Goal: Task Accomplishment & Management: Manage account settings

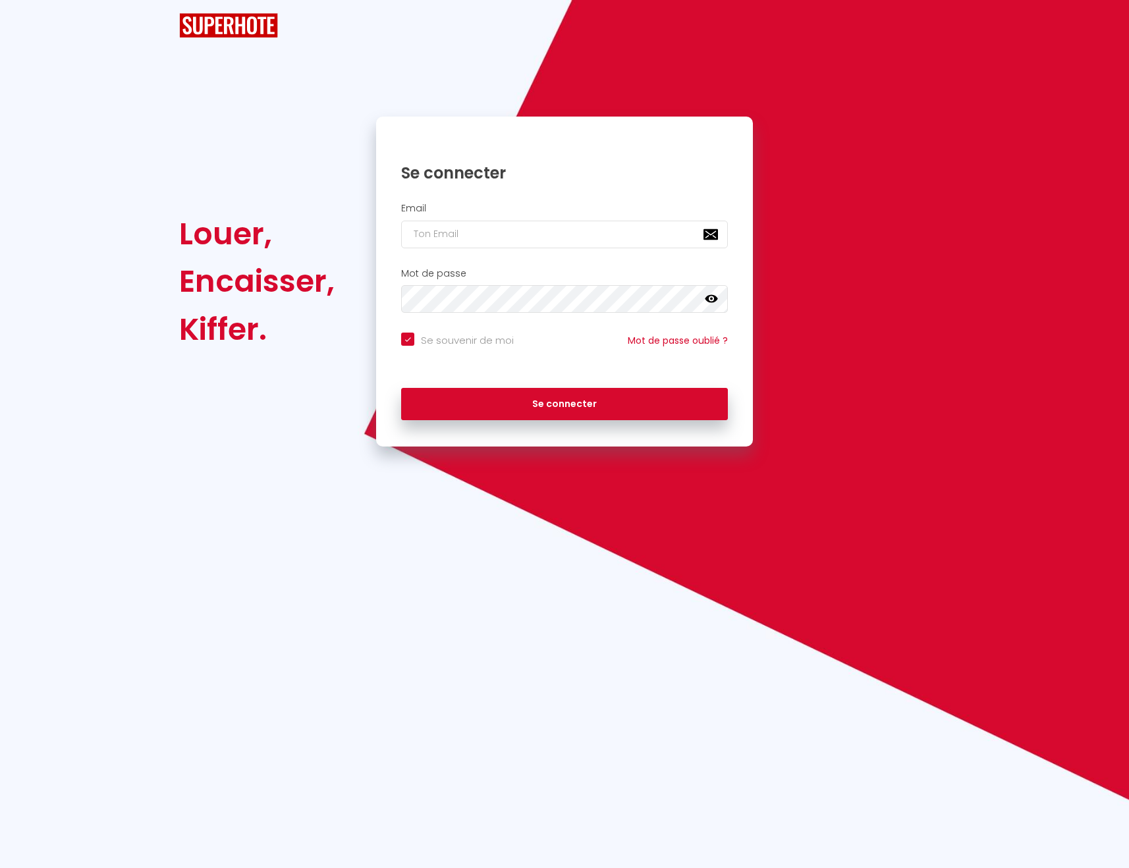
checkbox input "true"
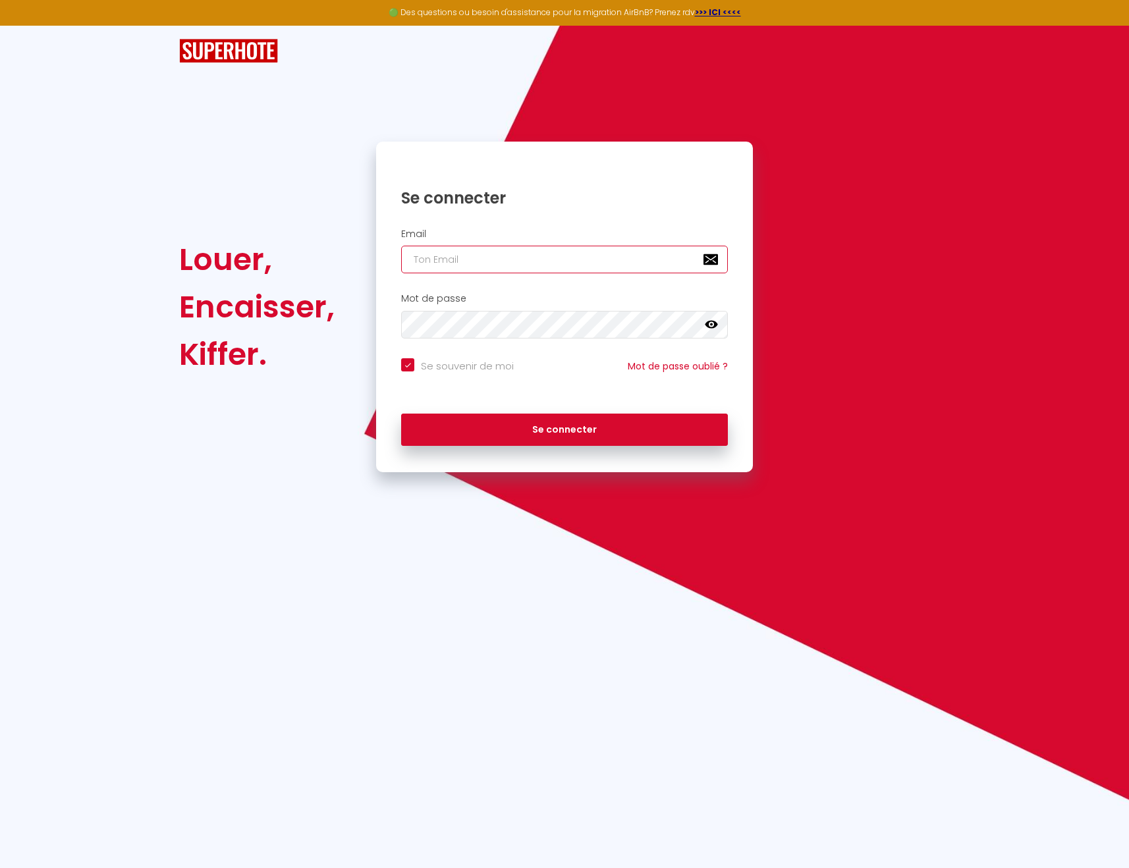
click at [529, 262] on input "email" at bounding box center [564, 260] width 327 height 28
type input "[EMAIL_ADDRESS][DOMAIN_NAME]"
click at [578, 435] on button "Se connecter" at bounding box center [564, 430] width 327 height 33
checkbox input "true"
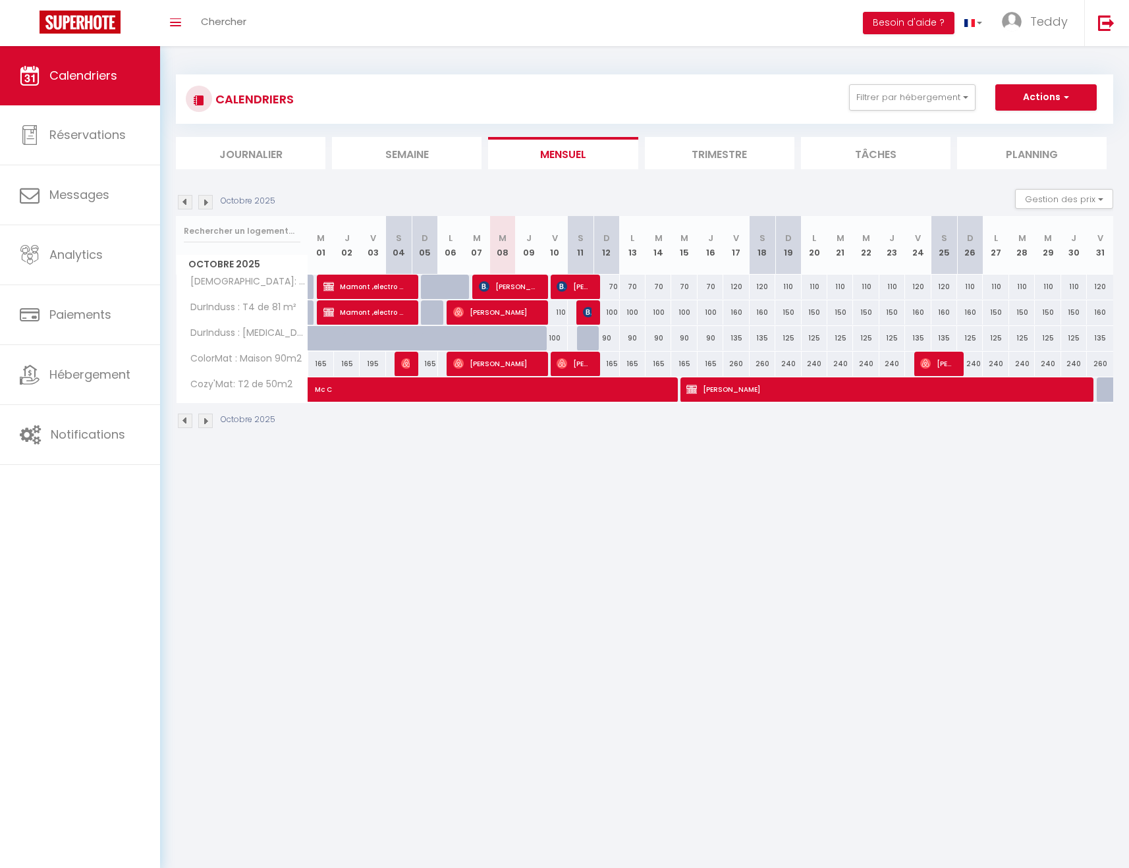
click at [578, 435] on div "Octobre 2025" at bounding box center [644, 422] width 937 height 39
click at [206, 202] on img at bounding box center [205, 202] width 14 height 14
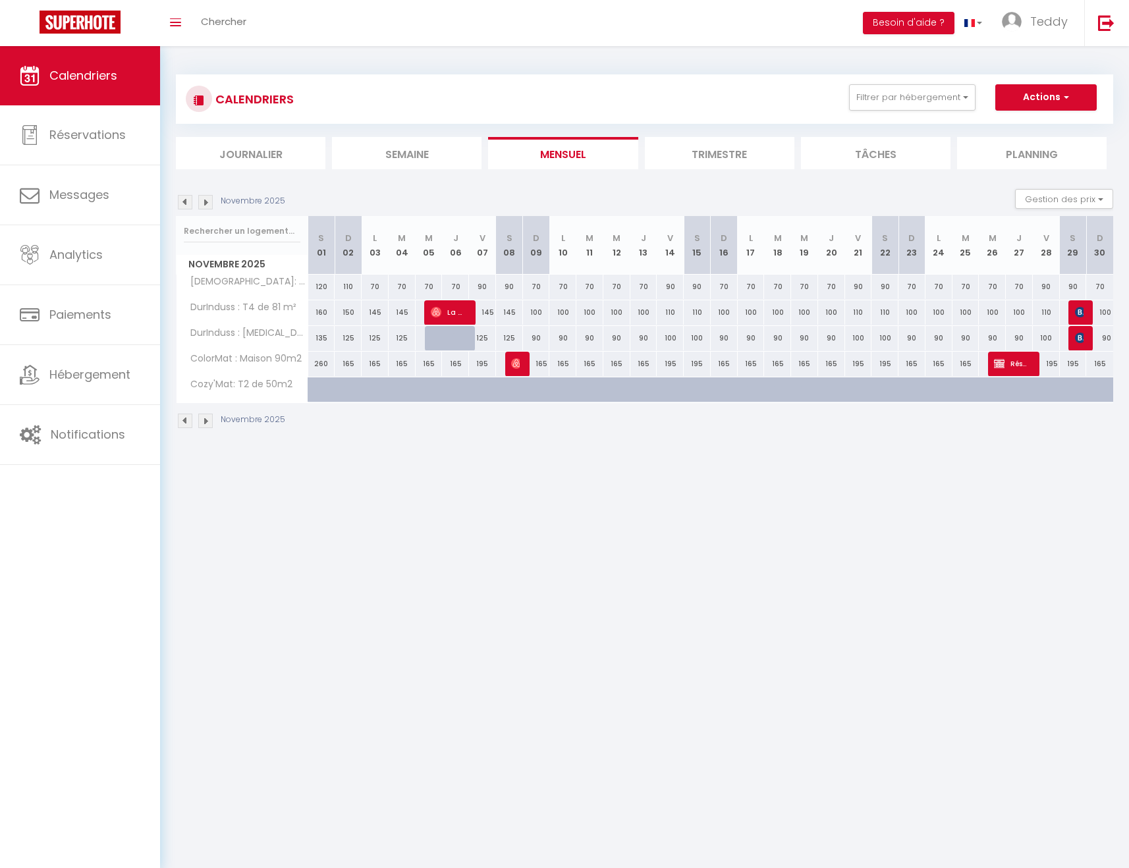
click at [206, 202] on img at bounding box center [205, 202] width 14 height 14
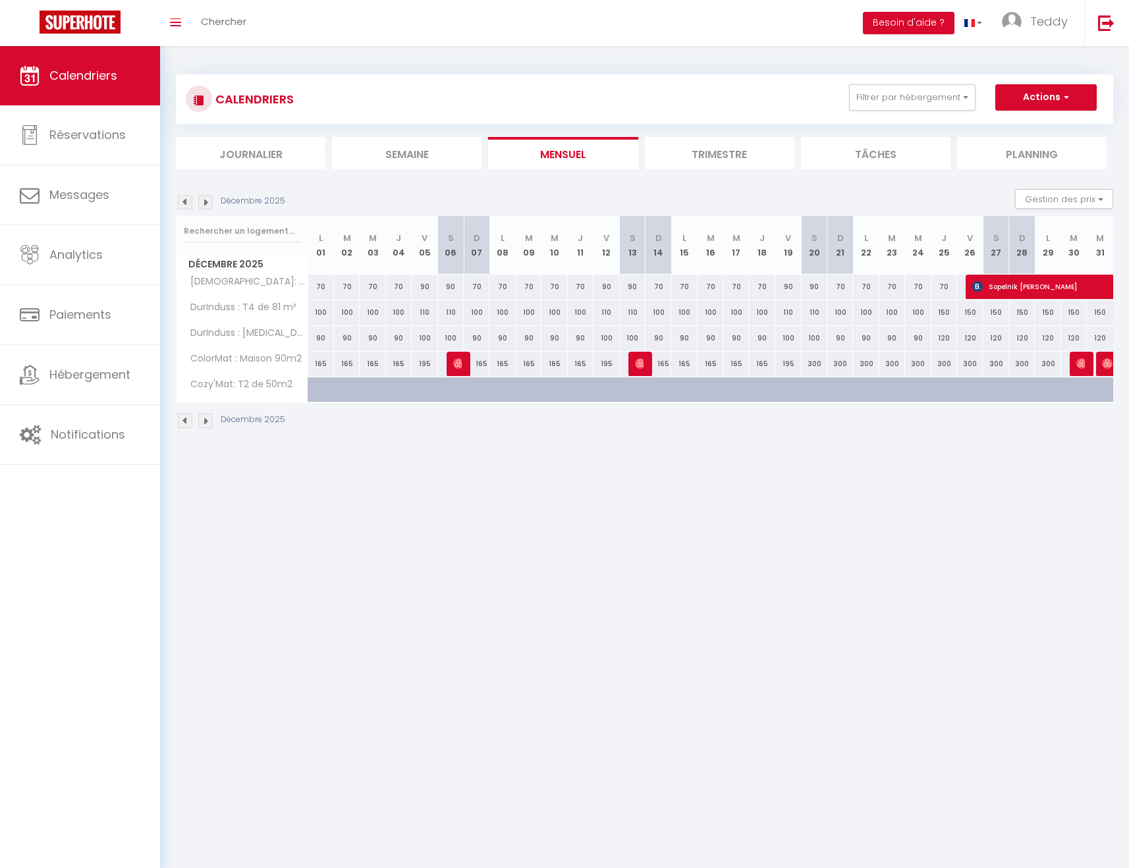
click at [206, 202] on img at bounding box center [205, 202] width 14 height 14
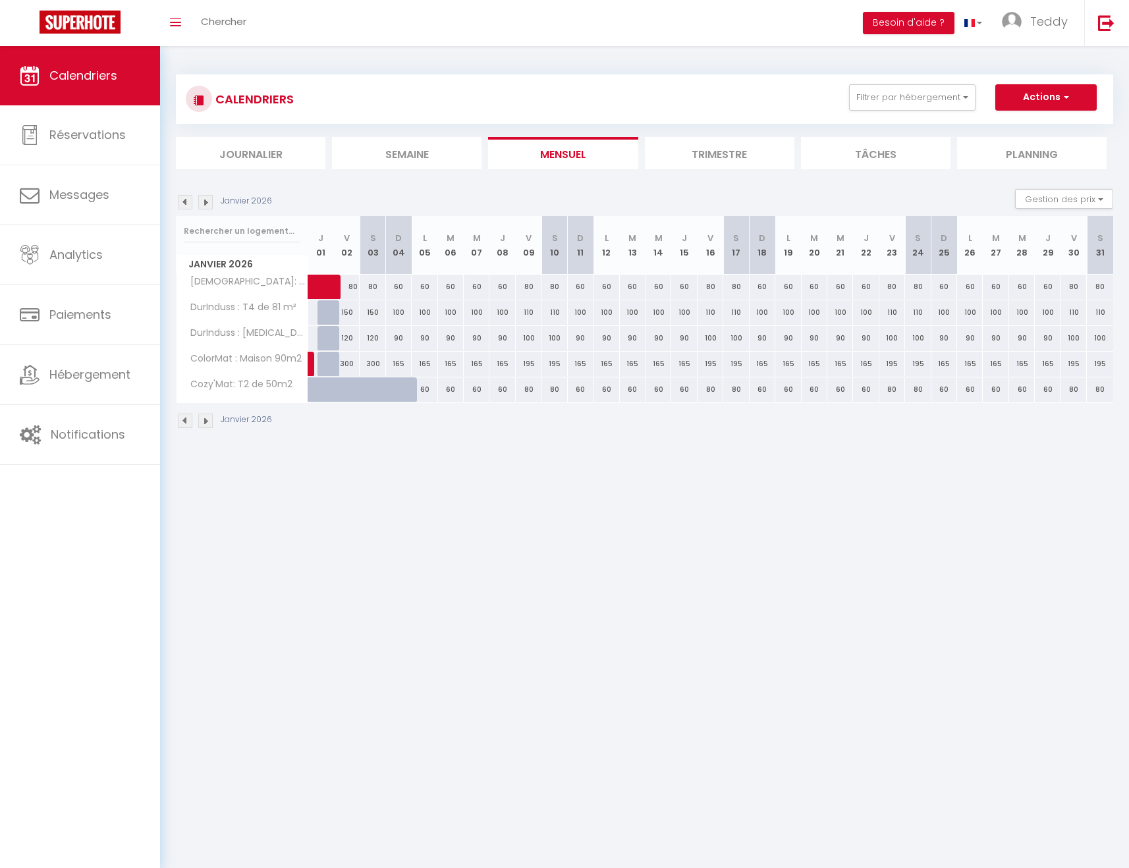
click at [206, 202] on img at bounding box center [205, 202] width 14 height 14
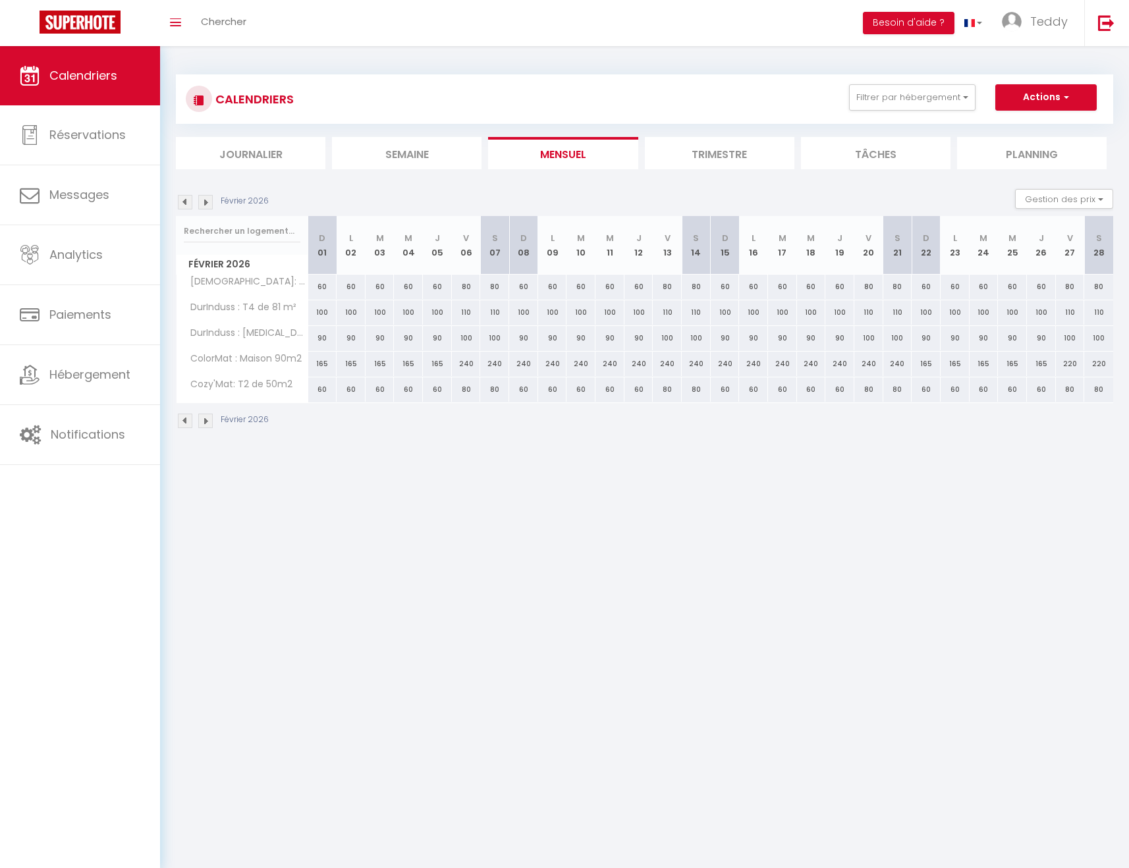
click at [206, 202] on img at bounding box center [205, 202] width 14 height 14
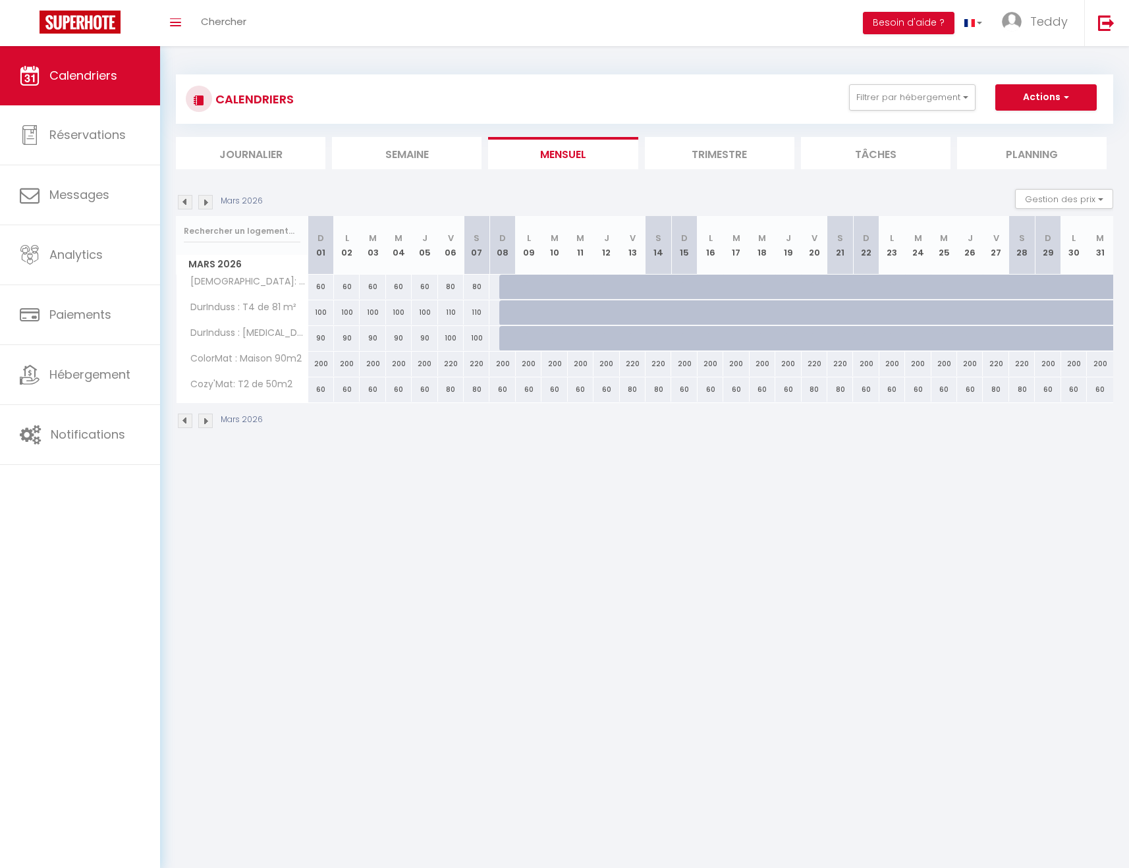
click at [206, 198] on img at bounding box center [205, 202] width 14 height 14
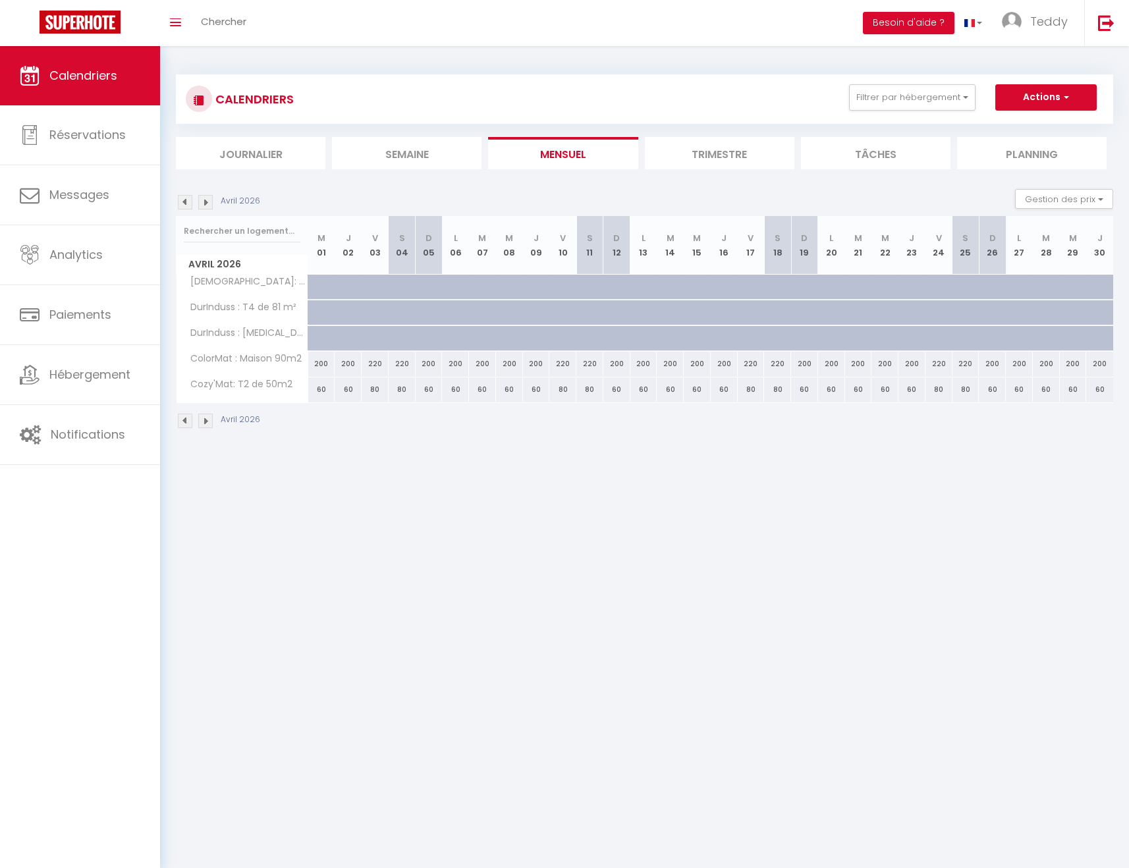
click at [184, 204] on img at bounding box center [185, 202] width 14 height 14
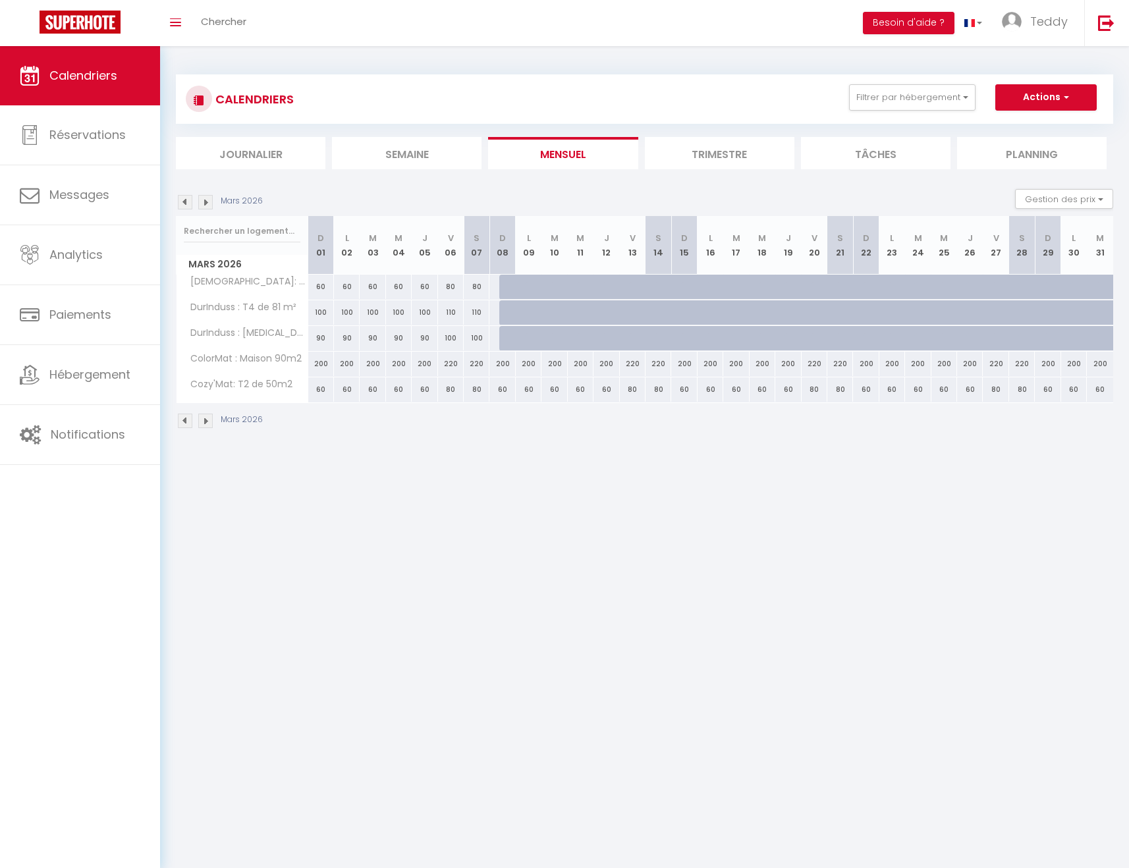
click at [207, 204] on img at bounding box center [205, 202] width 14 height 14
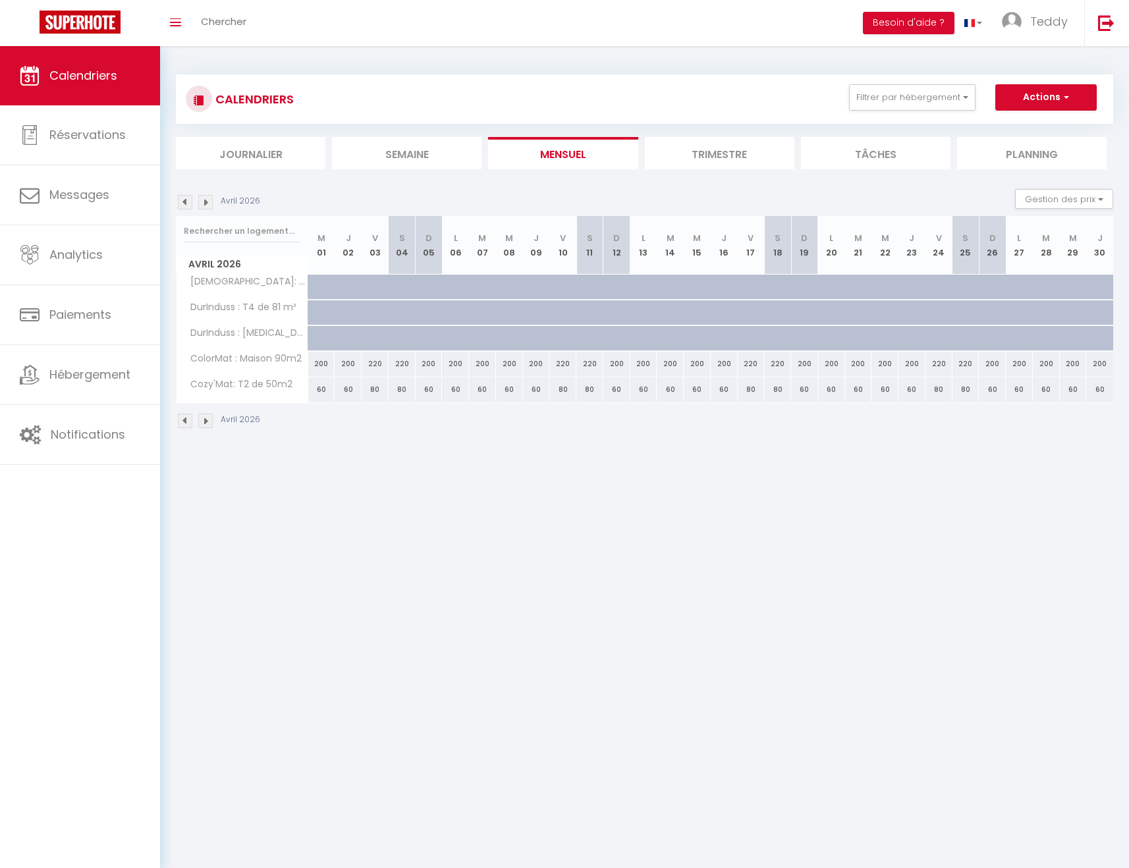
click at [207, 204] on img at bounding box center [205, 202] width 14 height 14
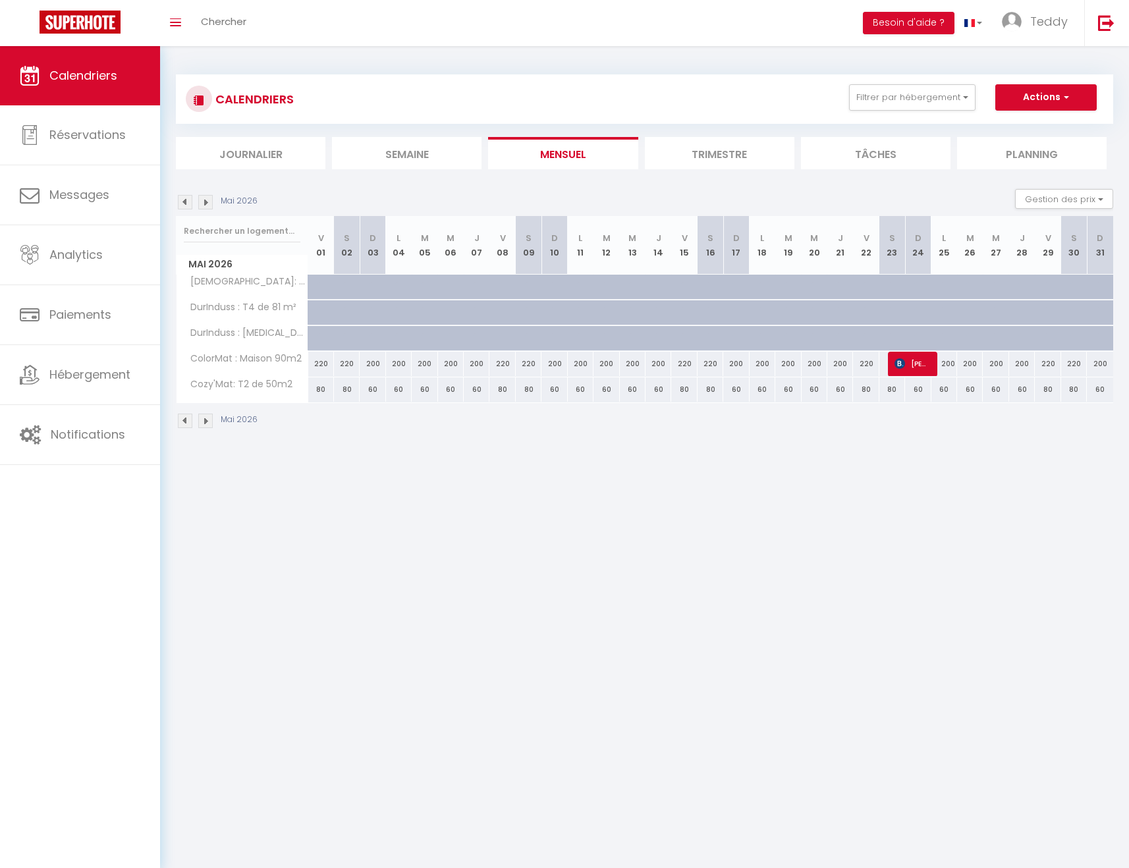
click at [207, 204] on img at bounding box center [205, 202] width 14 height 14
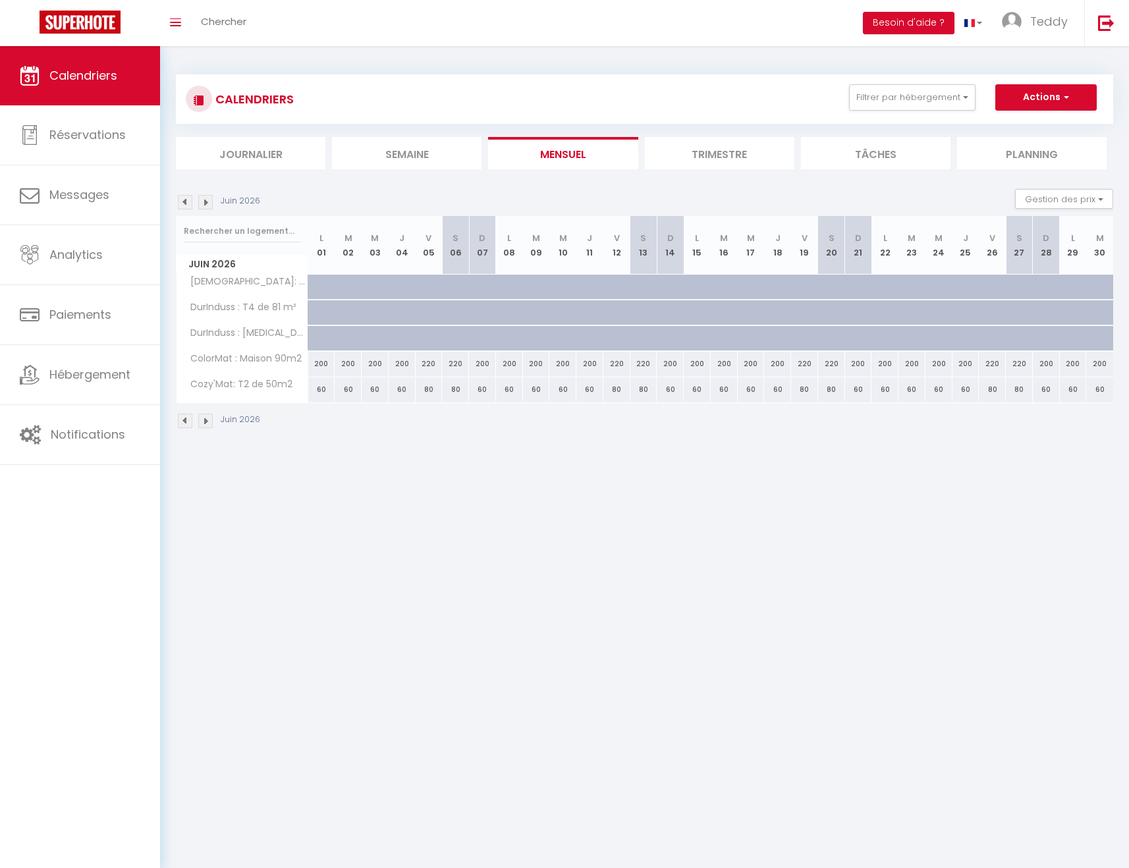
click at [207, 204] on img at bounding box center [205, 202] width 14 height 14
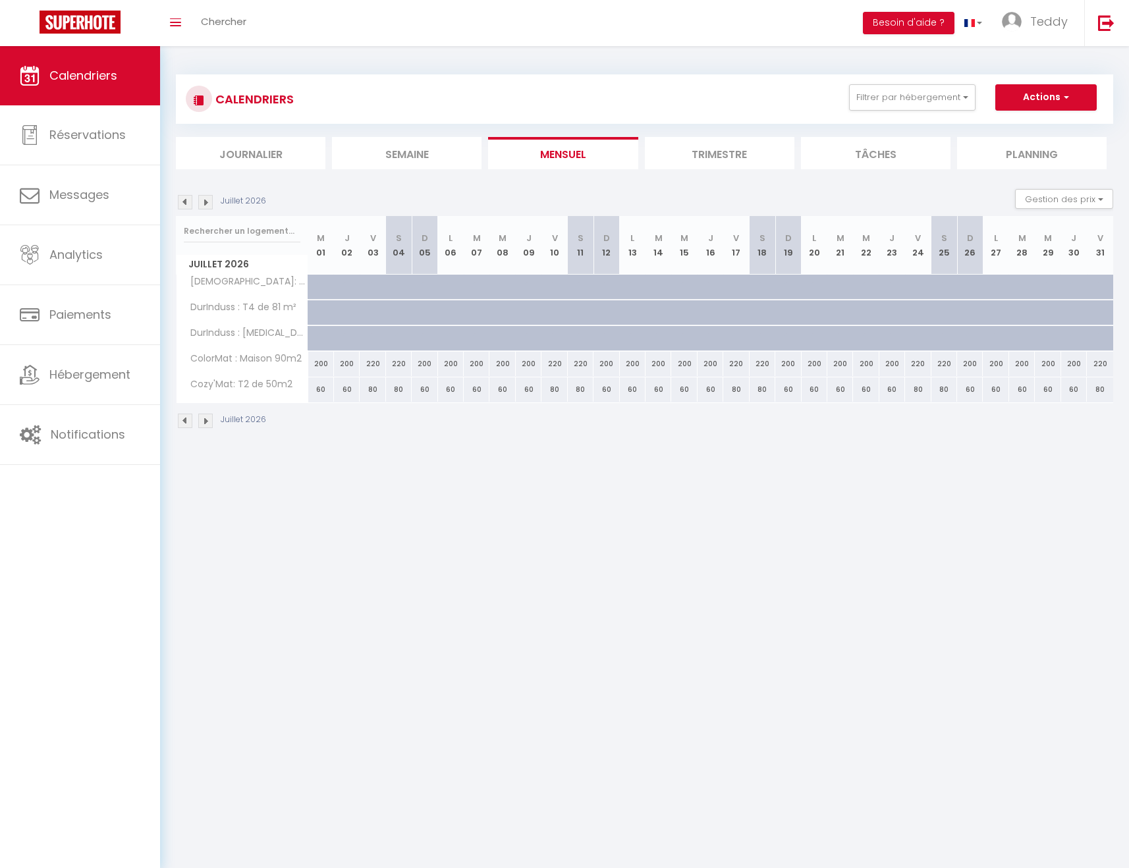
click at [207, 204] on img at bounding box center [205, 202] width 14 height 14
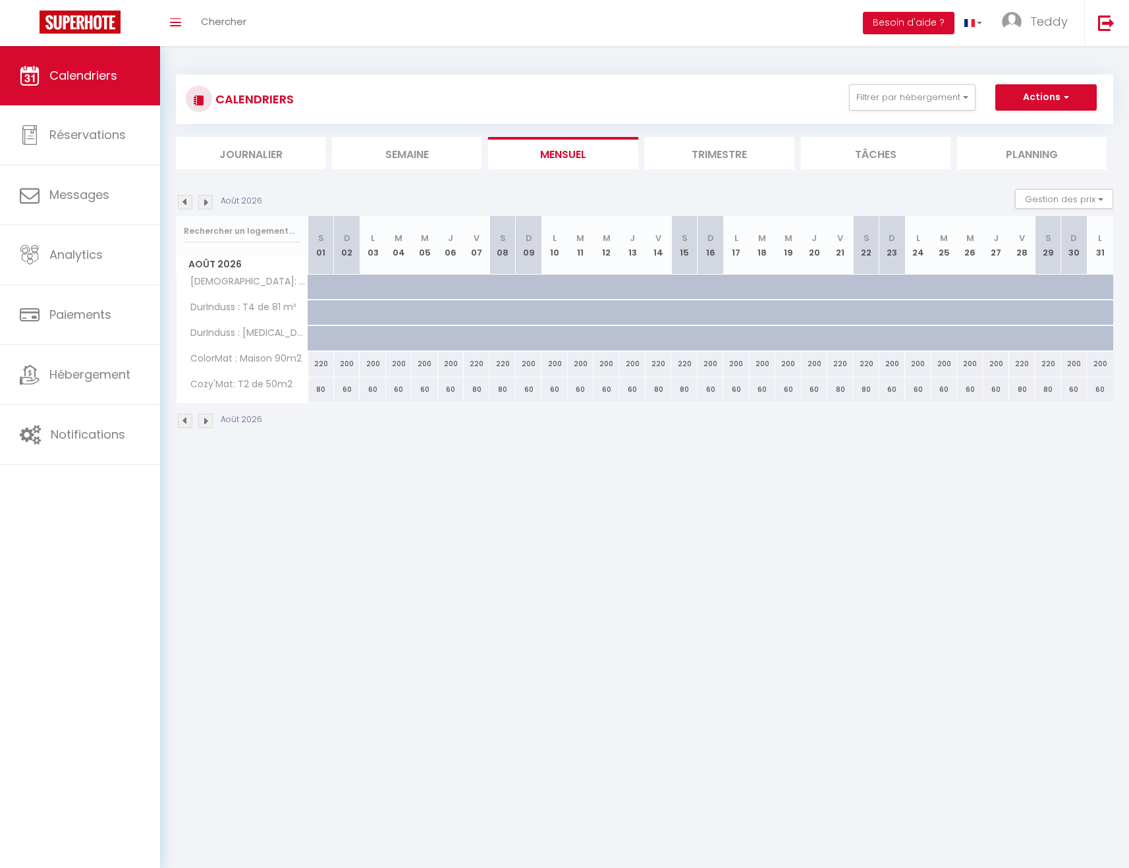
click at [188, 202] on img at bounding box center [185, 202] width 14 height 14
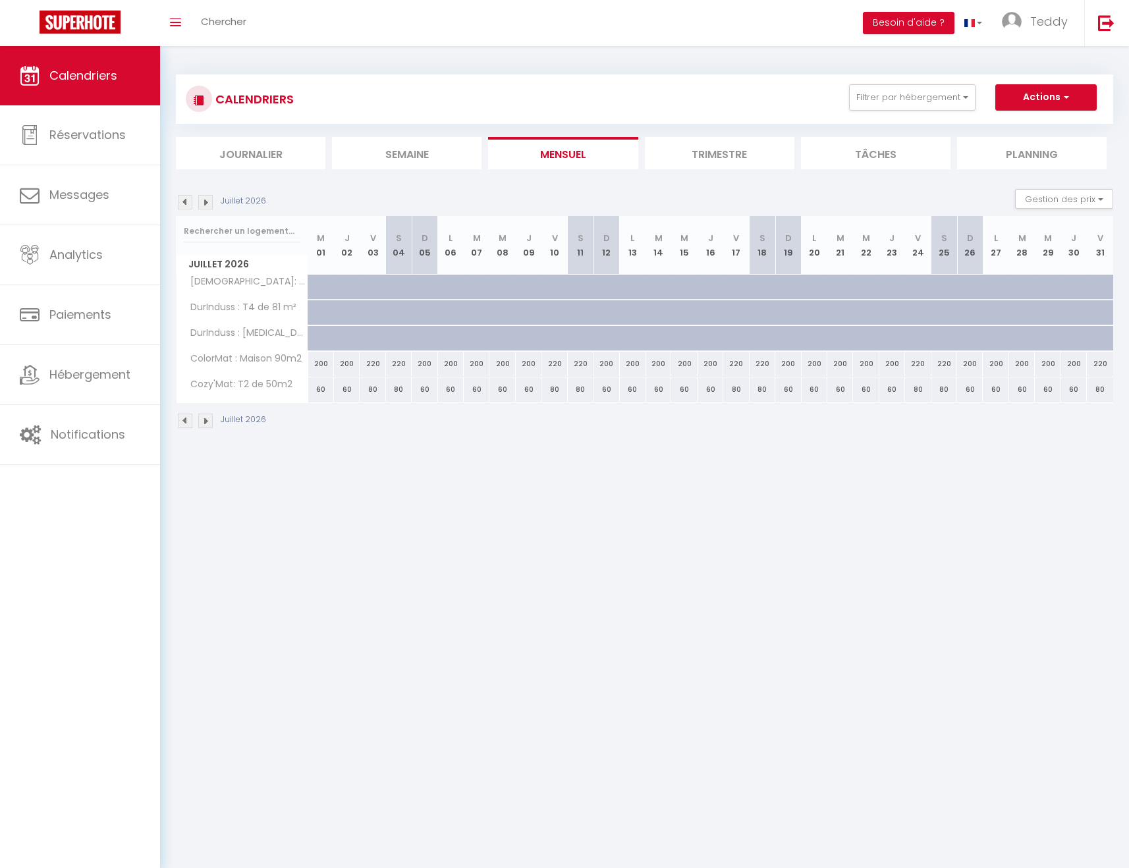
click at [188, 202] on img at bounding box center [185, 202] width 14 height 14
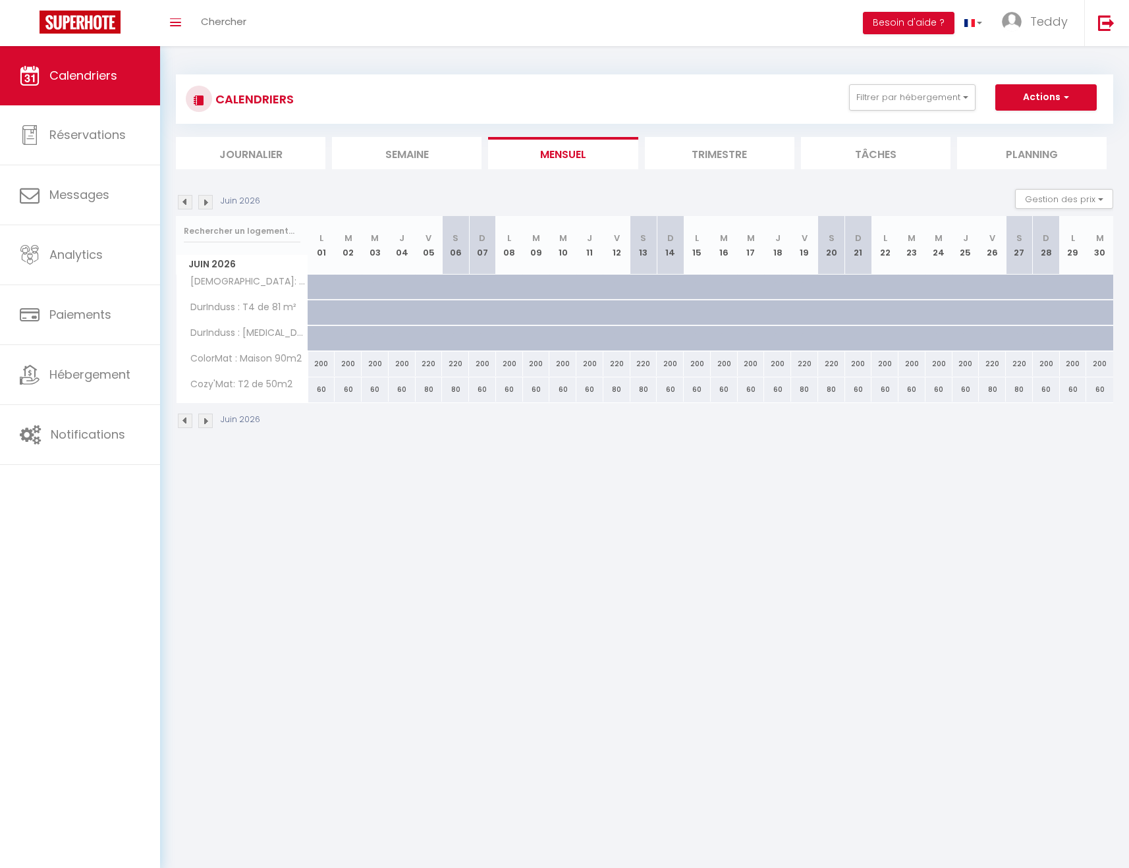
click at [188, 202] on img at bounding box center [185, 202] width 14 height 14
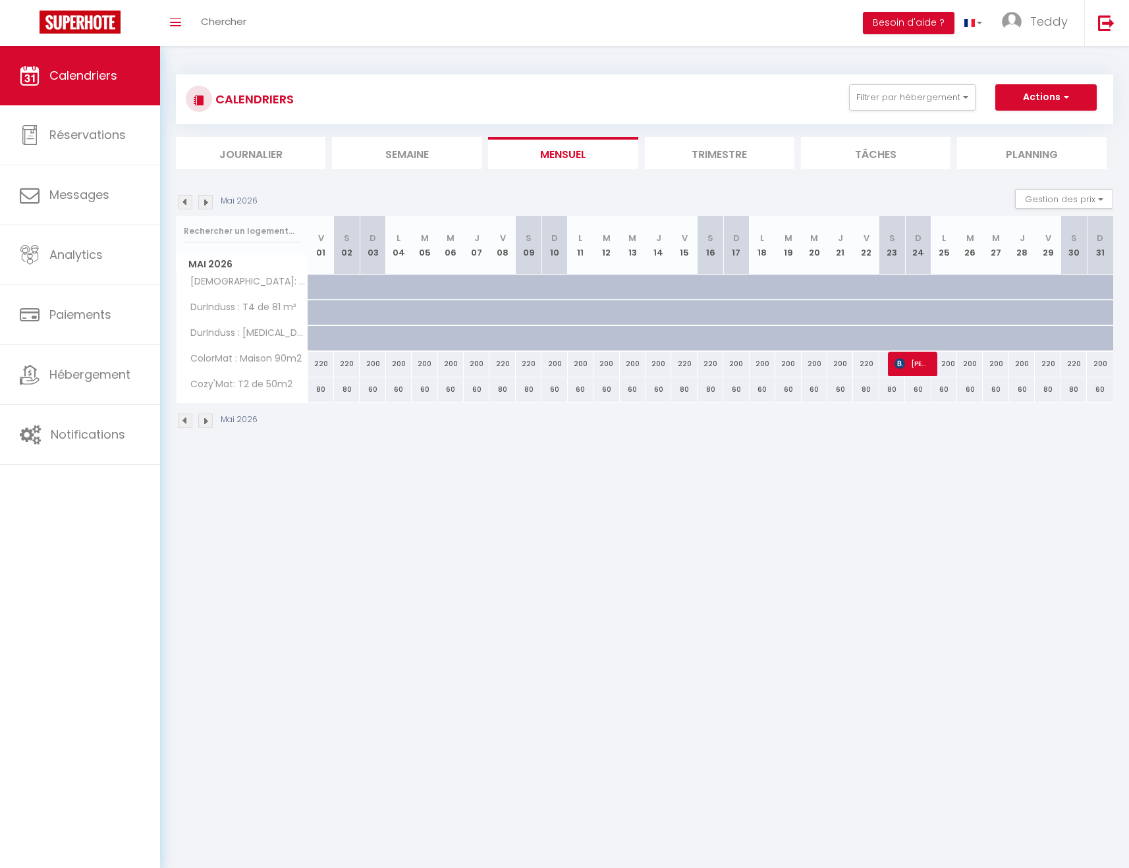
click at [188, 202] on img at bounding box center [185, 202] width 14 height 14
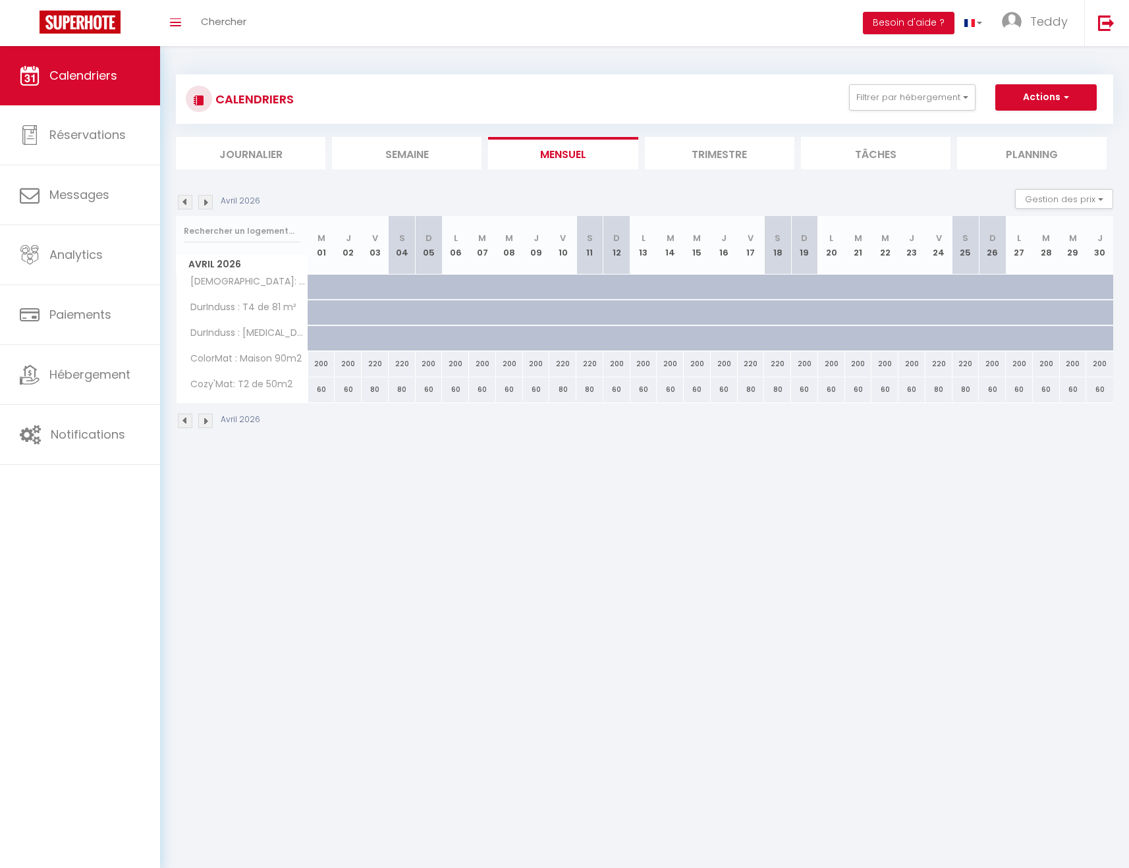
click at [188, 202] on img at bounding box center [185, 202] width 14 height 14
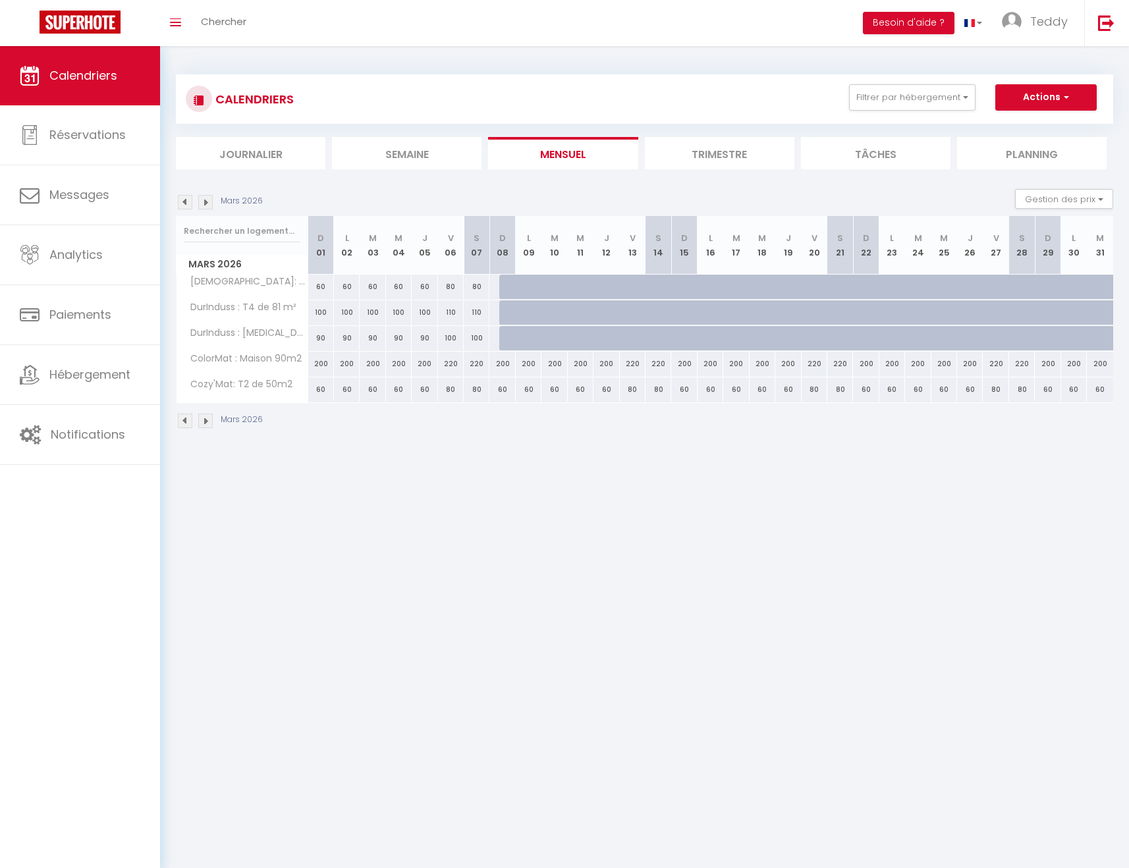
click at [188, 202] on img at bounding box center [185, 202] width 14 height 14
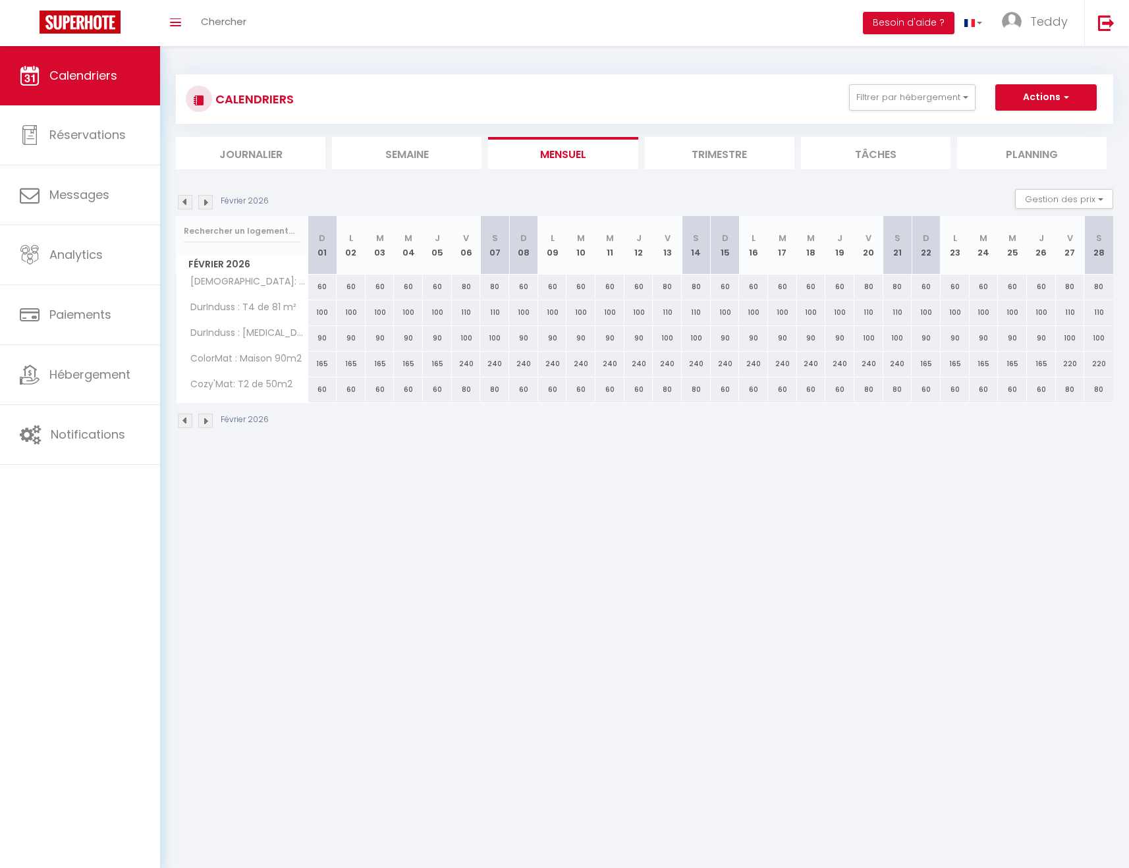
click at [206, 204] on img at bounding box center [205, 202] width 14 height 14
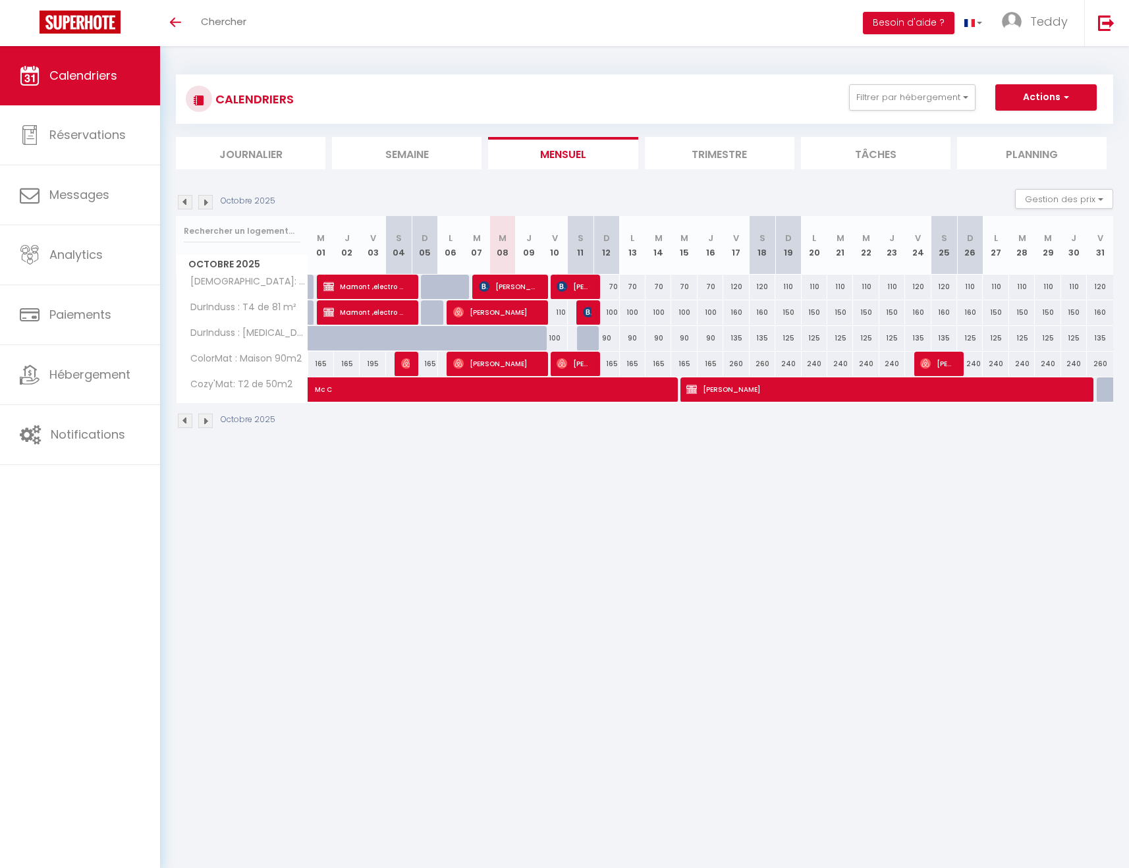
click at [209, 202] on img at bounding box center [205, 202] width 14 height 14
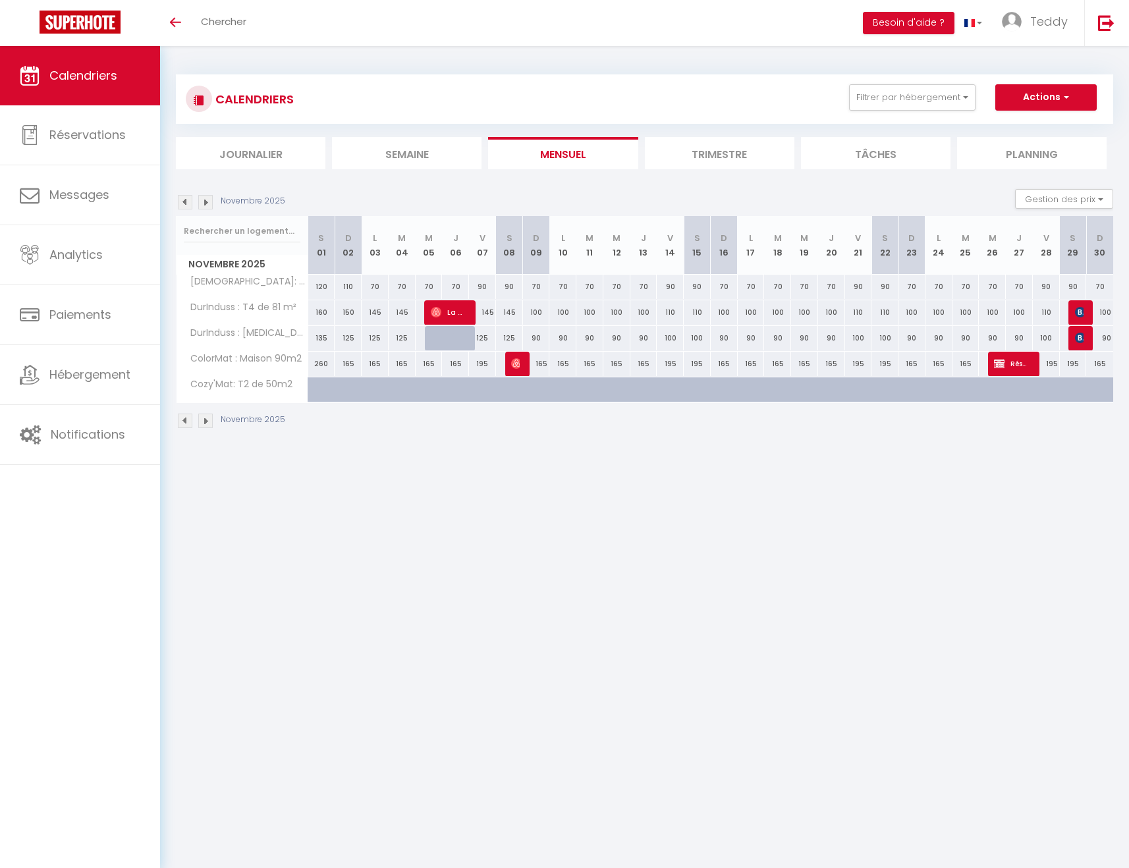
click at [209, 202] on img at bounding box center [205, 202] width 14 height 14
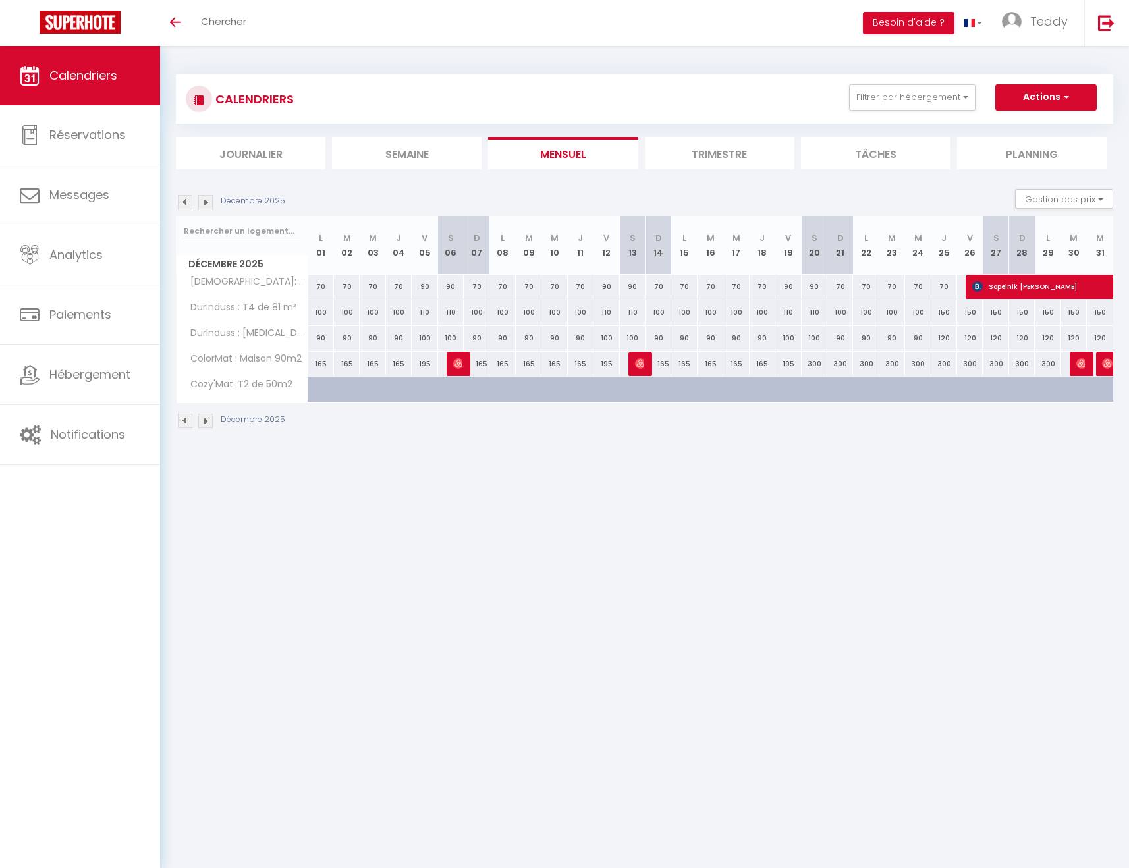
click at [209, 202] on img at bounding box center [205, 202] width 14 height 14
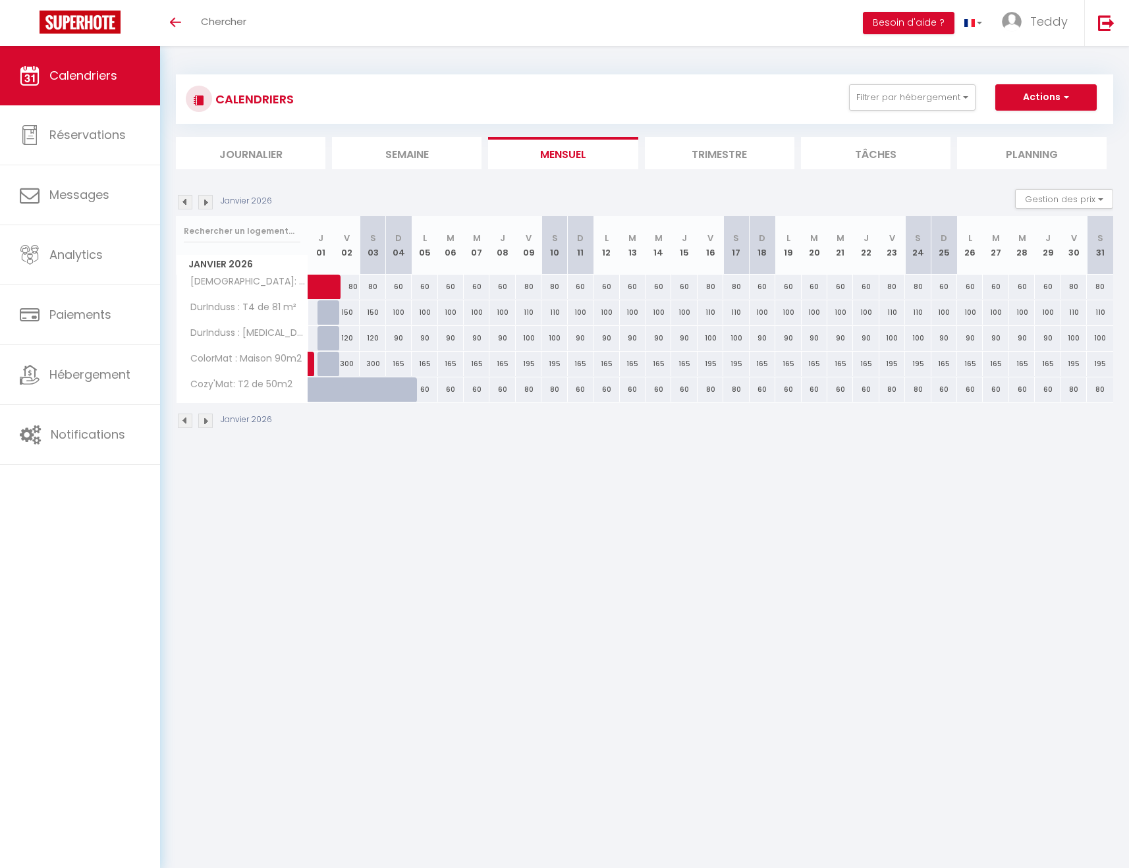
click at [209, 202] on img at bounding box center [205, 202] width 14 height 14
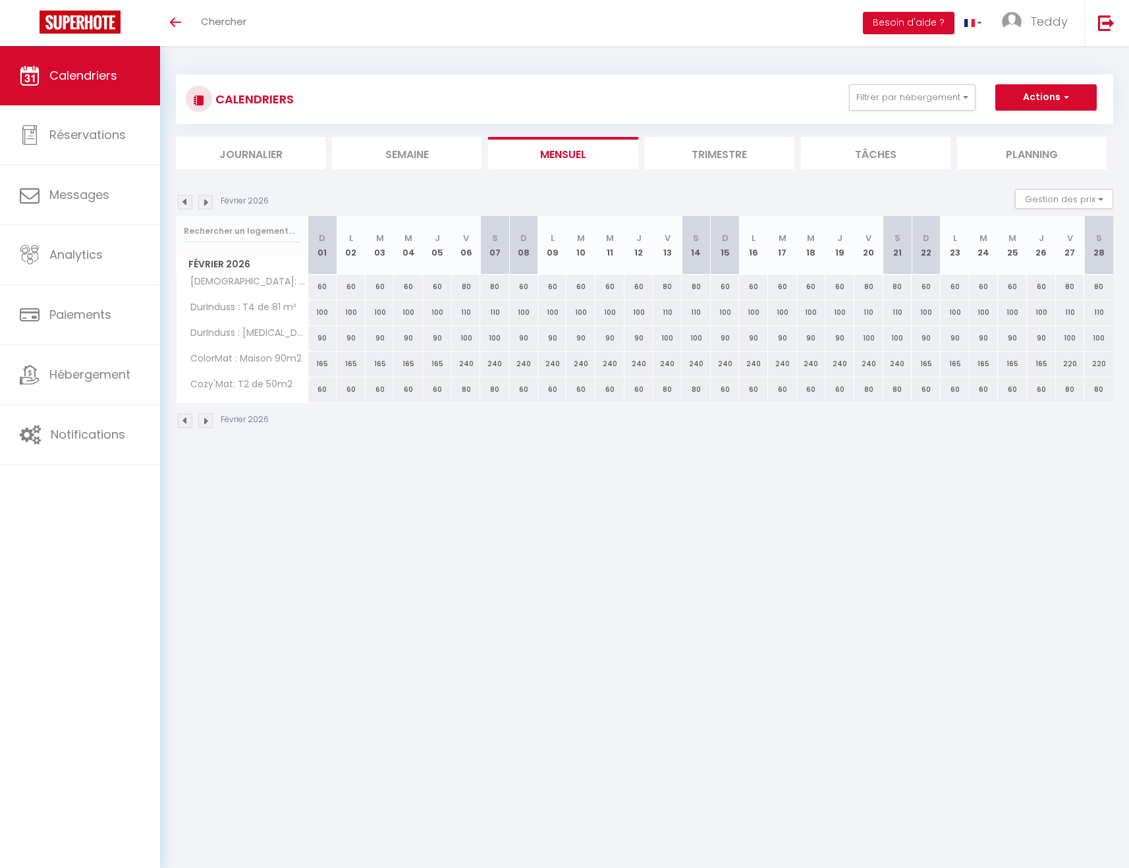
click at [209, 202] on img at bounding box center [205, 202] width 14 height 14
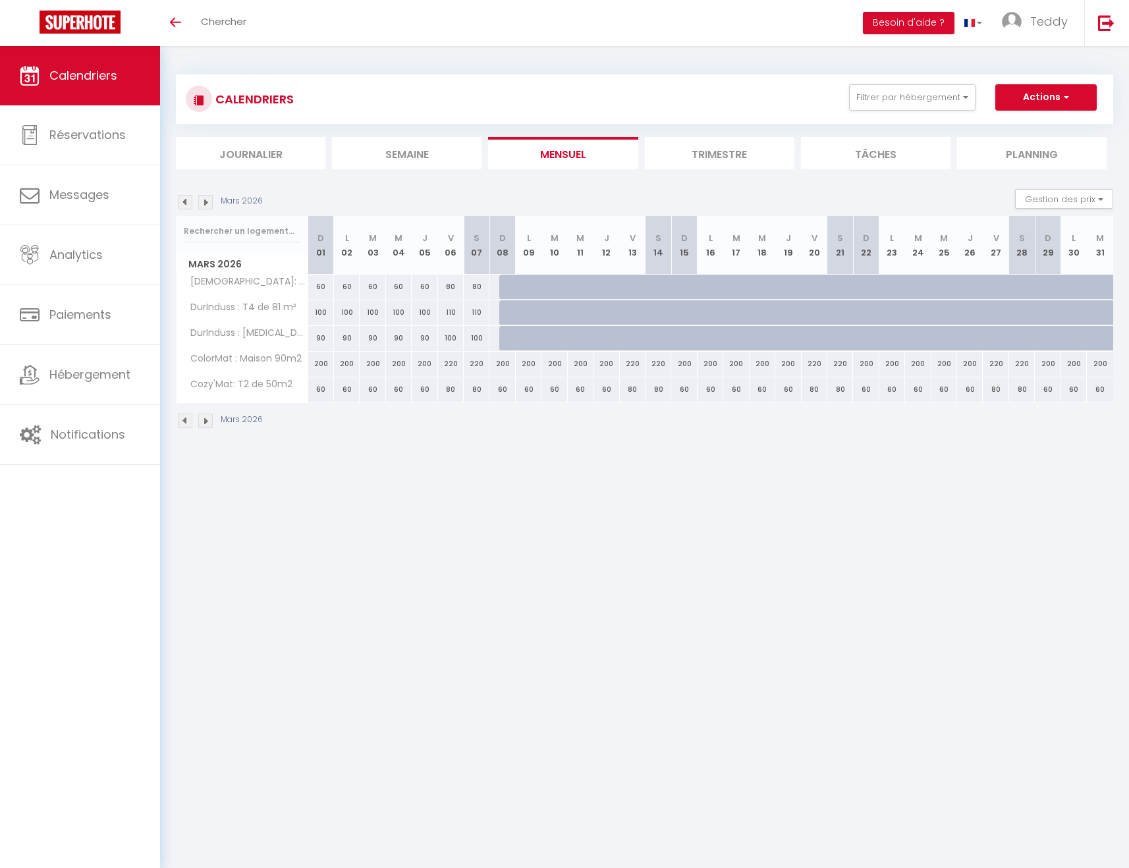
click at [209, 201] on img at bounding box center [205, 202] width 14 height 14
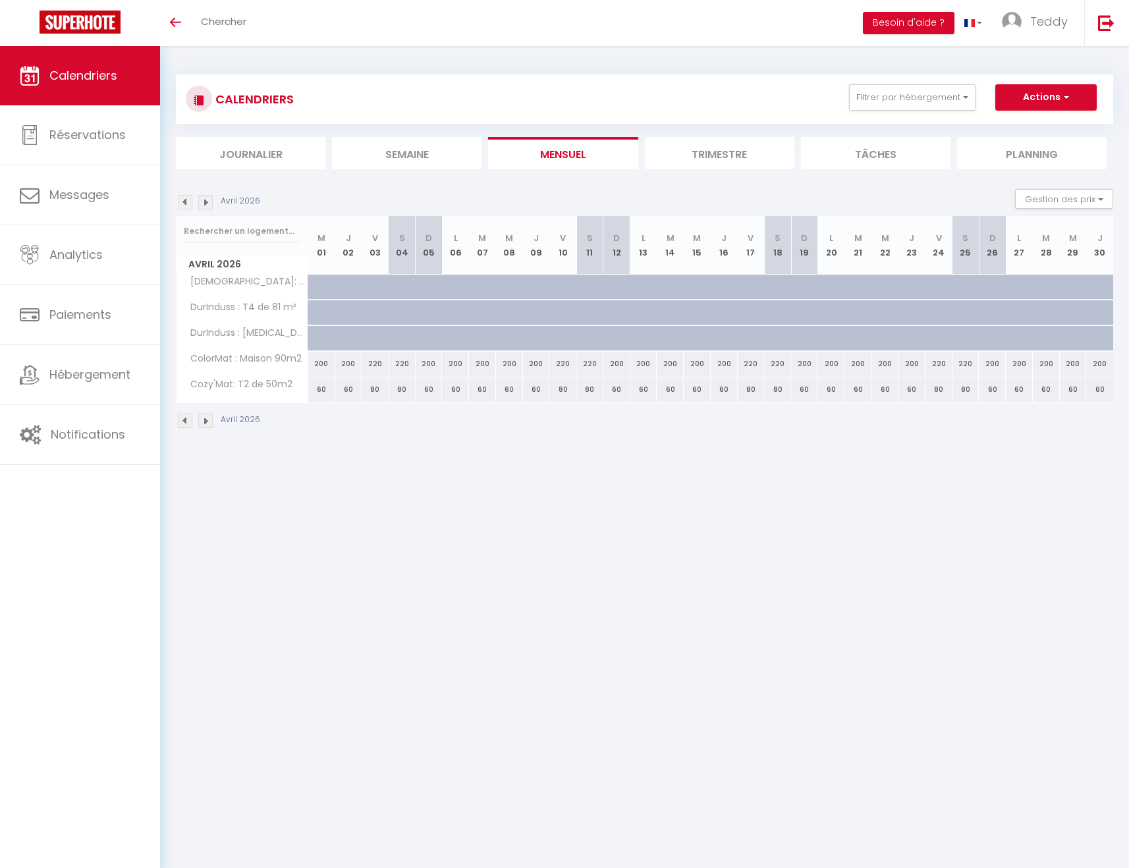
click at [209, 201] on img at bounding box center [205, 202] width 14 height 14
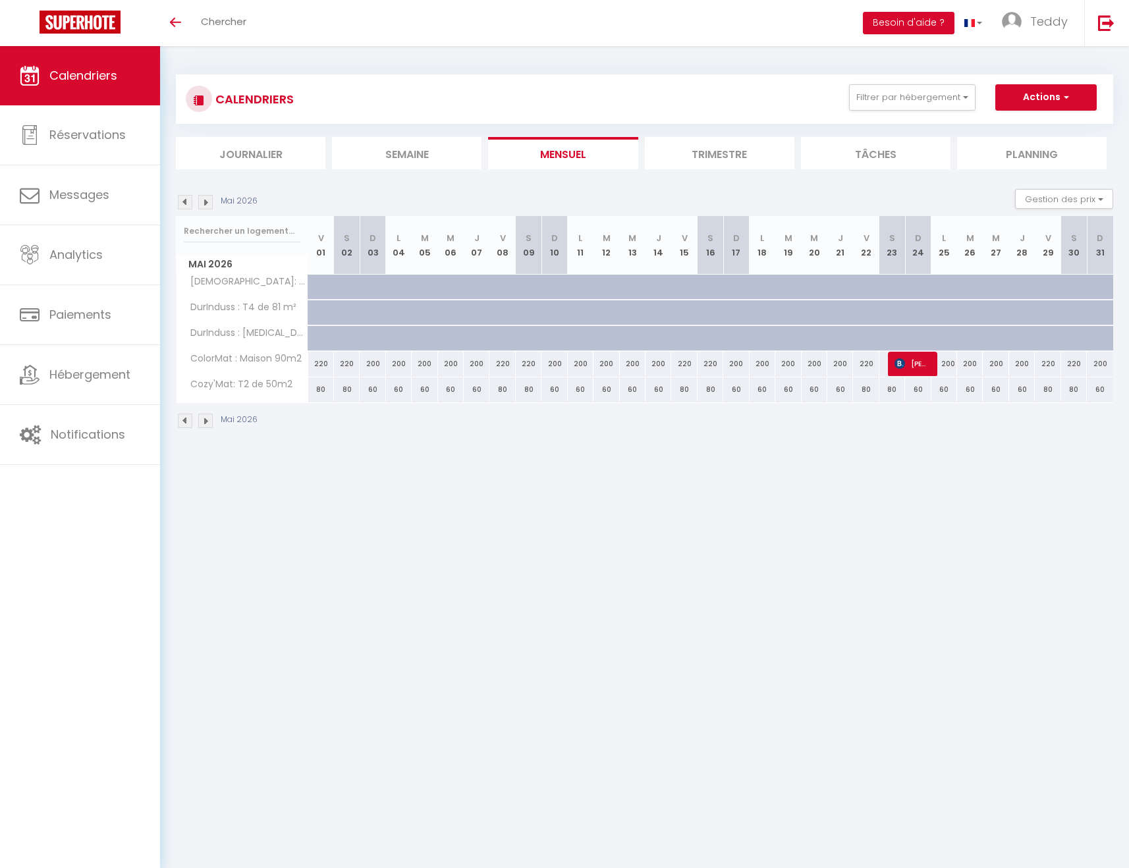
click at [209, 201] on img at bounding box center [205, 202] width 14 height 14
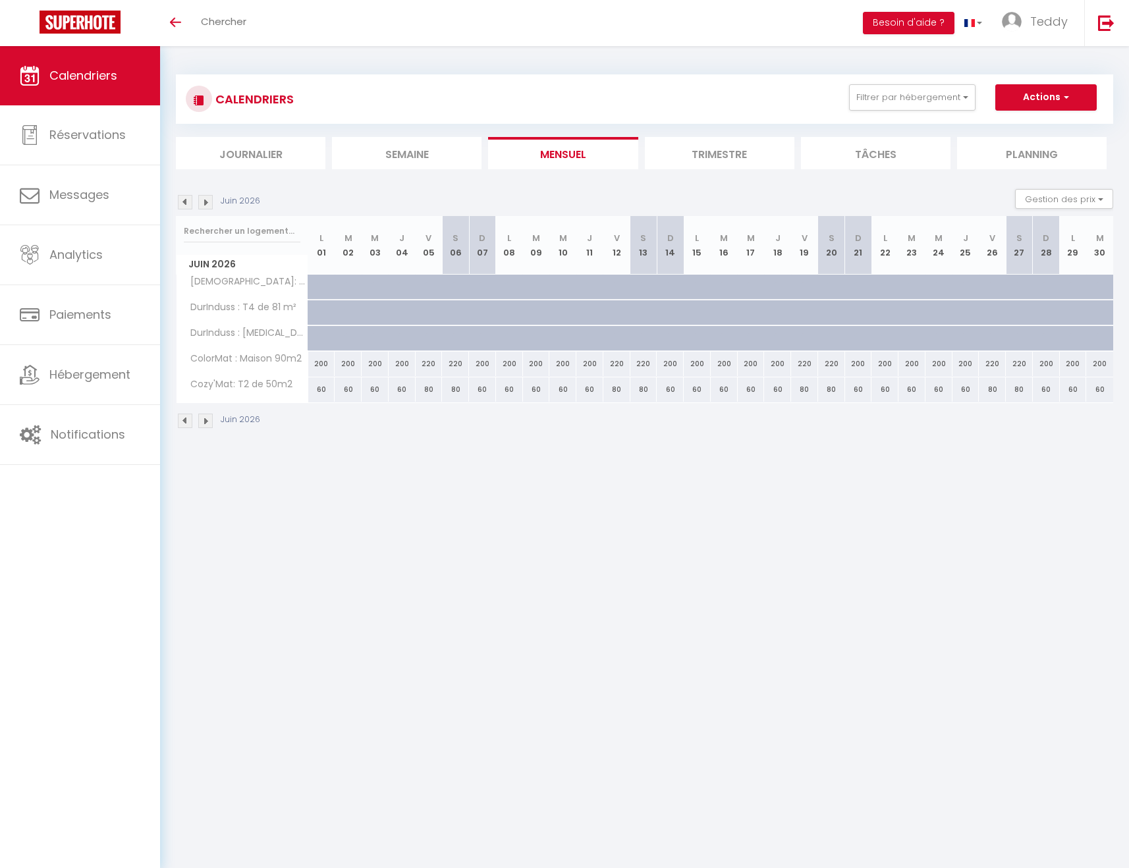
click at [209, 201] on img at bounding box center [205, 202] width 14 height 14
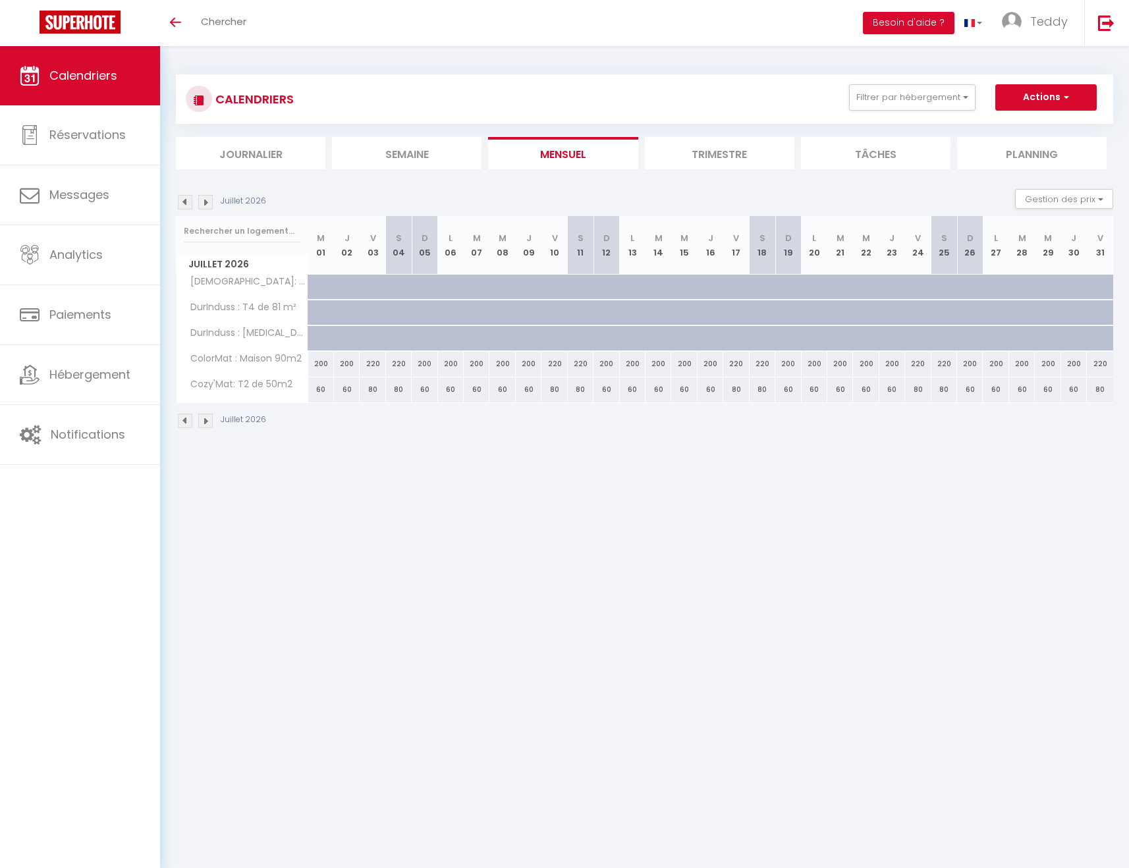
click at [184, 203] on img at bounding box center [185, 202] width 14 height 14
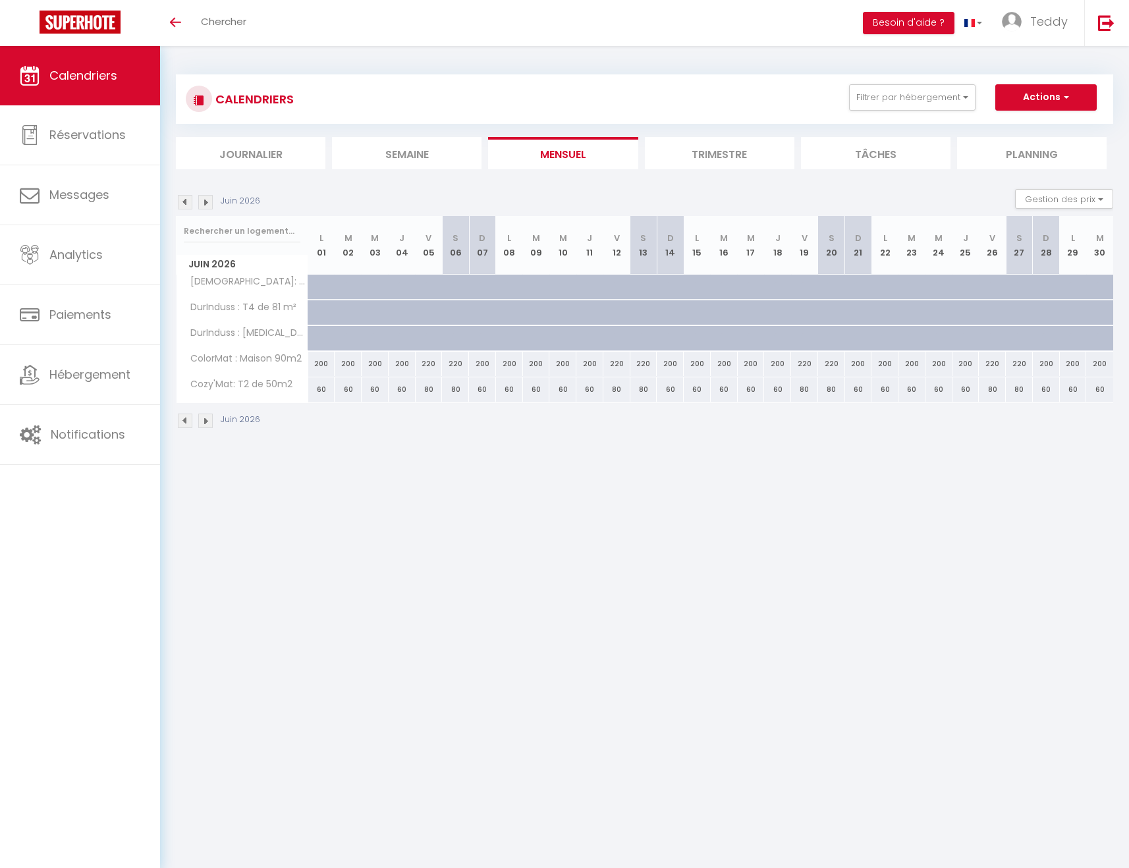
click at [208, 203] on img at bounding box center [205, 202] width 14 height 14
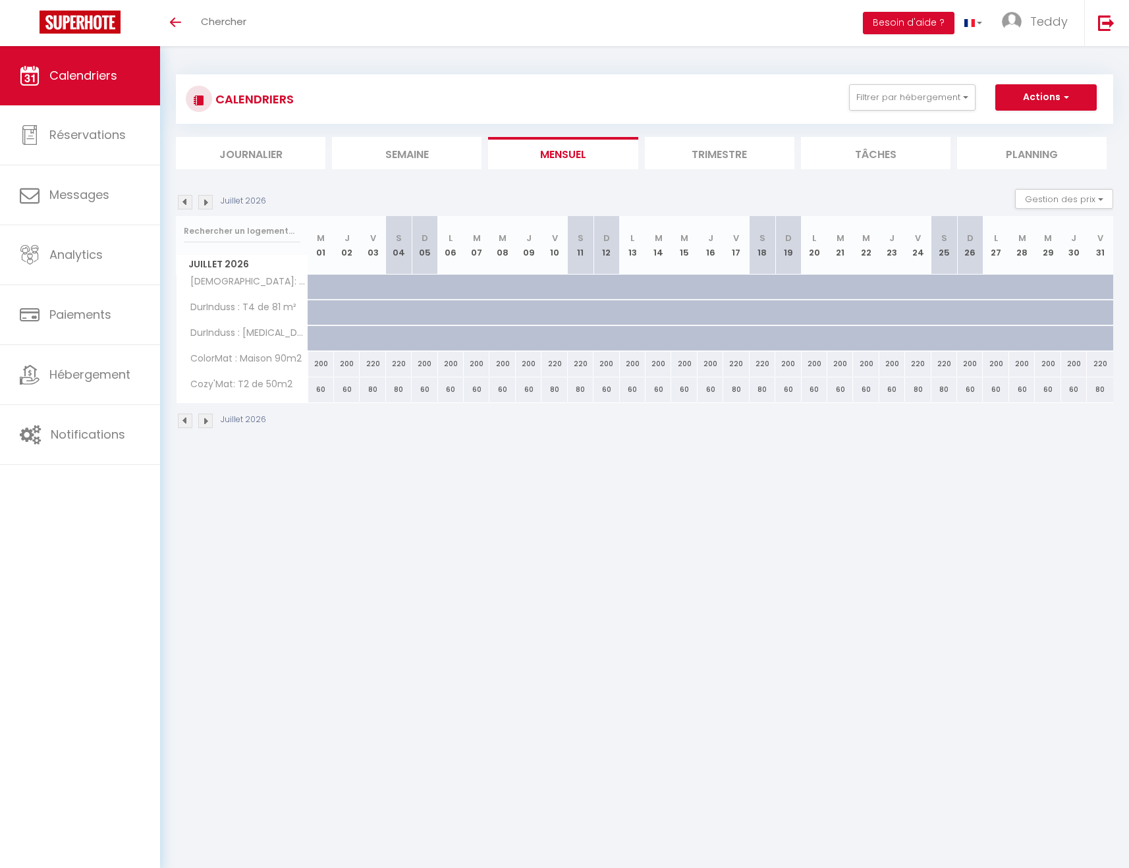
click at [208, 203] on img at bounding box center [205, 202] width 14 height 14
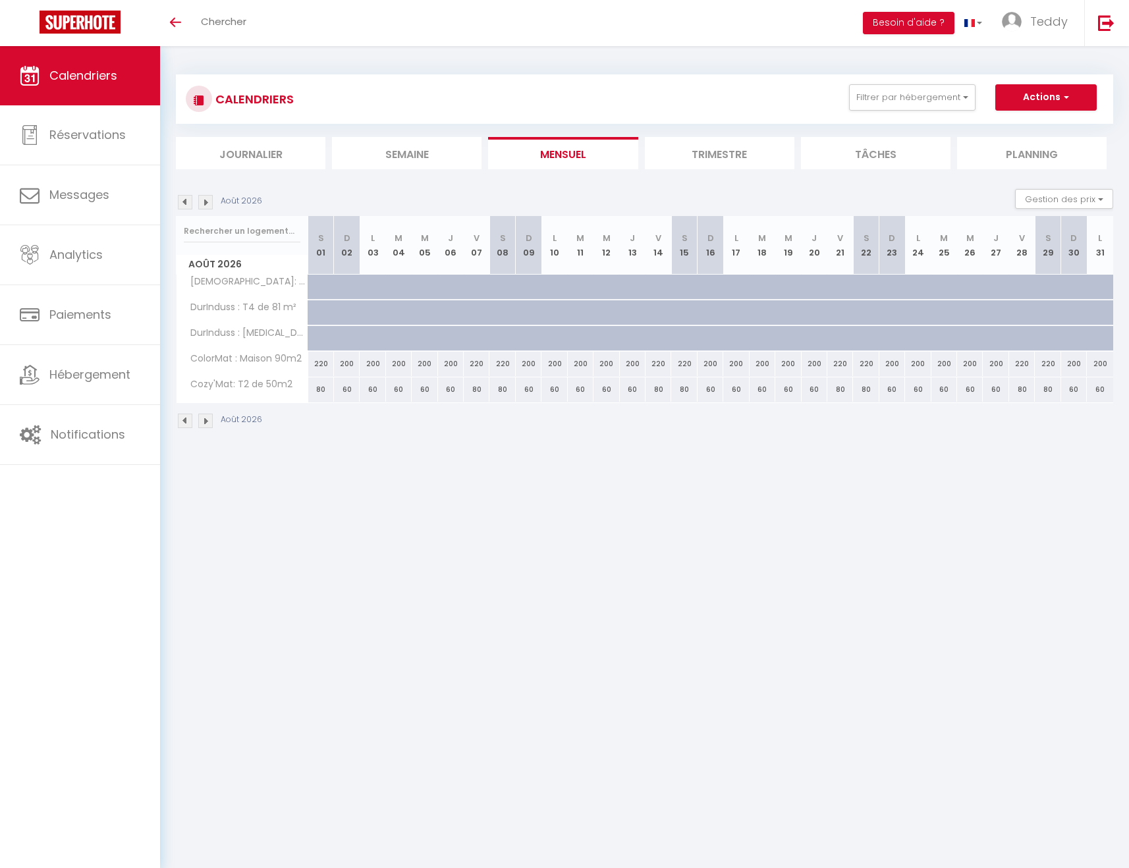
click at [208, 203] on img at bounding box center [205, 202] width 14 height 14
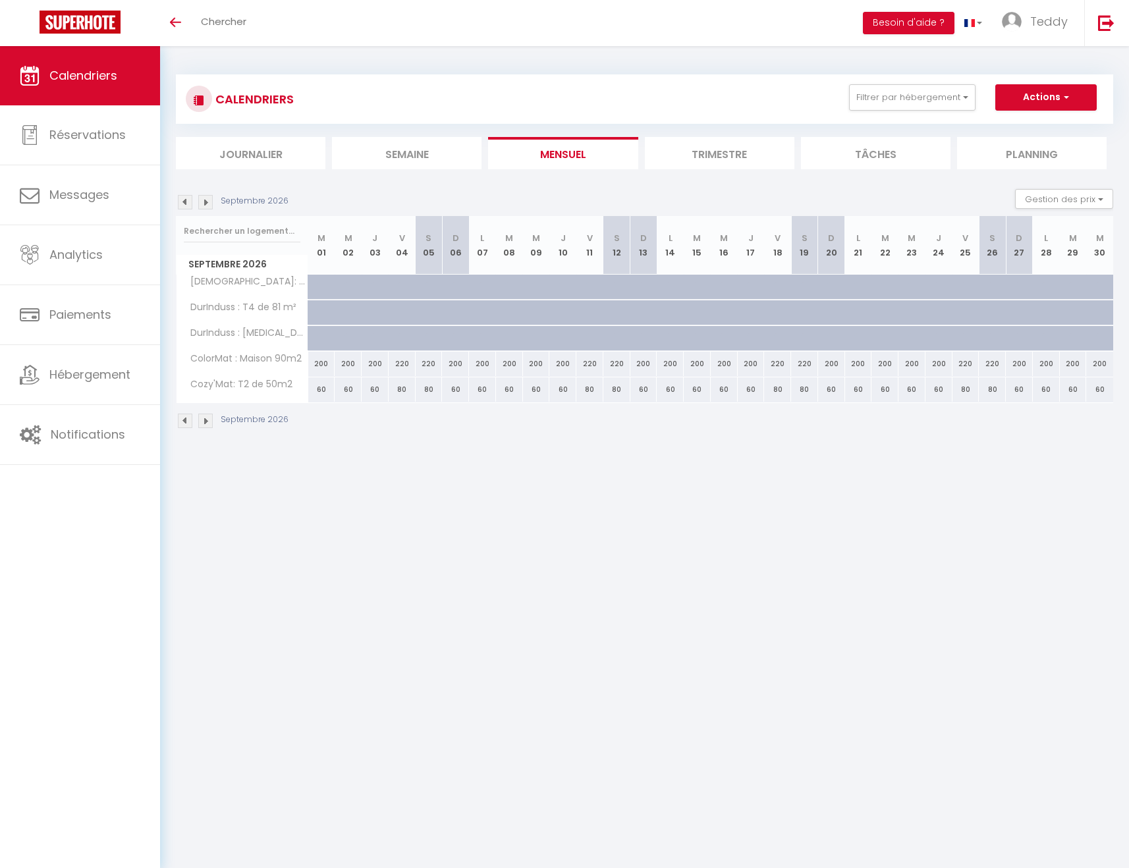
click at [208, 203] on img at bounding box center [205, 202] width 14 height 14
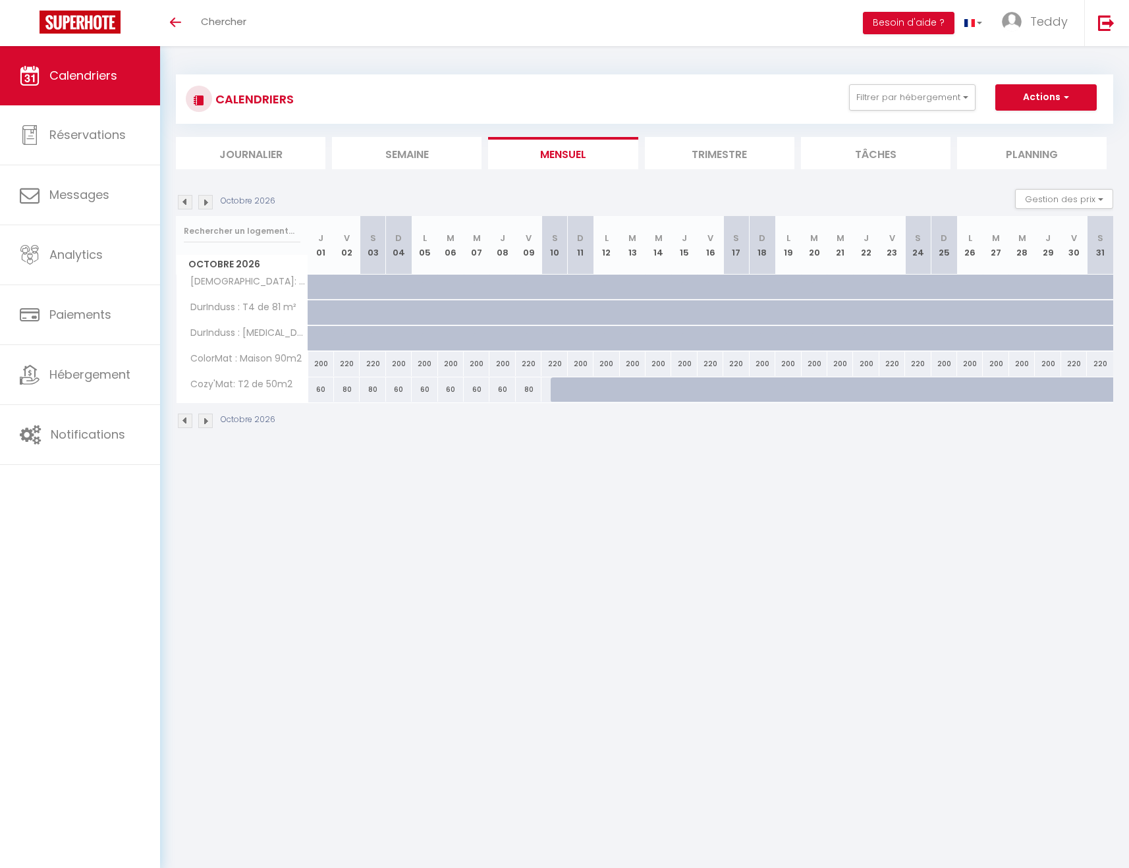
click at [208, 203] on img at bounding box center [205, 202] width 14 height 14
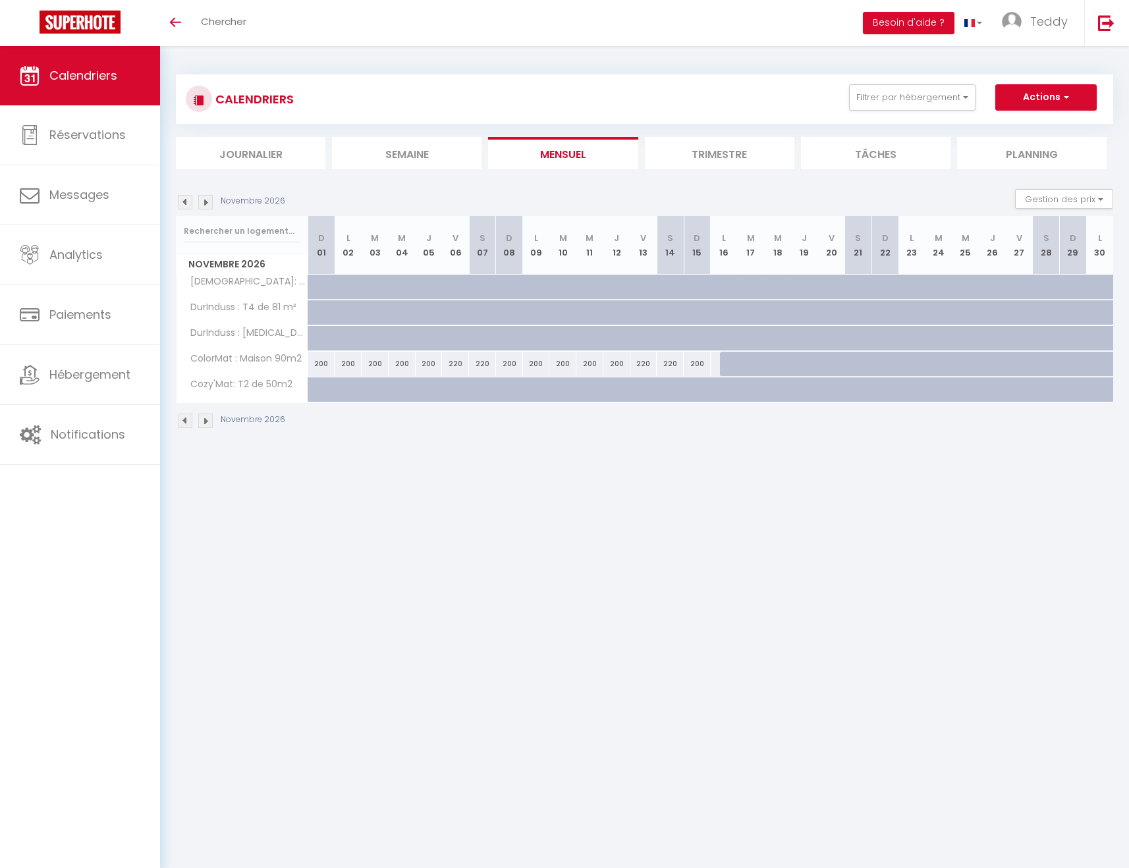
click at [173, 198] on div "CALENDRIERS Filtrer par hébergement Tous BuddhUrin: T2 de 51m2 DurInduss : T4 d…" at bounding box center [644, 252] width 969 height 412
click at [182, 199] on img at bounding box center [185, 202] width 14 height 14
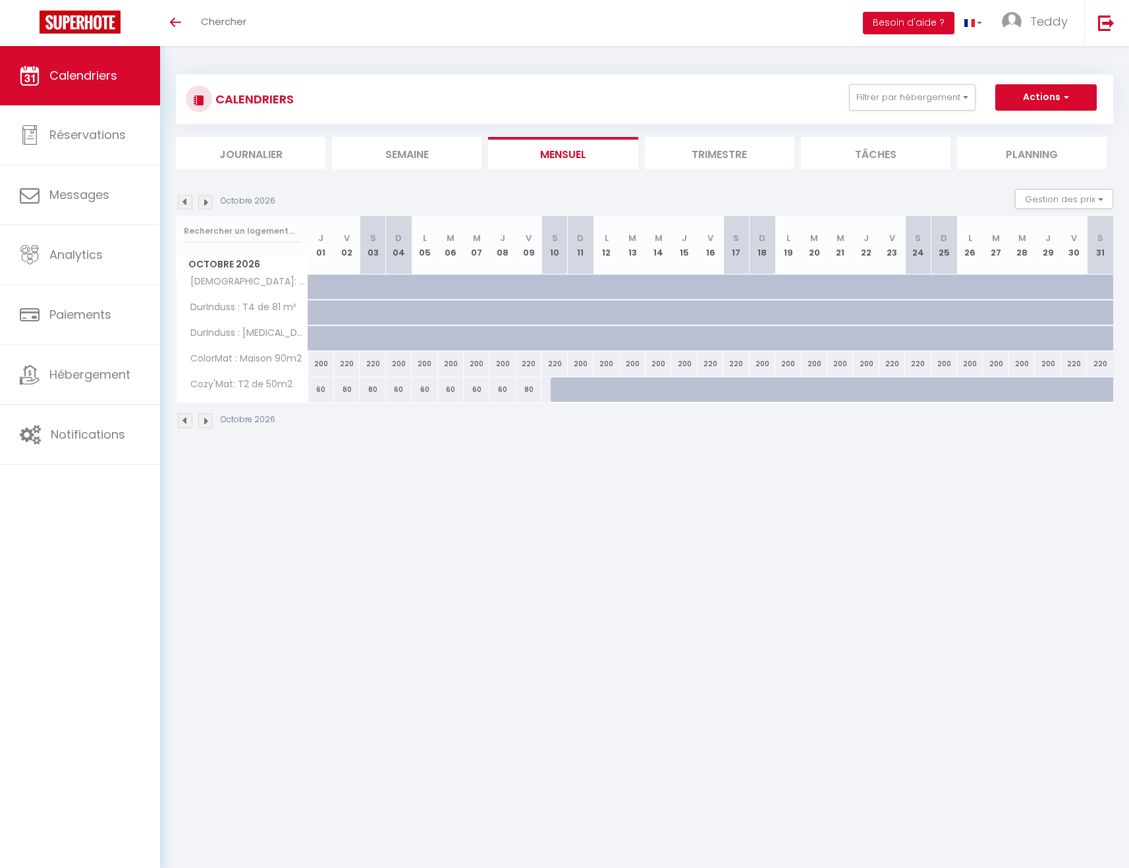
click at [182, 199] on img at bounding box center [185, 202] width 14 height 14
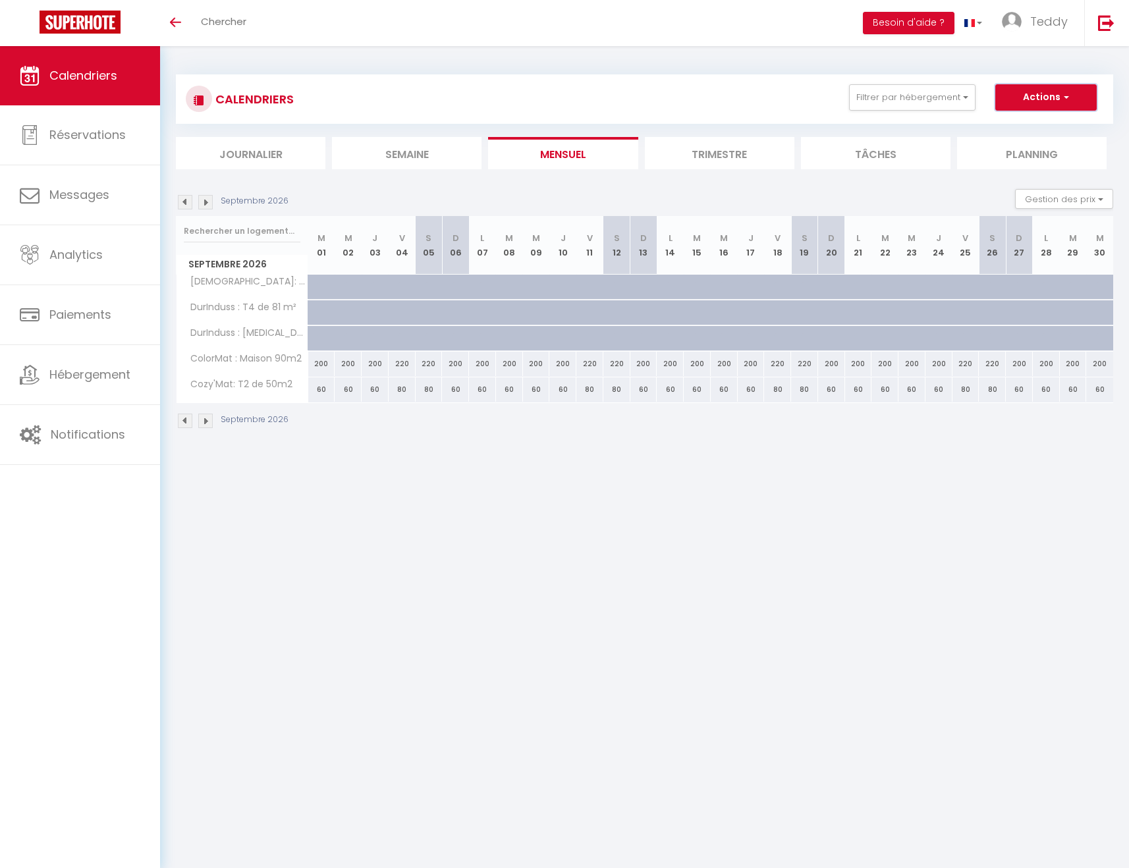
click at [1031, 99] on button "Actions" at bounding box center [1045, 97] width 101 height 26
click at [661, 103] on div "CALENDRIERS Filtrer par hébergement Tous BuddhUrin: T2 de 51m2 DurInduss : T4 d…" at bounding box center [645, 99] width 918 height 30
click at [187, 202] on img at bounding box center [185, 202] width 14 height 14
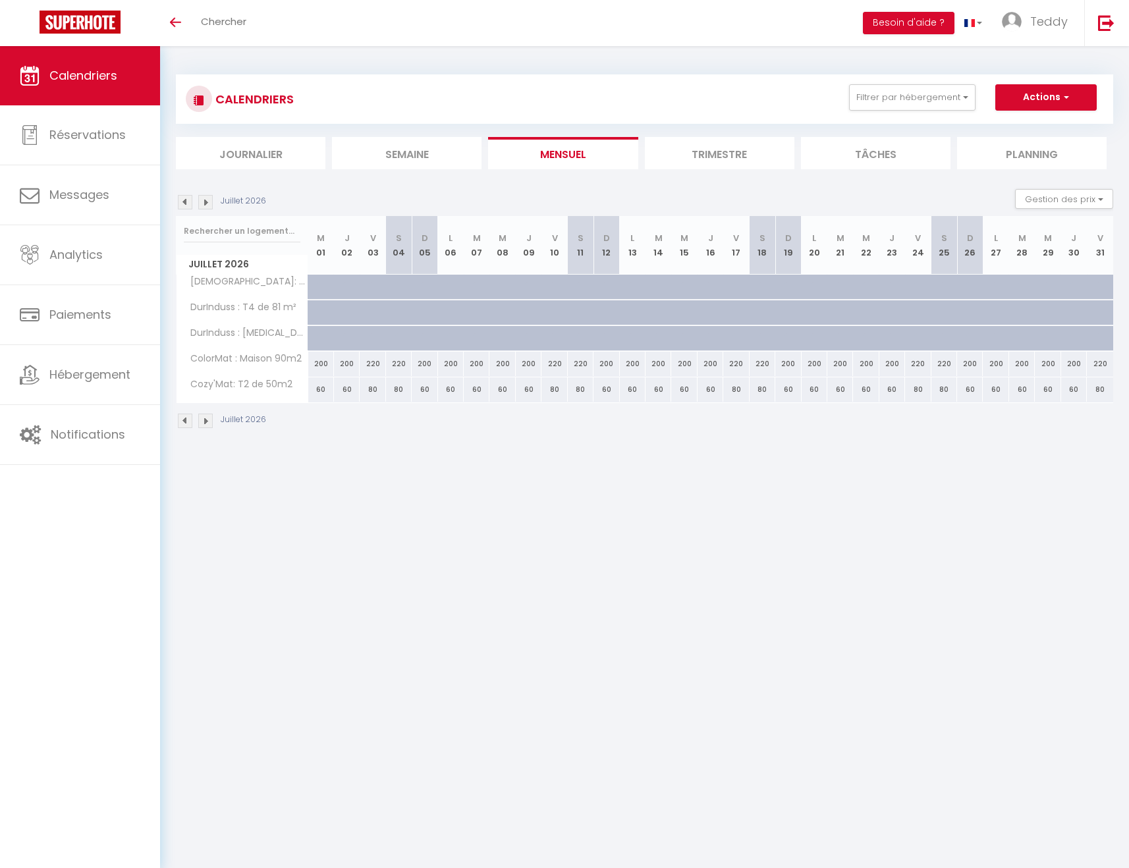
click at [187, 202] on img at bounding box center [185, 202] width 14 height 14
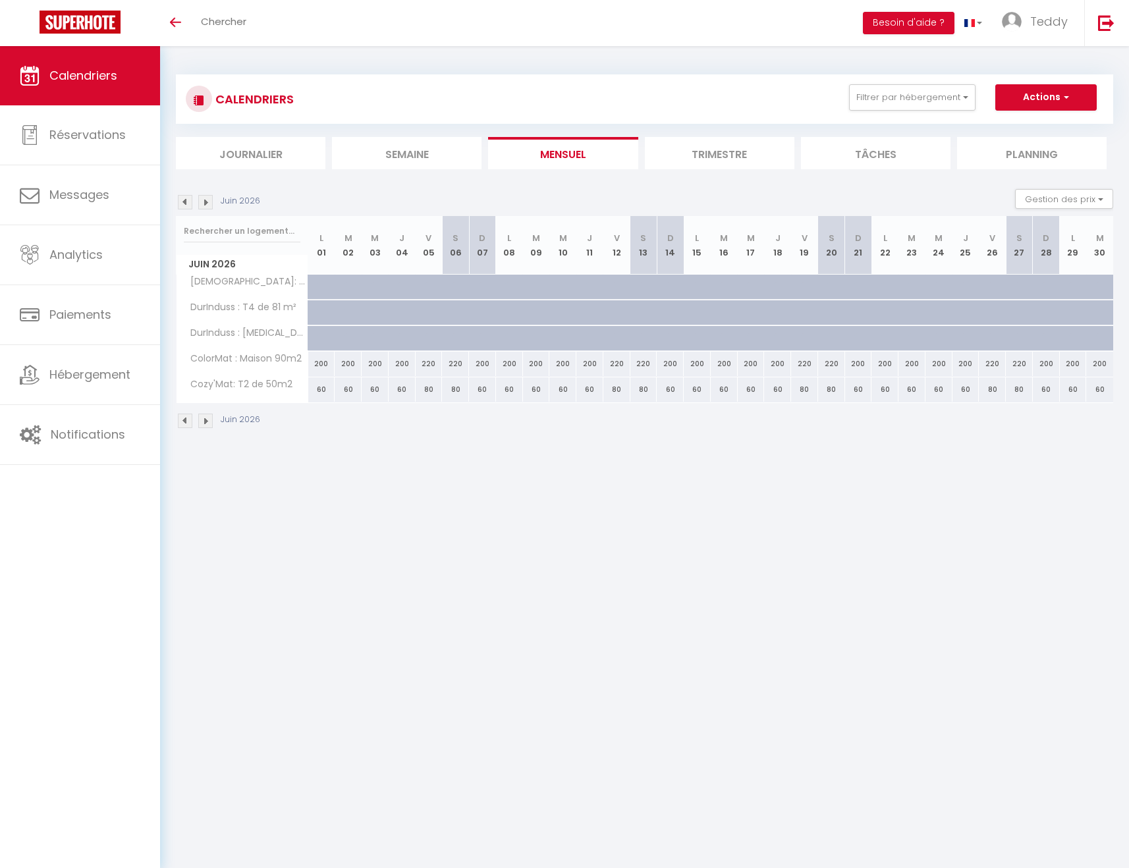
click at [187, 202] on img at bounding box center [185, 202] width 14 height 14
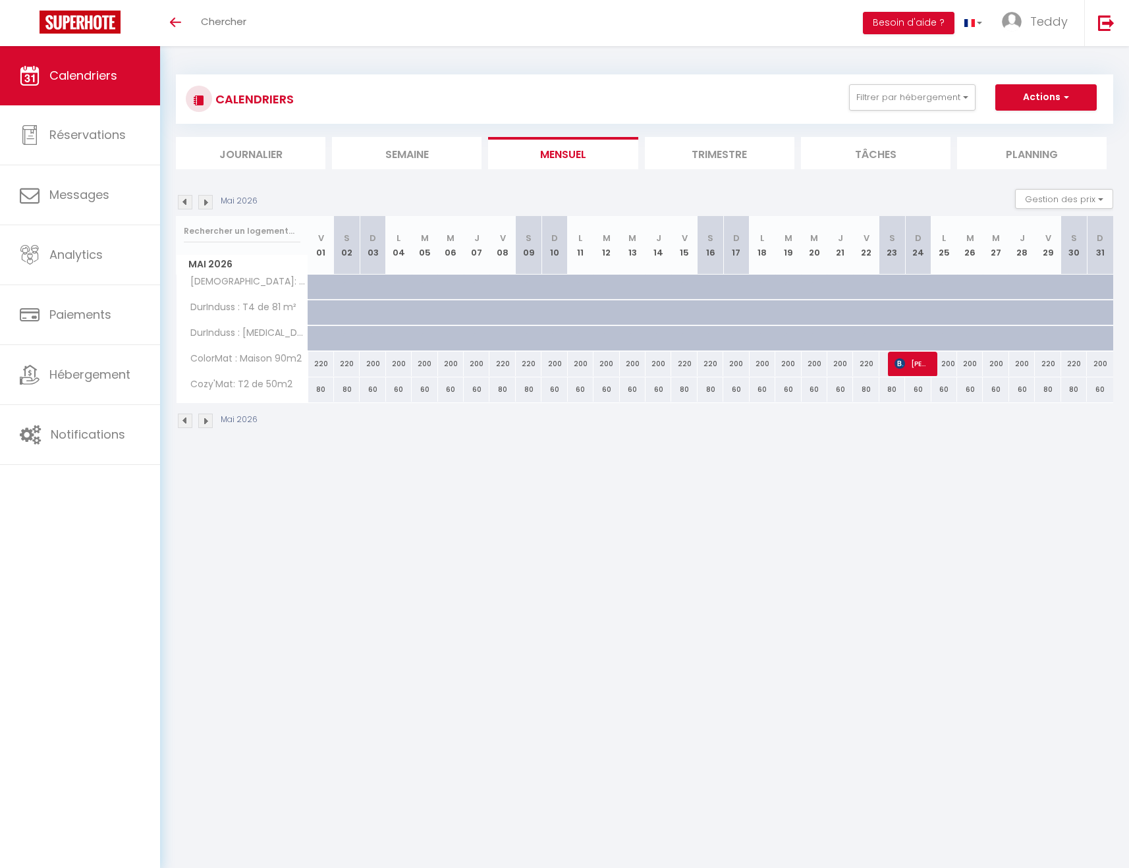
click at [187, 202] on img at bounding box center [185, 202] width 14 height 14
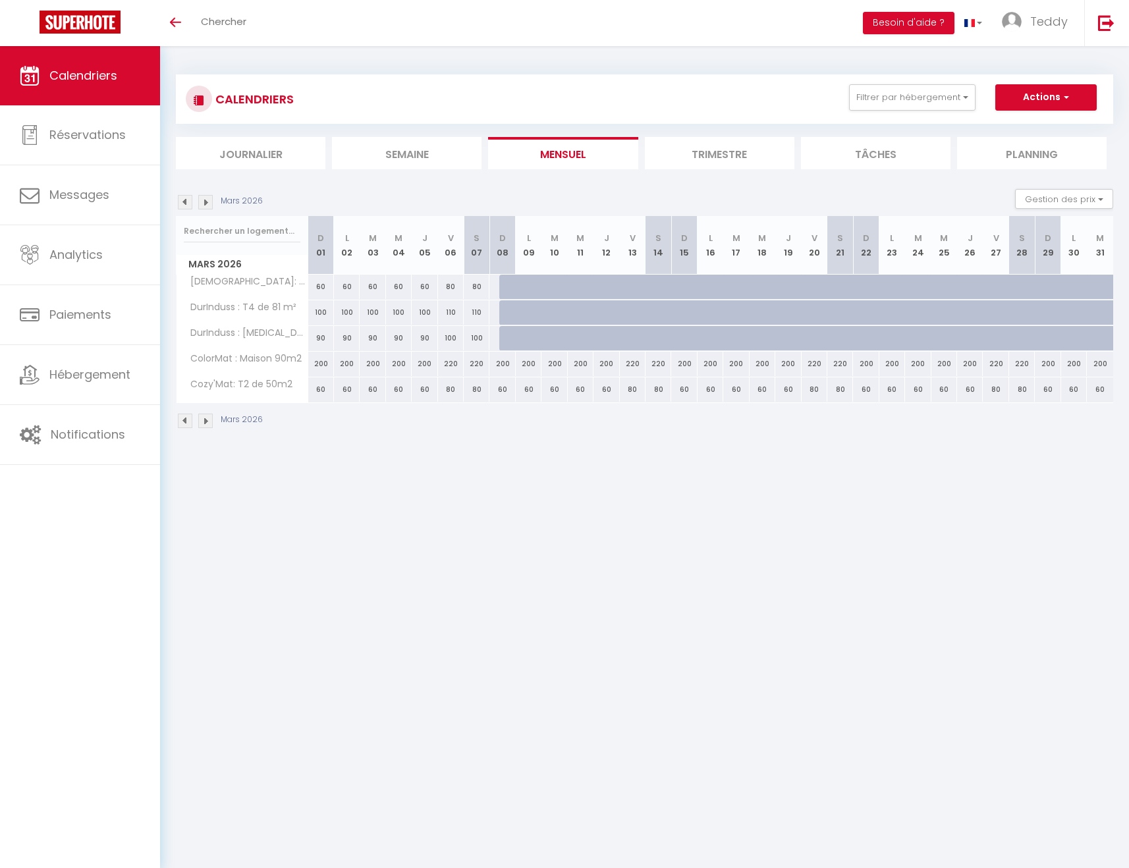
click at [187, 202] on img at bounding box center [185, 202] width 14 height 14
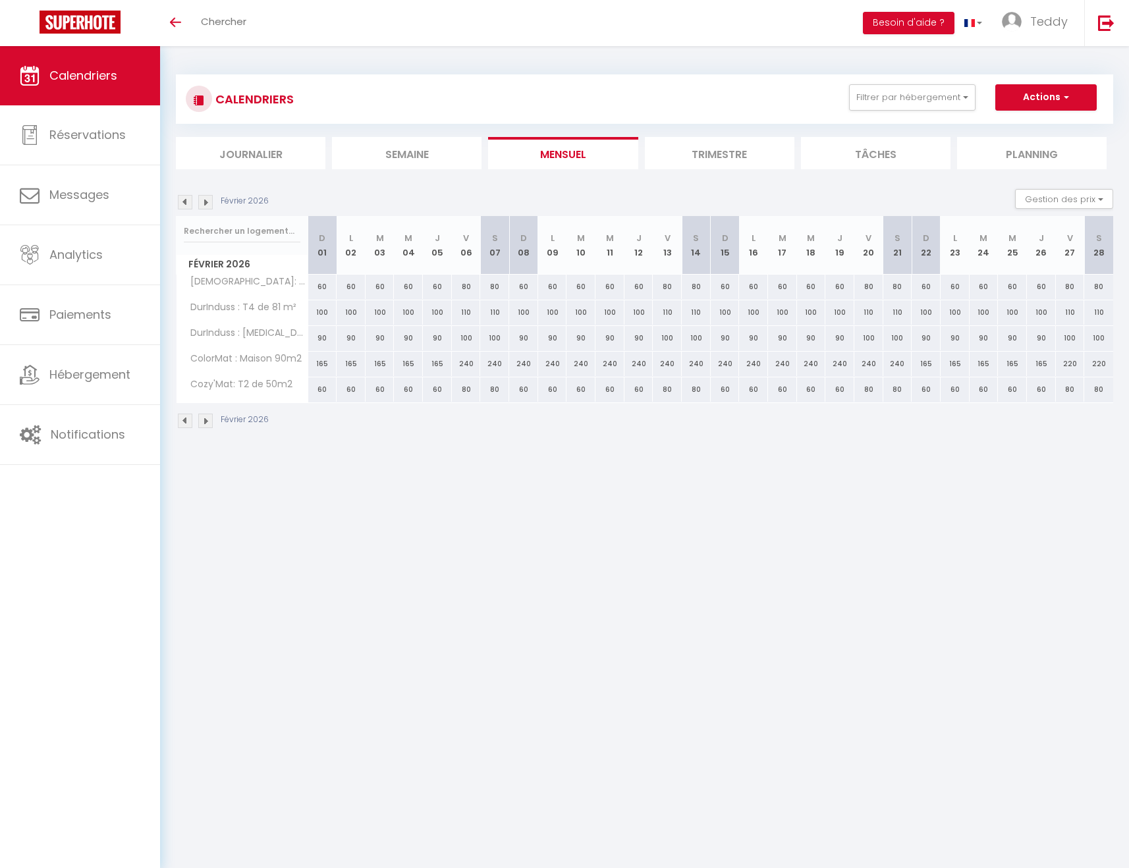
click at [187, 202] on img at bounding box center [185, 202] width 14 height 14
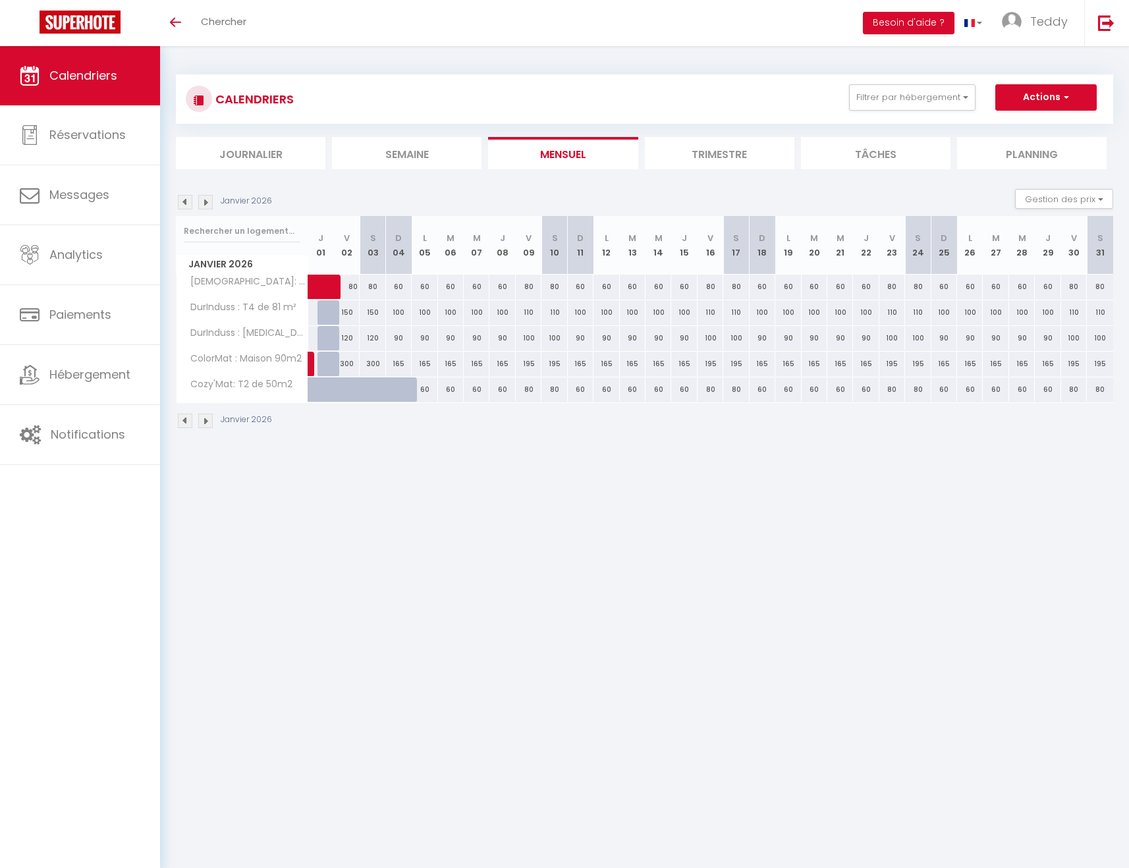
click at [187, 202] on img at bounding box center [185, 202] width 14 height 14
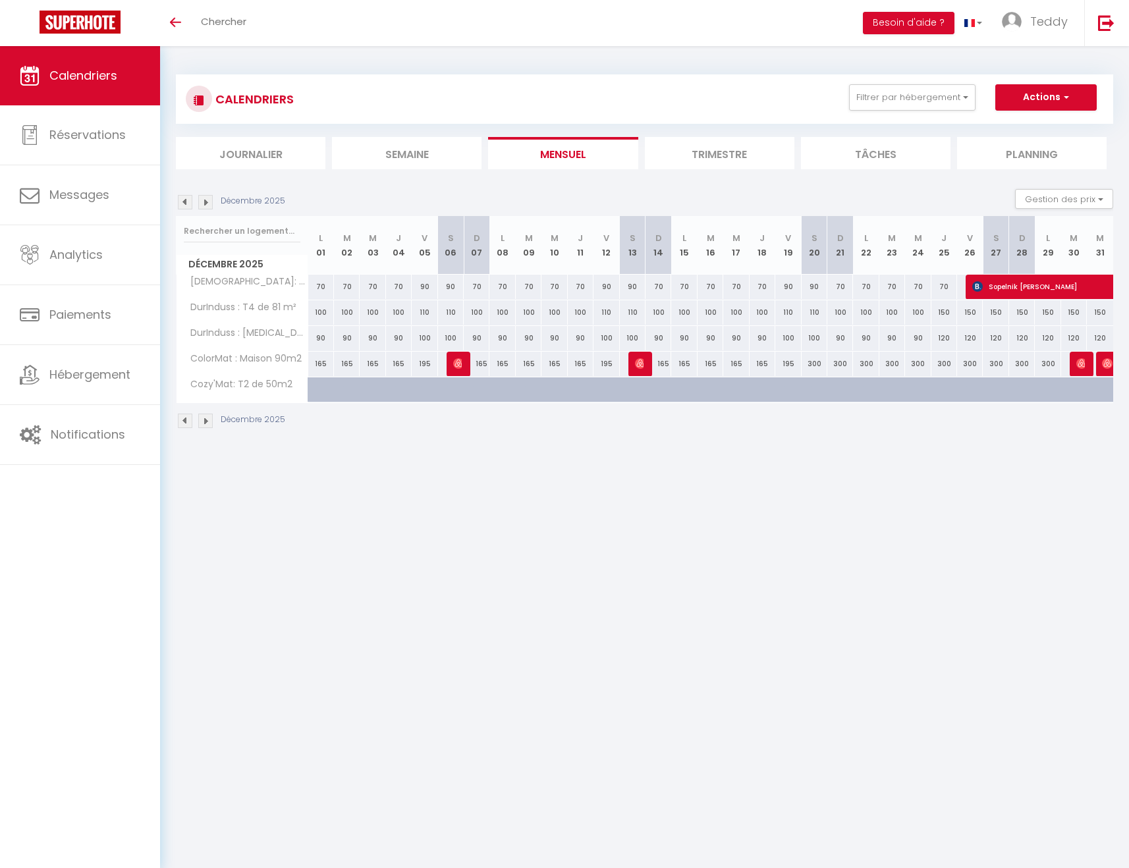
click at [187, 202] on img at bounding box center [185, 202] width 14 height 14
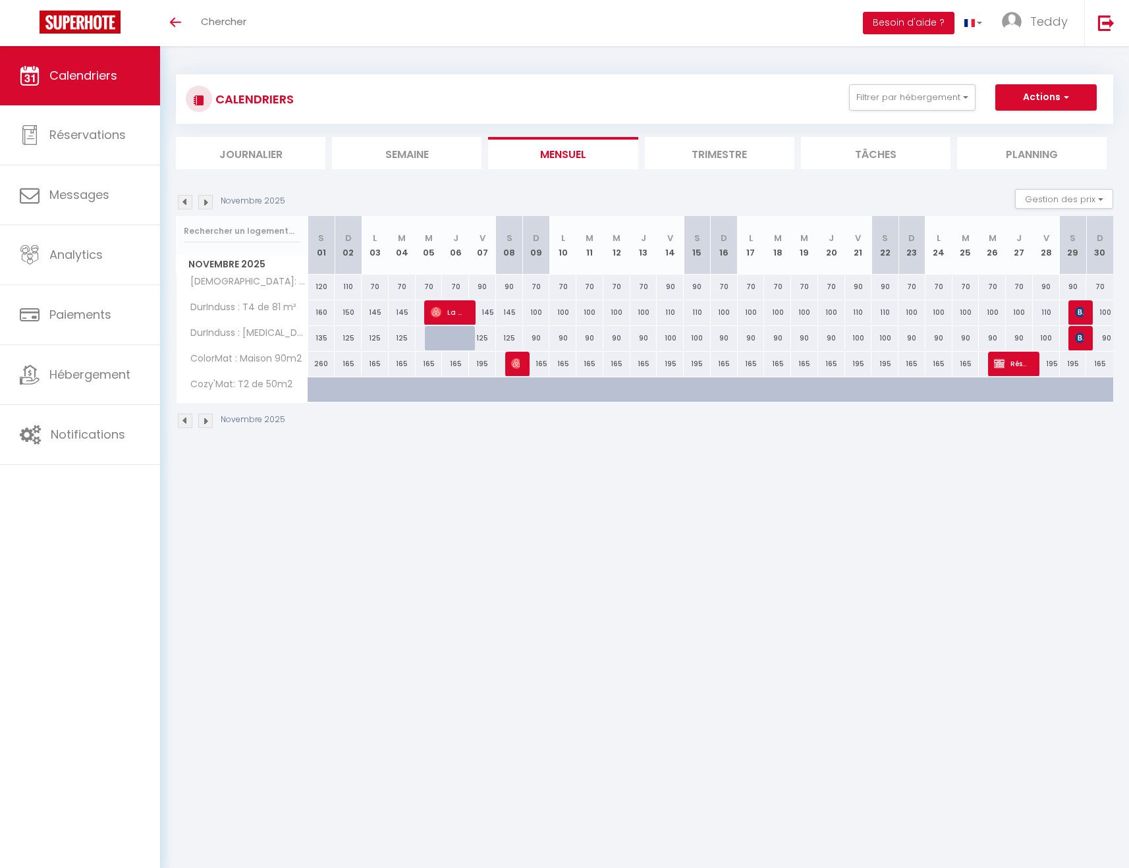
click at [204, 202] on img at bounding box center [205, 202] width 14 height 14
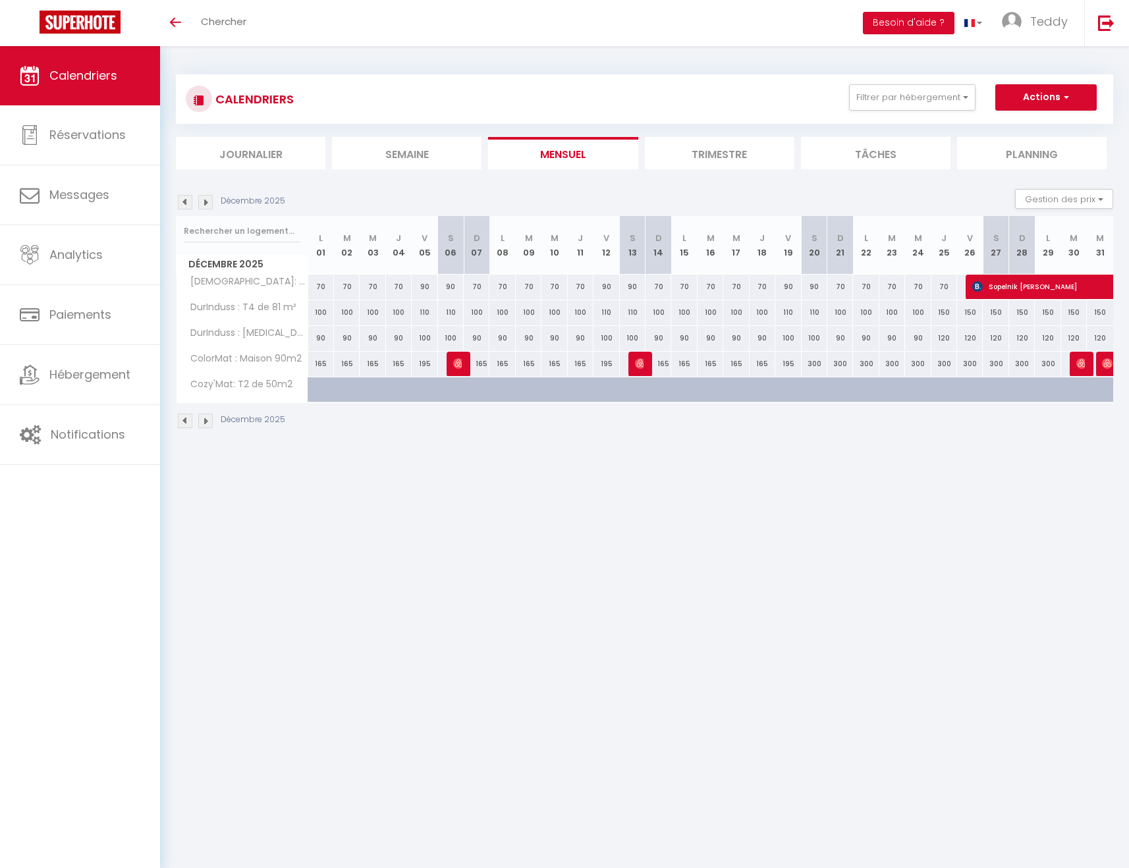
click at [185, 200] on img at bounding box center [185, 202] width 14 height 14
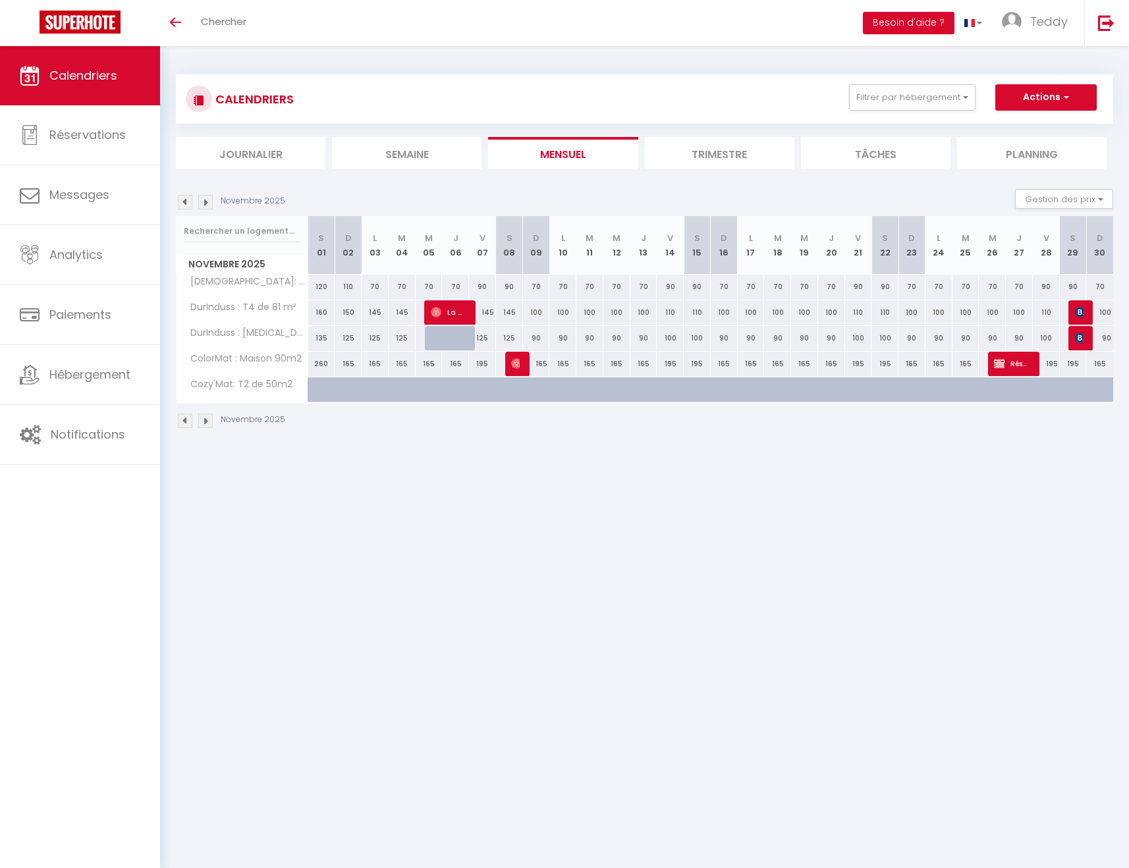
click at [185, 200] on img at bounding box center [185, 202] width 14 height 14
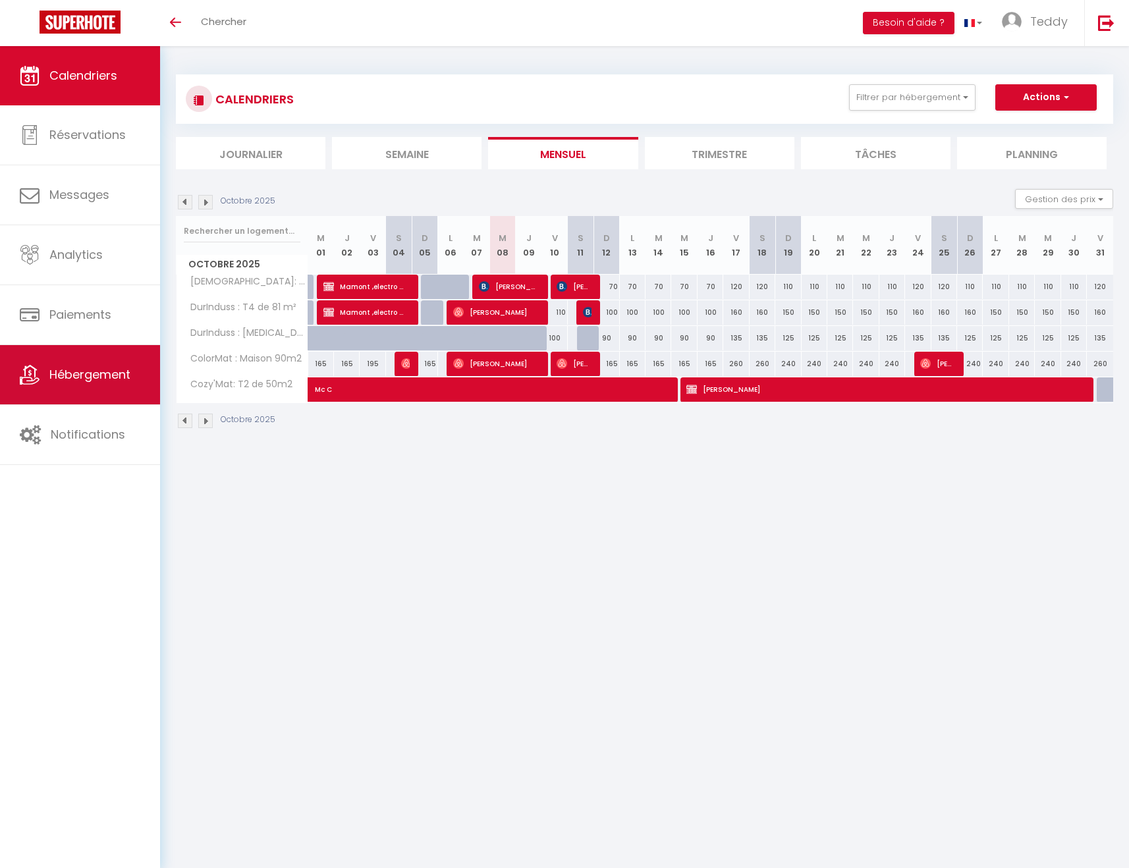
click at [91, 379] on span "Hébergement" at bounding box center [89, 374] width 81 height 16
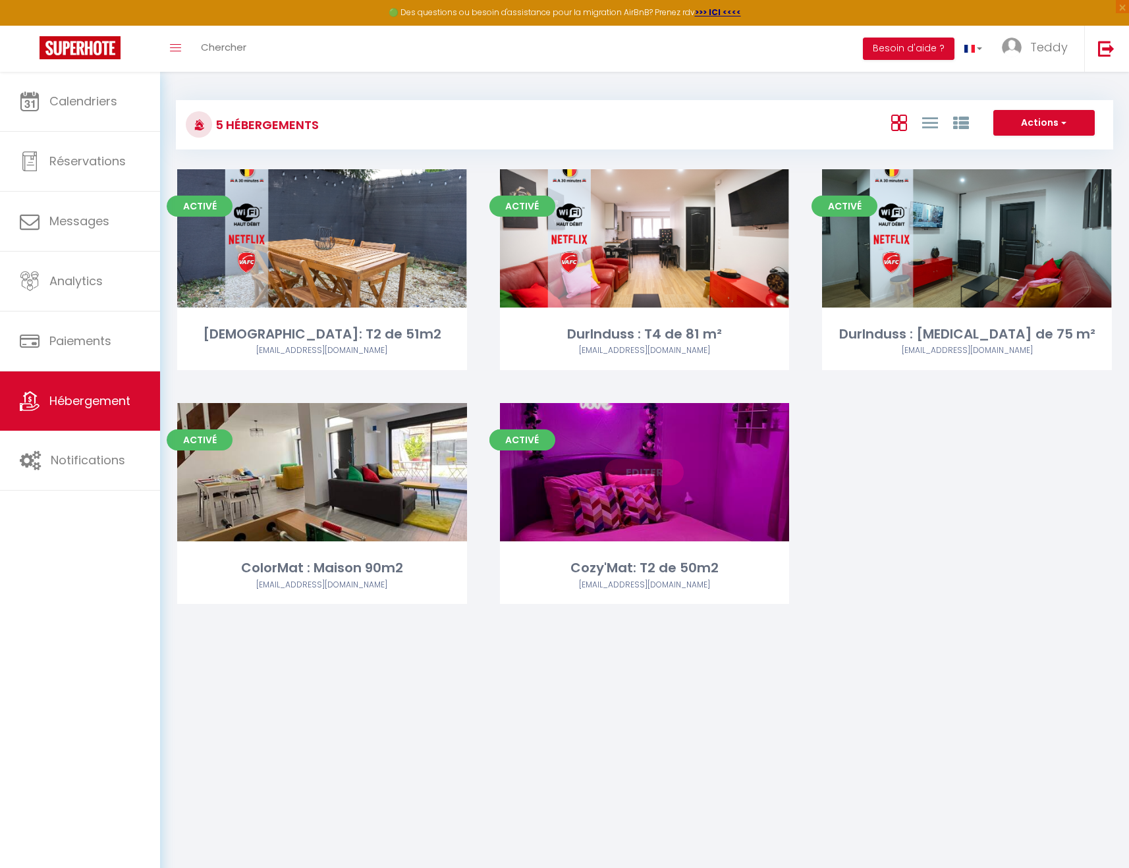
click at [645, 479] on link "Editer" at bounding box center [644, 472] width 79 height 26
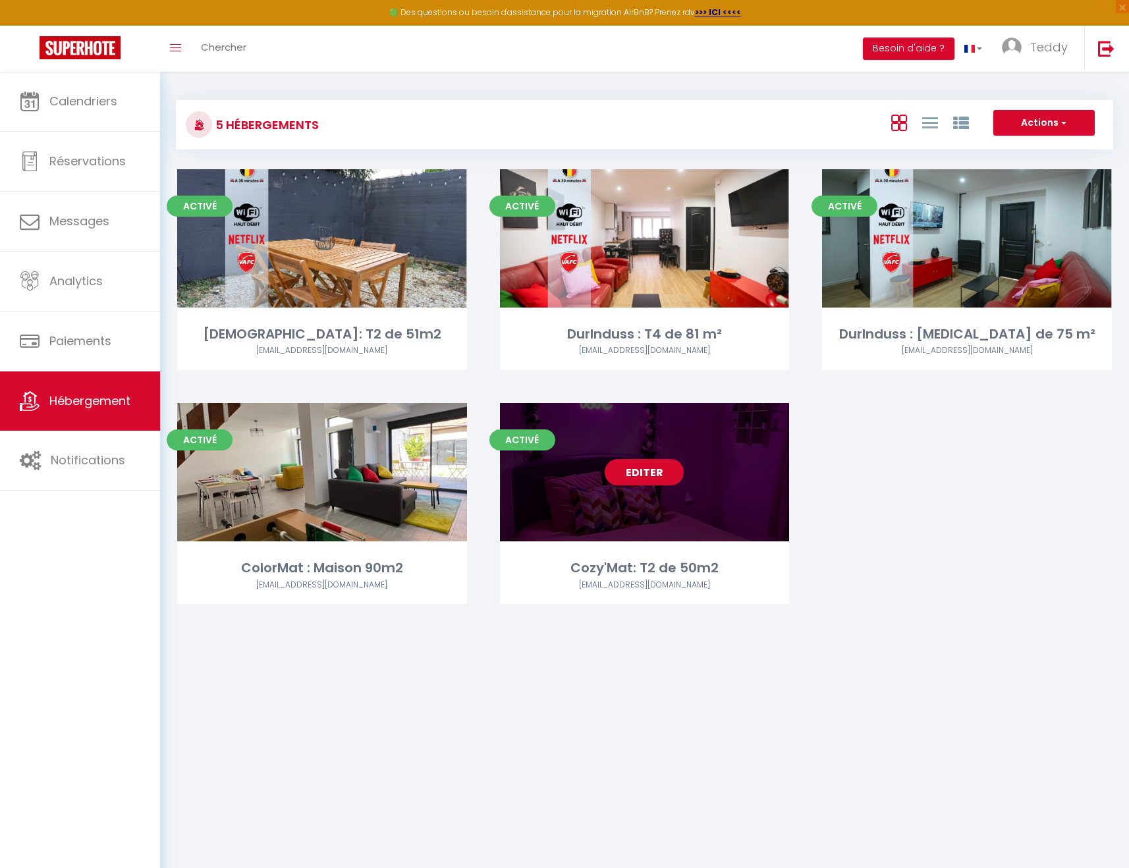
click at [653, 469] on link "Editer" at bounding box center [644, 472] width 79 height 26
select select "3"
select select "2"
select select "1"
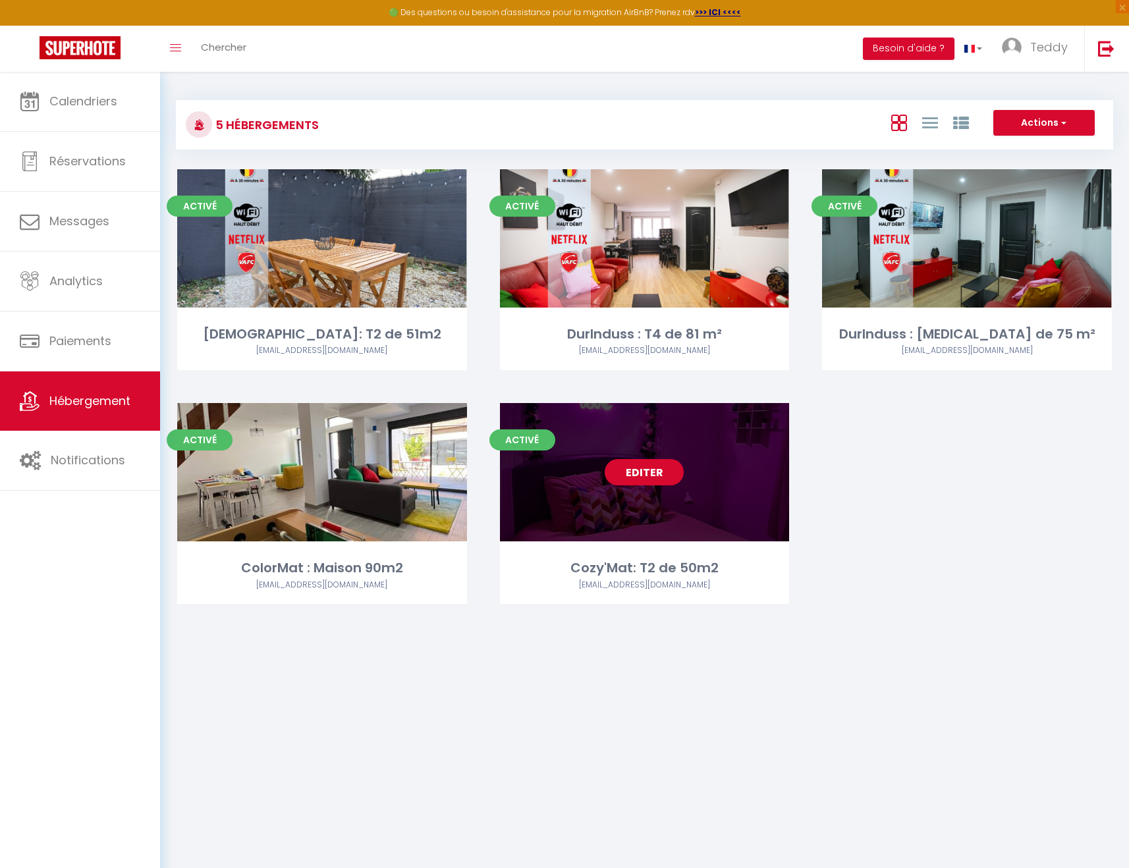
select select
select select "28"
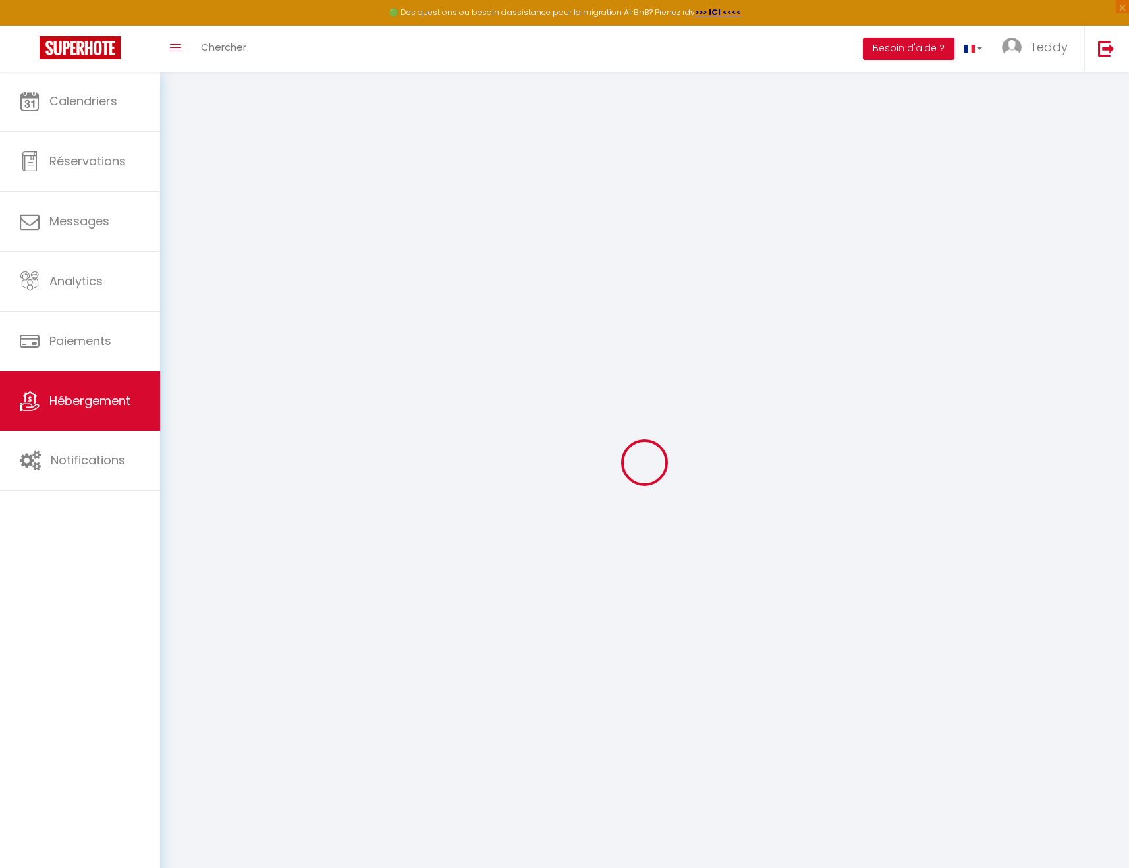
select select
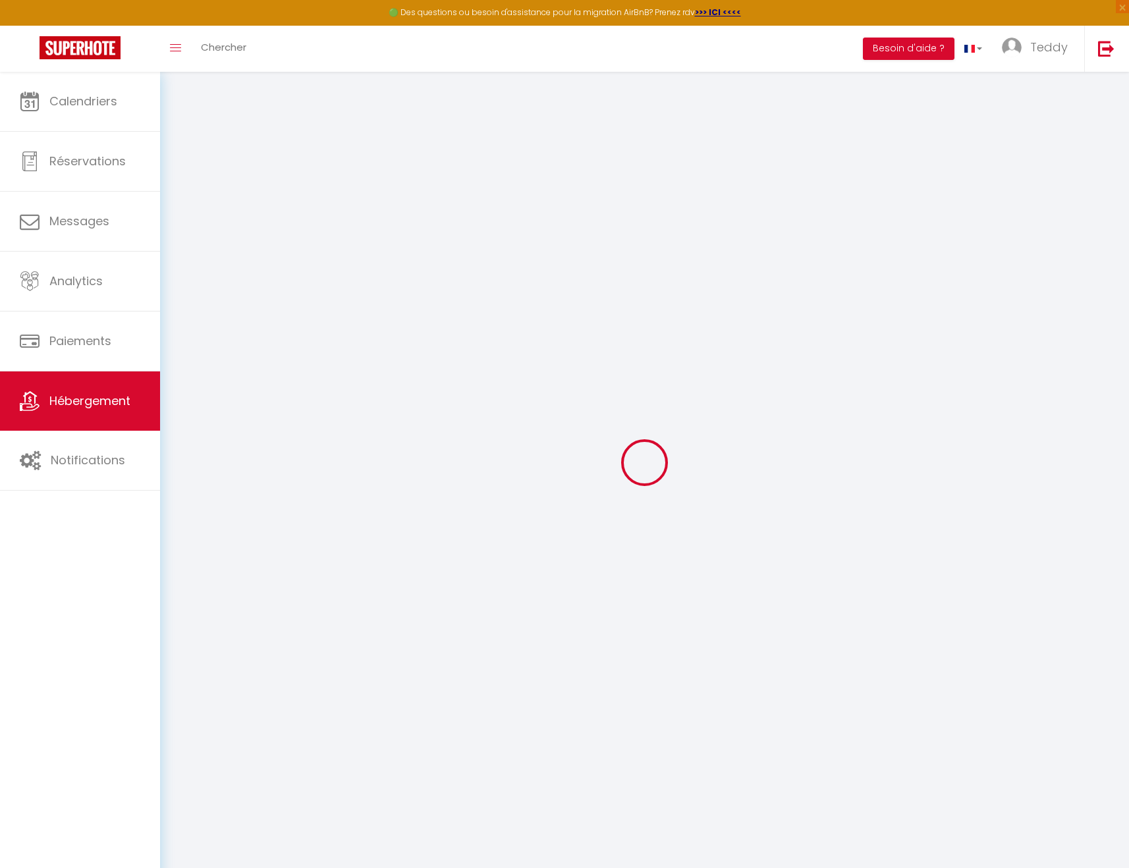
select select
checkbox input "false"
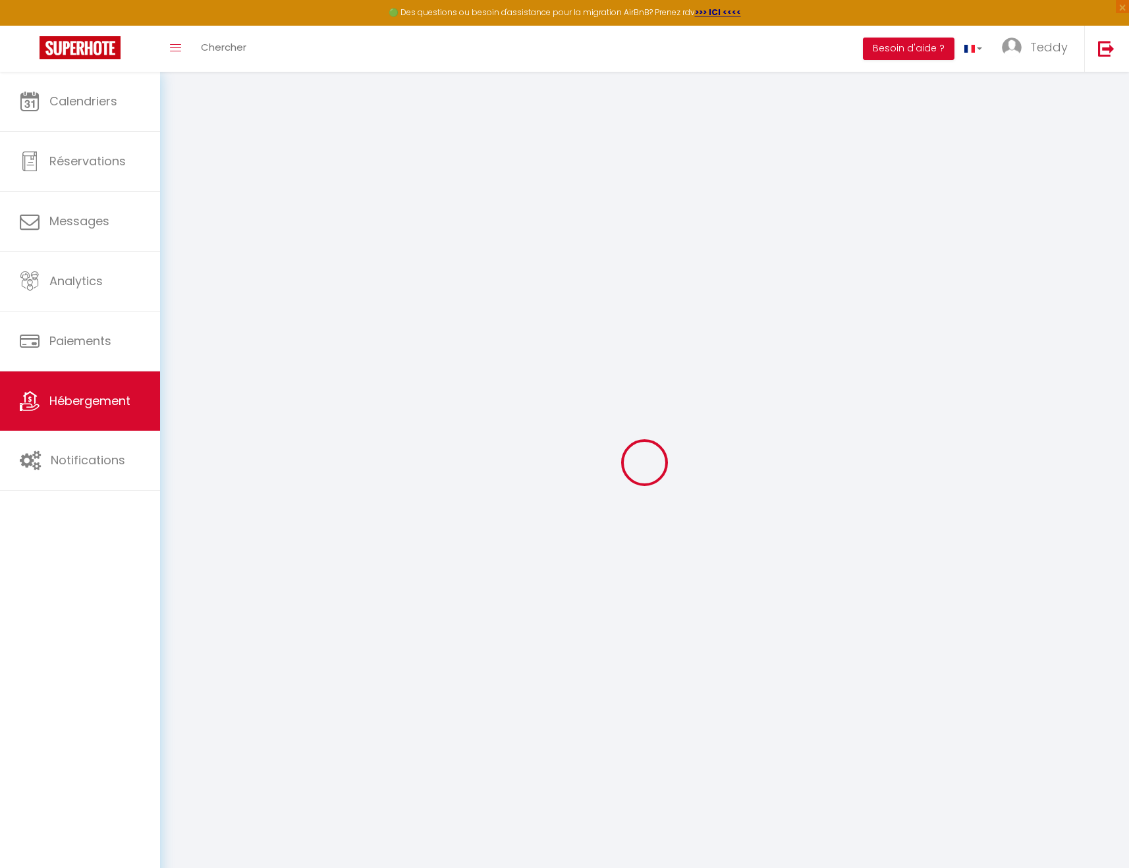
select select
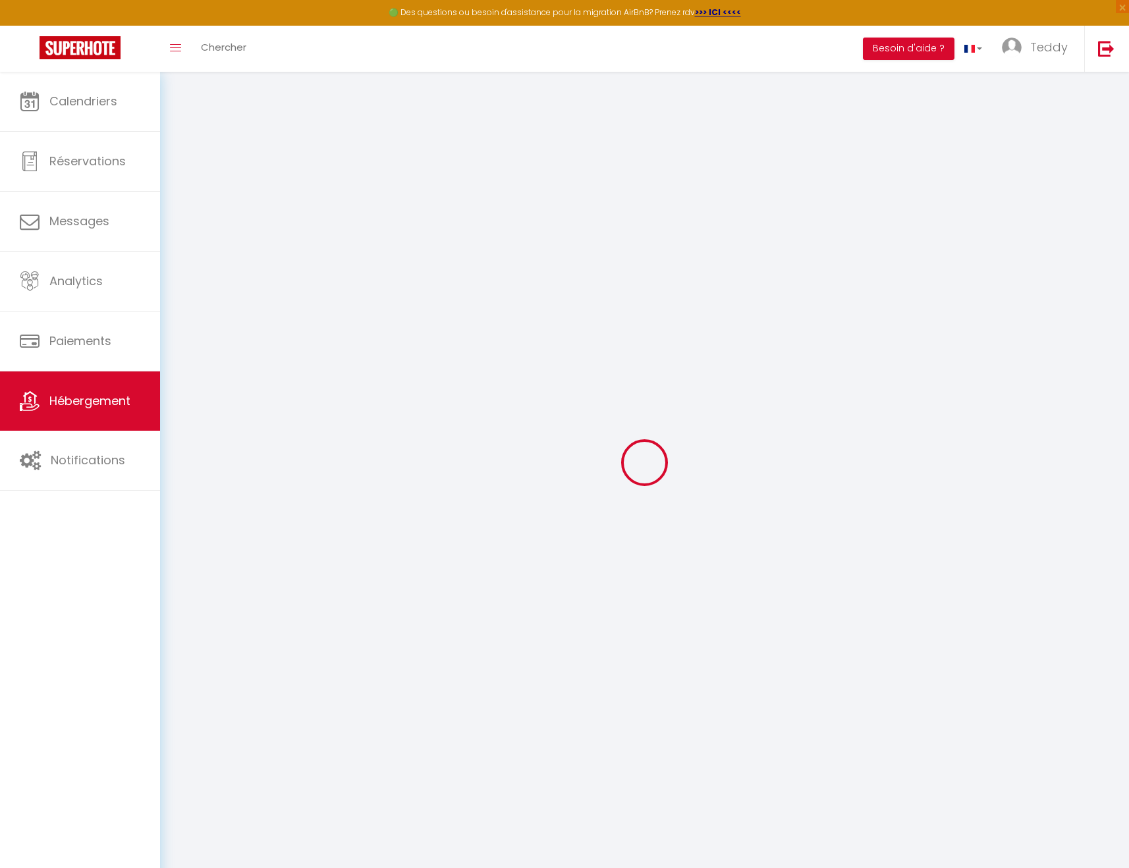
select select
checkbox input "false"
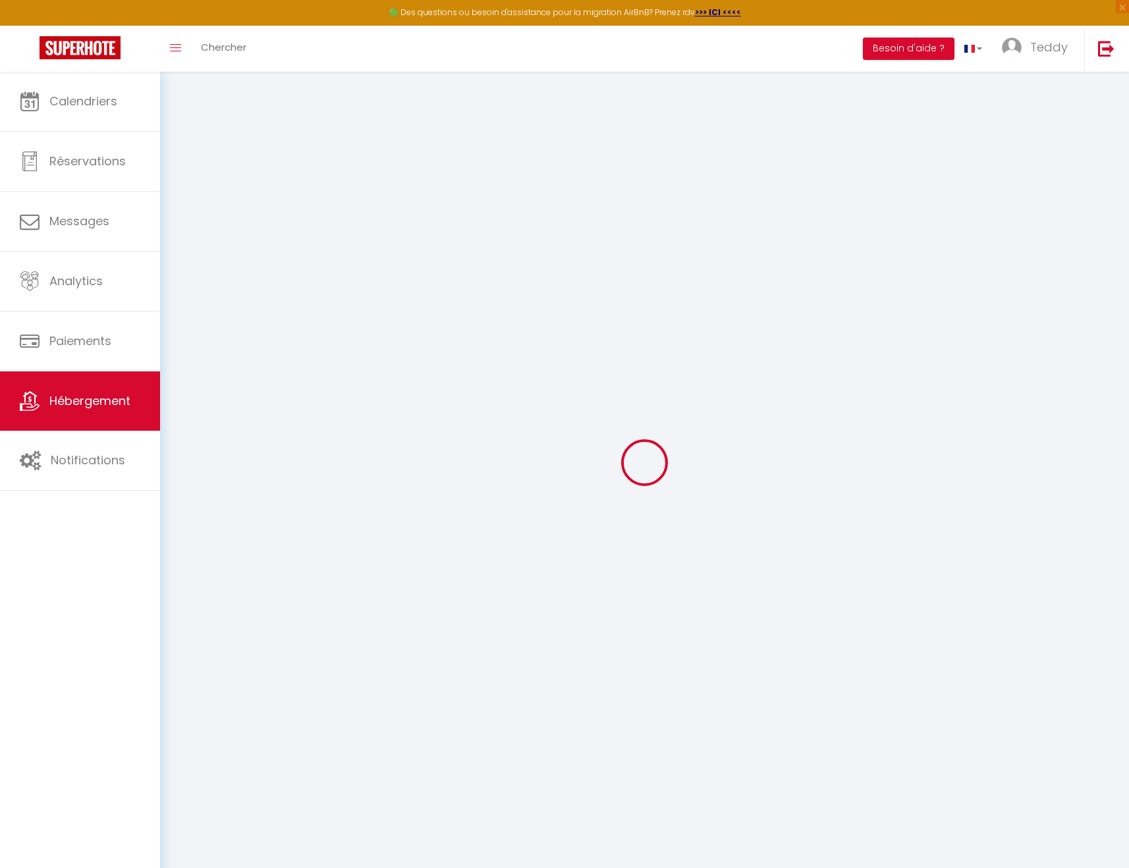
checkbox input "false"
select select
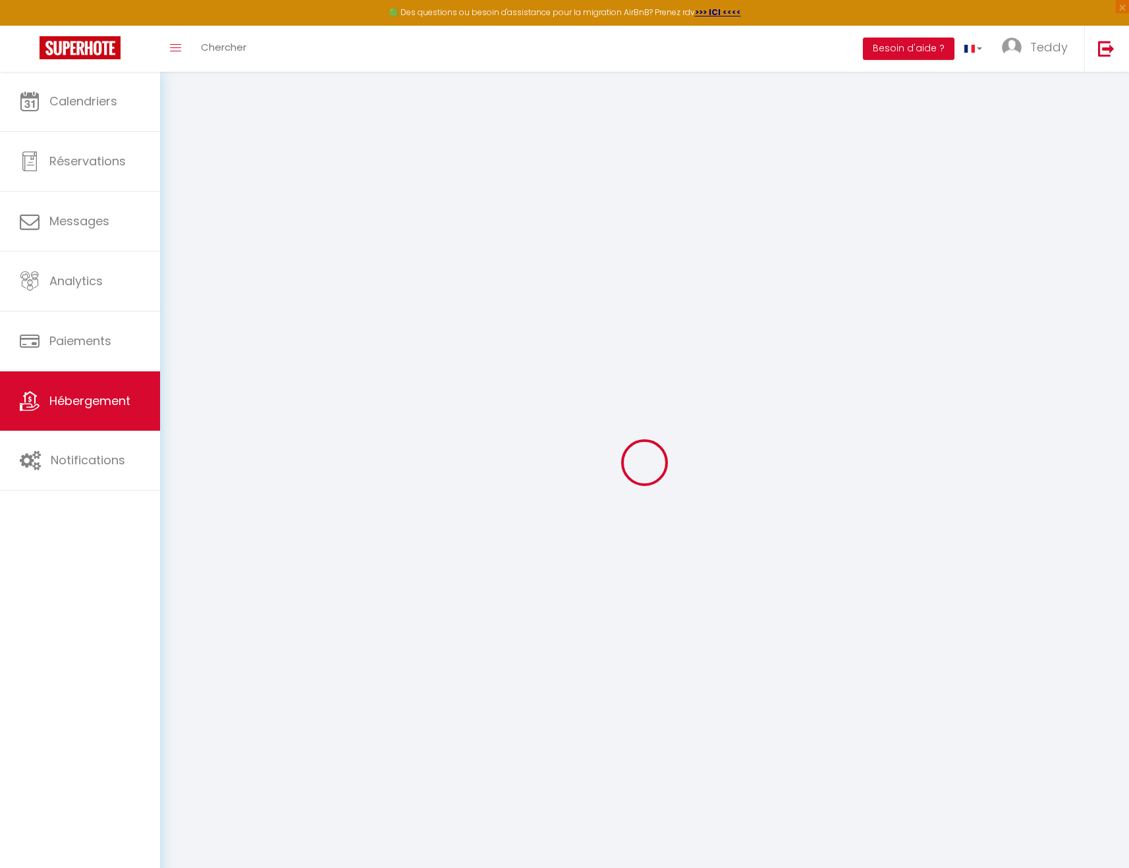
select select
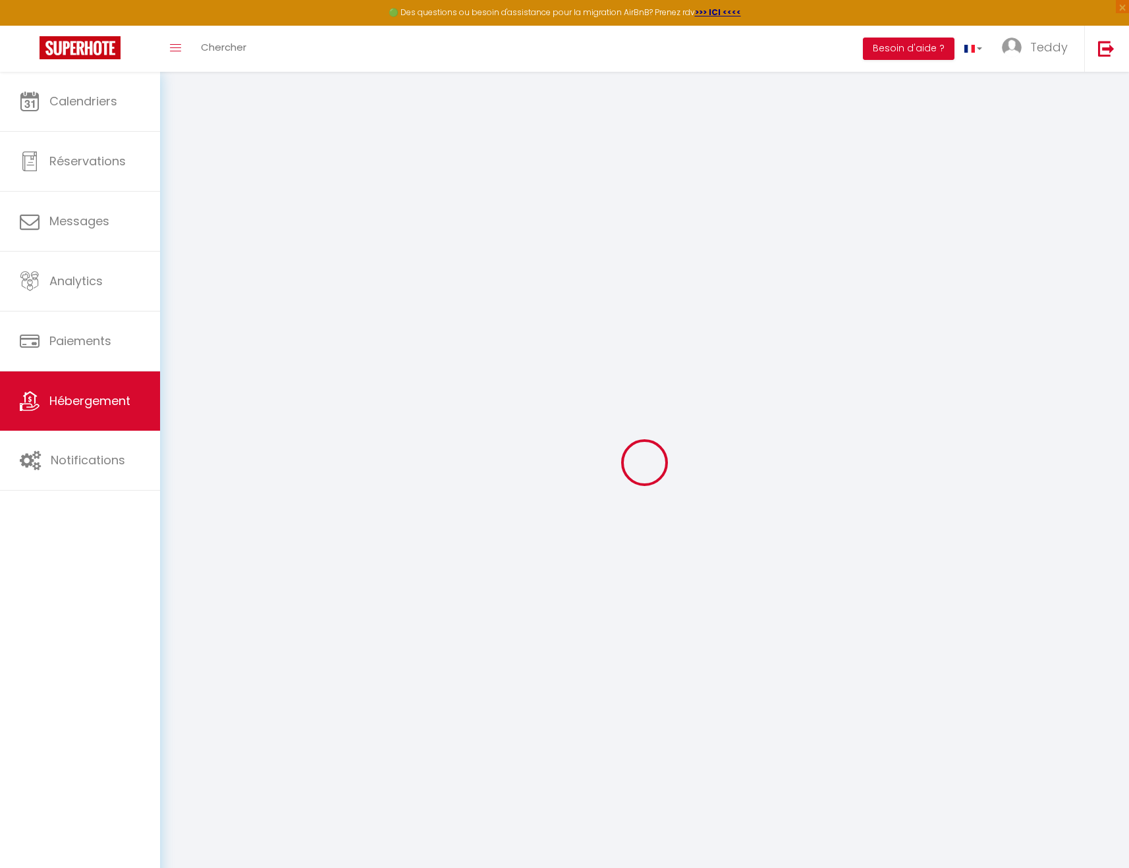
checkbox input "false"
select select
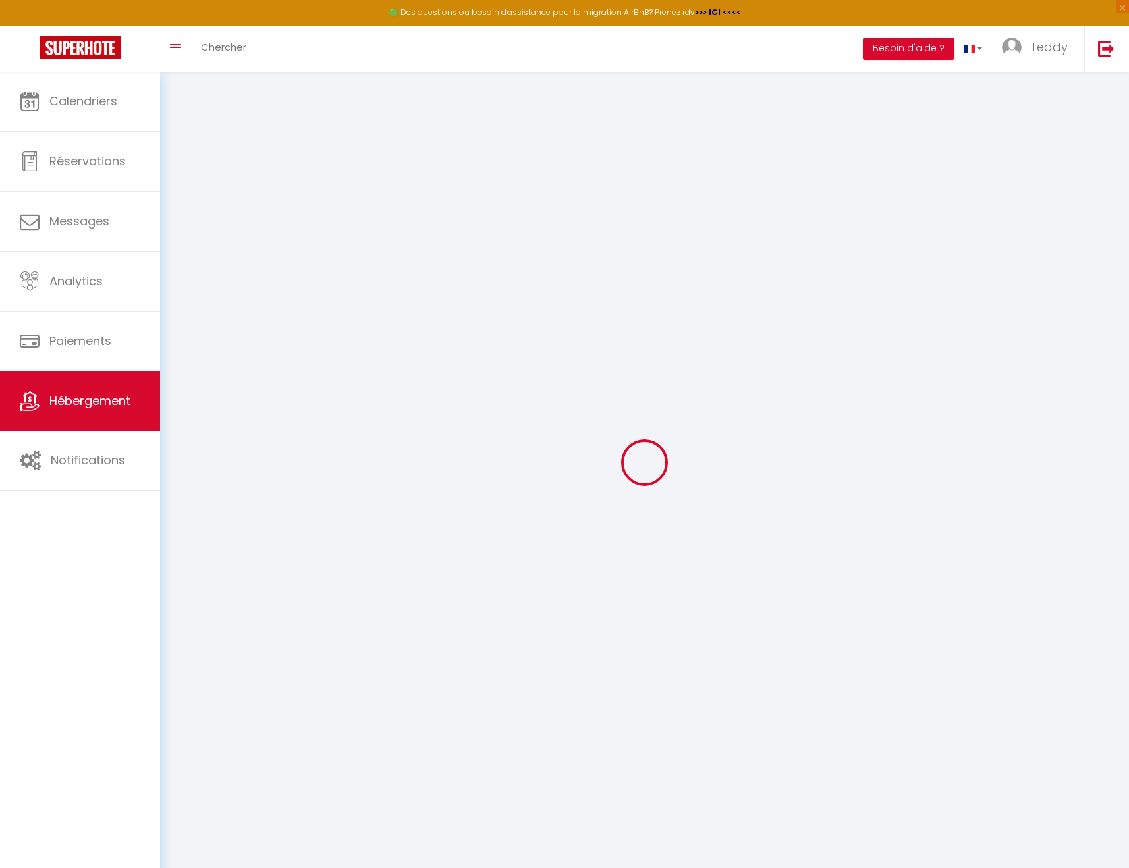
select select
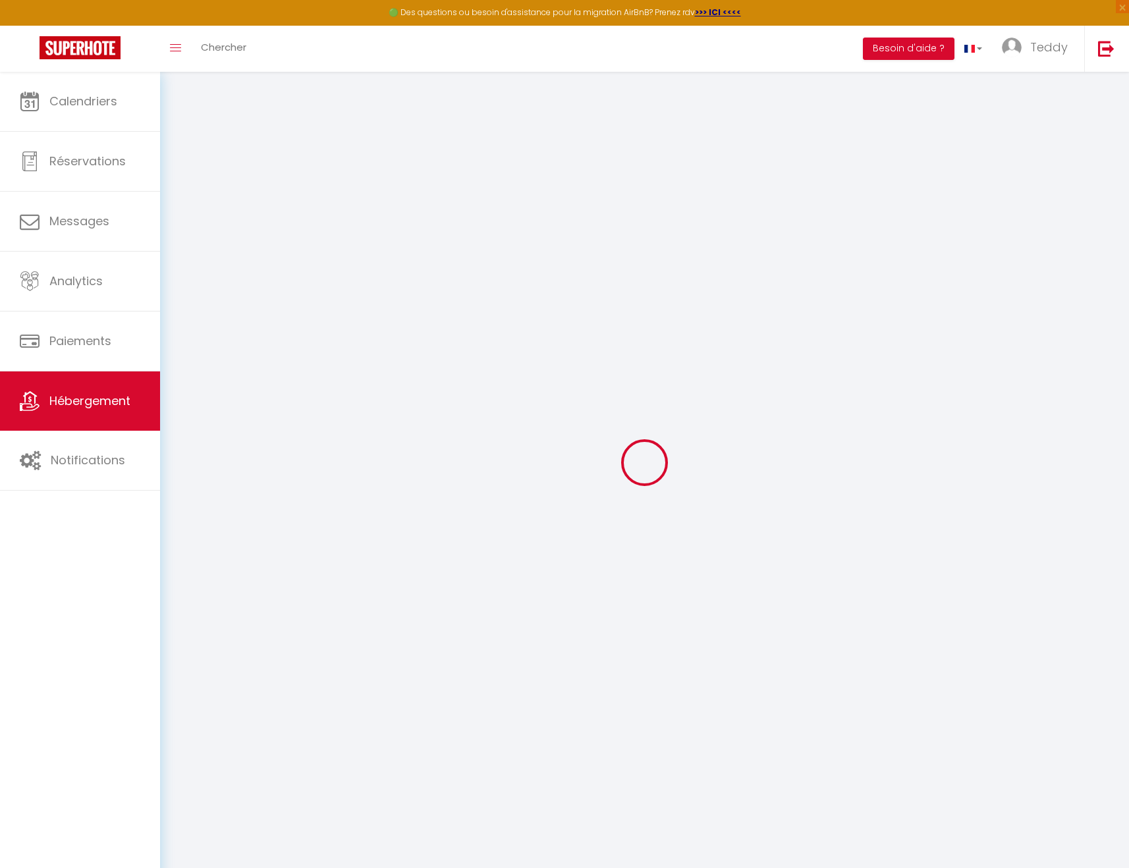
select select
checkbox input "false"
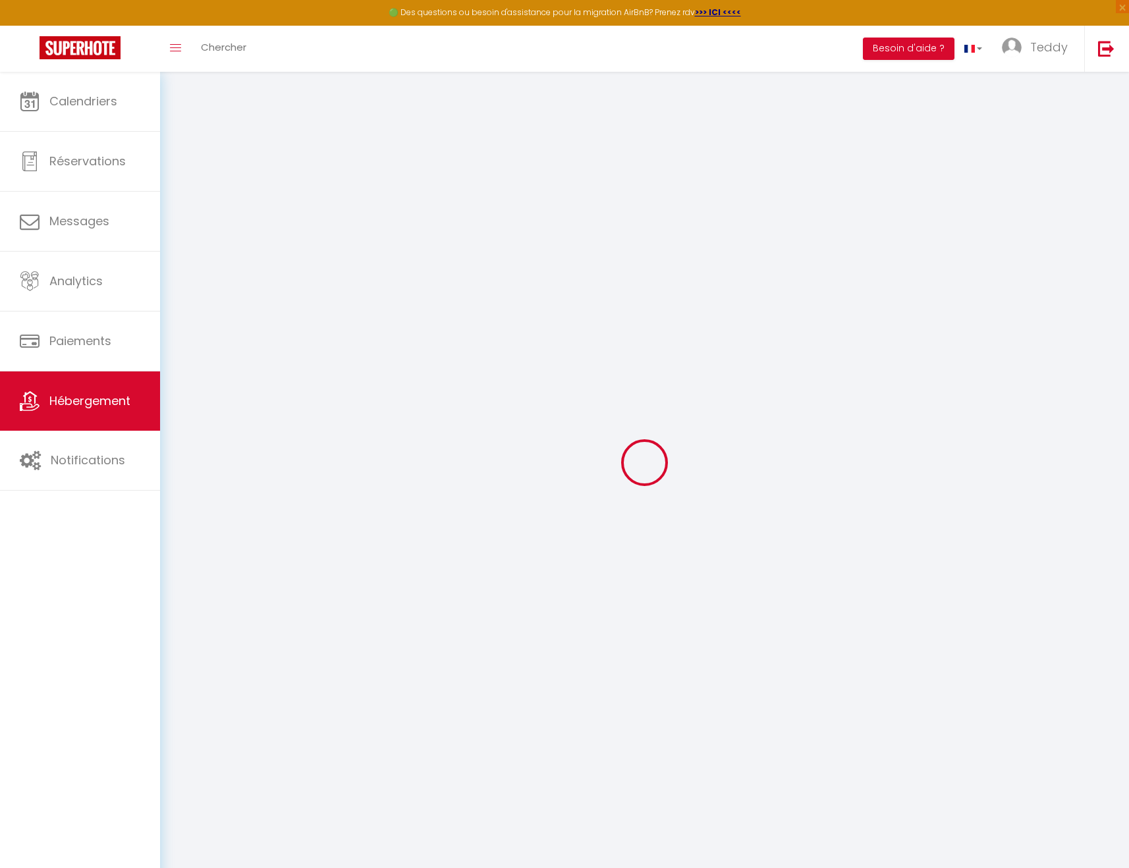
checkbox input "false"
select select
type input "Cozy'Mat: T2 de 50m2"
type input "Teddy"
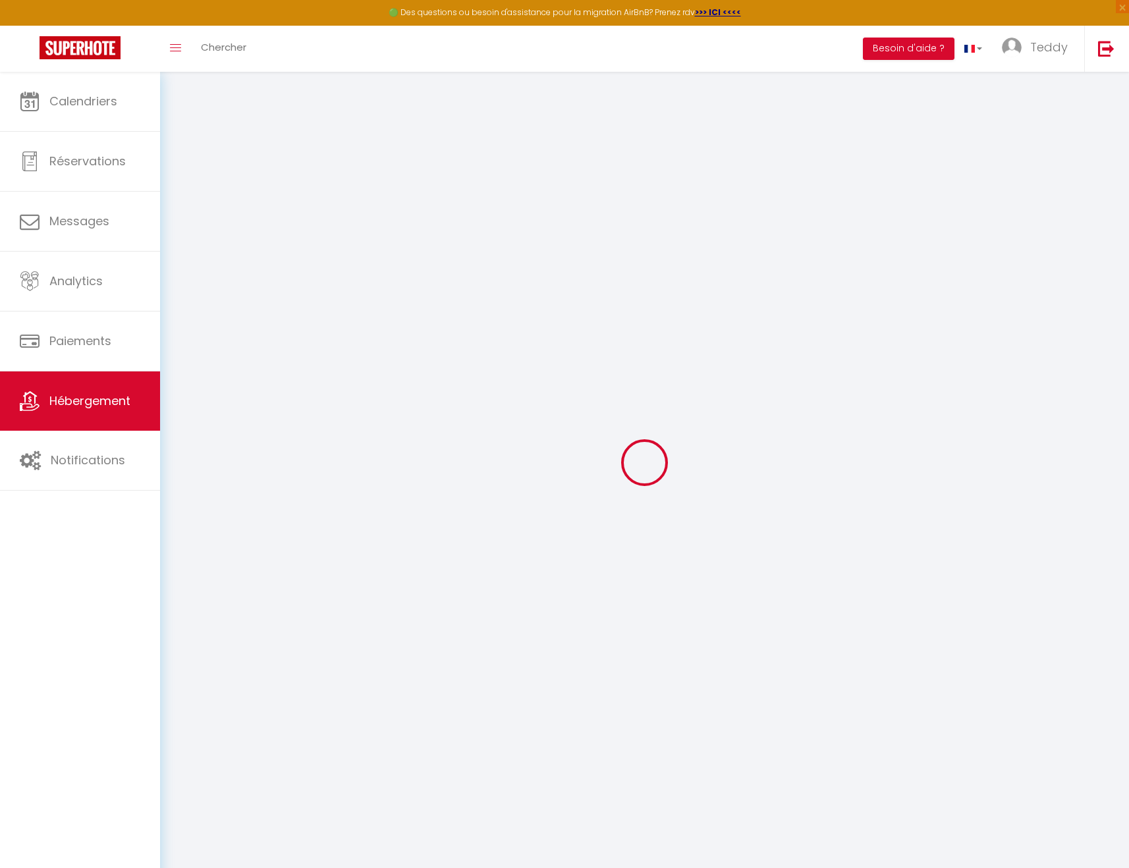
type input "Blonbou"
type input "[STREET_ADDRESS][PERSON_NAME]"
type input "94190"
type input "[PERSON_NAME] Saint Georges"
select select "4"
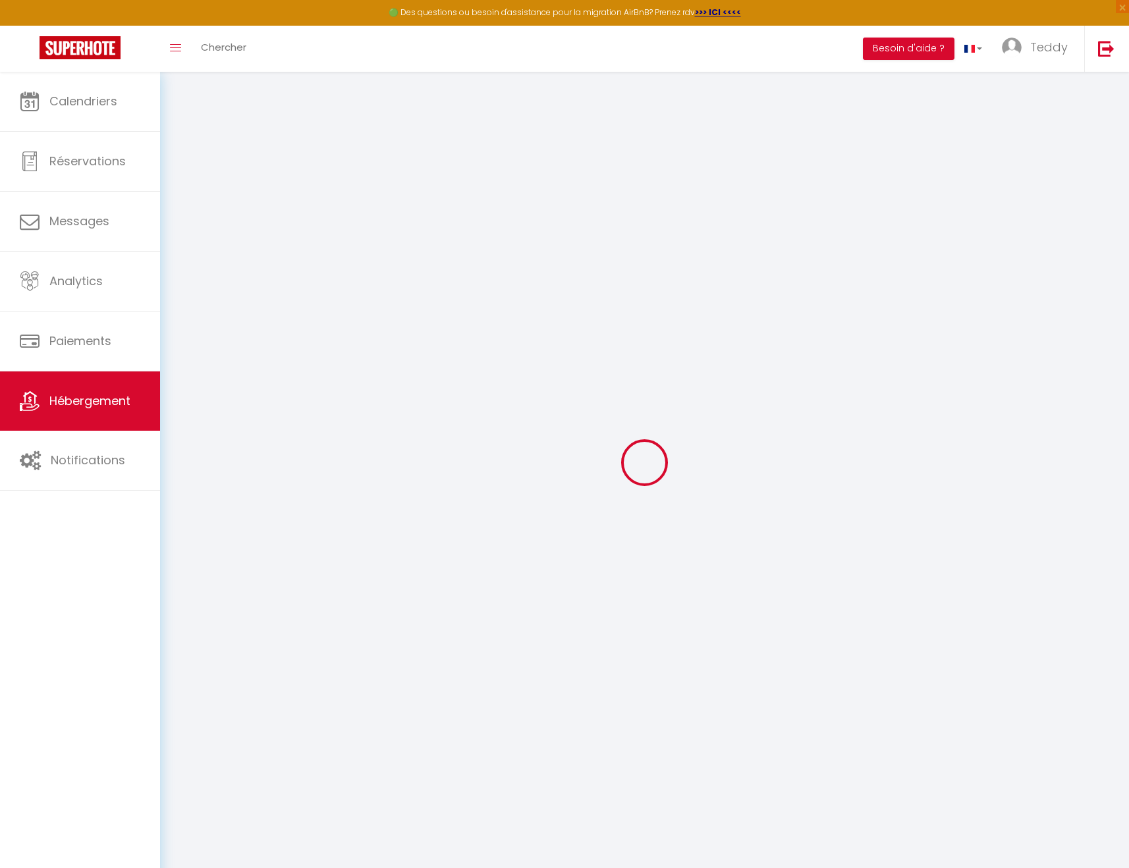
type input "60"
type input "30"
type input "3.3"
type input "0"
select select
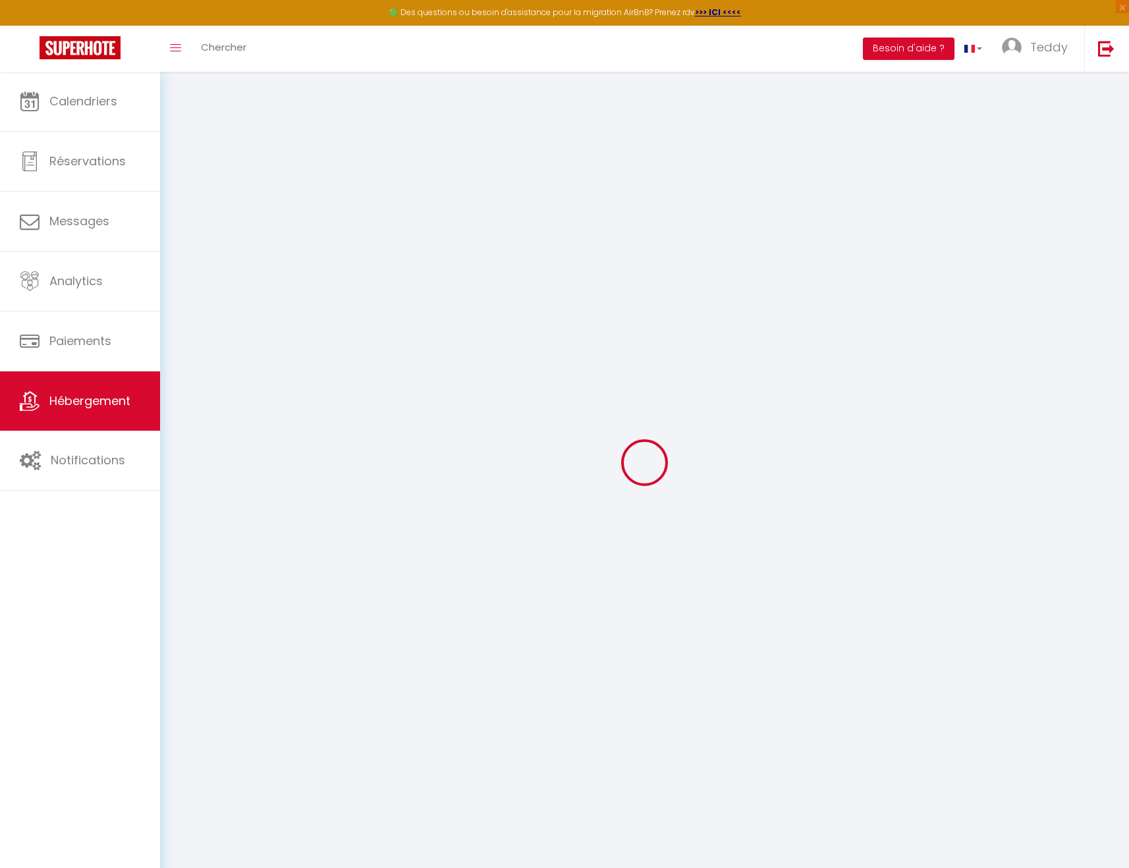
select select
type input "[STREET_ADDRESS][PERSON_NAME]"
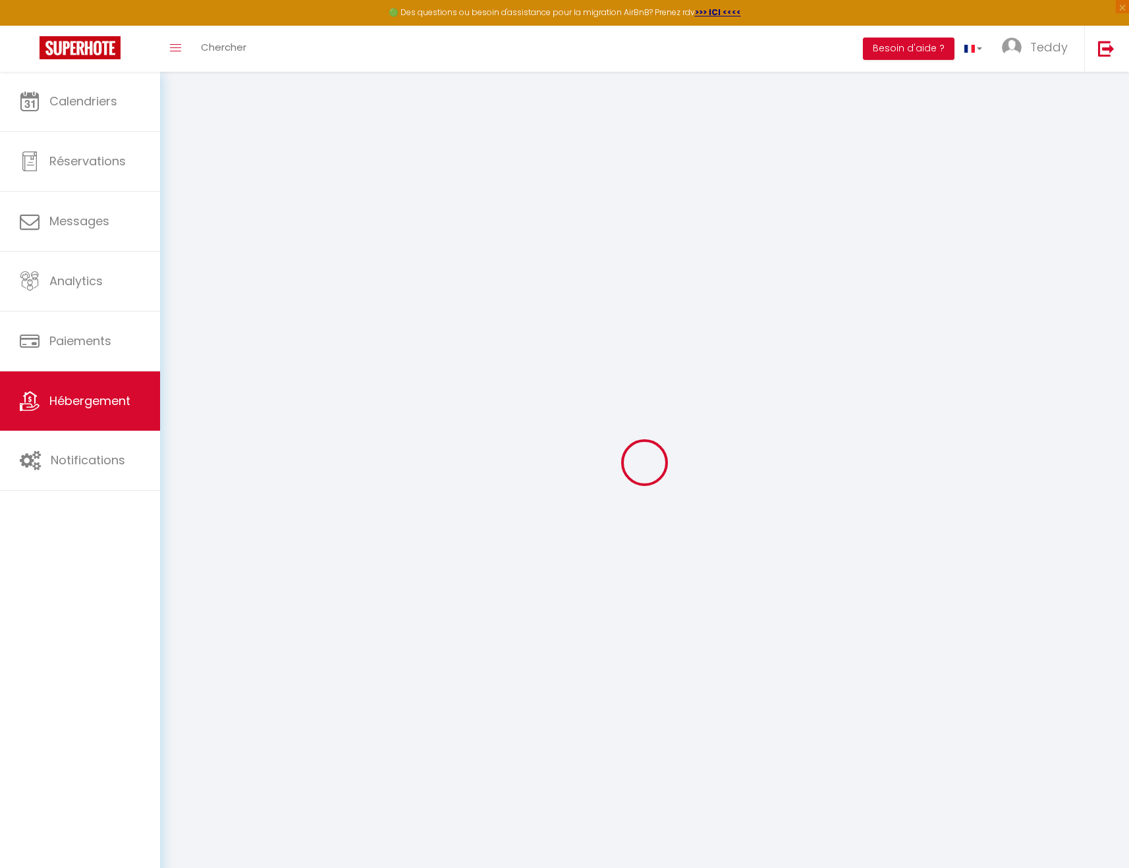
type input "59410"
type input "Anzin"
type input "[EMAIL_ADDRESS][DOMAIN_NAME]"
select select "13266"
checkbox input "false"
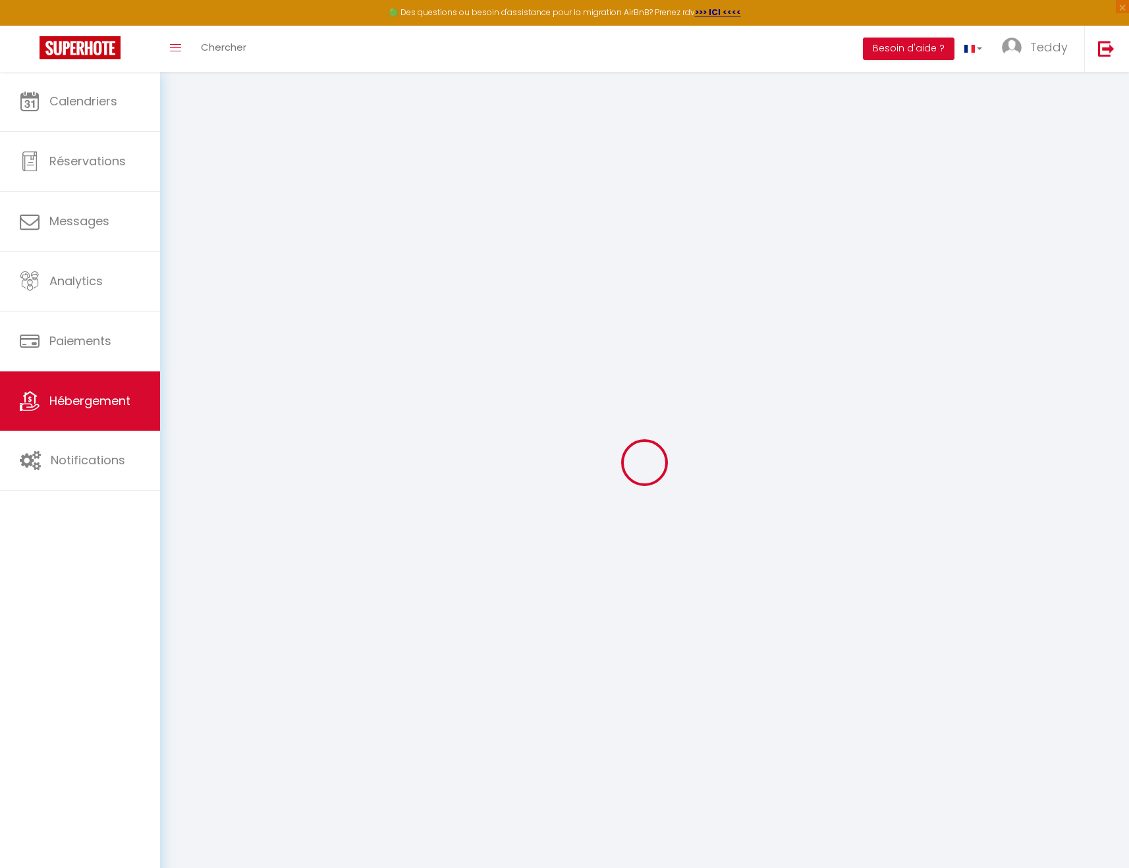
checkbox input "false"
radio input "true"
type input "0"
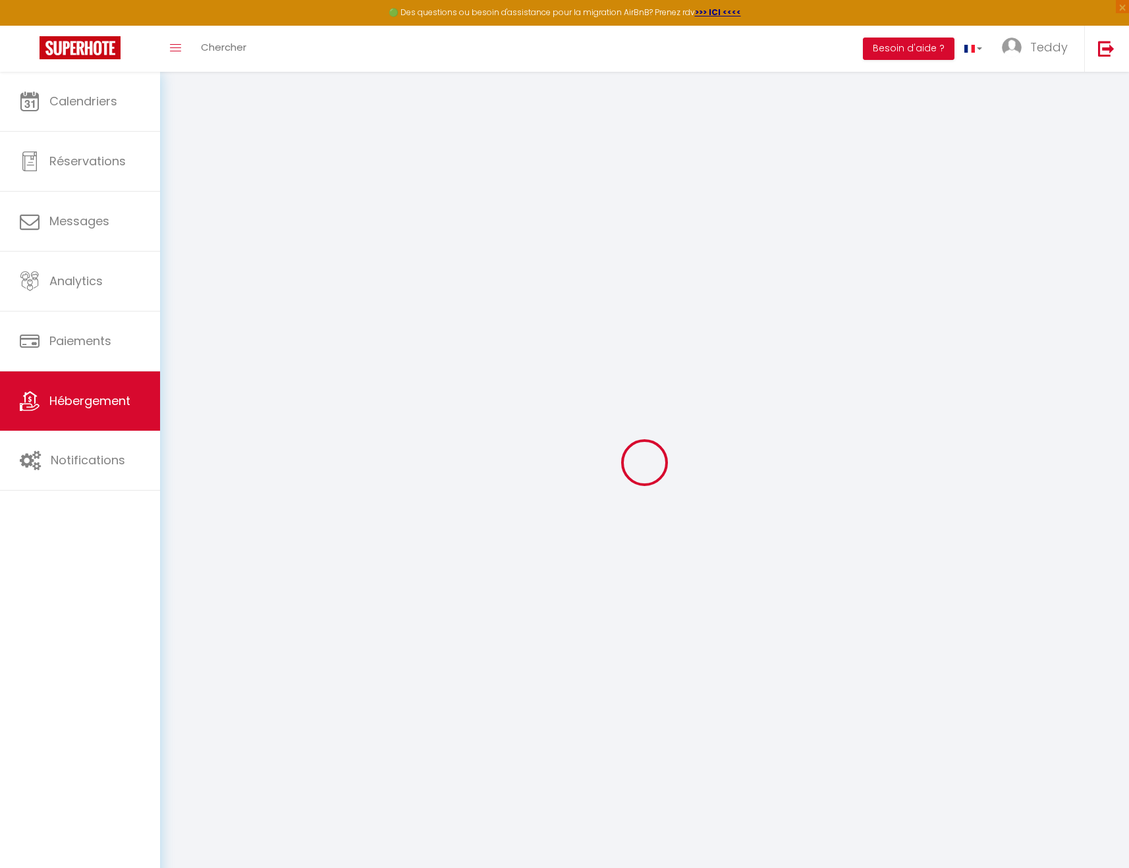
type input "0"
select select
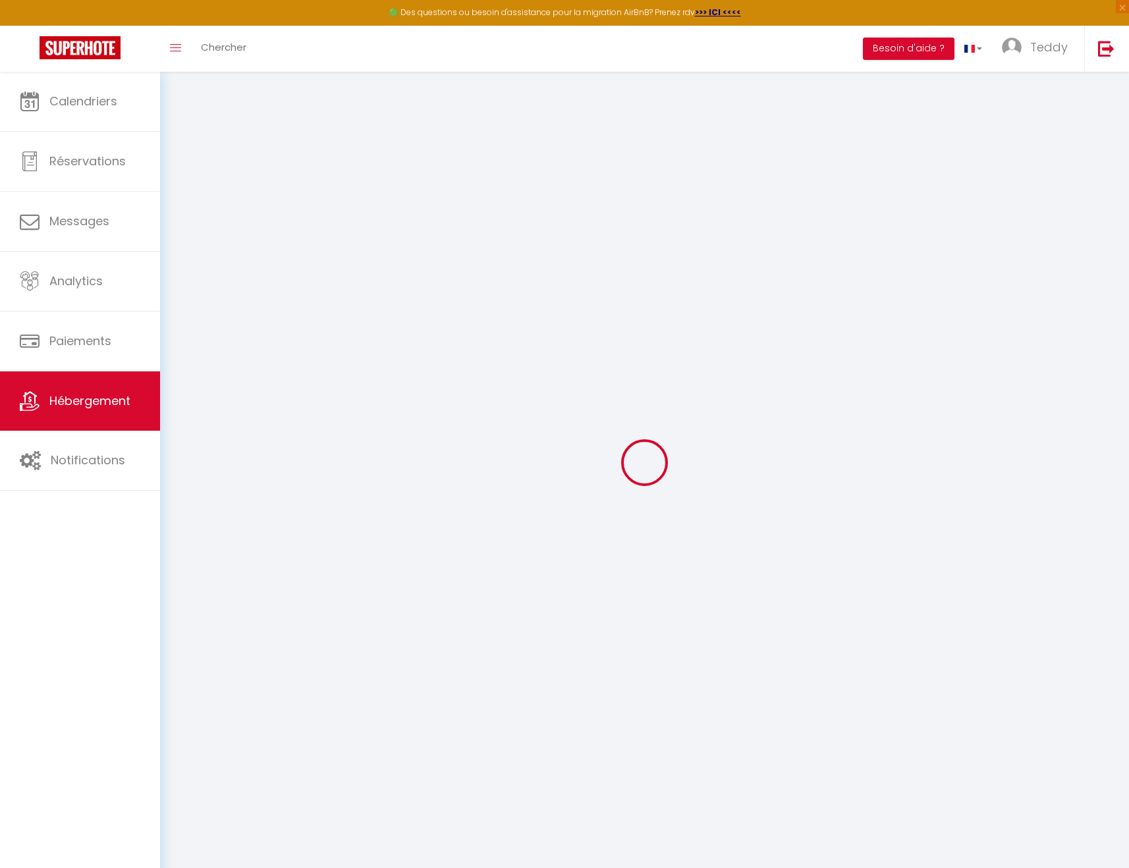
select select
checkbox input "false"
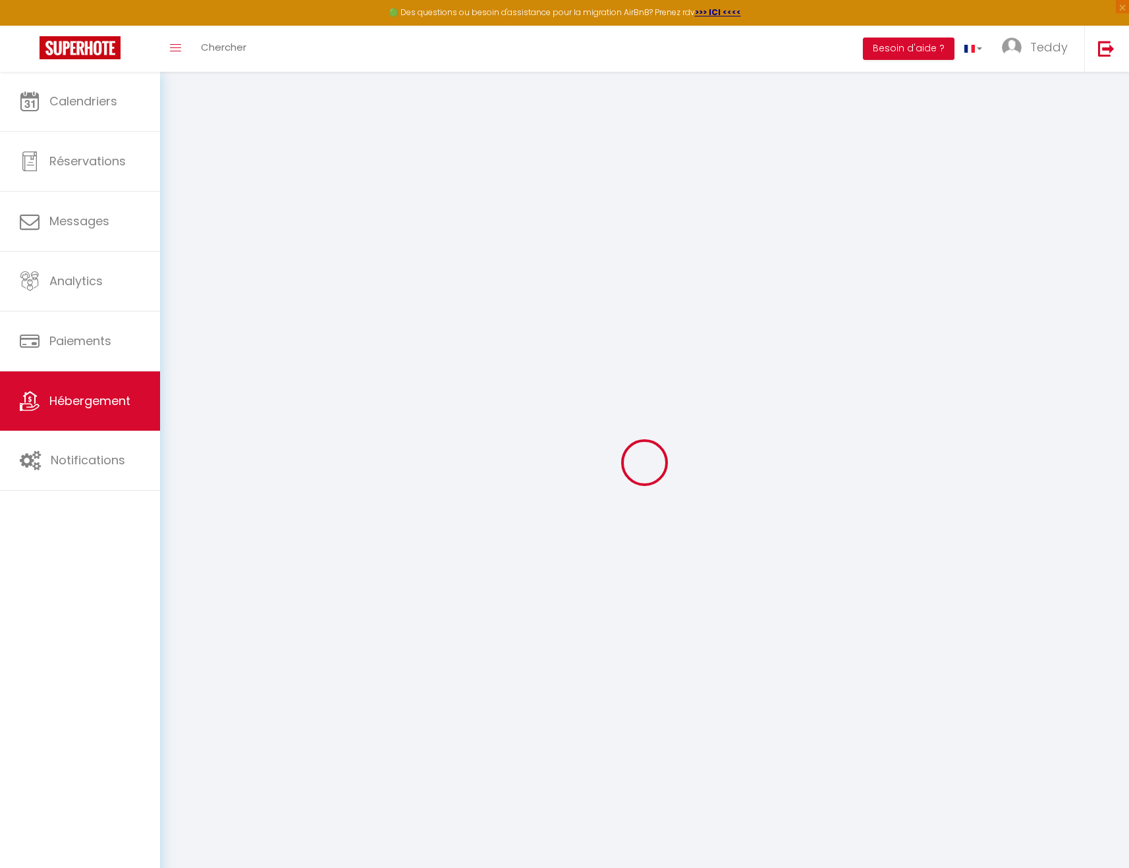
checkbox input "false"
select select
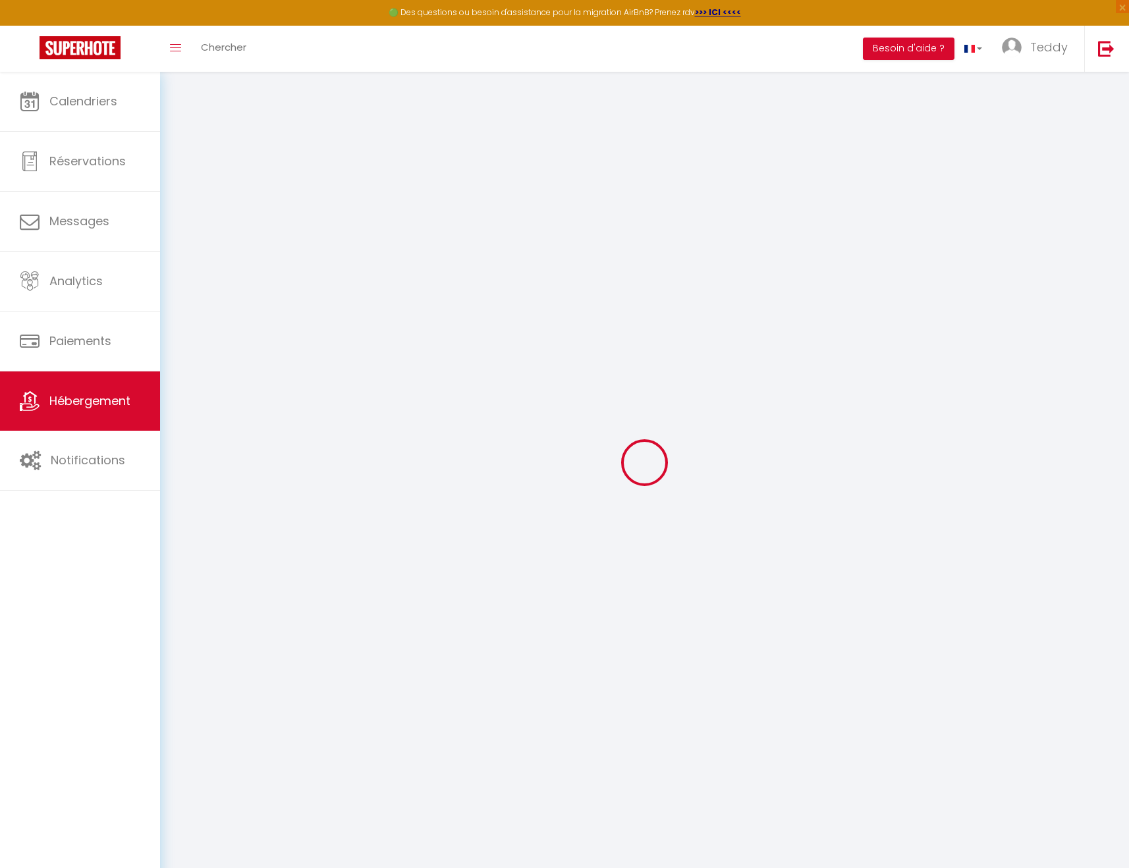
select select
checkbox input "false"
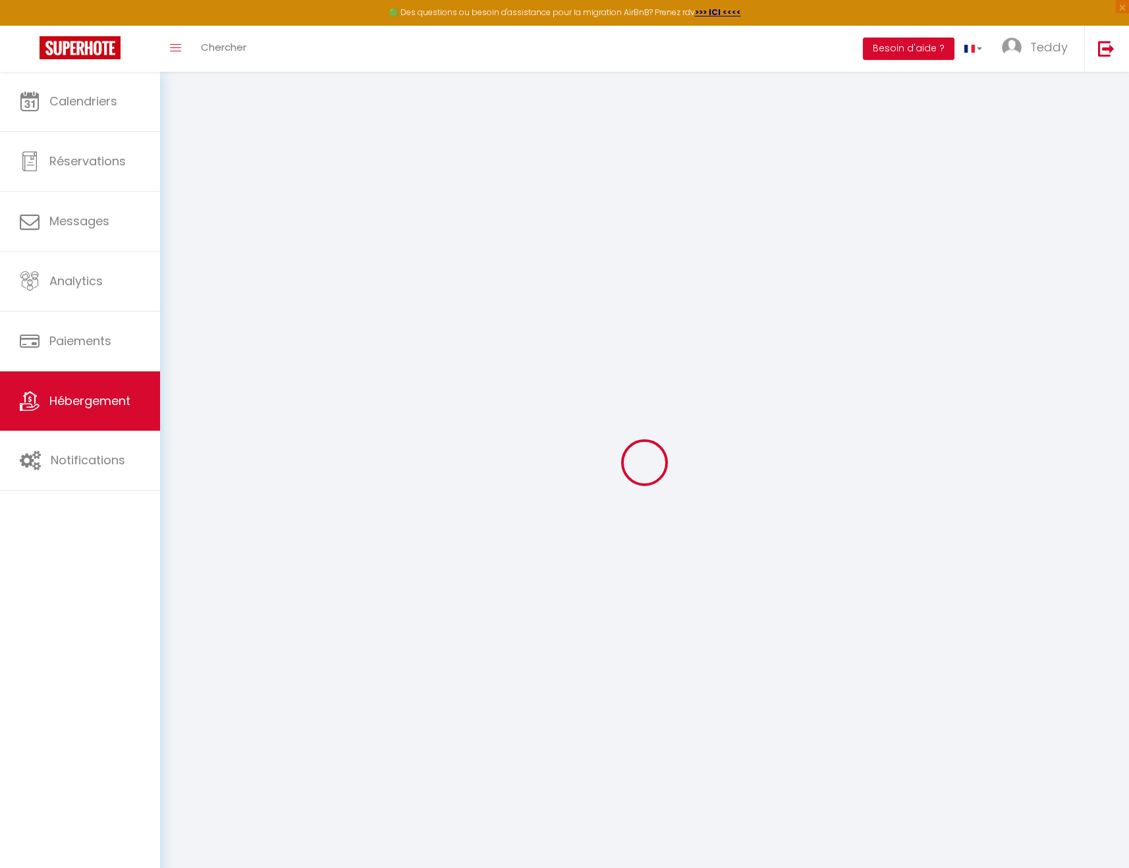
checkbox input "false"
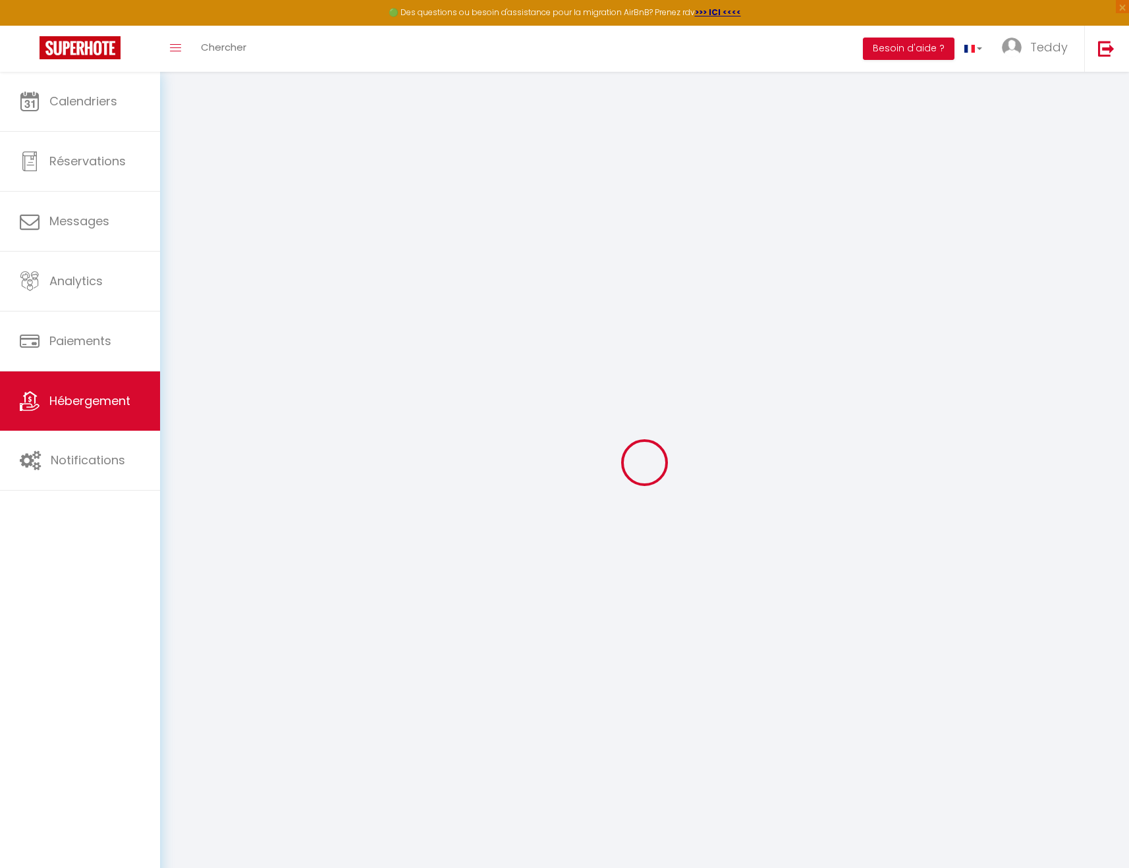
checkbox input "false"
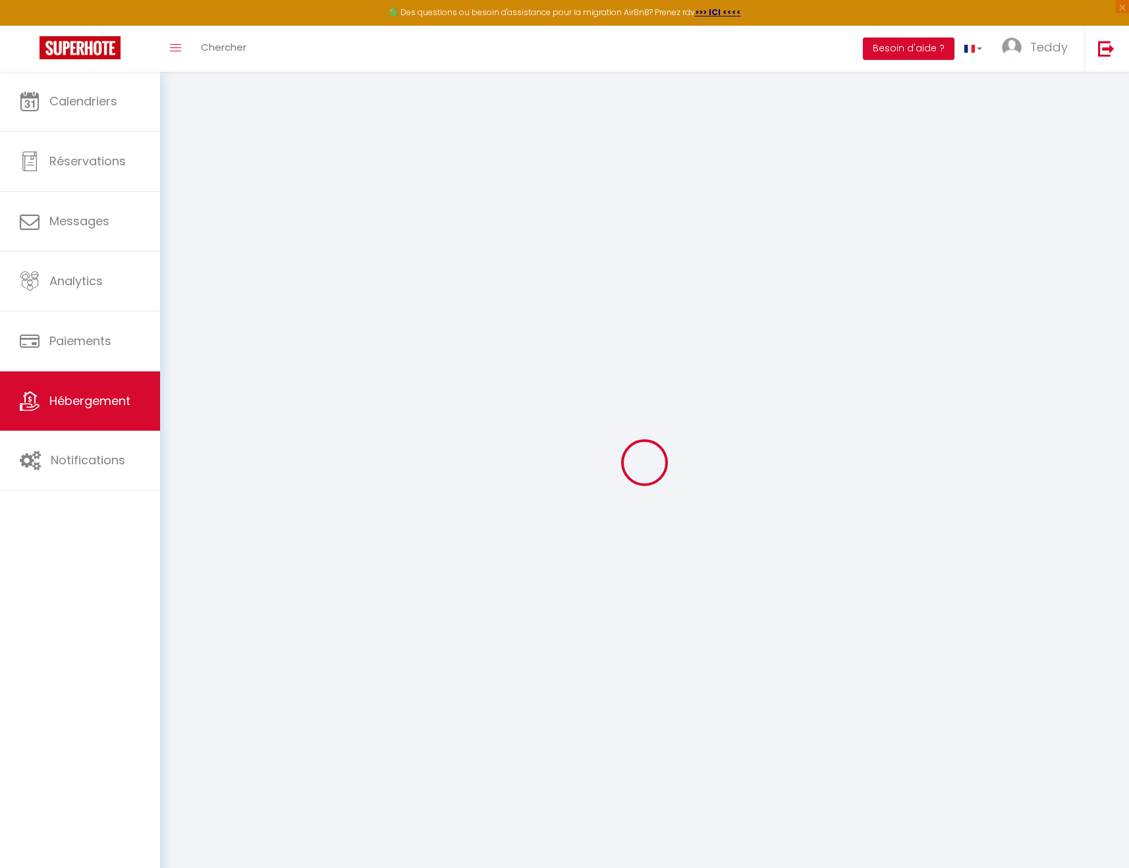
checkbox input "false"
select select "16:00"
select select
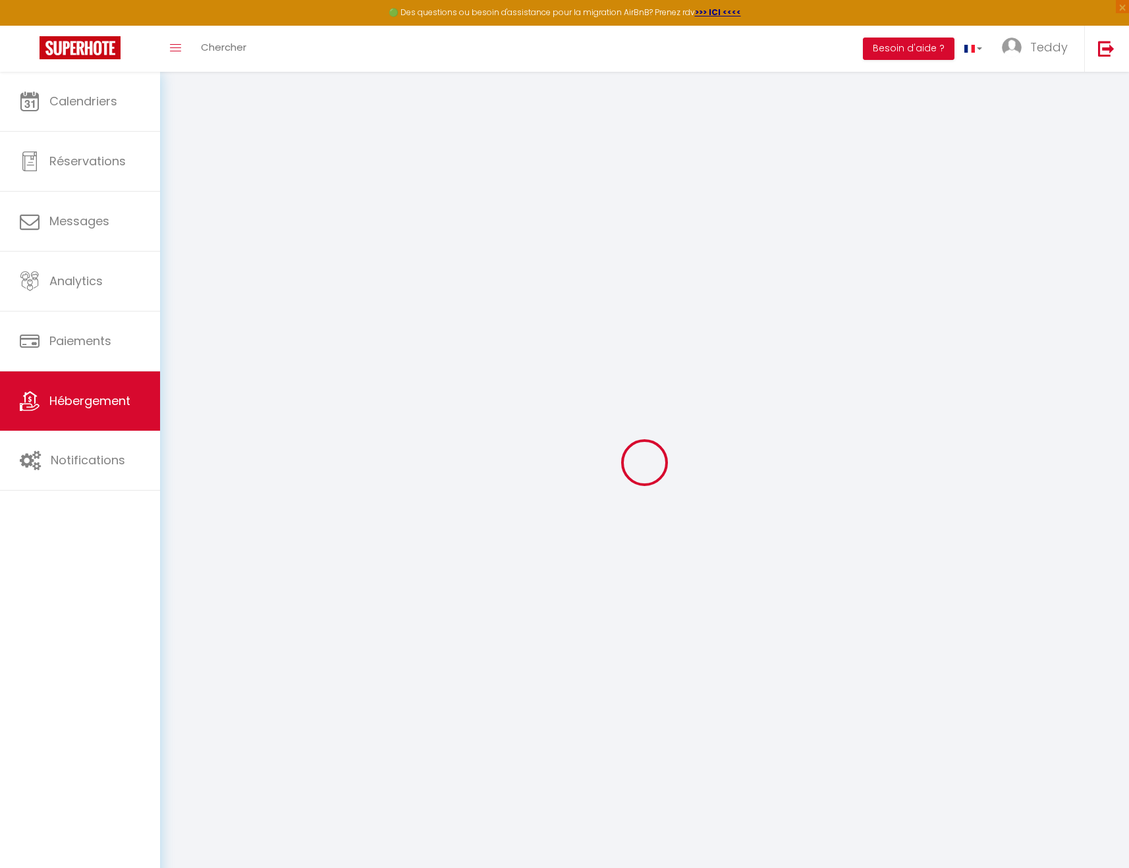
select select "11:00"
select select "30"
select select "120"
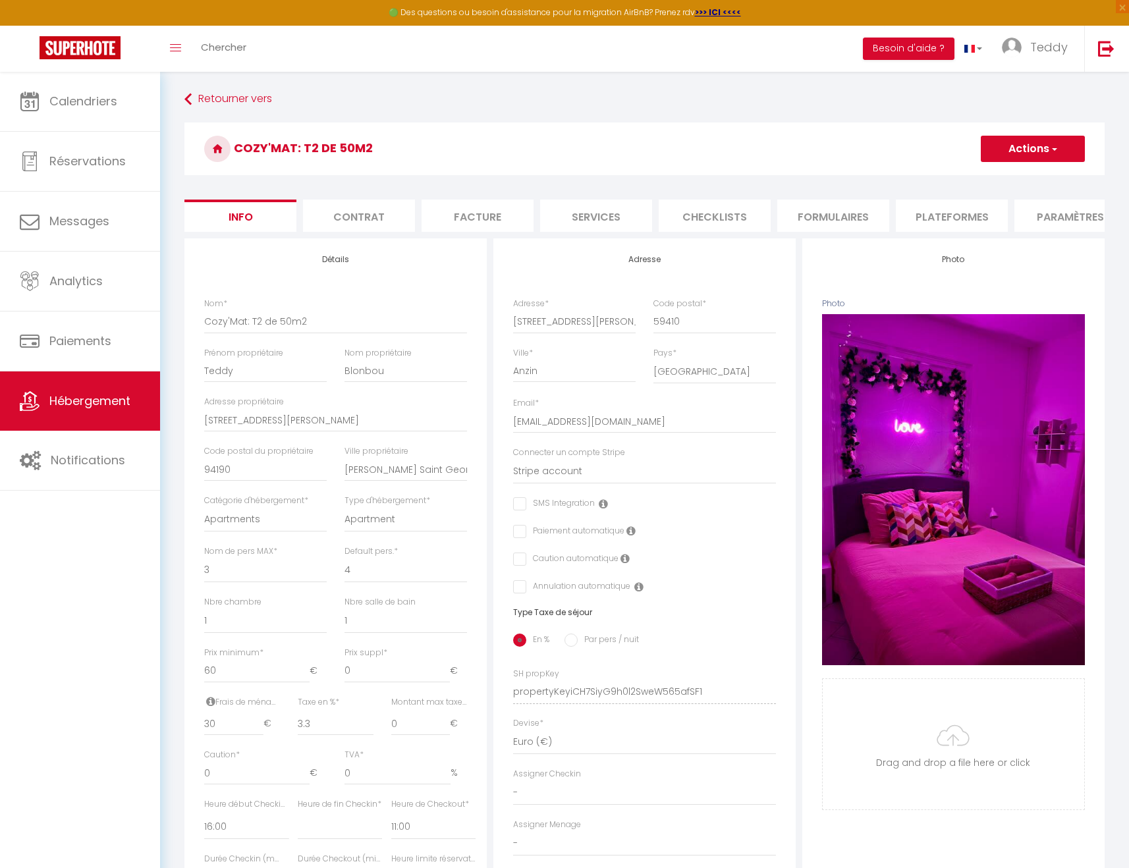
select select
checkbox input "false"
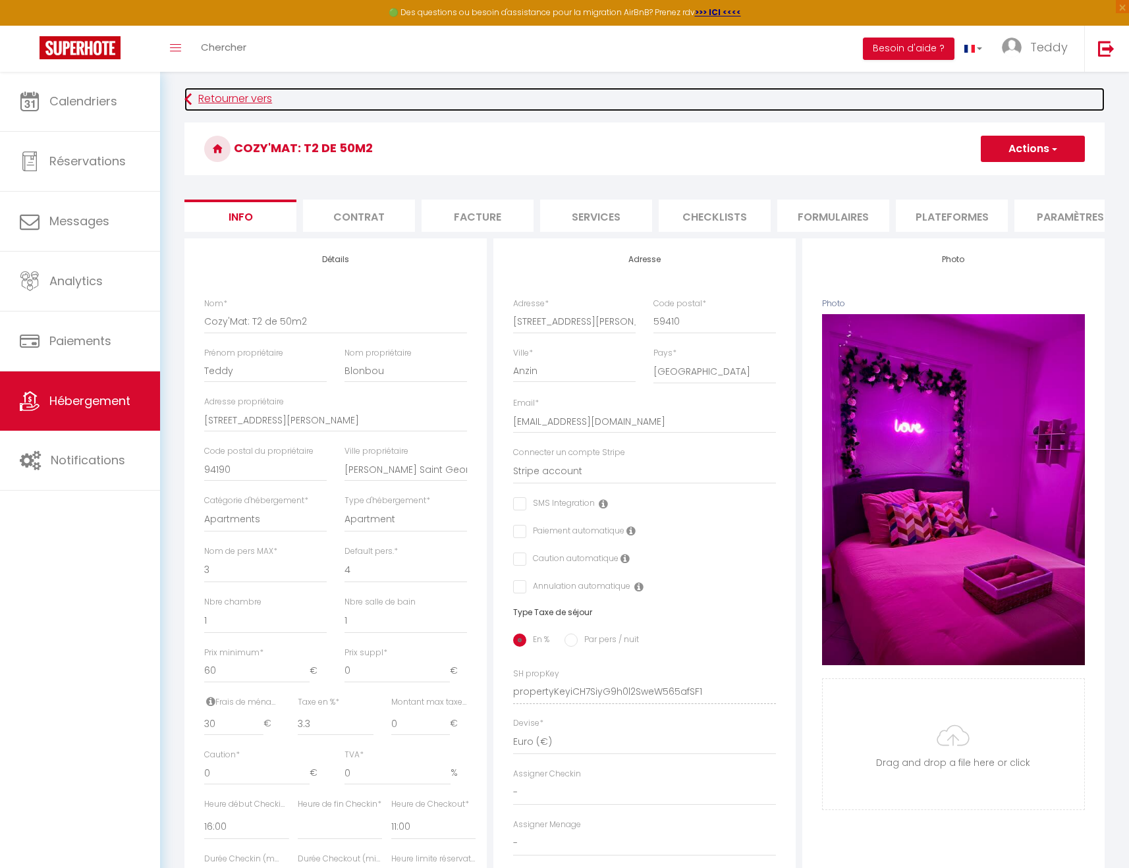
click at [227, 99] on link "Retourner vers" at bounding box center [644, 100] width 920 height 24
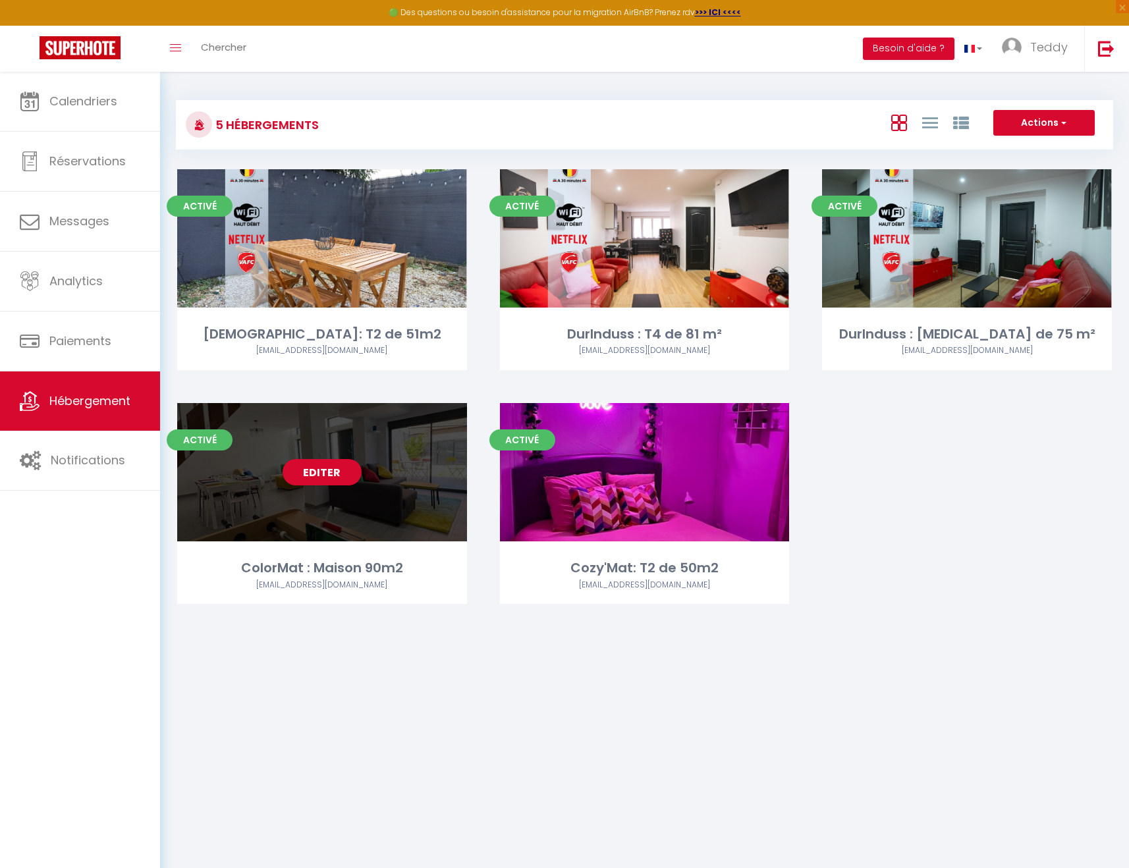
click at [340, 477] on link "Editer" at bounding box center [322, 472] width 79 height 26
select select "3"
select select "2"
select select "1"
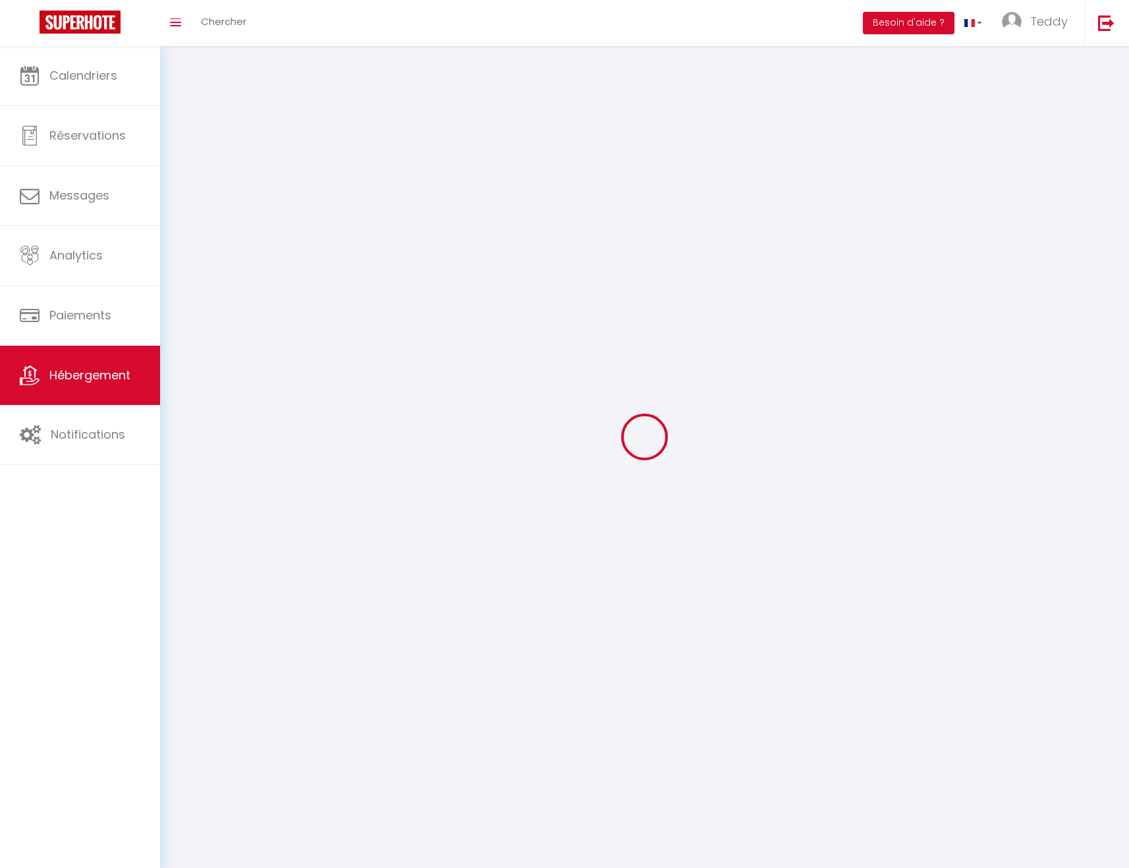
select select
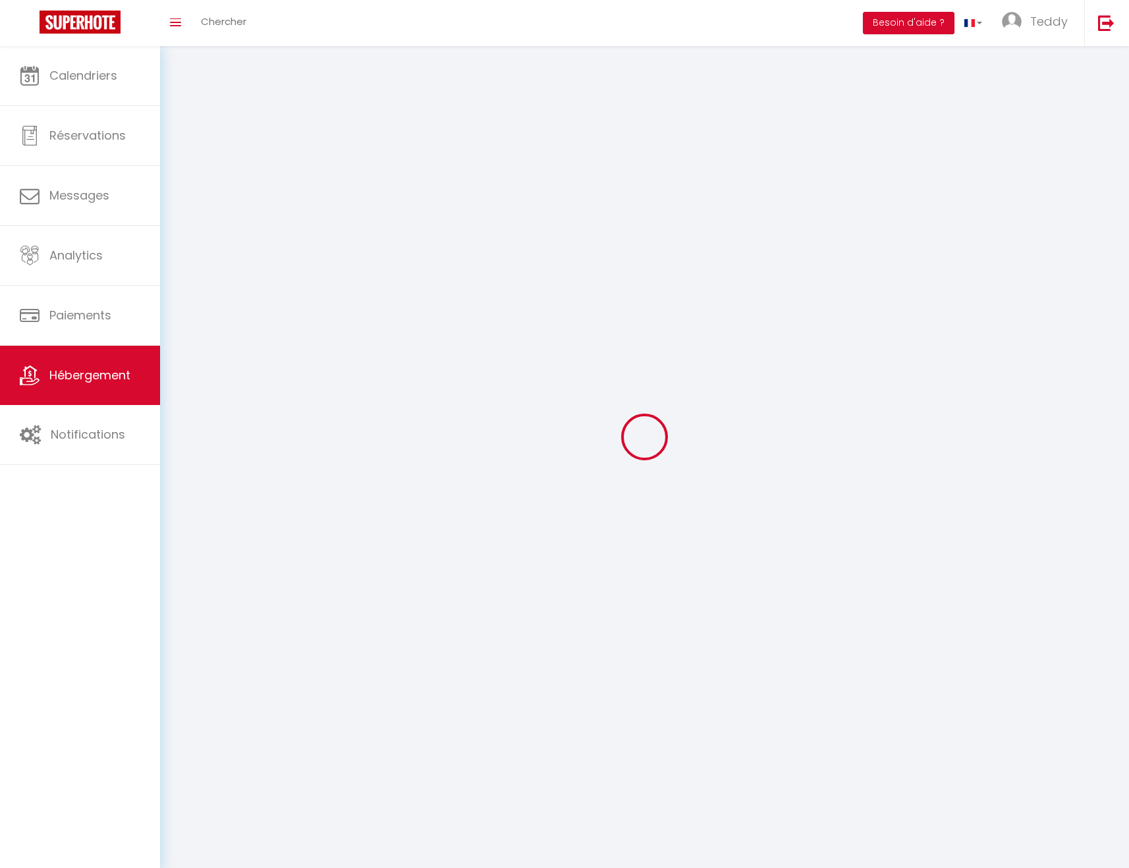
select select
checkbox input "false"
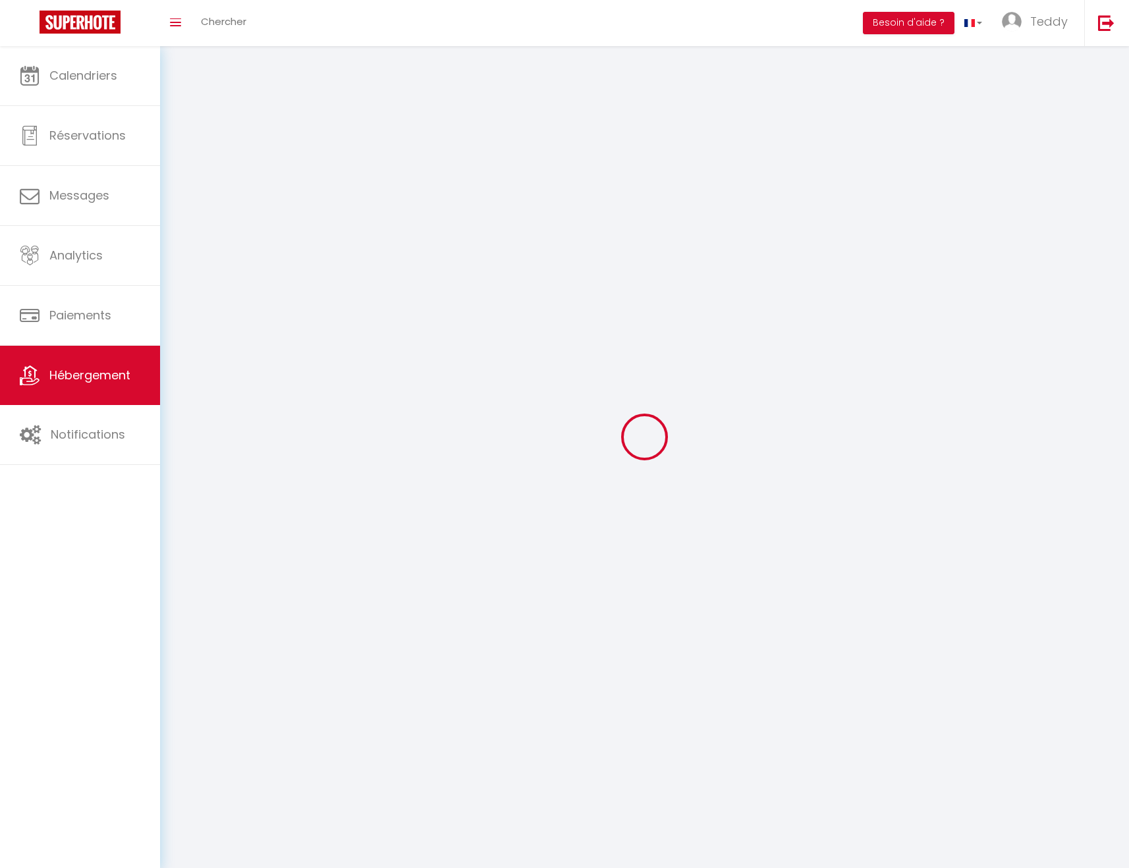
select select
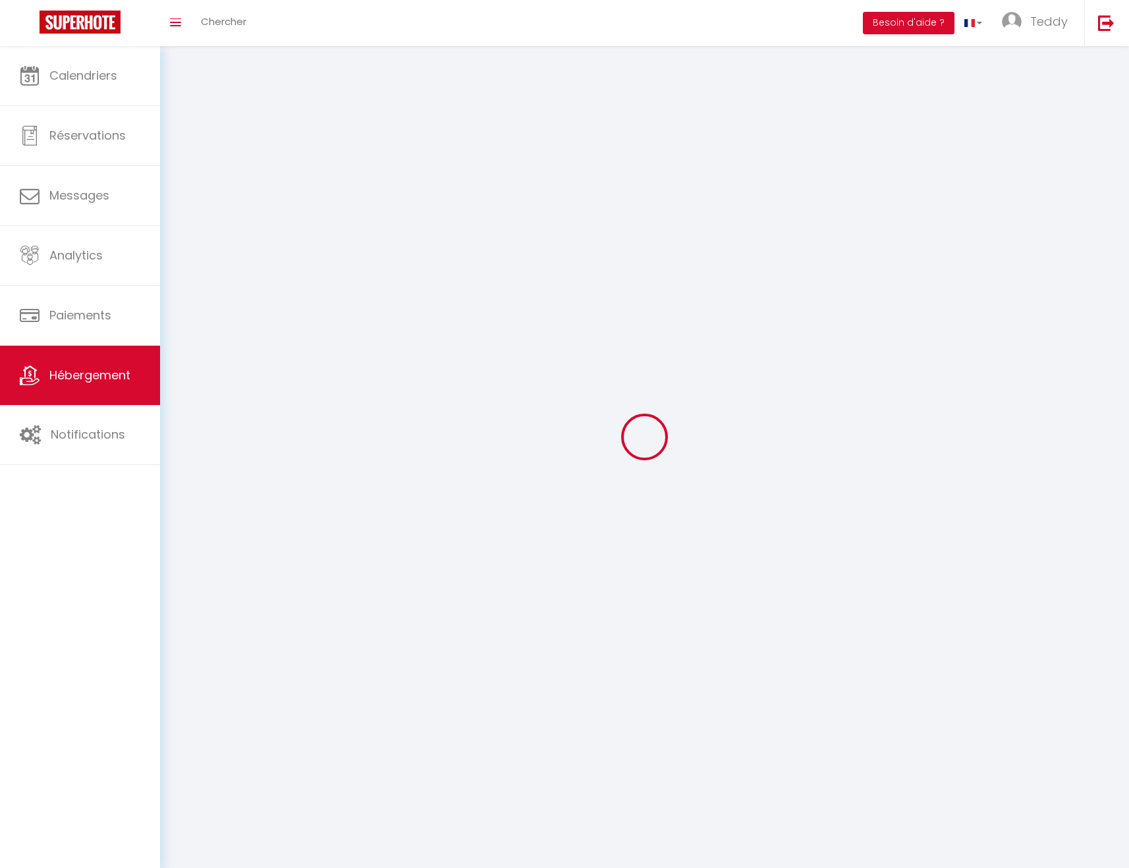
select select
checkbox input "false"
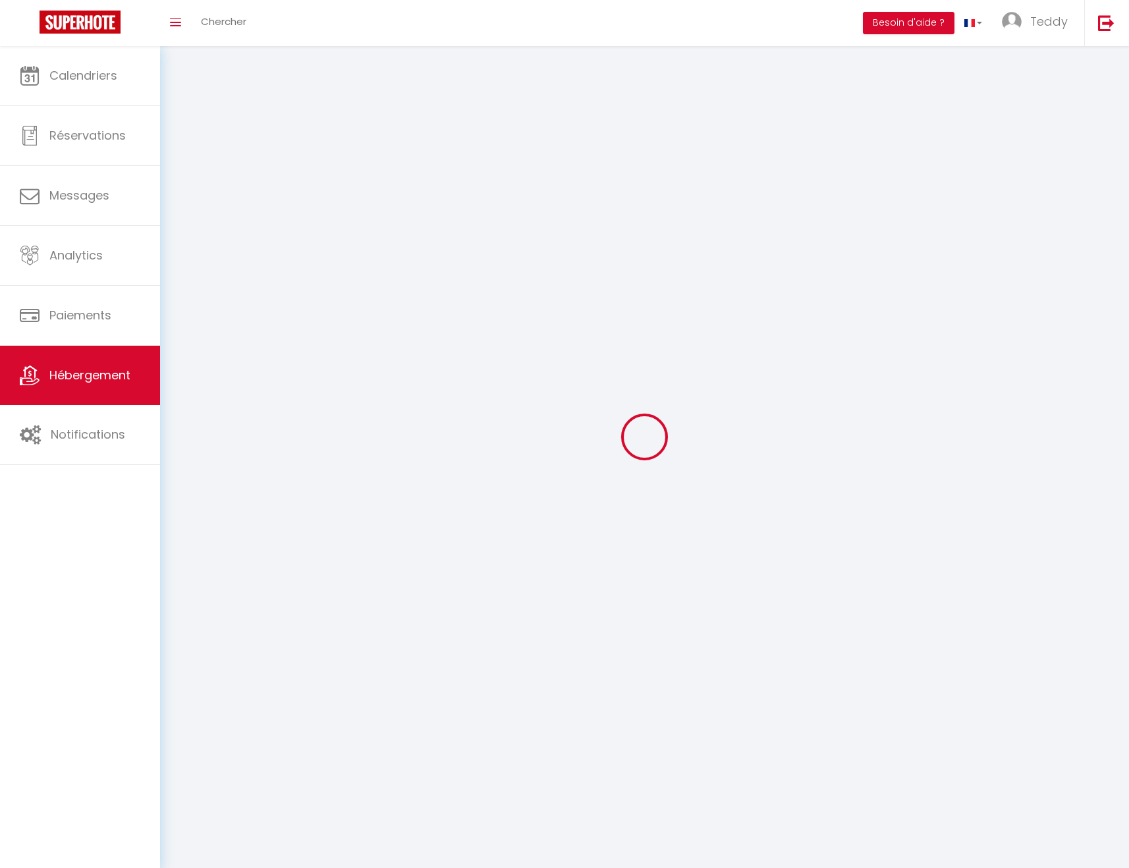
checkbox input "false"
select select
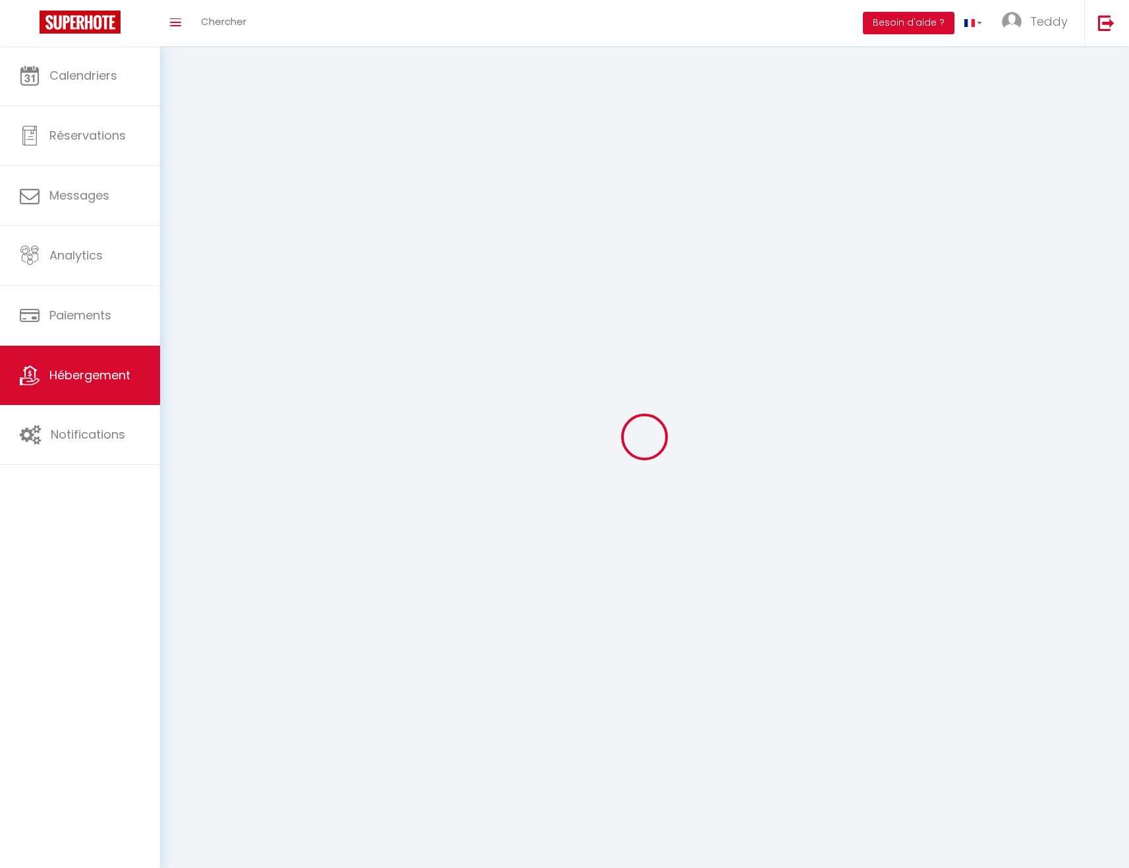
select select
checkbox input "false"
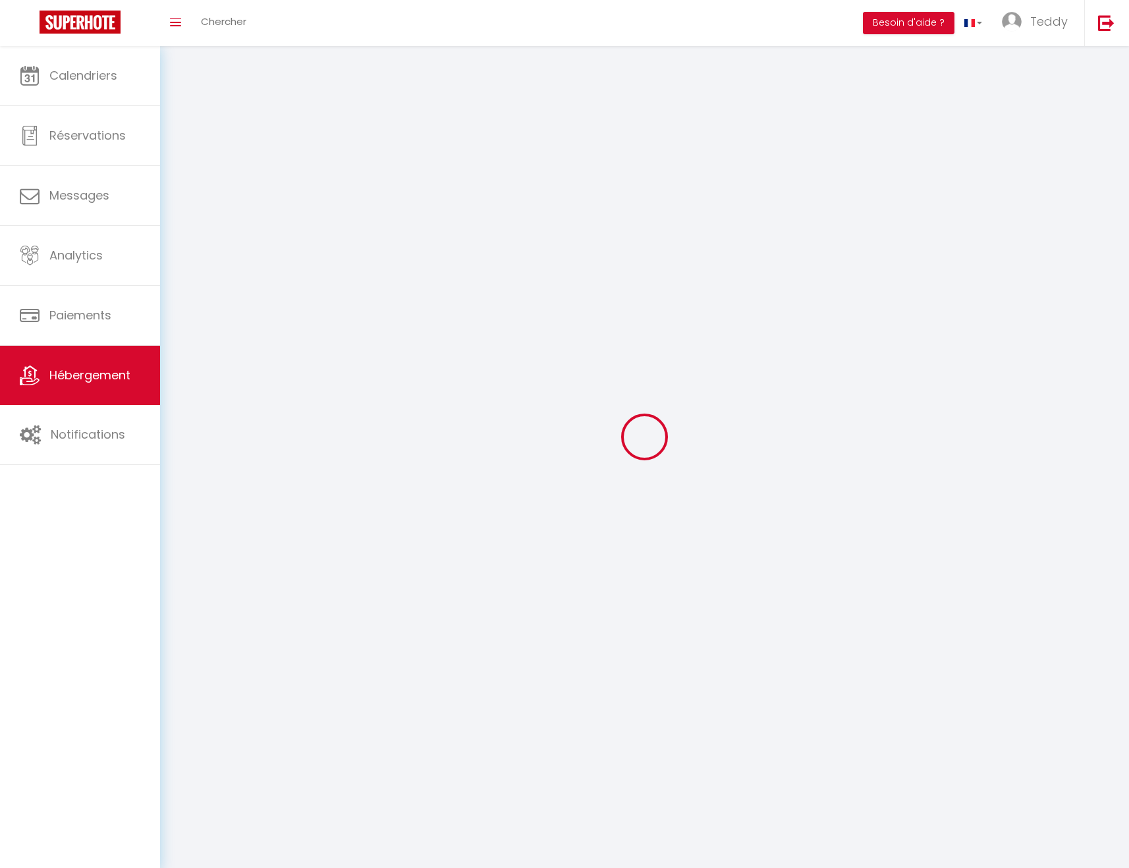
checkbox input "false"
select select
select select "1"
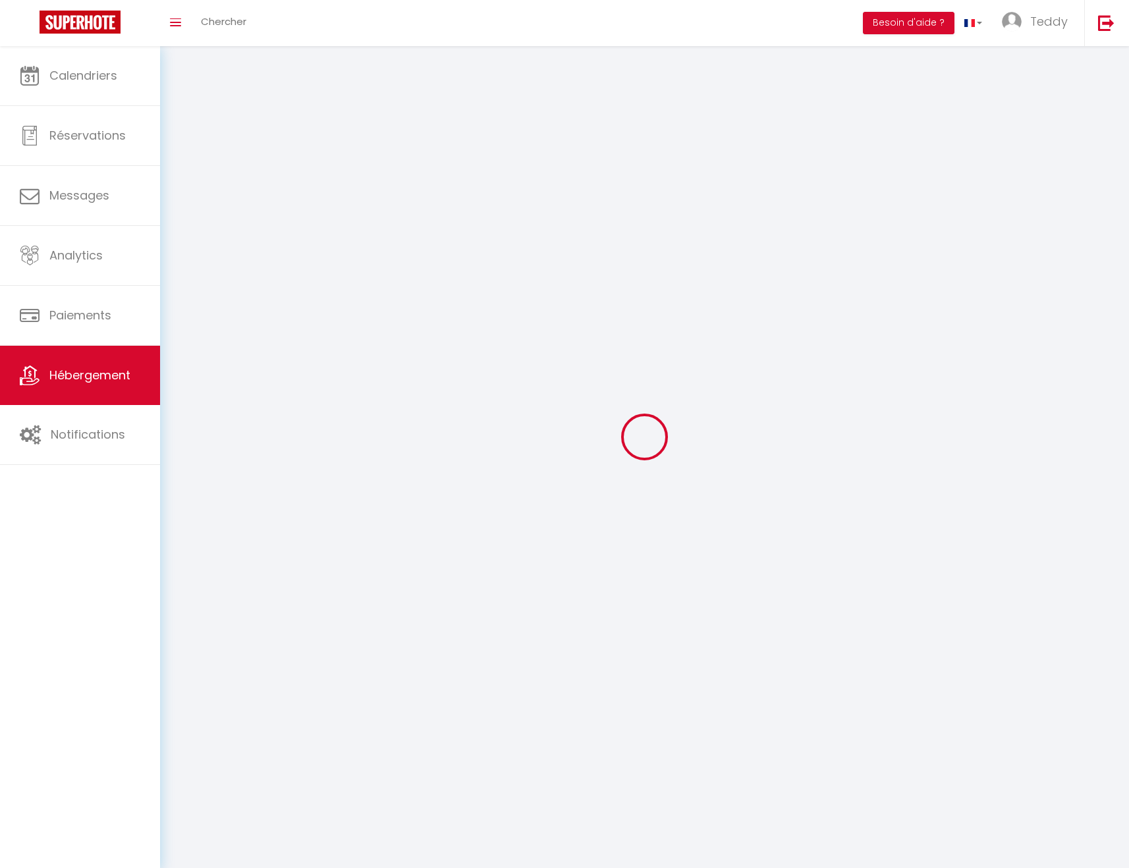
select select
select select "28"
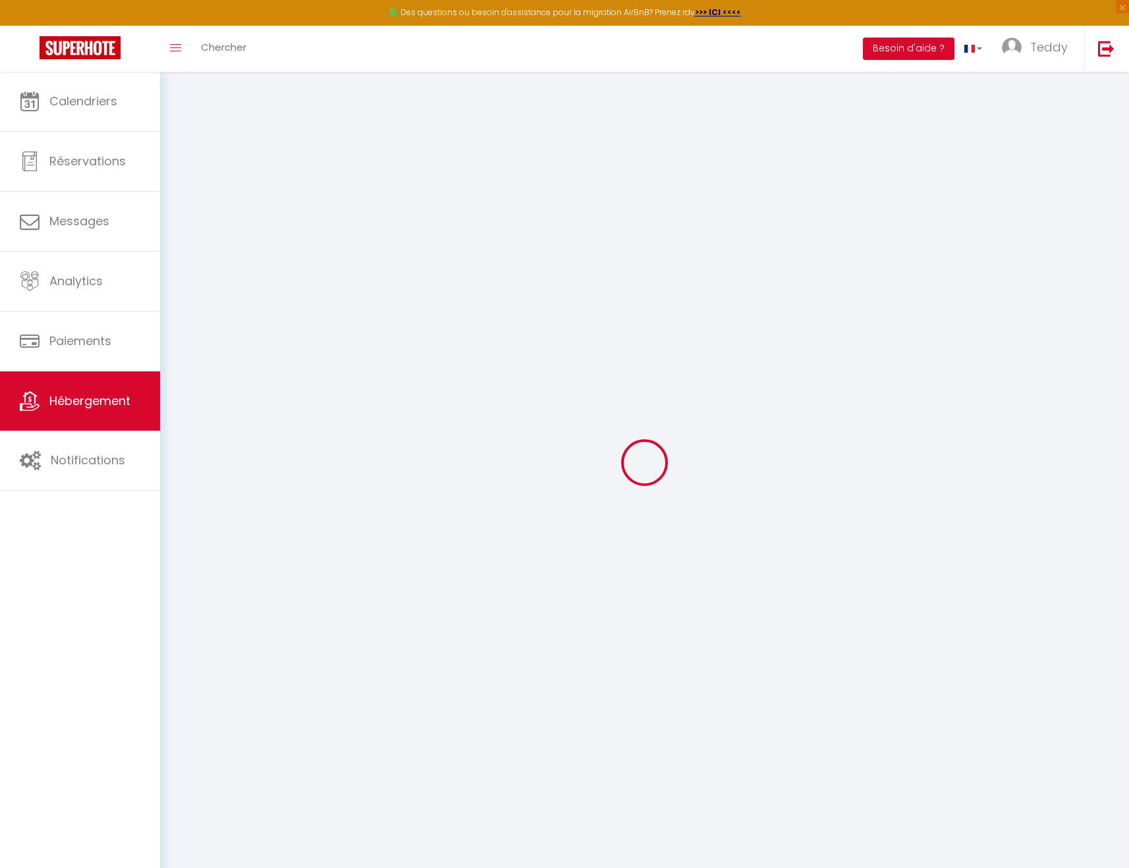
select select
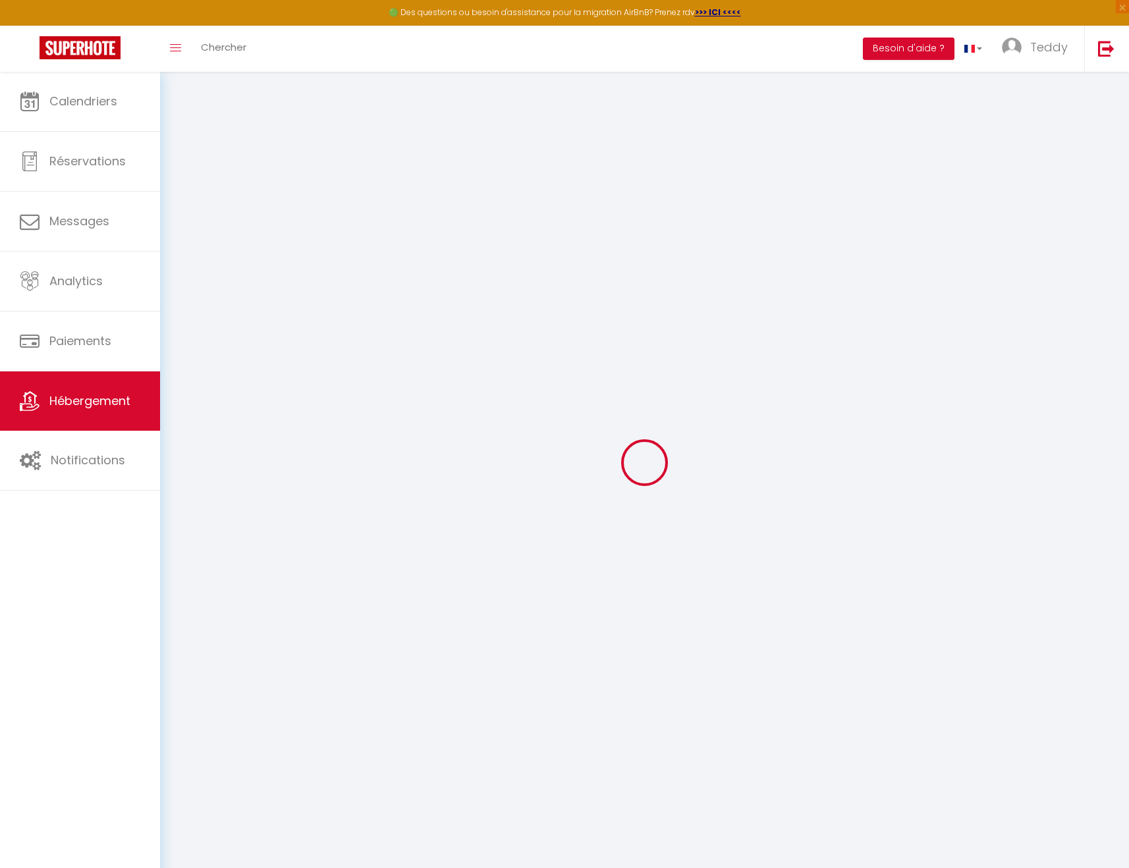
select select
checkbox input "false"
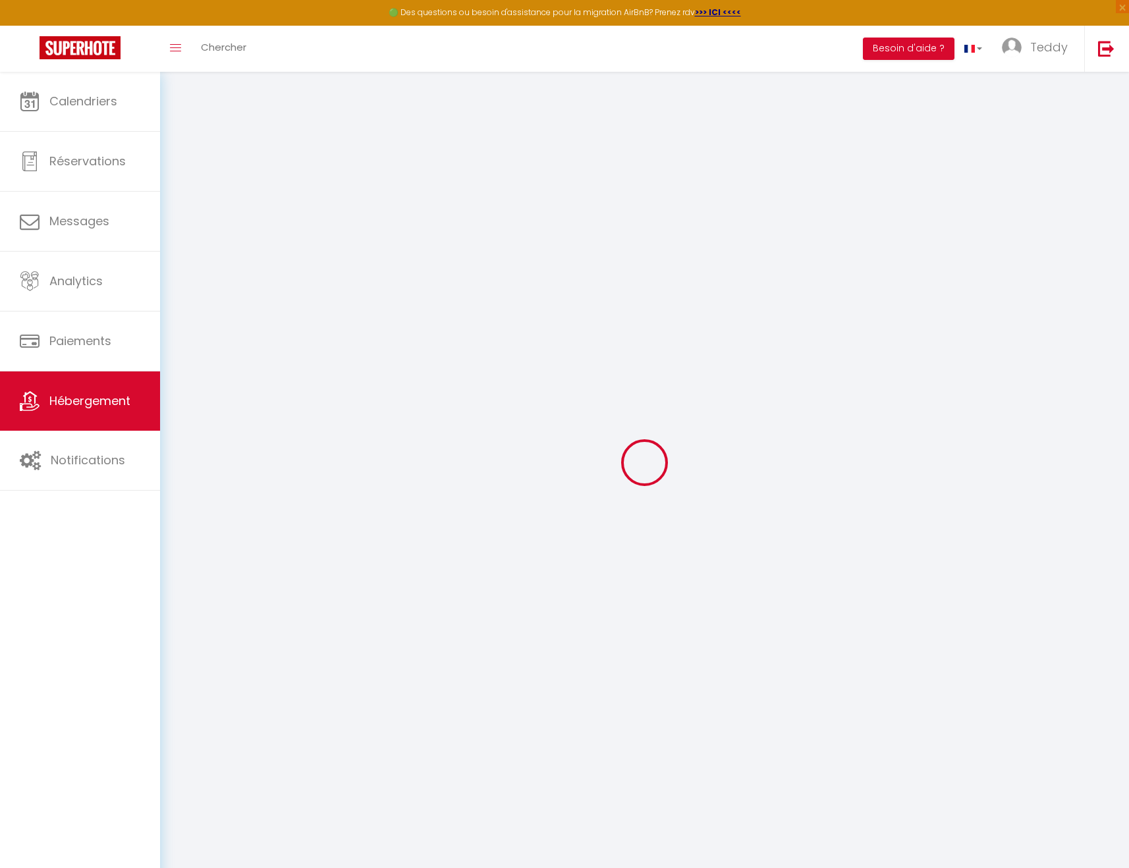
select select
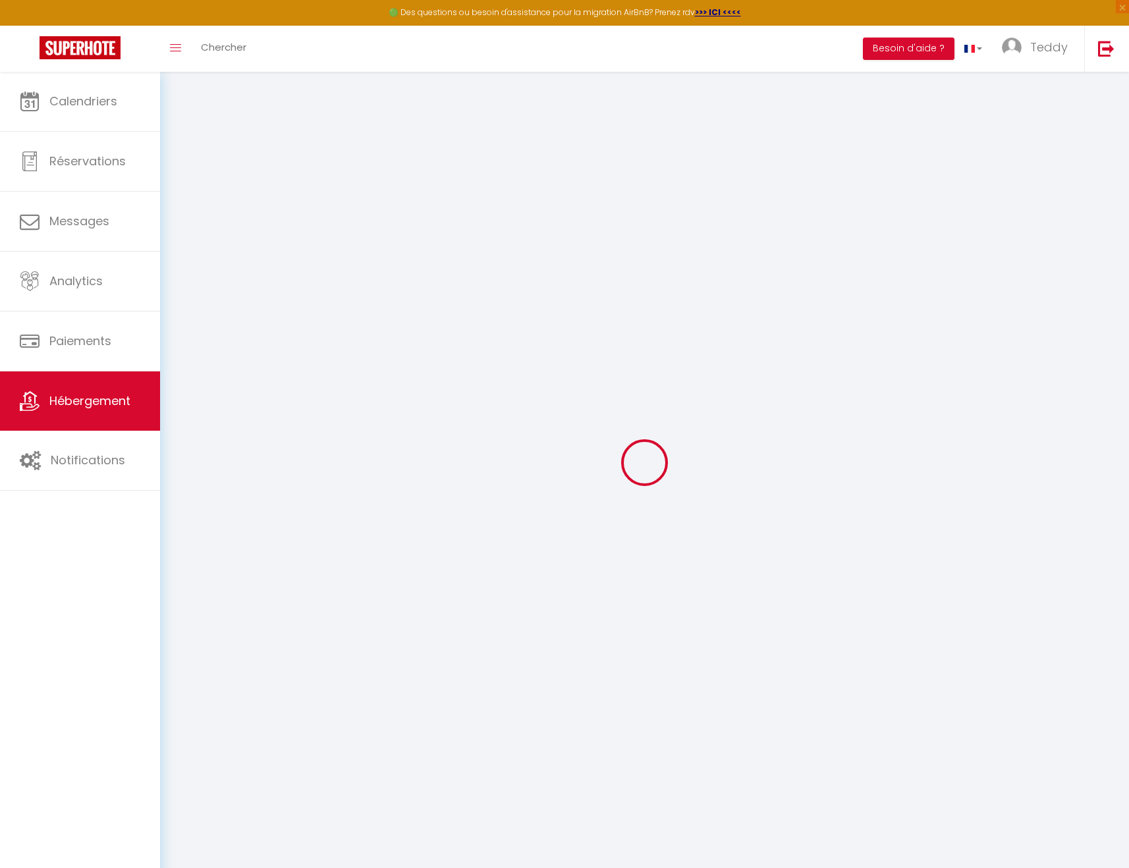
select select
checkbox input "false"
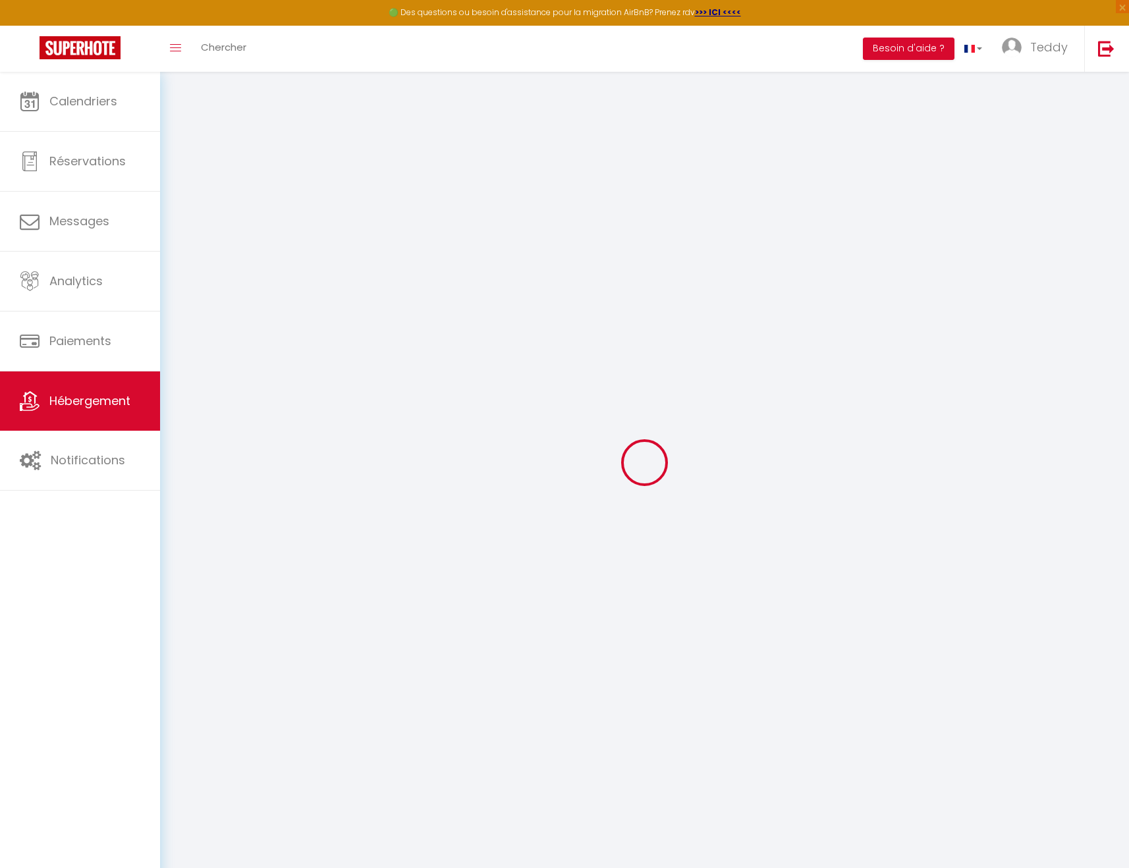
checkbox input "false"
select select
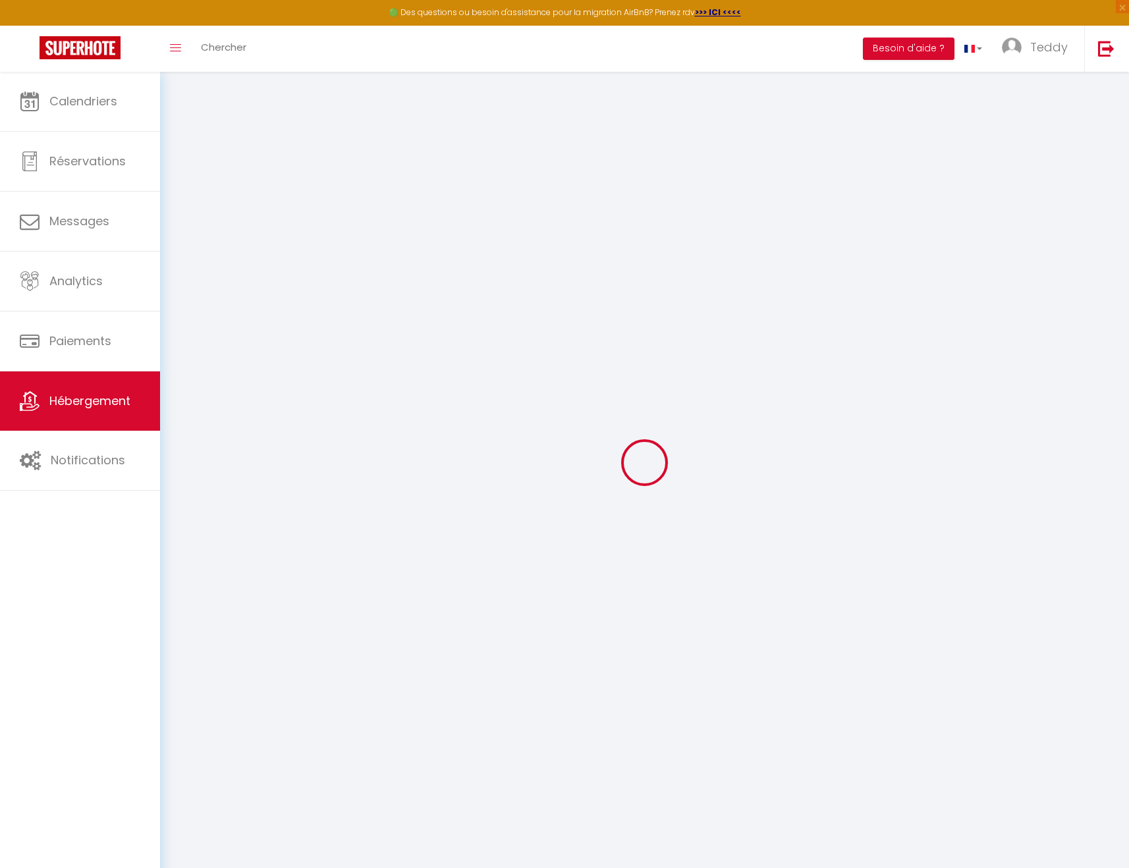
select select
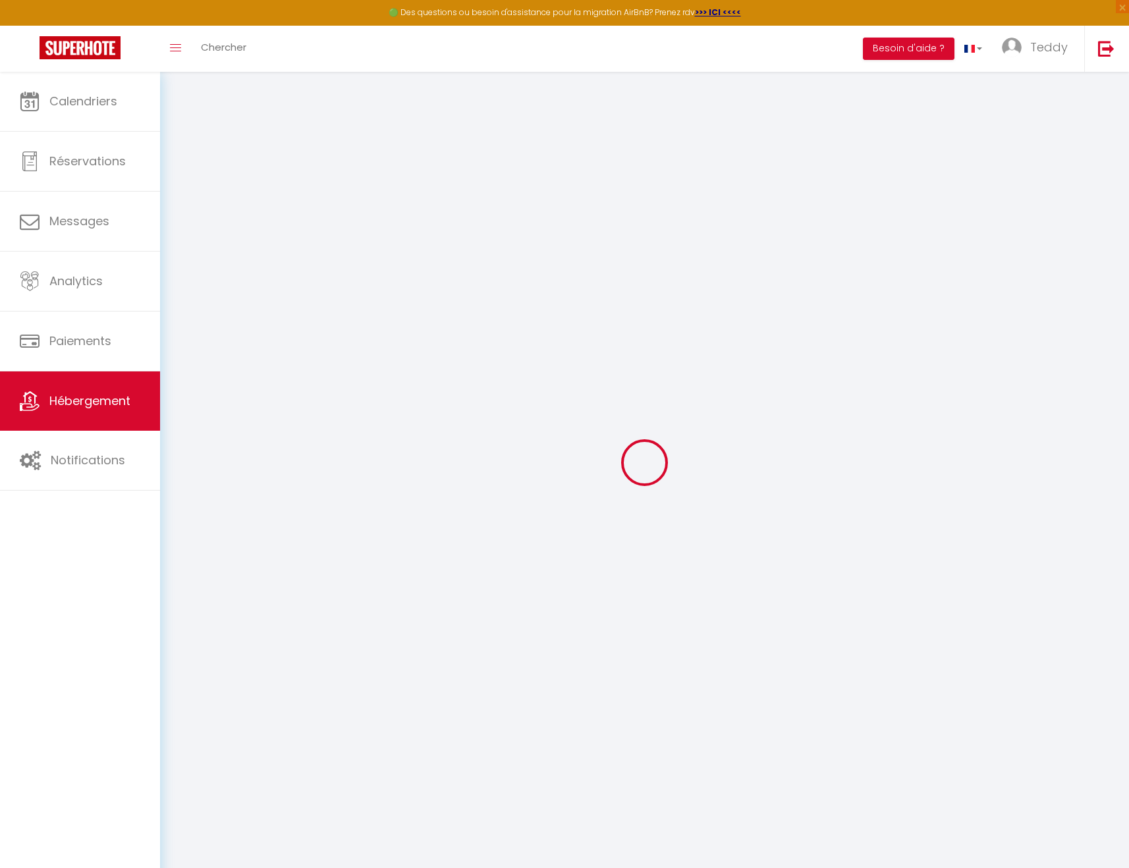
checkbox input "false"
select select
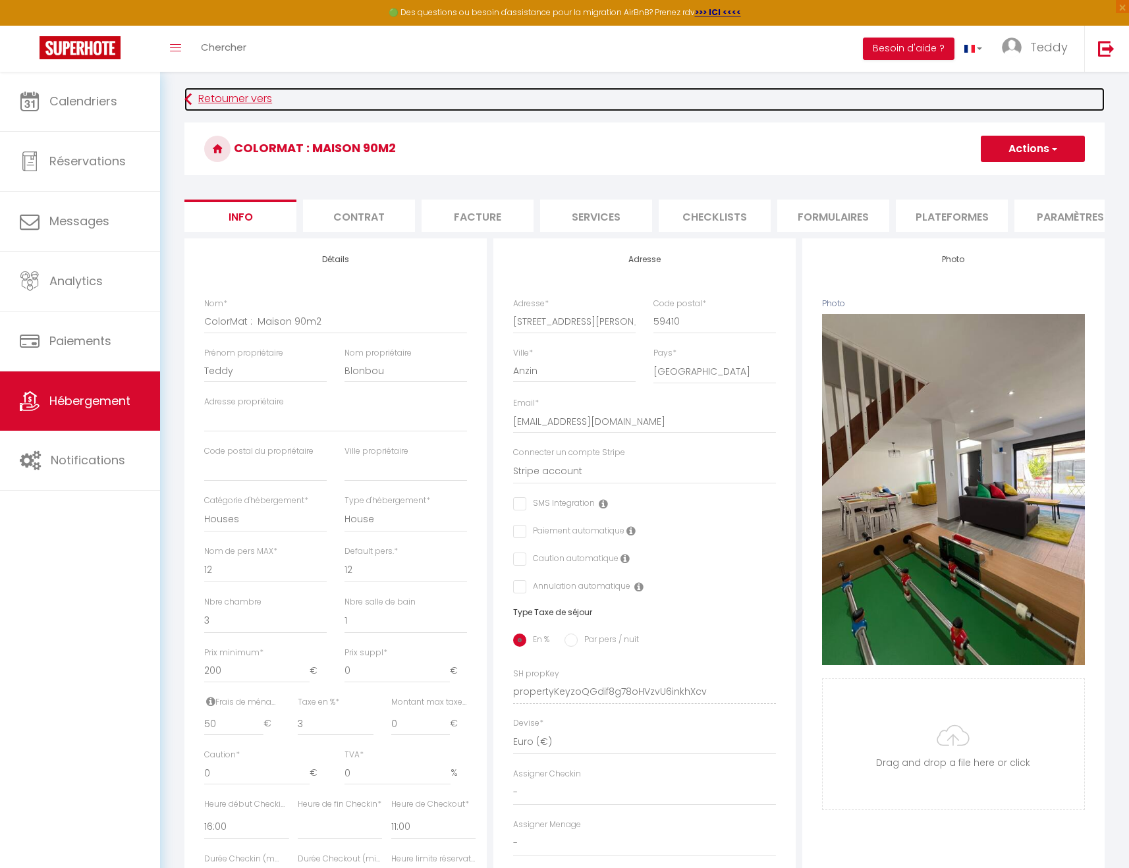
click at [270, 107] on link "Retourner vers" at bounding box center [644, 100] width 920 height 24
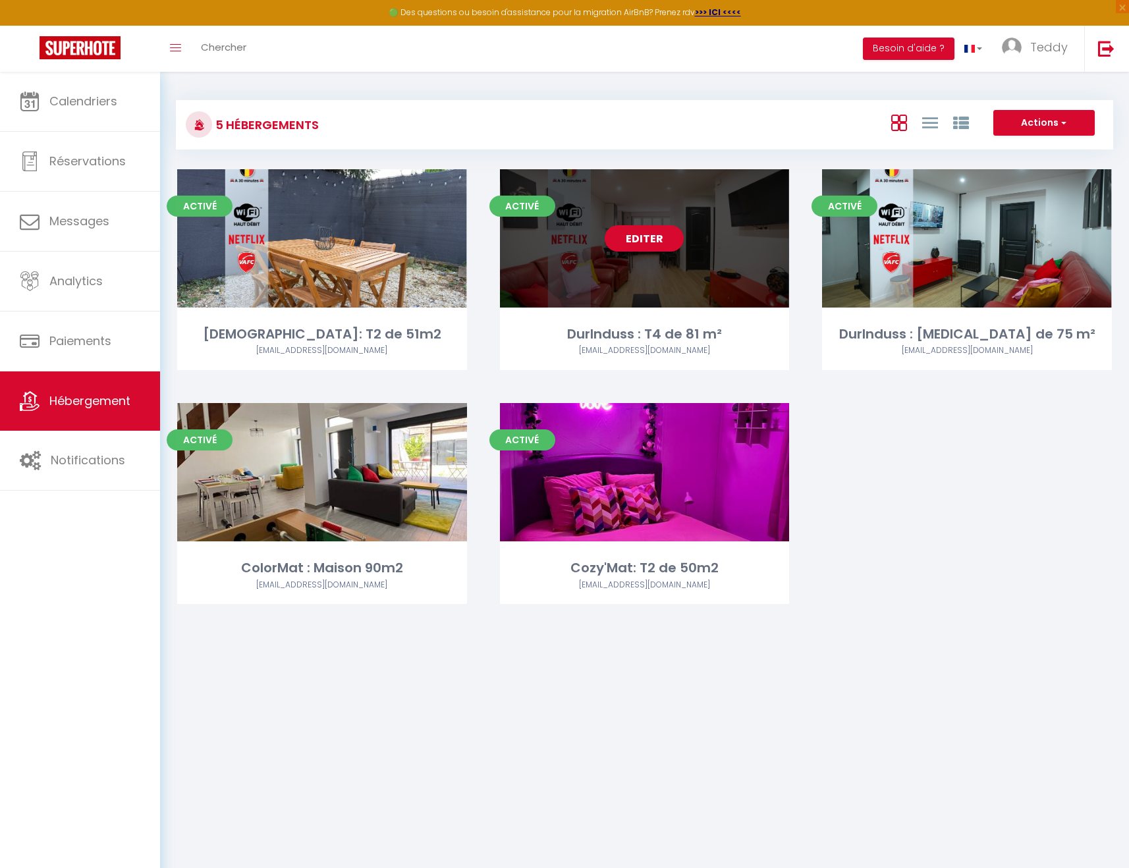
click at [642, 235] on link "Editer" at bounding box center [644, 238] width 79 height 26
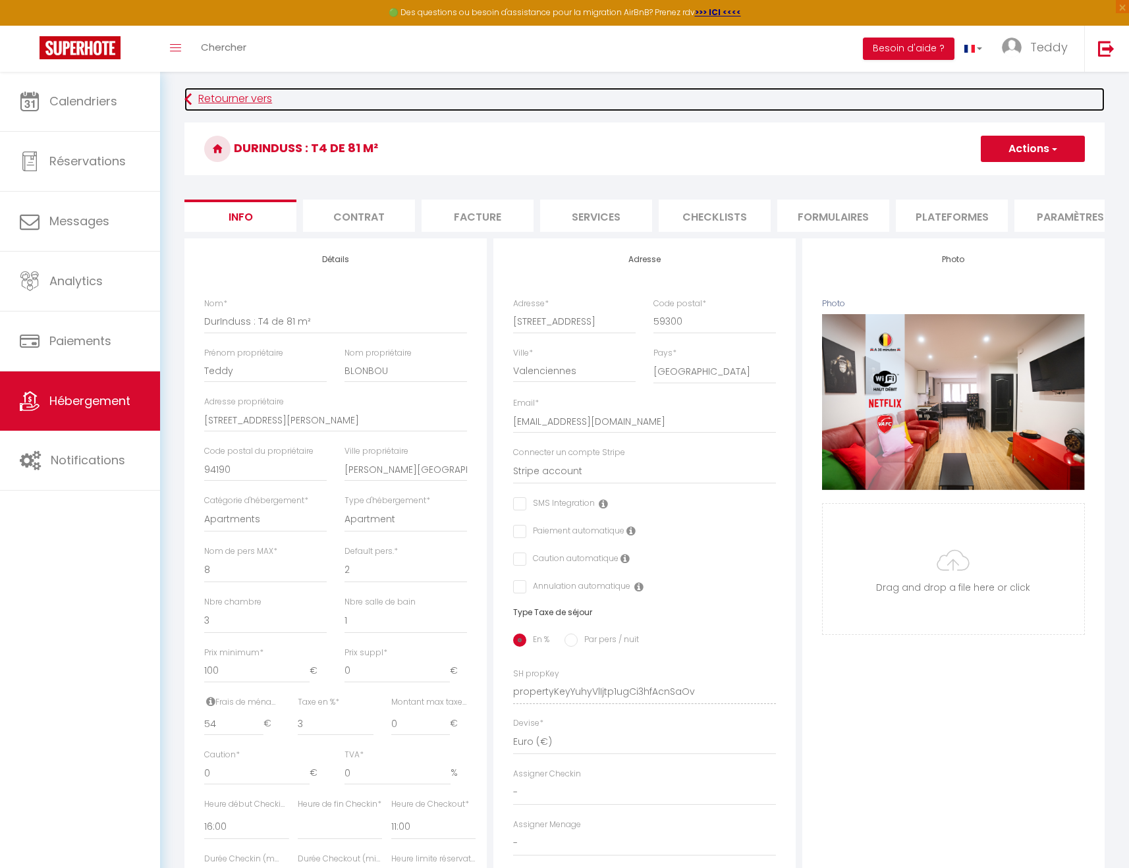
click at [245, 103] on link "Retourner vers" at bounding box center [644, 100] width 920 height 24
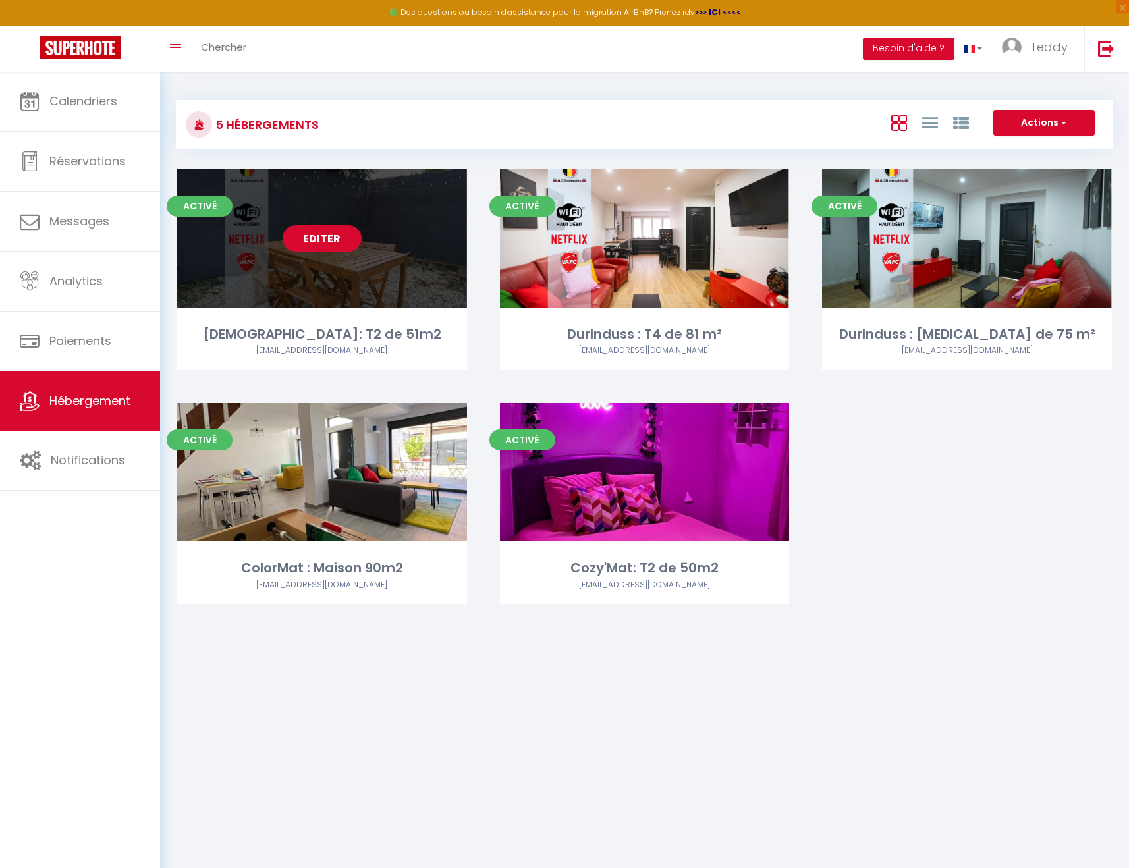
click at [329, 233] on link "Editer" at bounding box center [322, 238] width 79 height 26
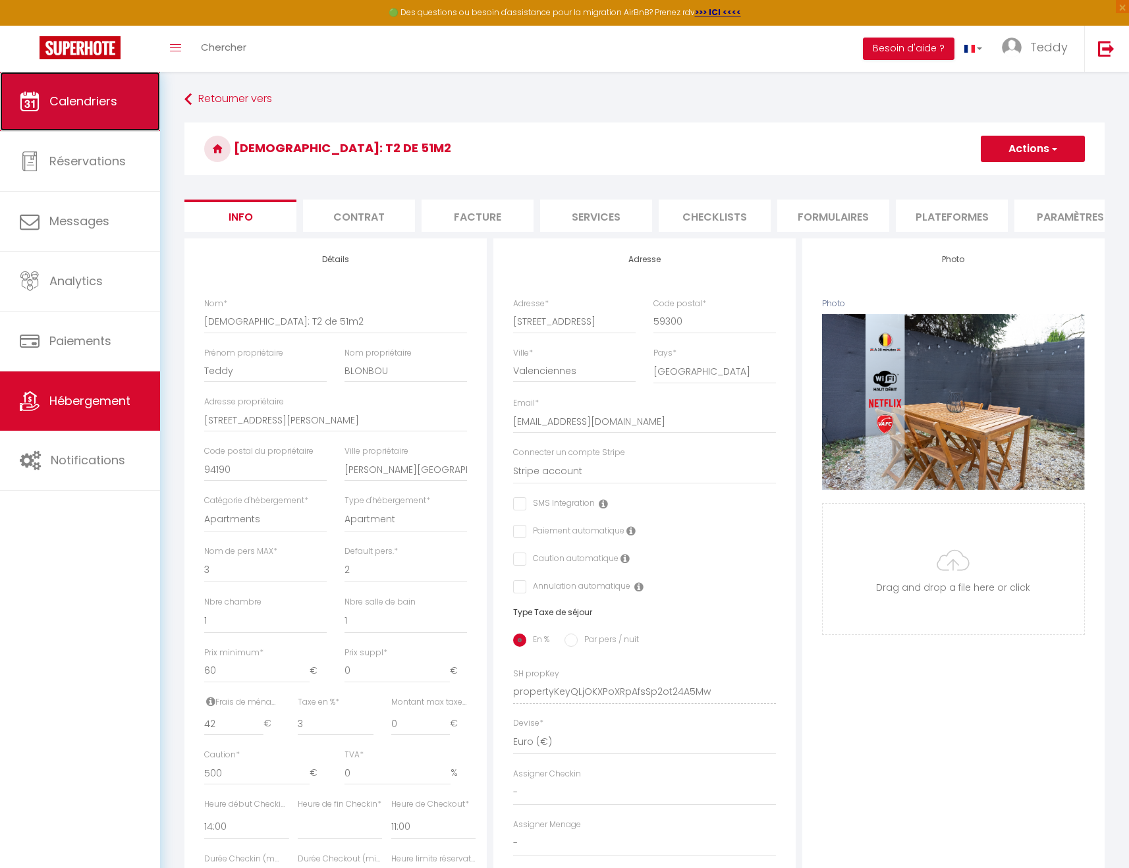
click at [63, 101] on span "Calendriers" at bounding box center [83, 101] width 68 height 16
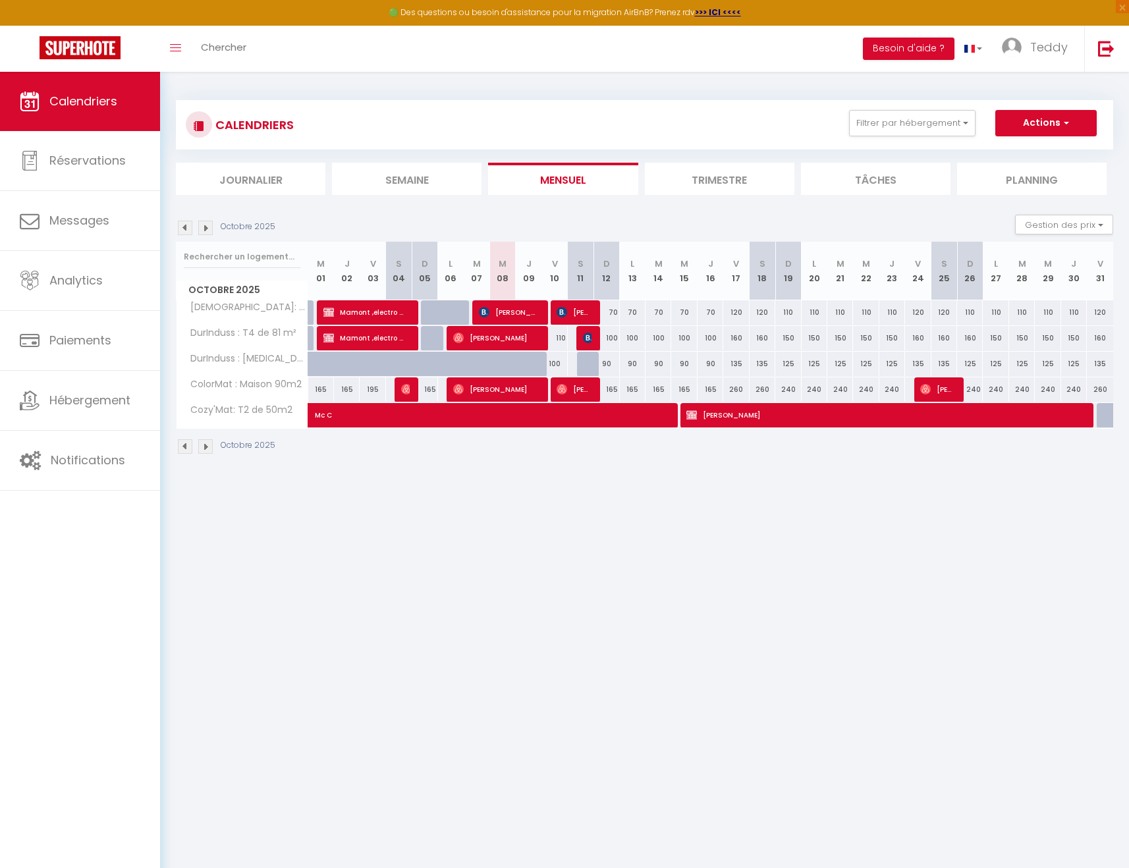
click at [657, 317] on div "70" at bounding box center [658, 312] width 26 height 24
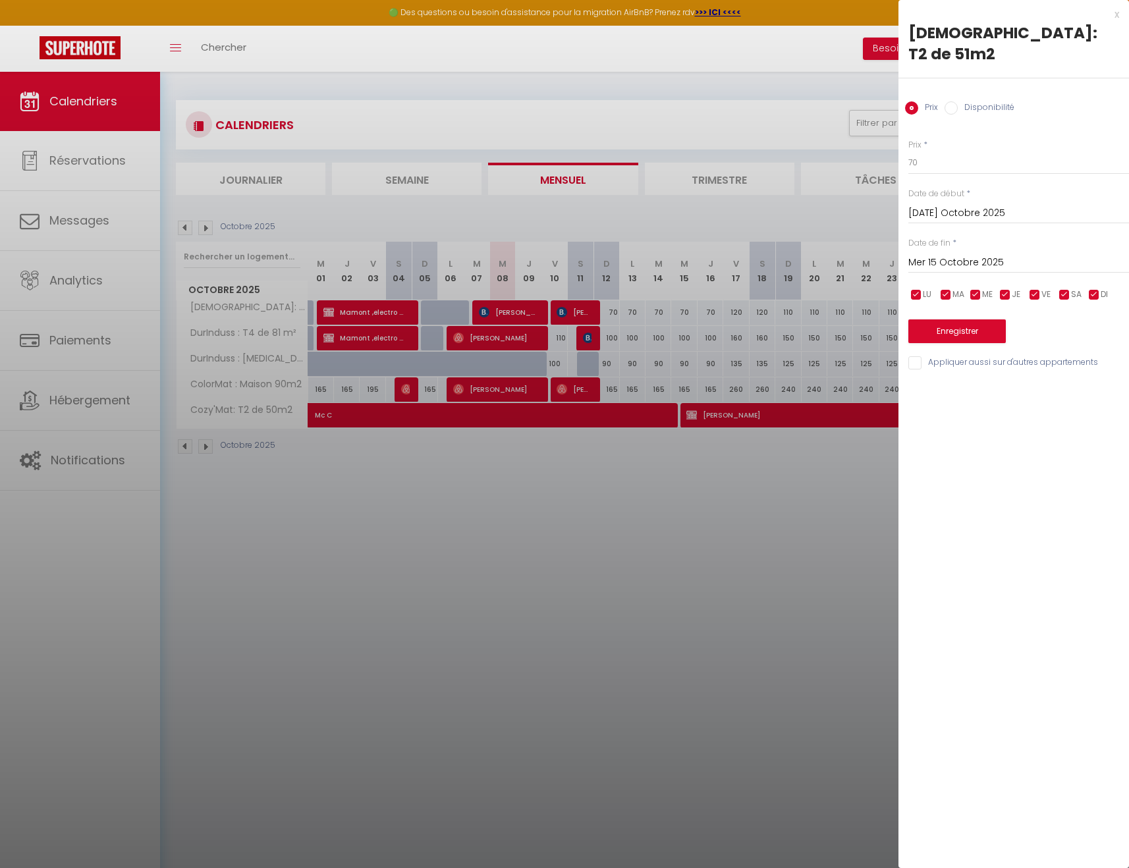
click at [850, 93] on div at bounding box center [564, 434] width 1129 height 868
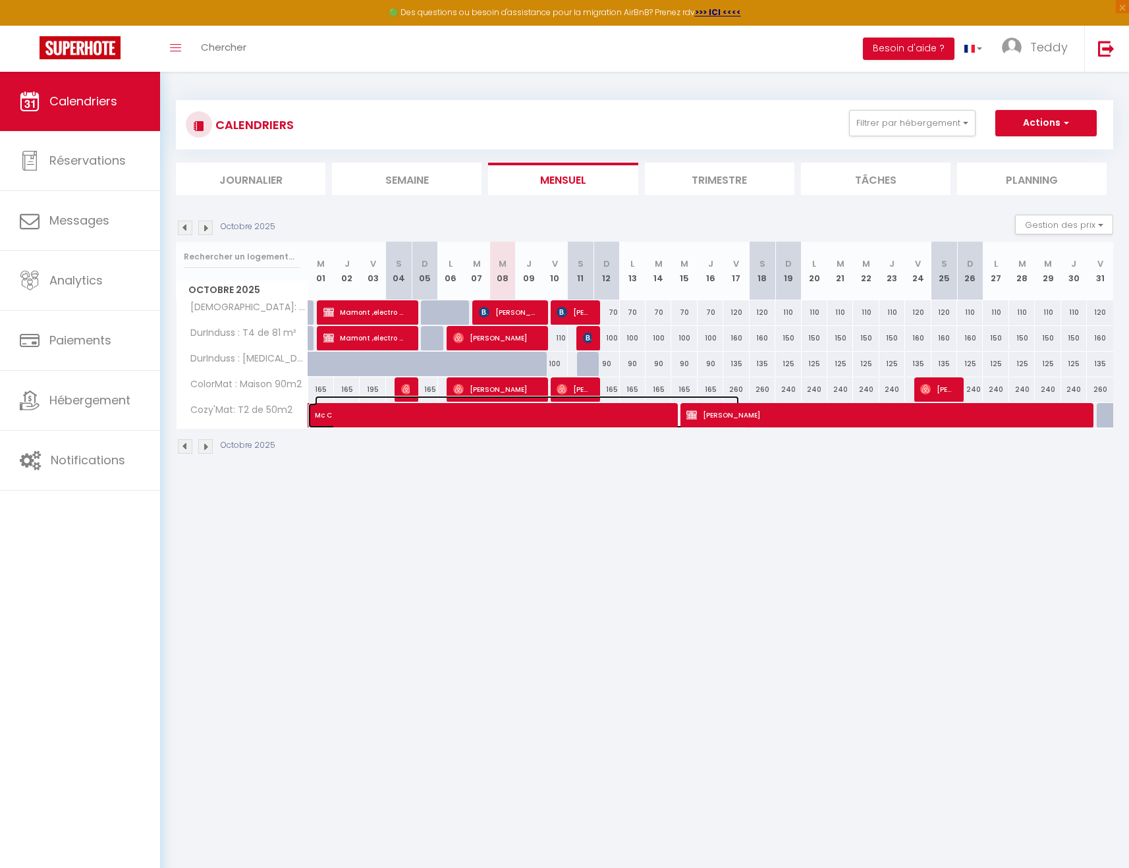
click at [624, 418] on span "Mc C" at bounding box center [527, 408] width 424 height 25
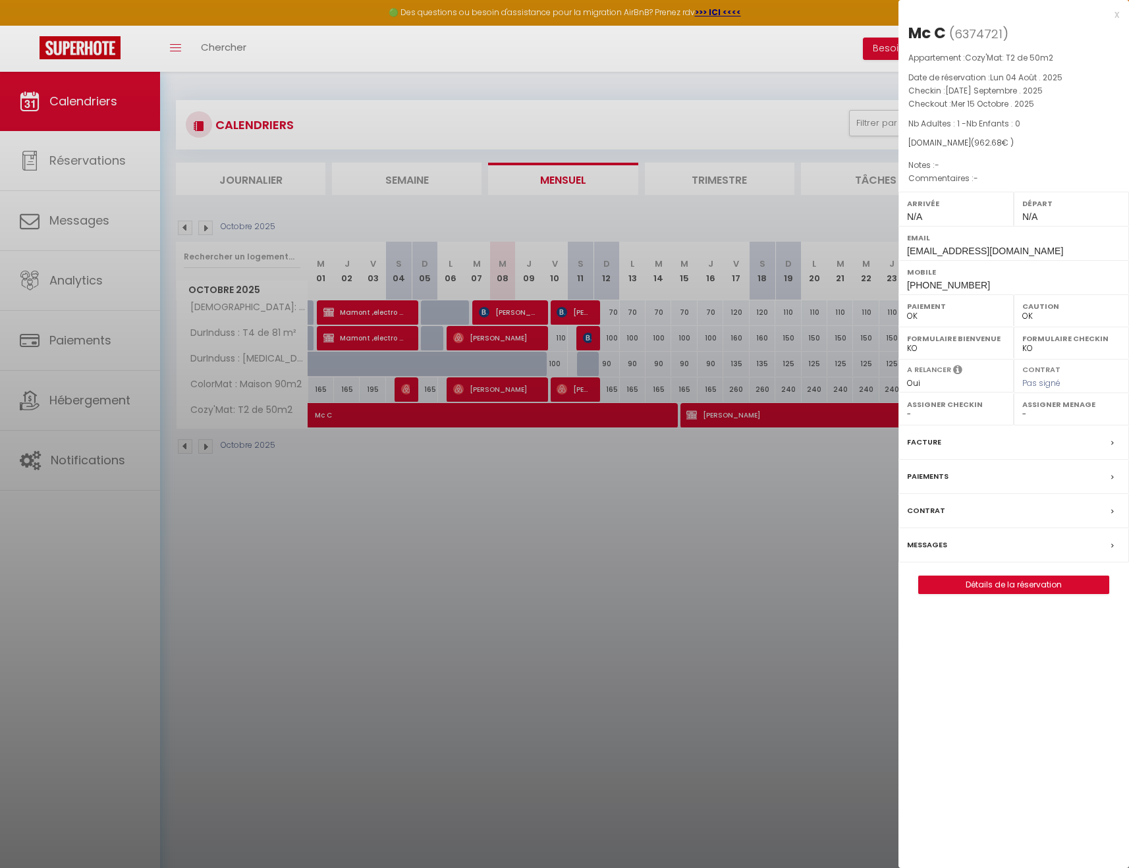
click at [1119, 10] on div "x Mc C ( 6374721 ) Appartement : Cozy'Mat: T2 de 50m2 Date de réservation : Lun…" at bounding box center [1013, 307] width 231 height 614
click at [1116, 15] on div "x" at bounding box center [1008, 15] width 221 height 16
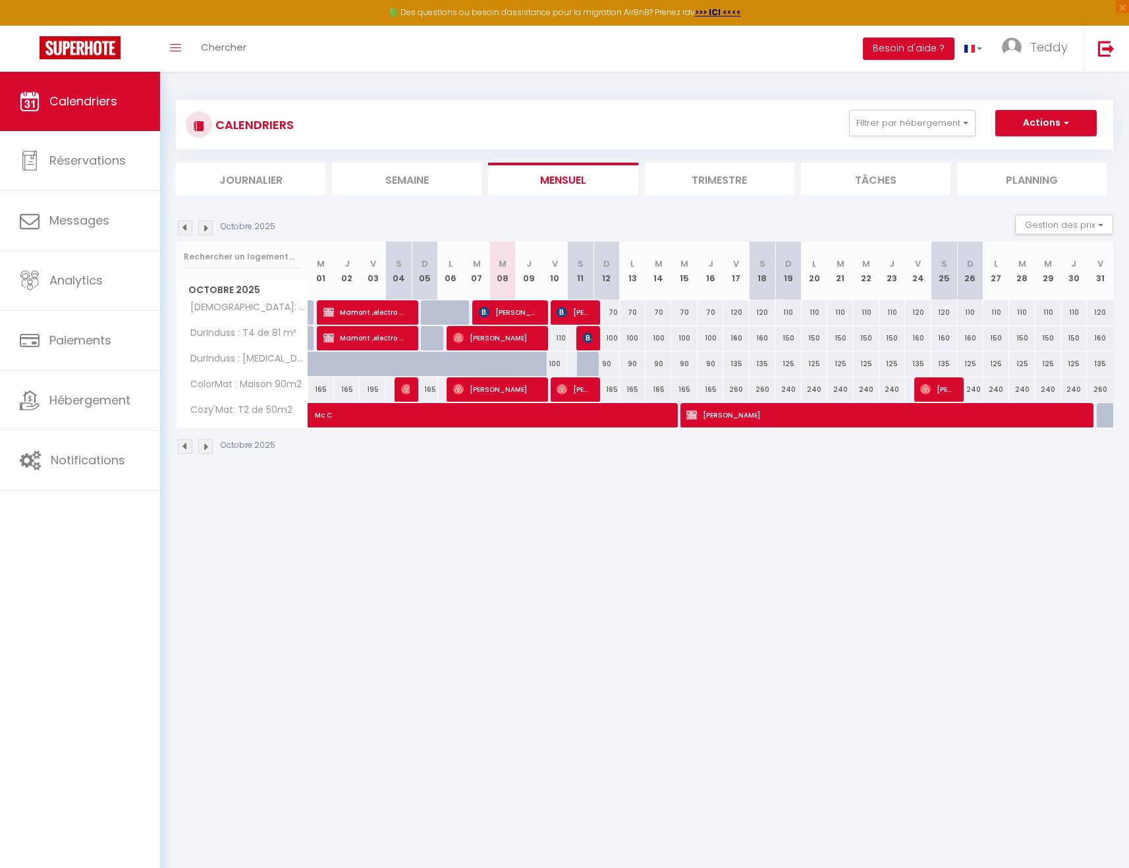
click at [207, 227] on img at bounding box center [205, 228] width 14 height 14
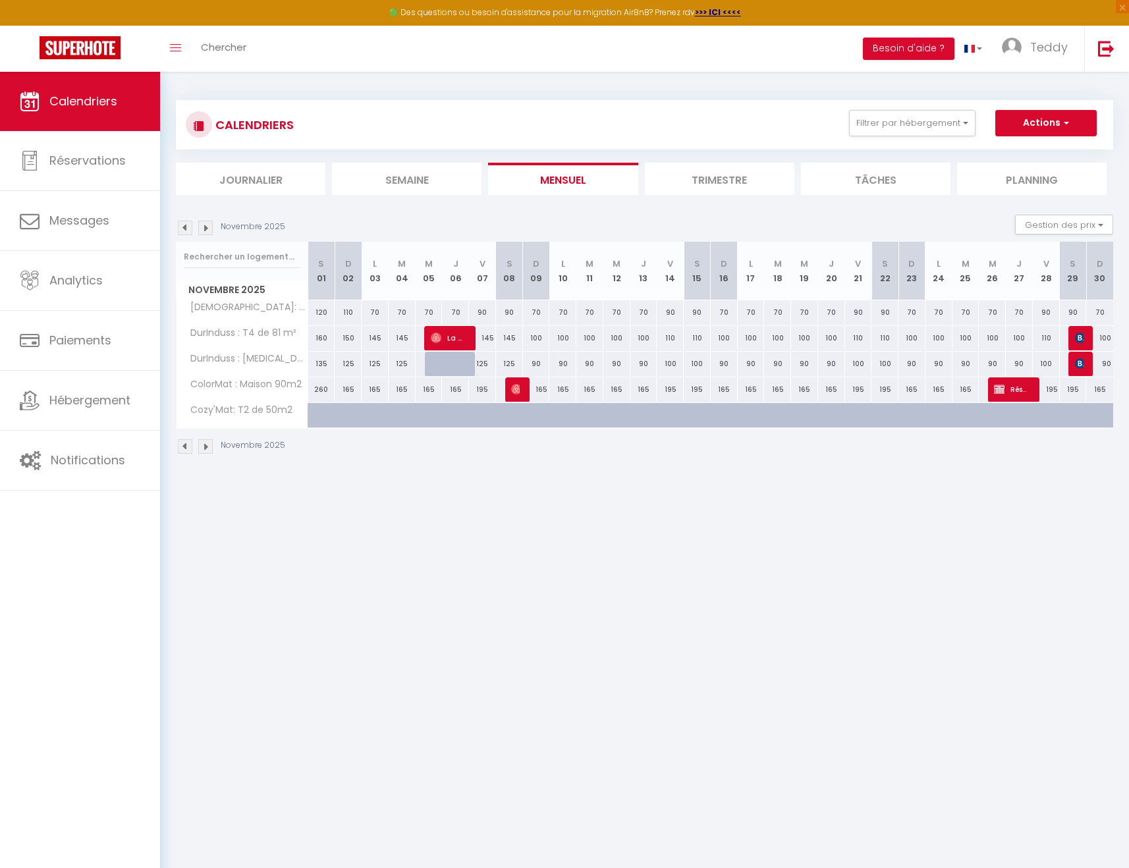
click at [190, 230] on img at bounding box center [185, 228] width 14 height 14
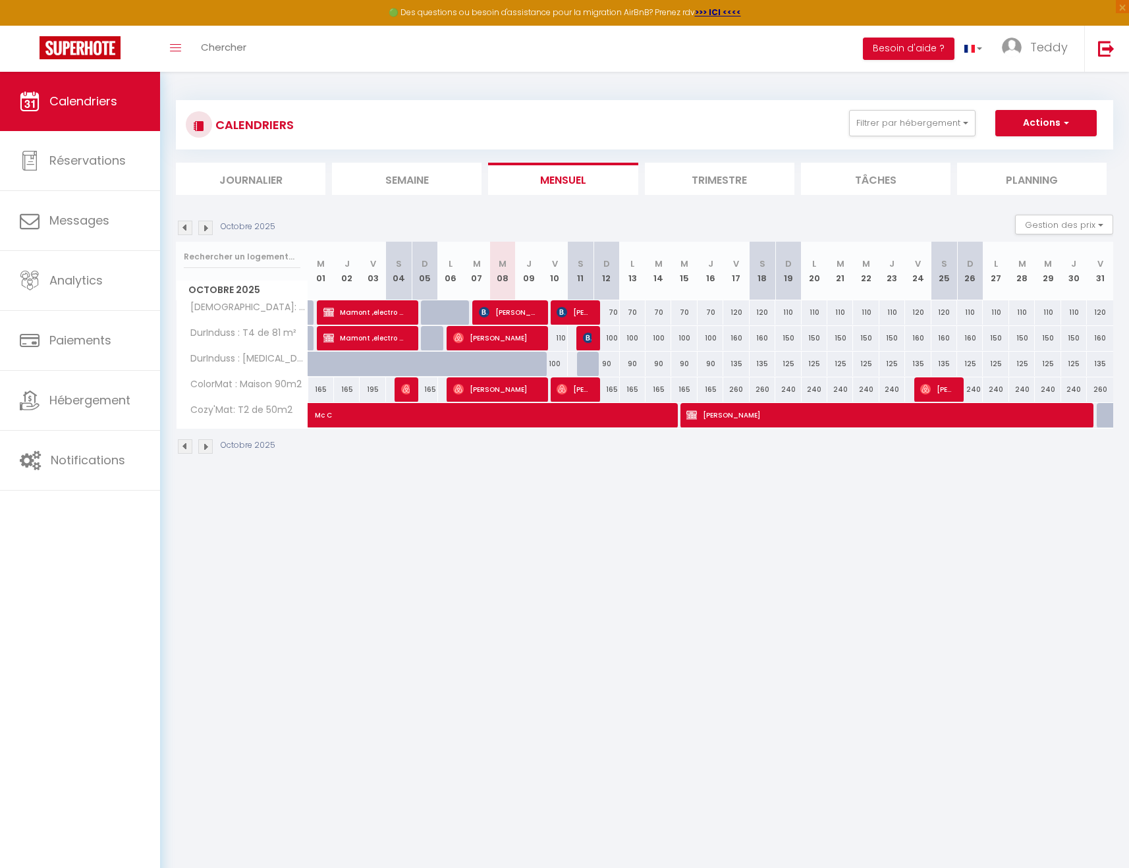
click at [1107, 406] on div at bounding box center [1110, 415] width 26 height 25
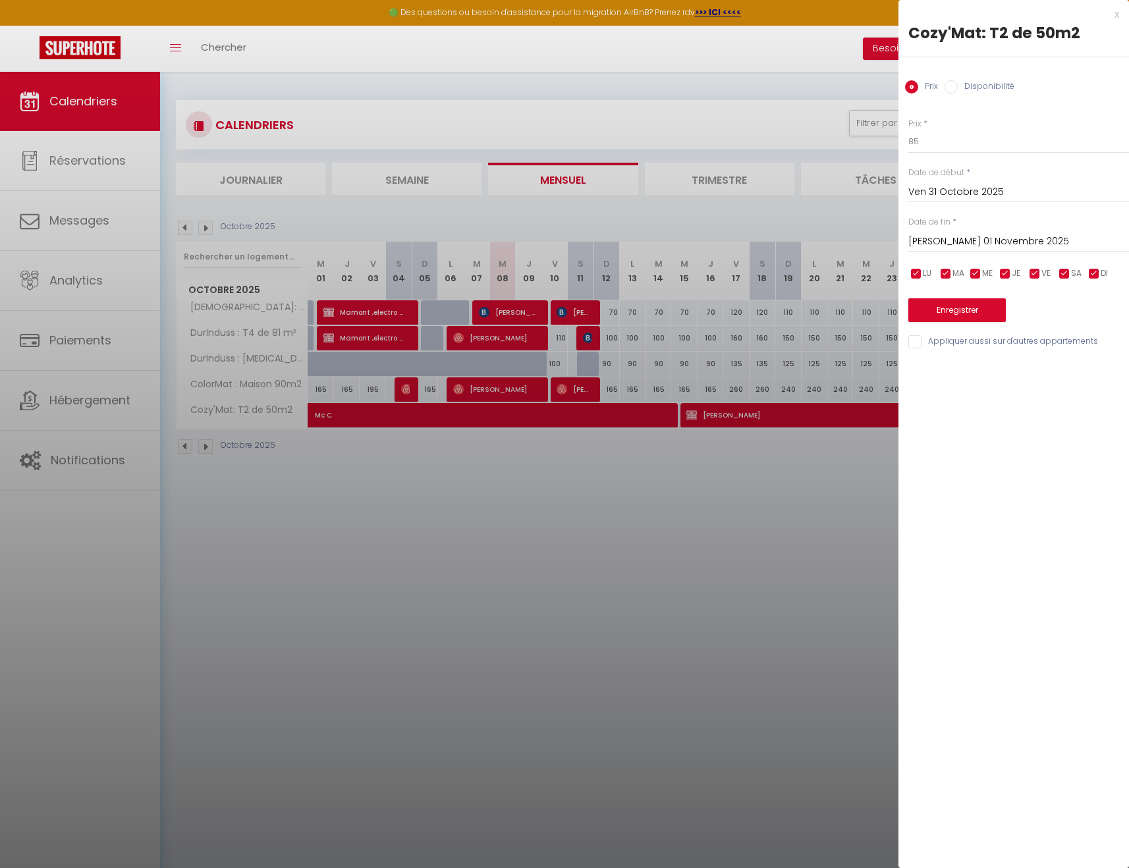
click at [952, 190] on input "Ven 31 Octobre 2025" at bounding box center [1018, 192] width 221 height 17
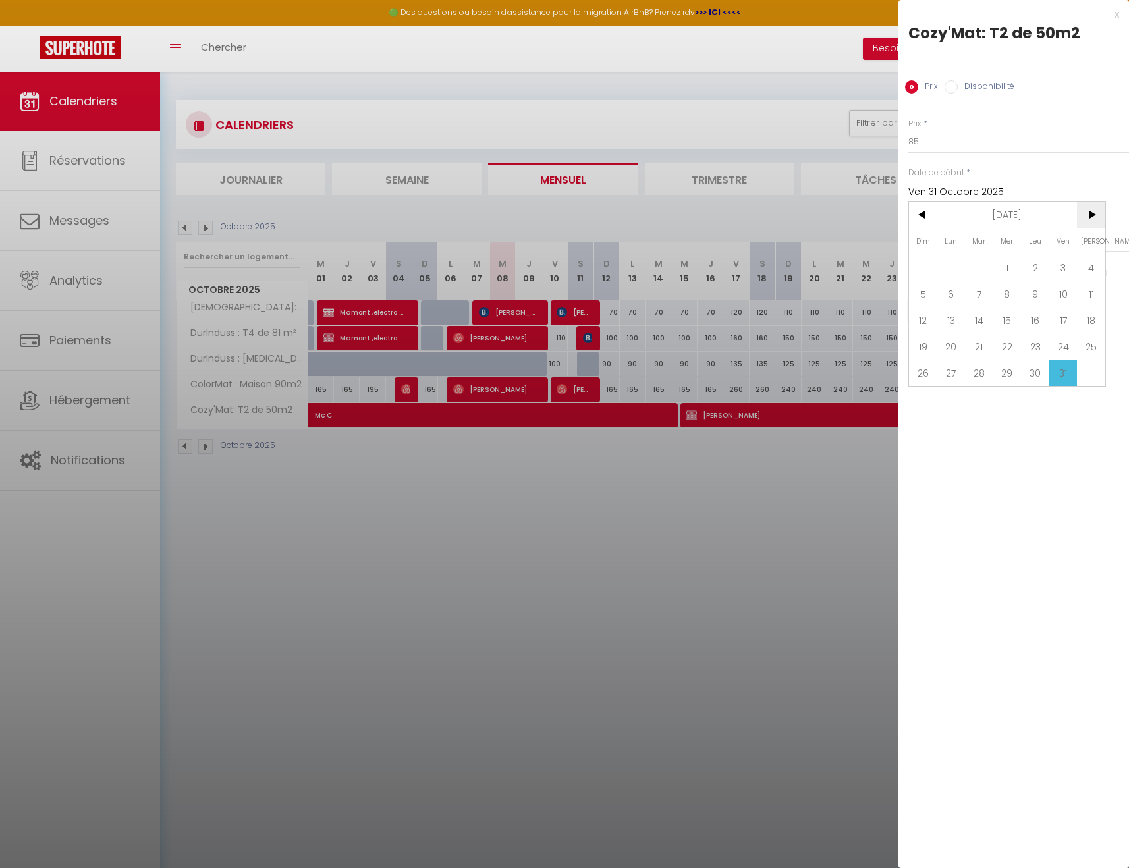
click at [1093, 215] on span ">" at bounding box center [1091, 215] width 28 height 26
click at [958, 292] on span "5" at bounding box center [951, 294] width 28 height 26
click at [1037, 271] on input "checkbox" at bounding box center [1034, 273] width 13 height 13
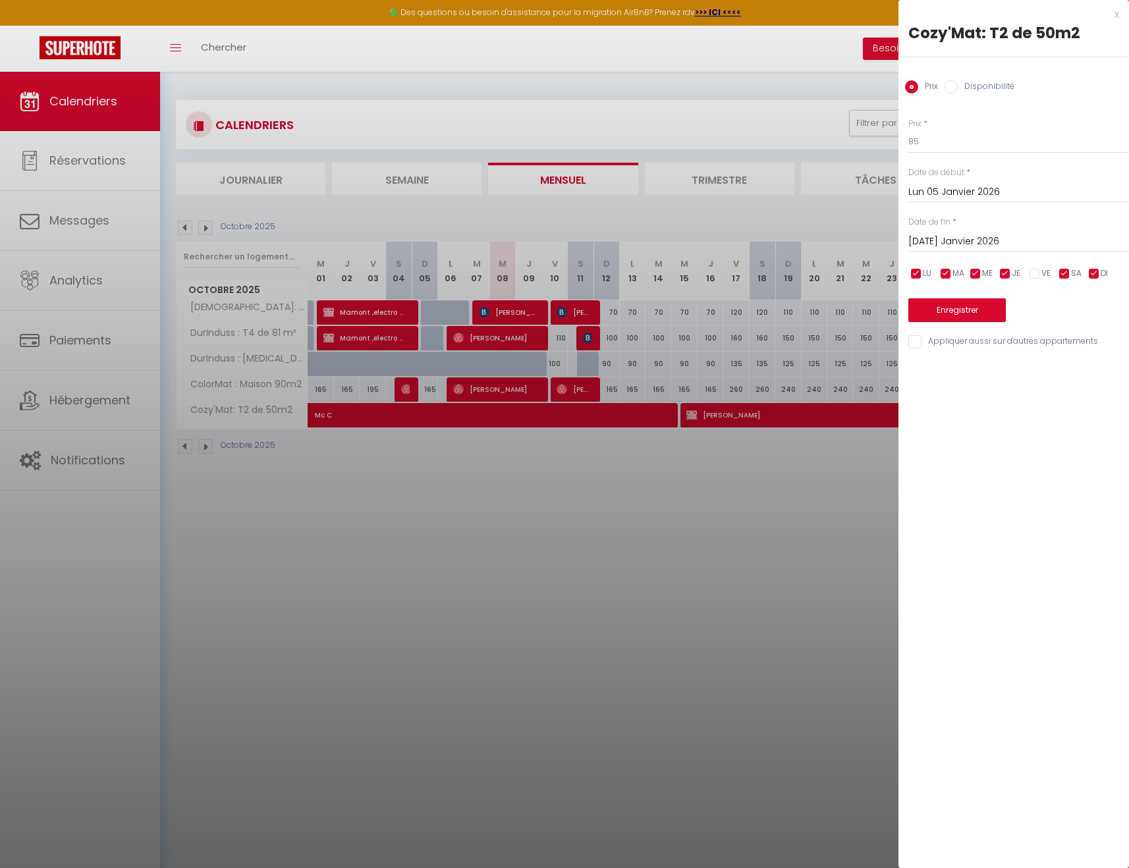
click at [1062, 273] on input "checkbox" at bounding box center [1064, 273] width 13 height 13
click at [1071, 238] on input "[DATE] Janvier 2026" at bounding box center [1018, 241] width 221 height 17
click at [1094, 261] on span ">" at bounding box center [1091, 264] width 28 height 26
click at [1016, 342] on span "11" at bounding box center [1007, 343] width 28 height 26
click at [961, 140] on input "85" at bounding box center [1018, 142] width 221 height 24
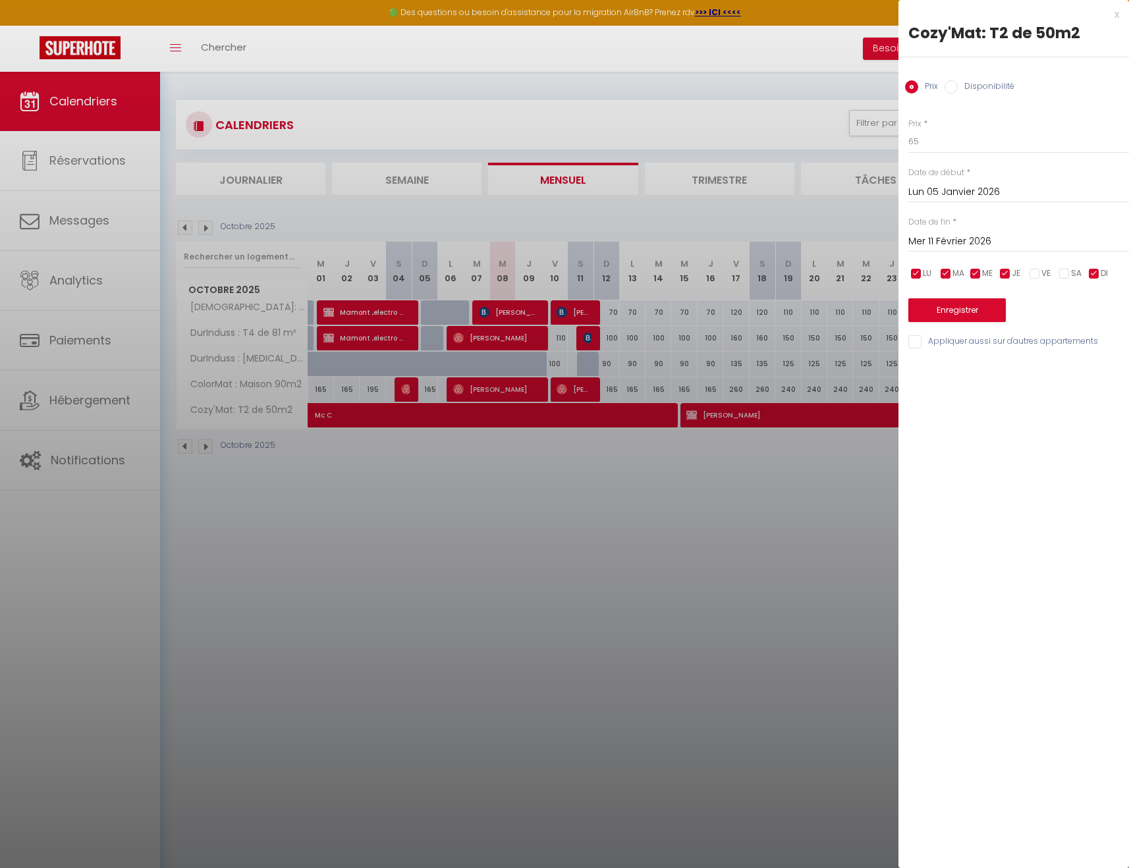
click at [1002, 120] on div "Prix * 65" at bounding box center [1018, 136] width 221 height 36
click at [981, 311] on button "Enregistrer" at bounding box center [956, 310] width 97 height 24
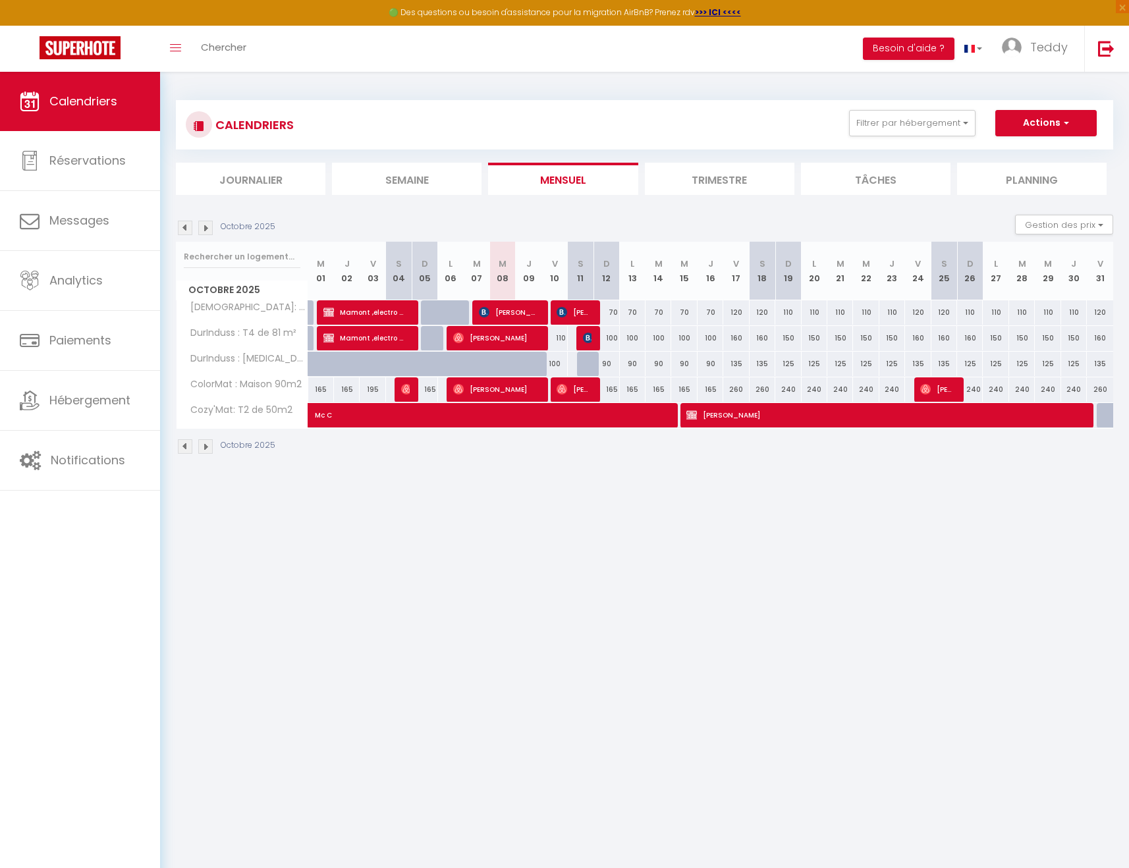
click at [207, 227] on img at bounding box center [205, 228] width 14 height 14
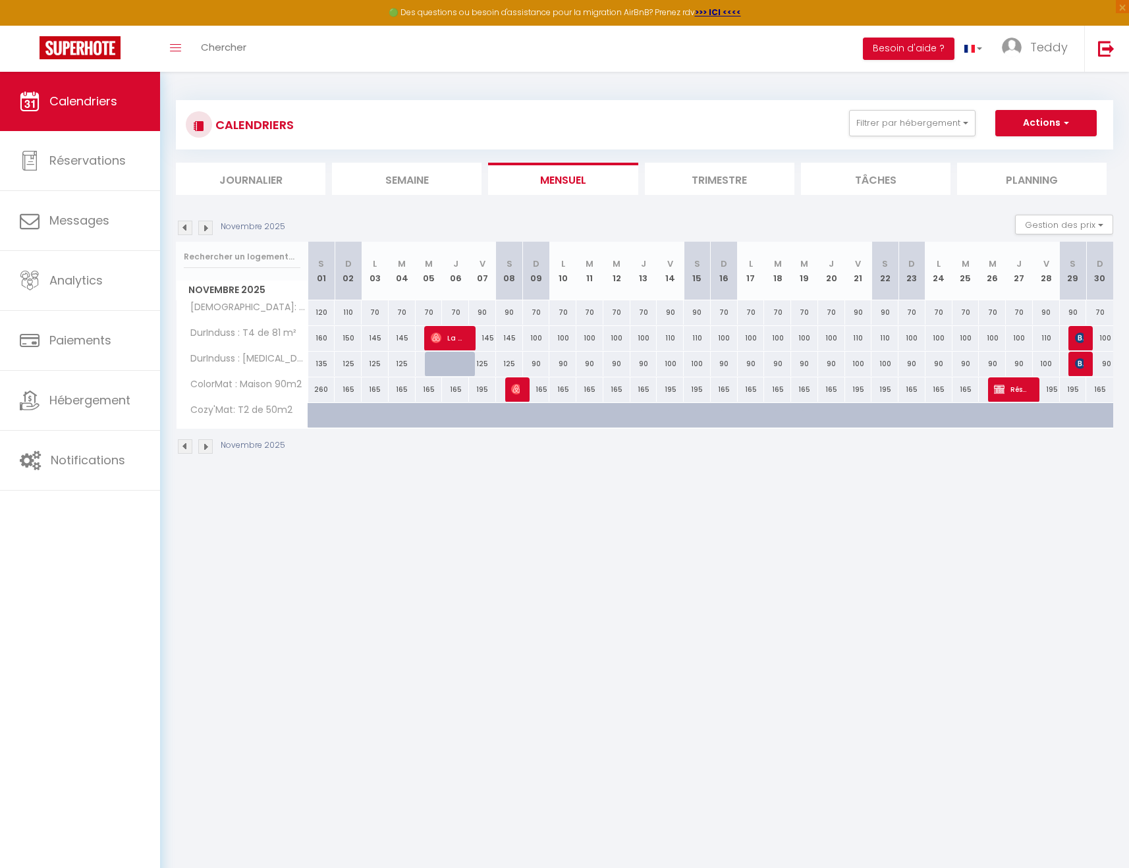
click at [183, 227] on img at bounding box center [185, 228] width 14 height 14
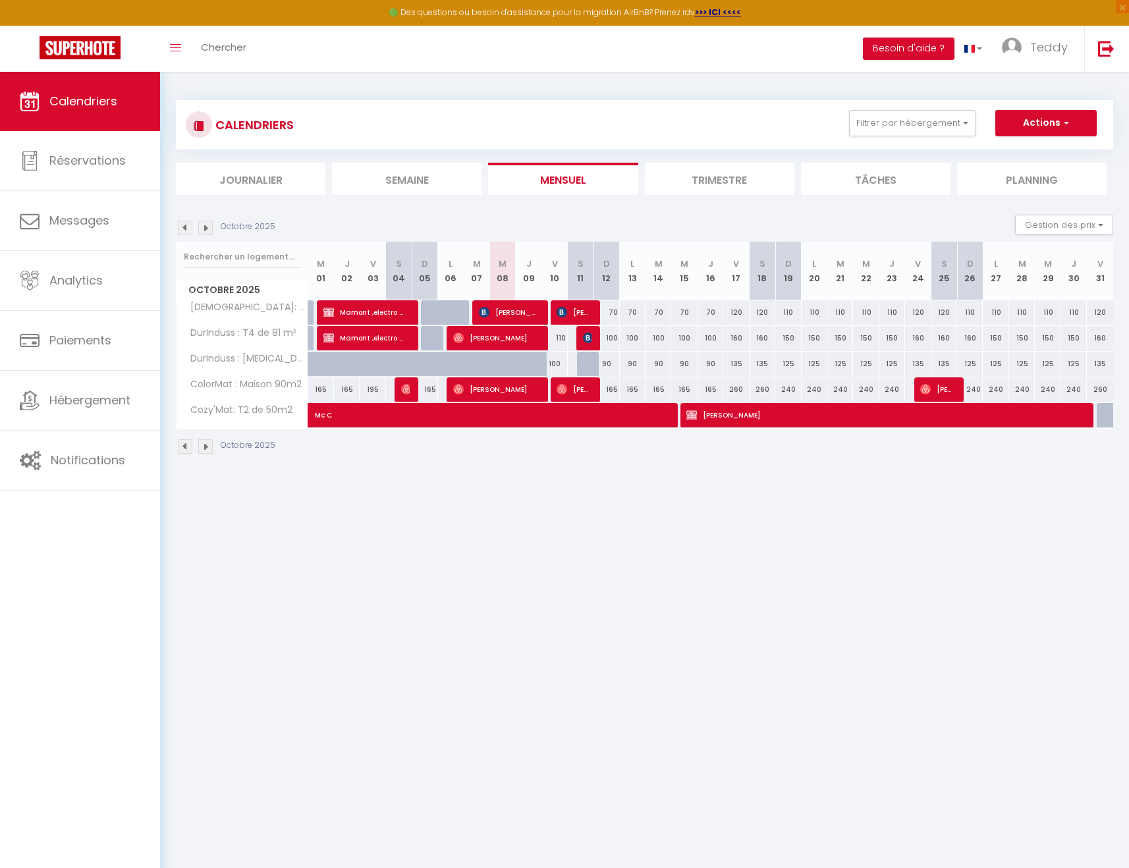
click at [206, 223] on img at bounding box center [205, 228] width 14 height 14
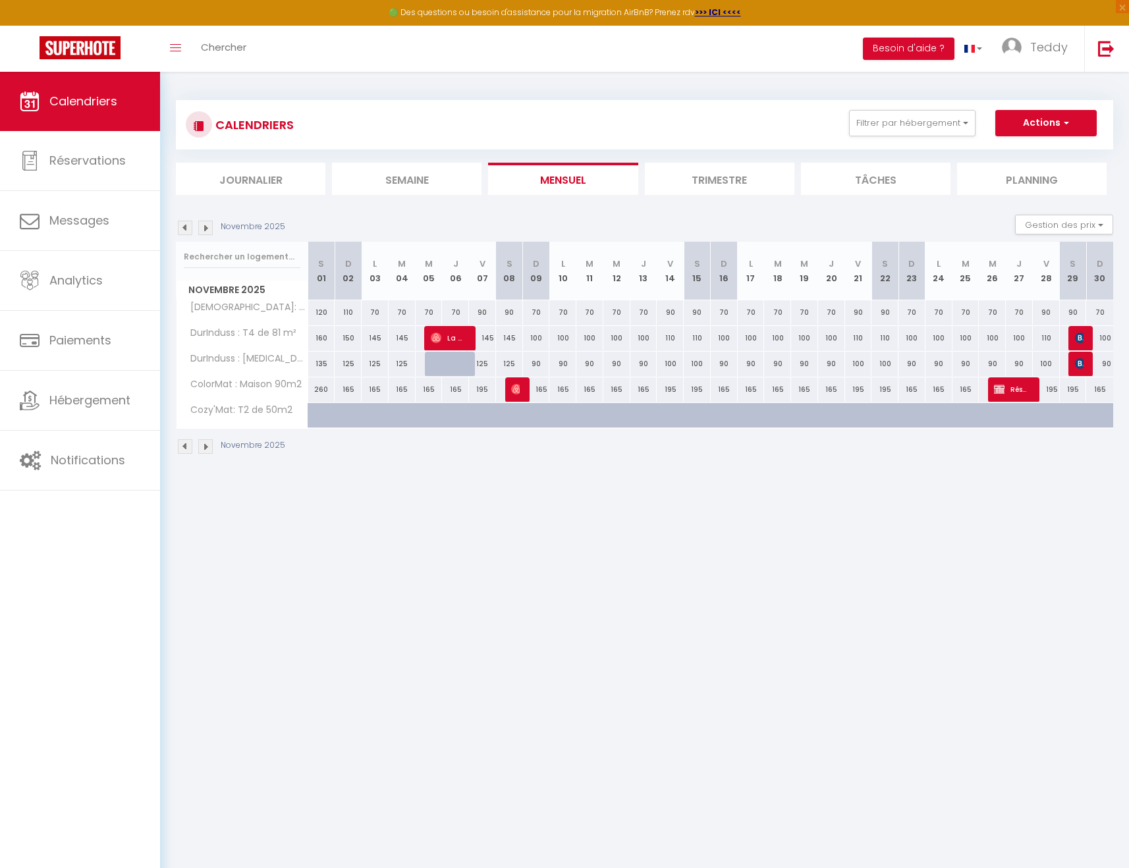
click at [206, 230] on img at bounding box center [205, 228] width 14 height 14
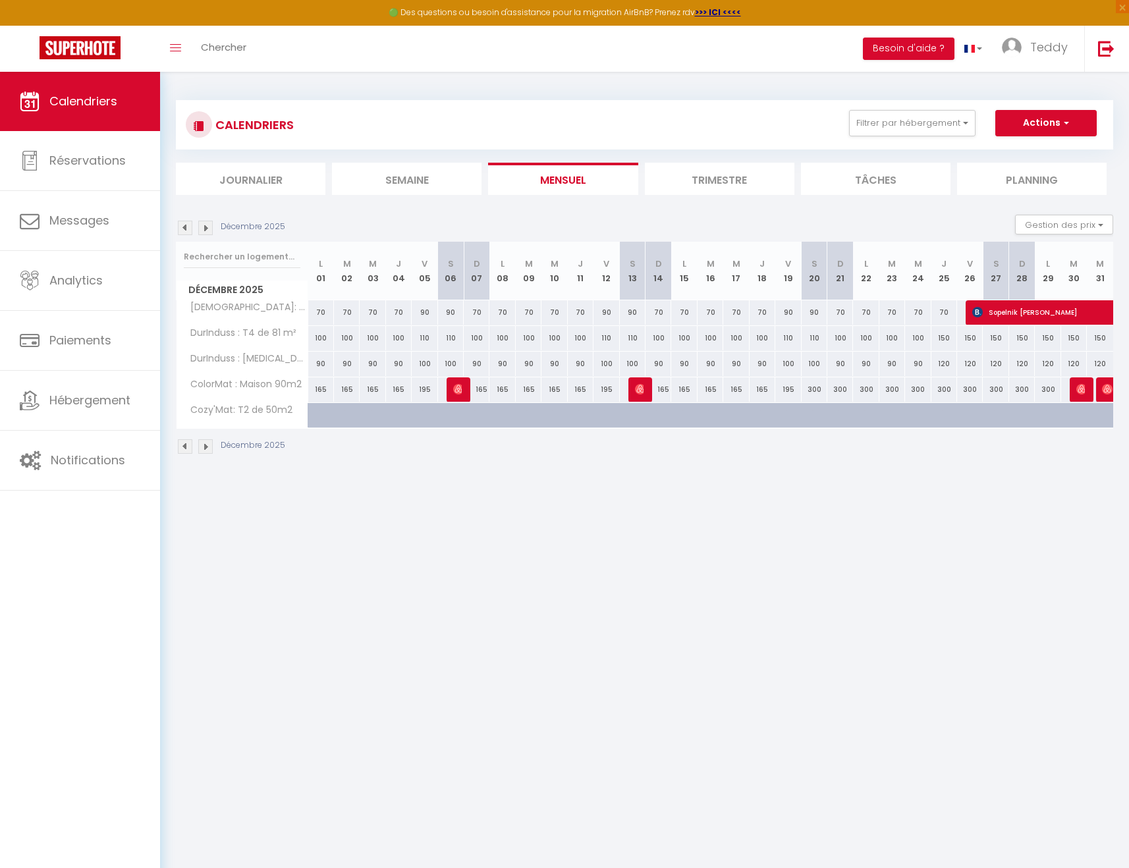
click at [206, 229] on img at bounding box center [205, 228] width 14 height 14
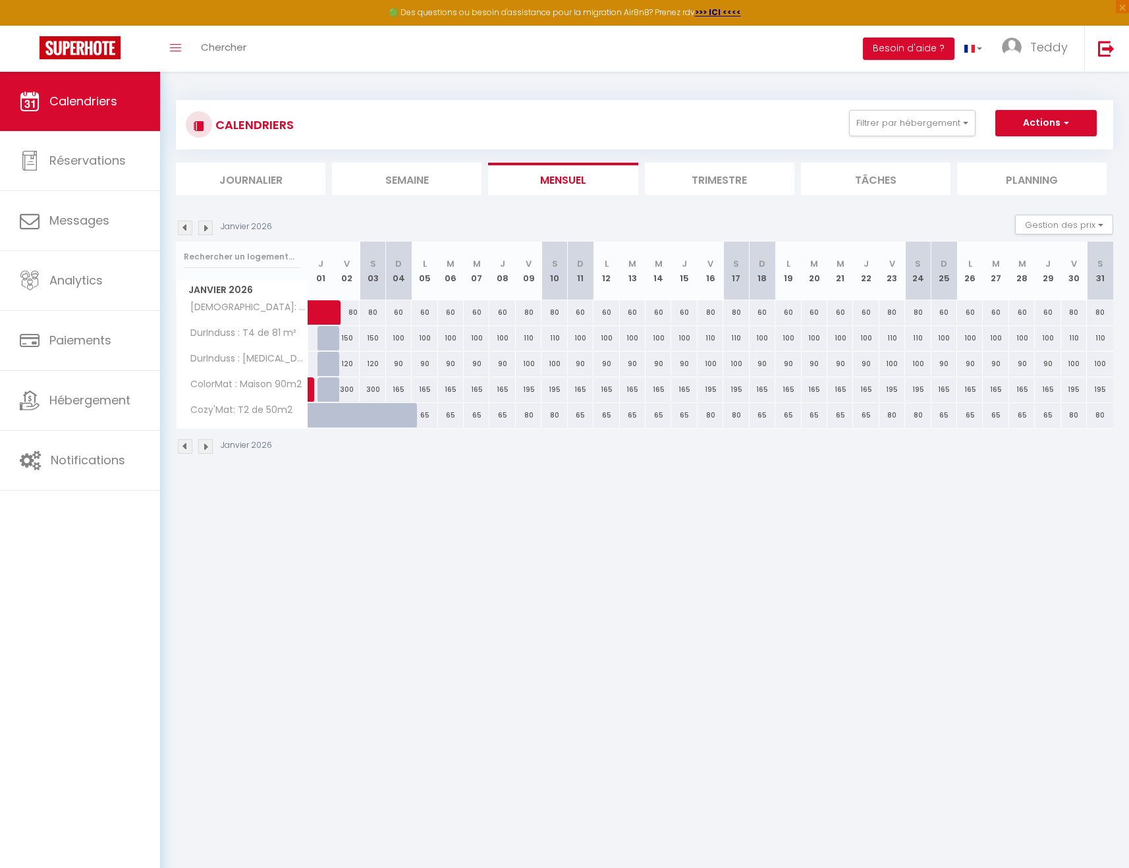
click at [187, 226] on img at bounding box center [185, 228] width 14 height 14
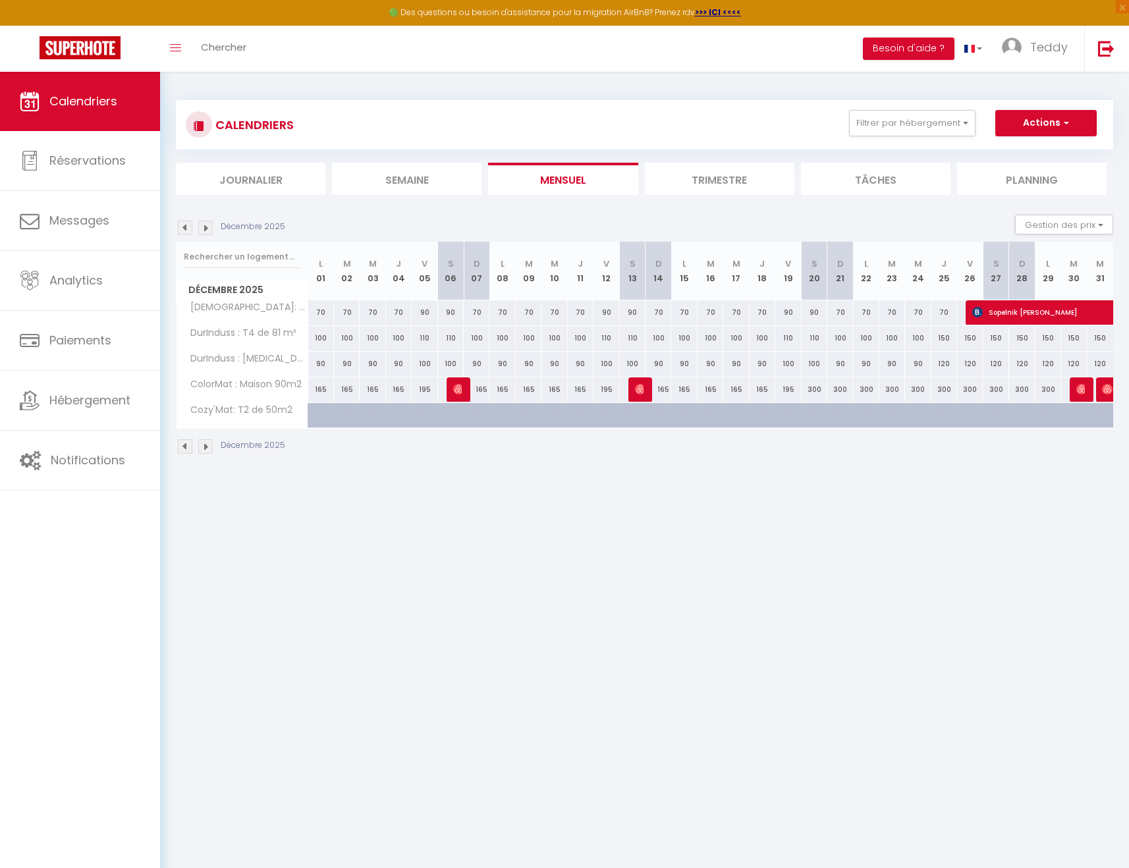
click at [202, 227] on img at bounding box center [205, 228] width 14 height 14
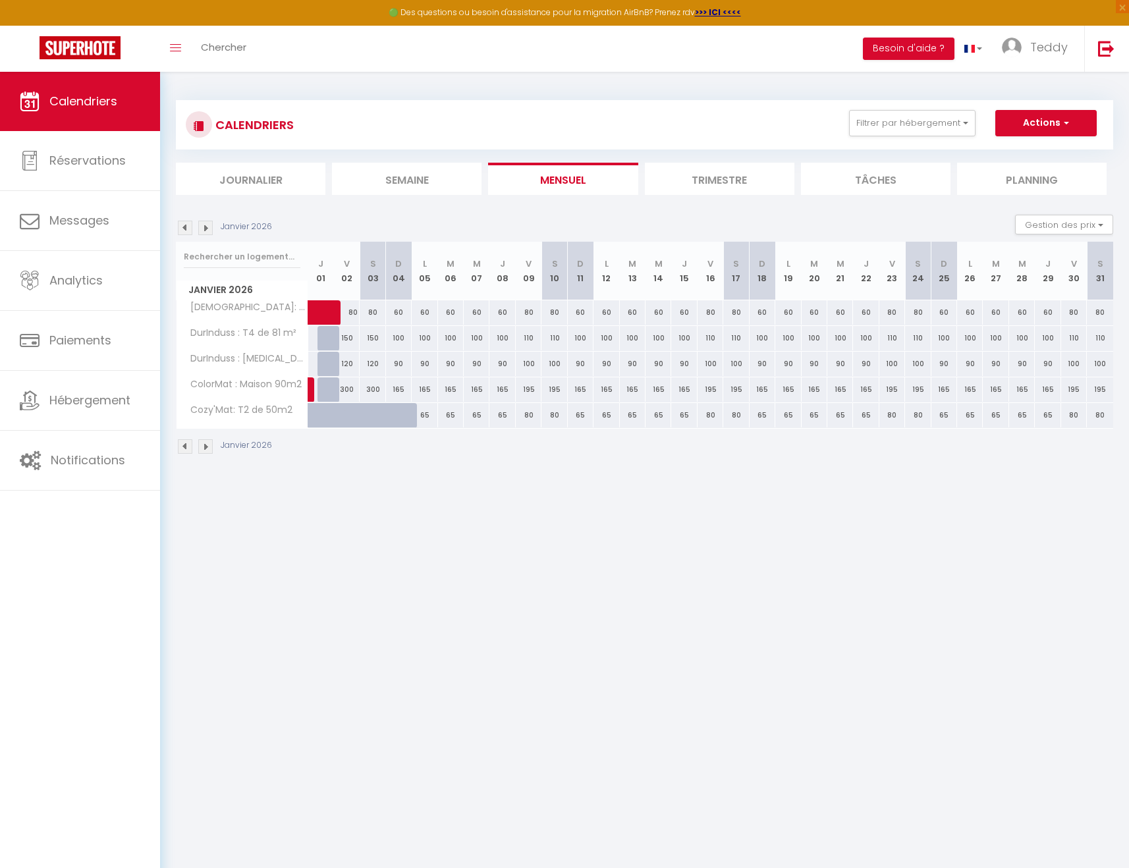
click at [354, 310] on div "80" at bounding box center [347, 312] width 26 height 24
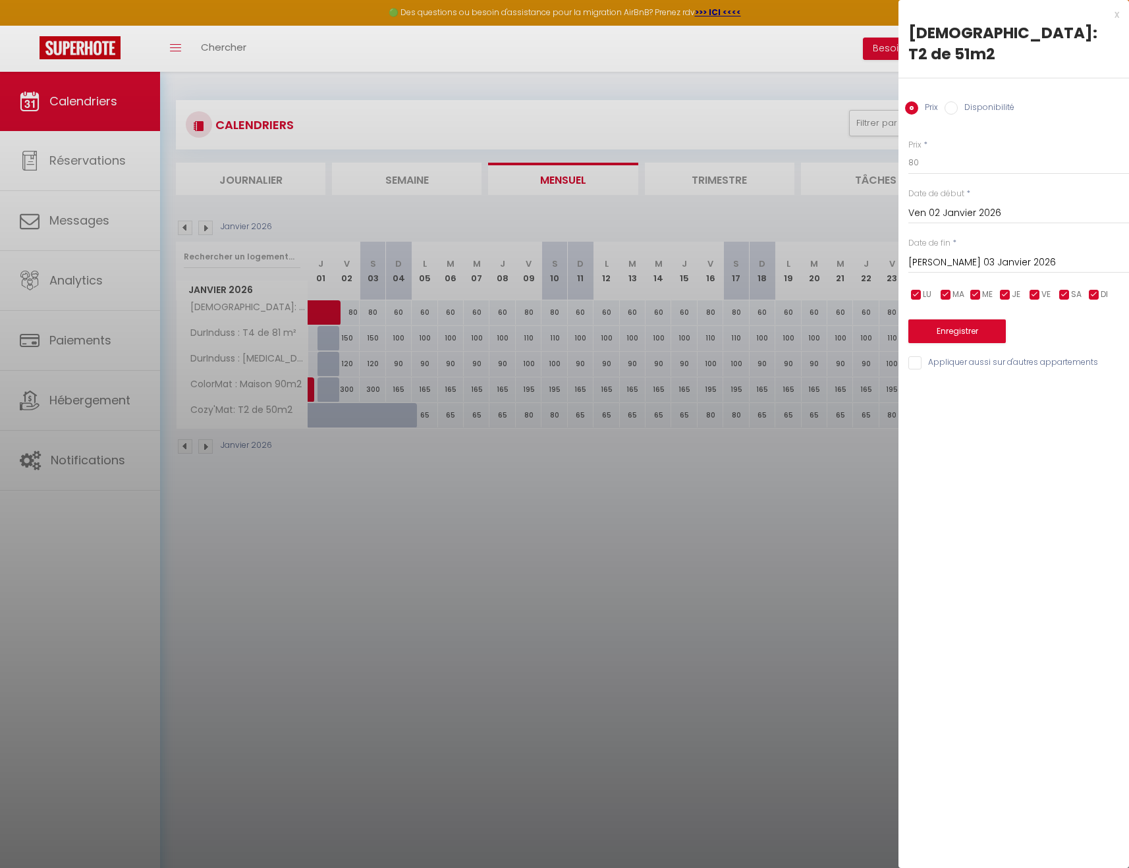
click at [1008, 254] on input "[PERSON_NAME] 03 Janvier 2026" at bounding box center [1018, 262] width 221 height 17
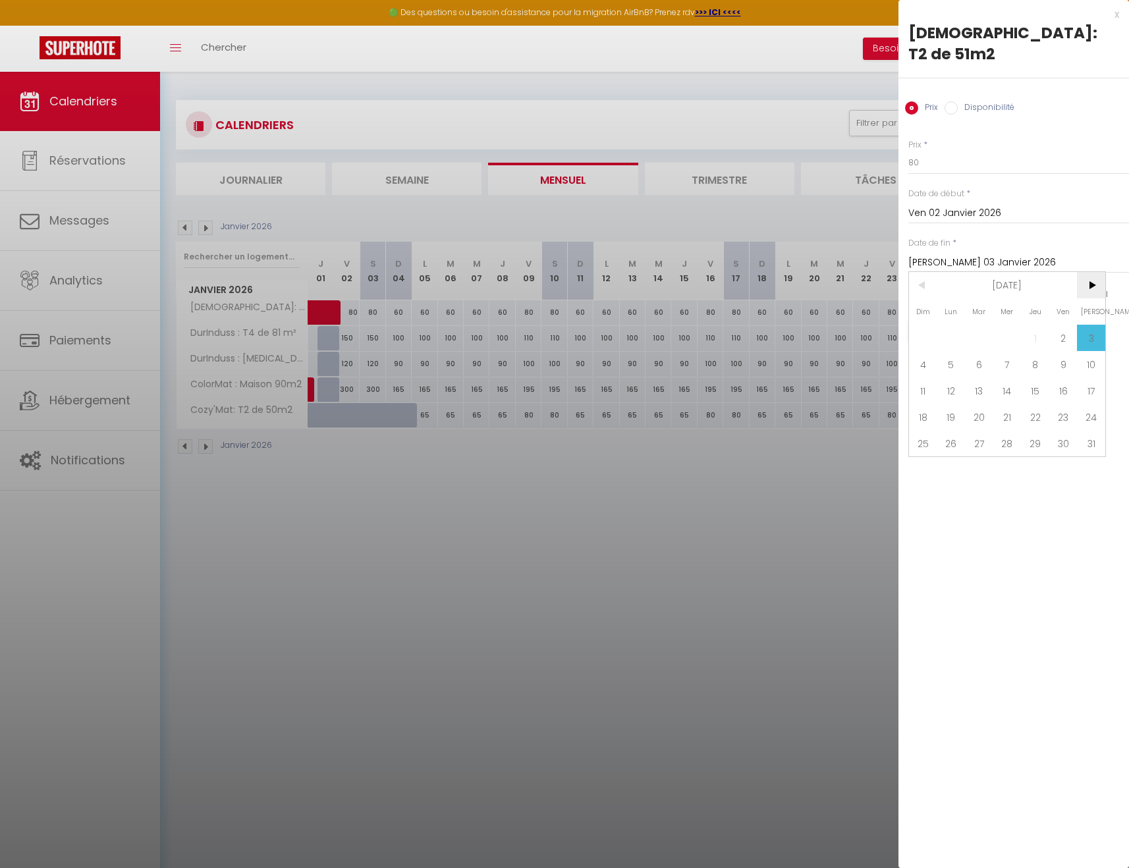
click at [1098, 272] on span ">" at bounding box center [1091, 285] width 28 height 26
click at [1056, 351] on span "13" at bounding box center [1063, 364] width 28 height 26
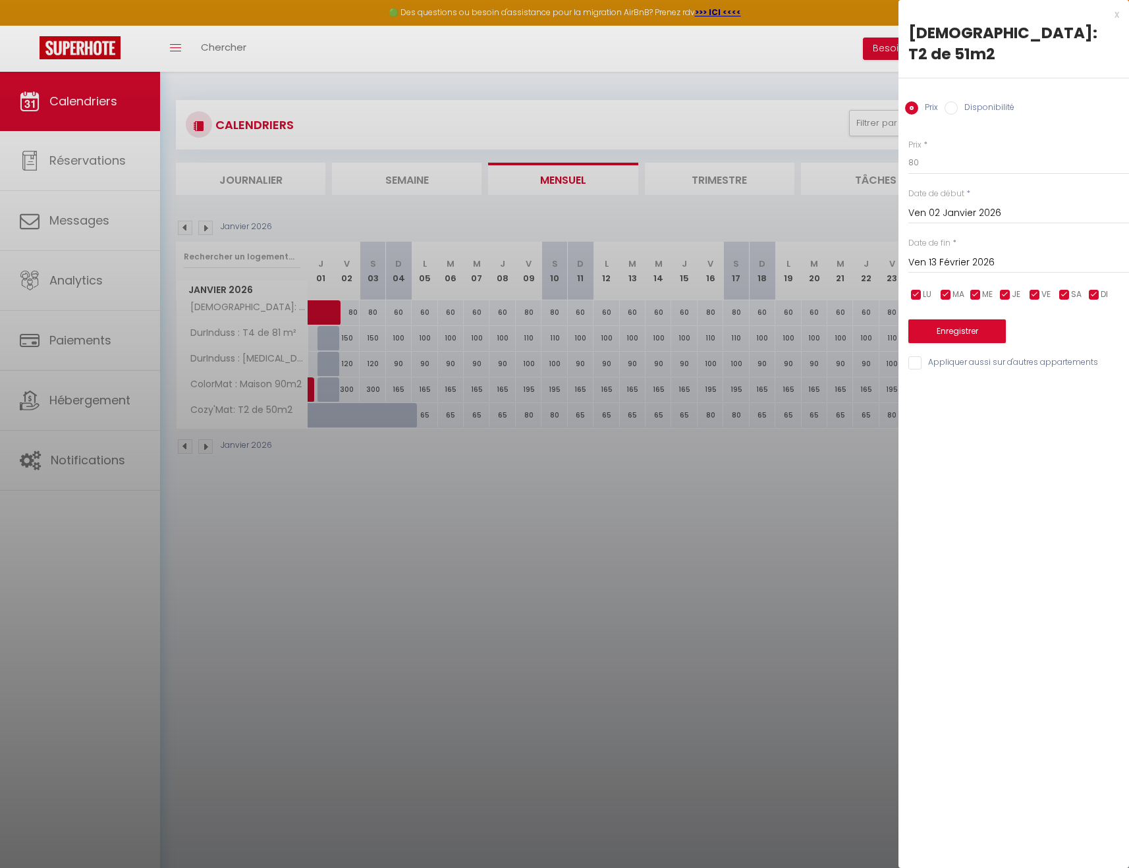
click at [1039, 288] on input "checkbox" at bounding box center [1034, 294] width 13 height 13
click at [1060, 288] on input "checkbox" at bounding box center [1064, 294] width 13 height 13
click at [918, 151] on input "80" at bounding box center [1018, 163] width 221 height 24
click at [1055, 123] on div "Prix * 70 Statut * Disponible Indisponible Date de début * Ven 02 Janvier 2026 …" at bounding box center [1013, 247] width 231 height 249
click at [979, 319] on button "Enregistrer" at bounding box center [956, 331] width 97 height 24
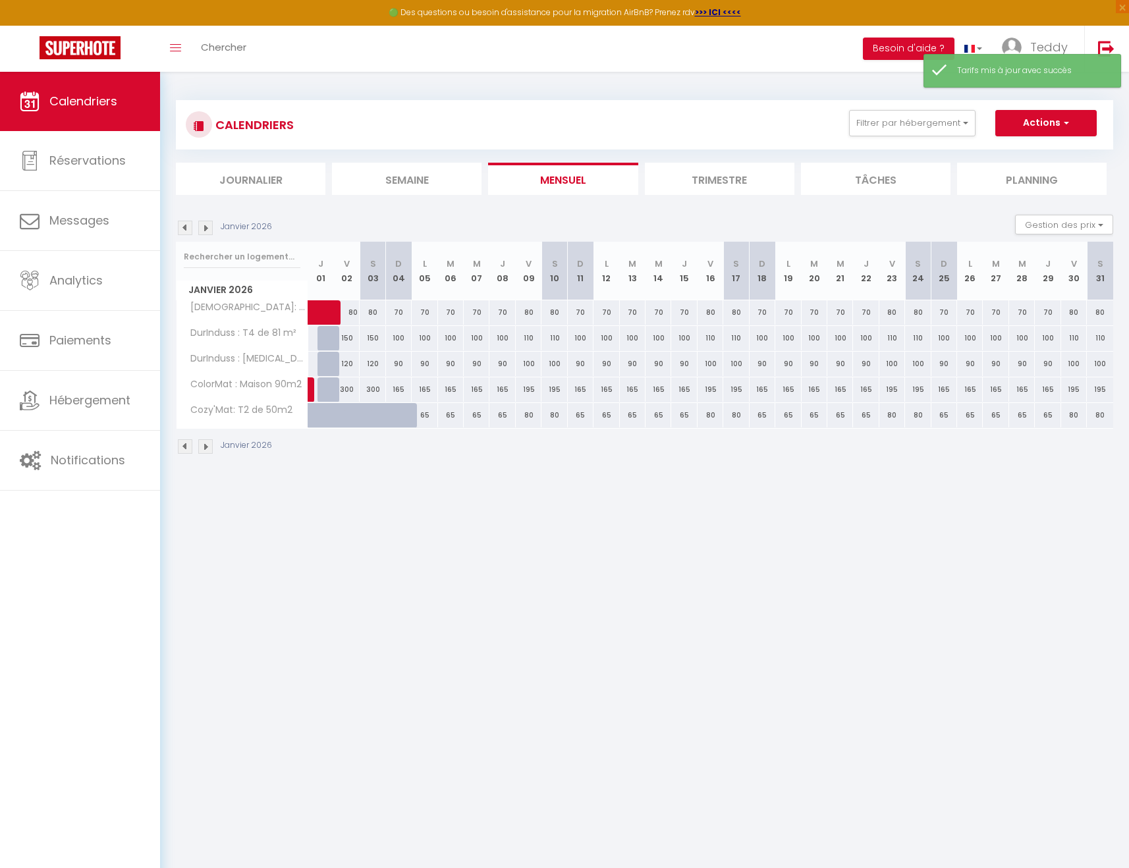
click at [354, 315] on div "80" at bounding box center [347, 312] width 26 height 24
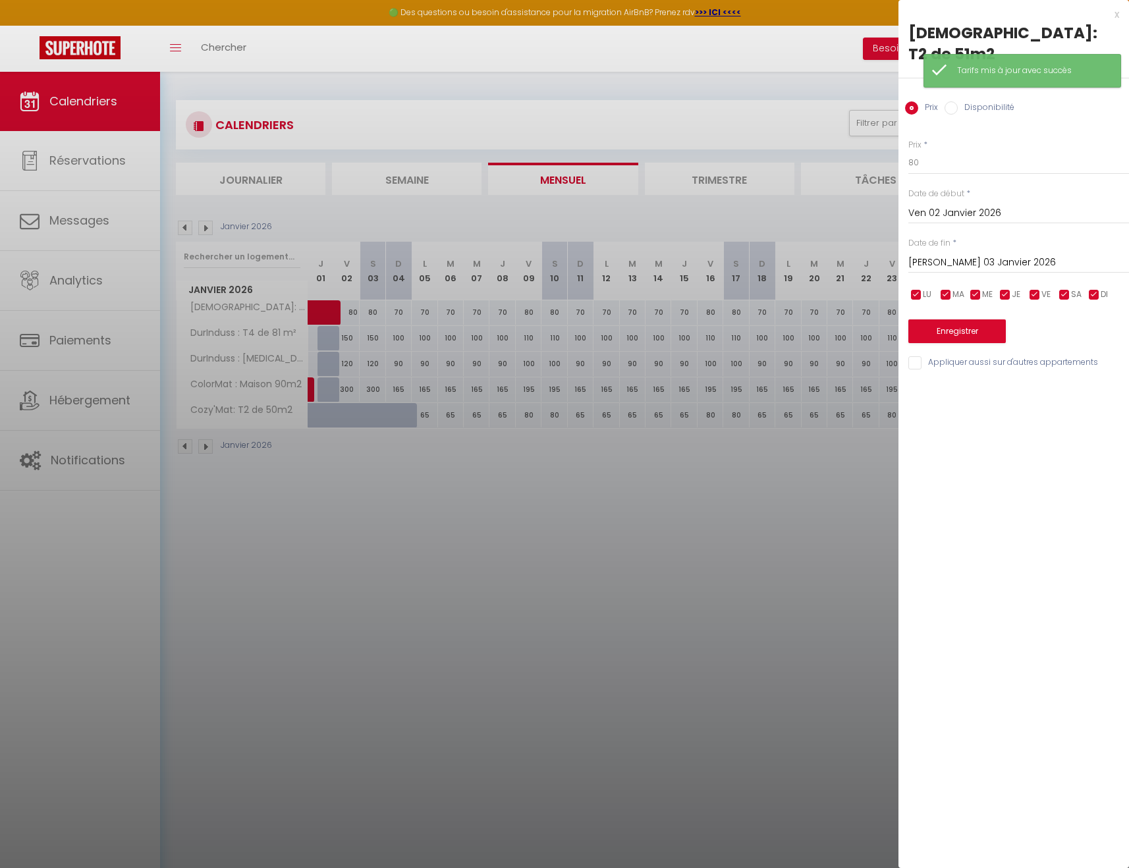
click at [916, 288] on input "checkbox" at bounding box center [916, 294] width 13 height 13
click at [946, 288] on input "checkbox" at bounding box center [945, 294] width 13 height 13
click at [987, 288] on span "ME" at bounding box center [987, 294] width 11 height 13
click at [1008, 288] on input "checkbox" at bounding box center [1005, 294] width 13 height 13
click at [1096, 288] on input "checkbox" at bounding box center [1093, 294] width 13 height 13
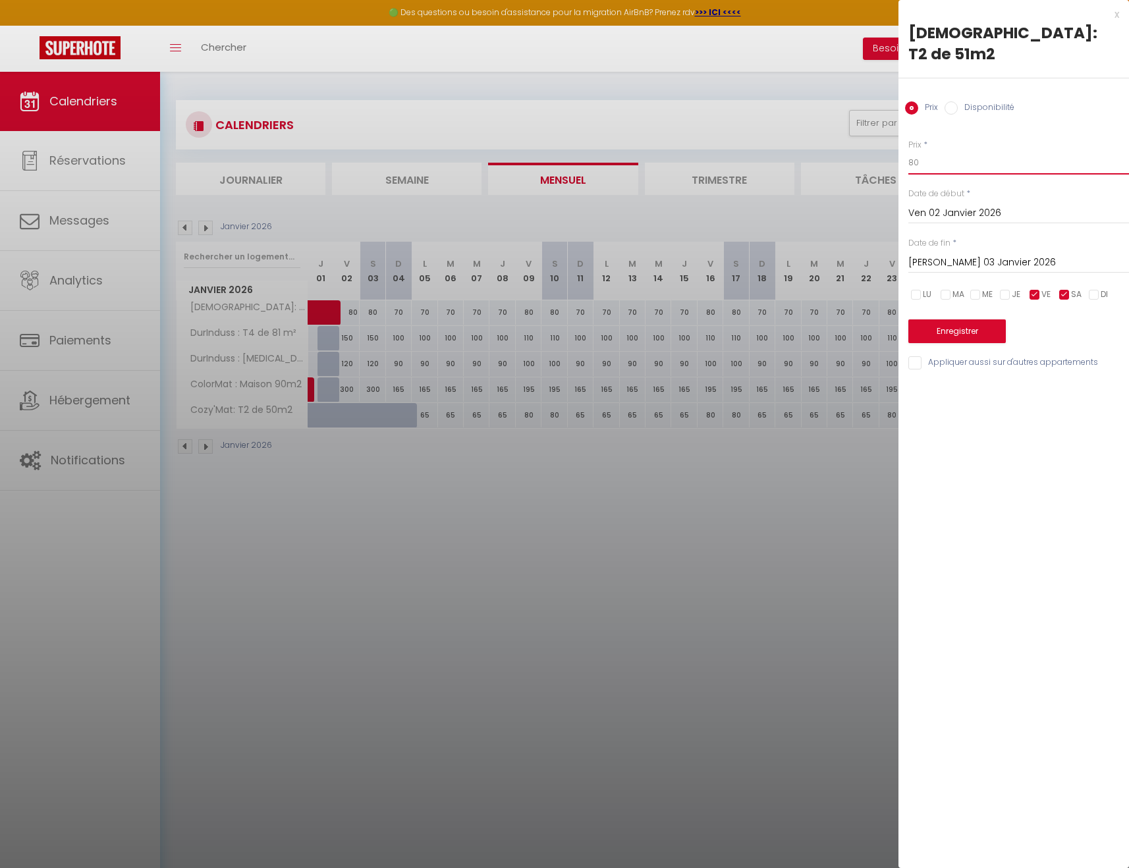
click at [945, 151] on input "80" at bounding box center [1018, 163] width 221 height 24
click at [984, 254] on input "[PERSON_NAME] 03 Janvier 2026" at bounding box center [1018, 262] width 221 height 17
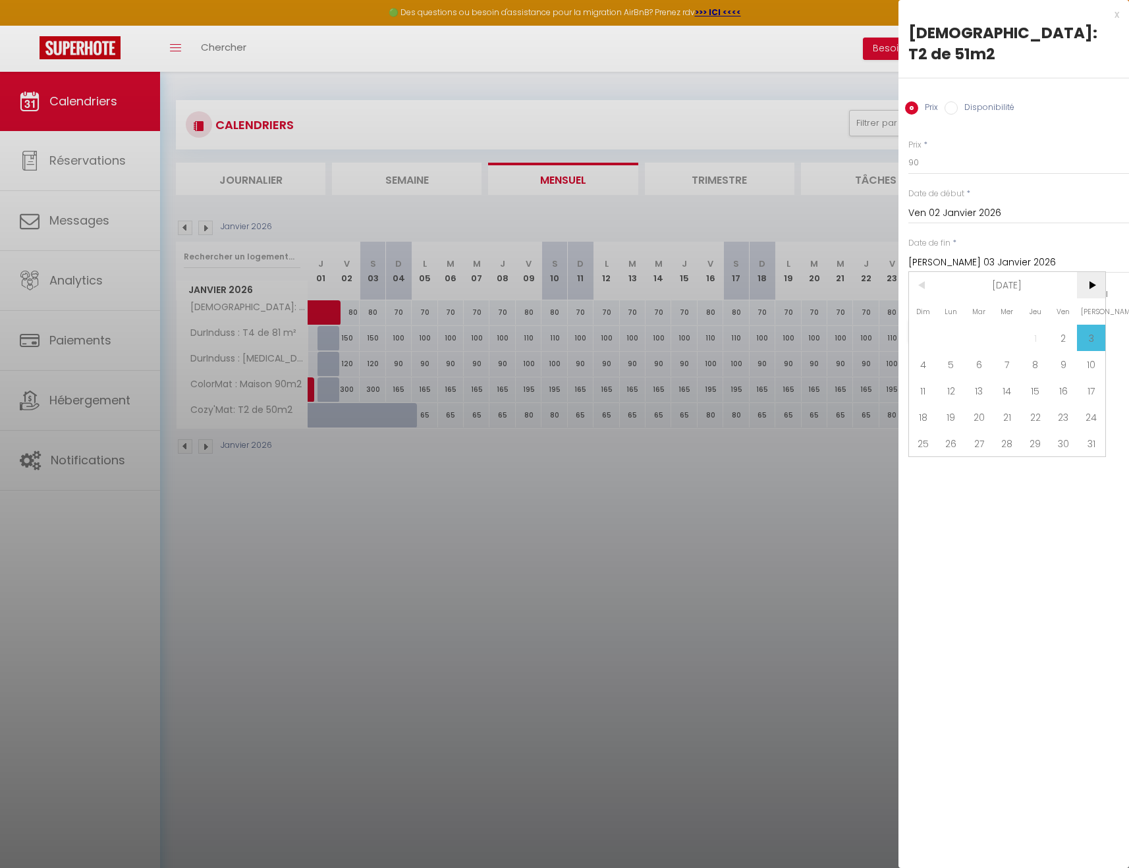
click at [1095, 272] on span ">" at bounding box center [1091, 285] width 28 height 26
click at [1083, 351] on span "14" at bounding box center [1091, 364] width 28 height 26
click at [1033, 254] on input "[PERSON_NAME] 14 Février 2026" at bounding box center [1018, 262] width 221 height 17
click at [929, 377] on span "15" at bounding box center [923, 390] width 28 height 26
click at [981, 319] on button "Enregistrer" at bounding box center [956, 331] width 97 height 24
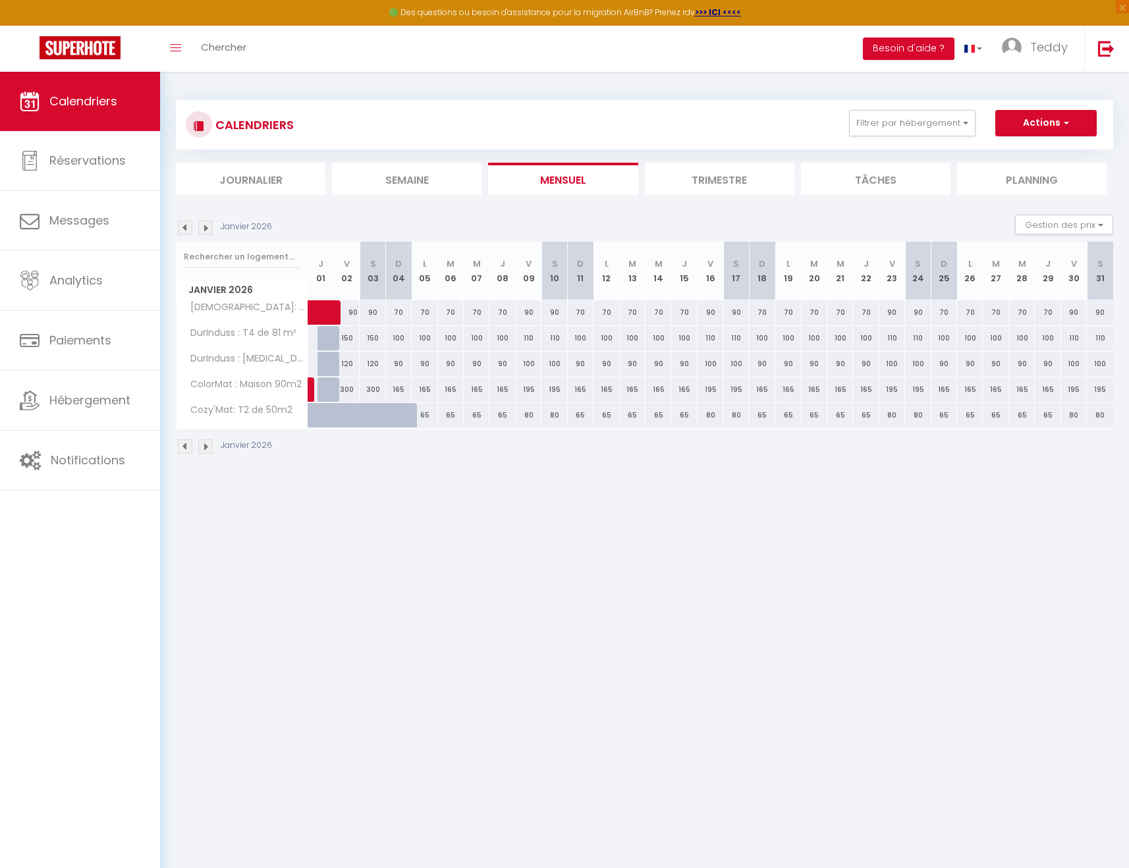
click at [186, 235] on div "Janvier 2026 Gestion des prix Nb Nuits minimum Règles Disponibilité" at bounding box center [644, 228] width 937 height 27
click at [184, 225] on img at bounding box center [185, 228] width 14 height 14
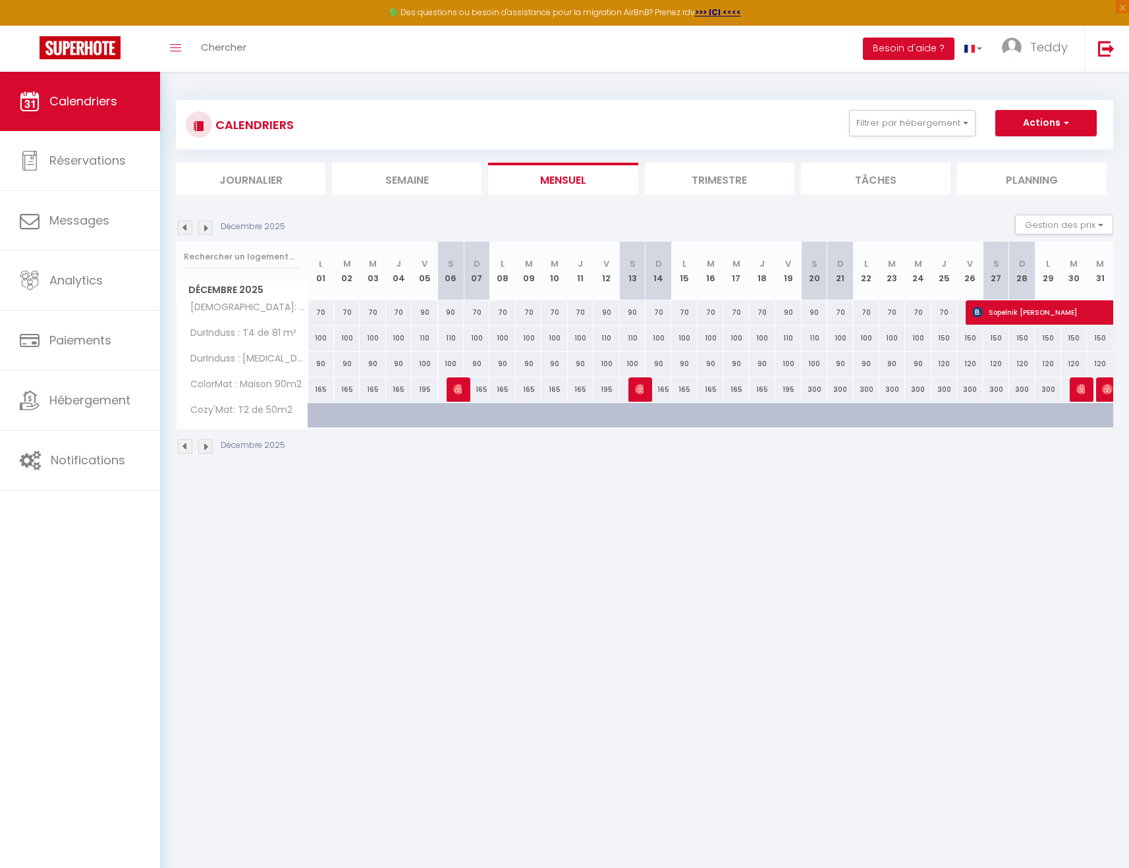
click at [184, 225] on img at bounding box center [185, 228] width 14 height 14
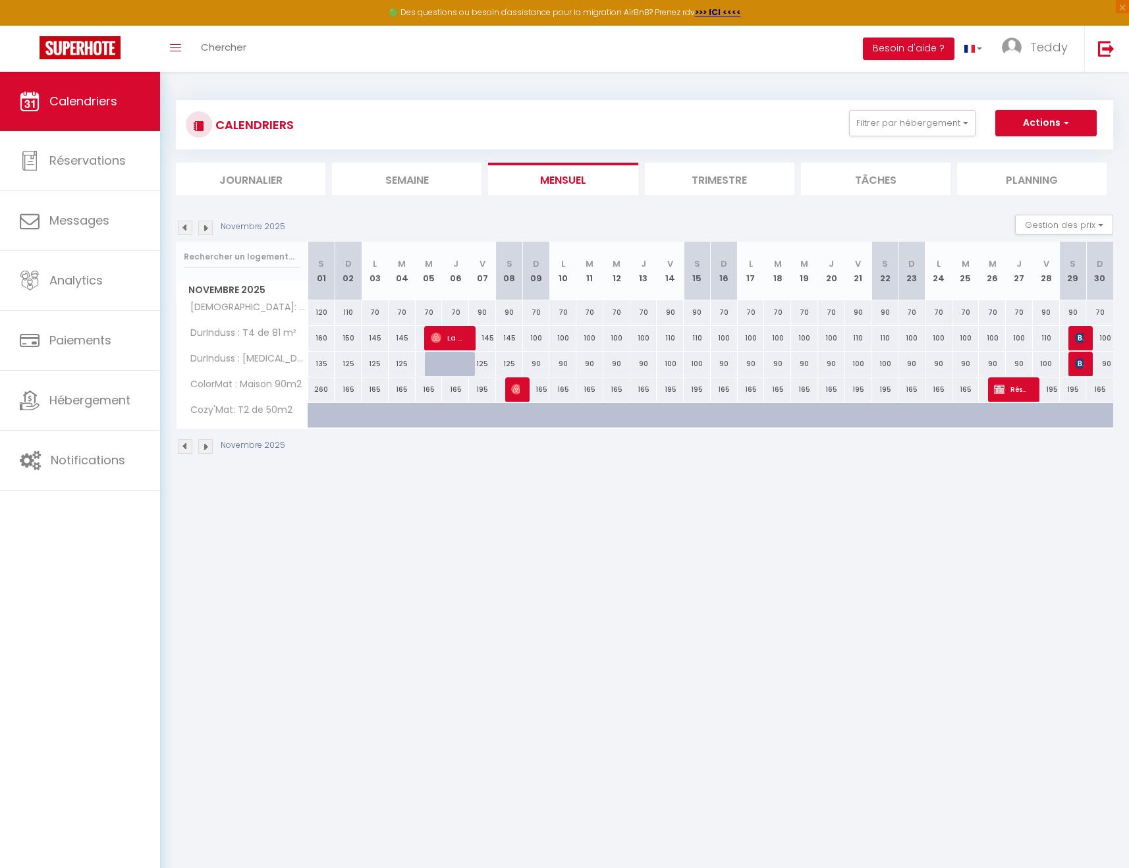
click at [184, 225] on img at bounding box center [185, 228] width 14 height 14
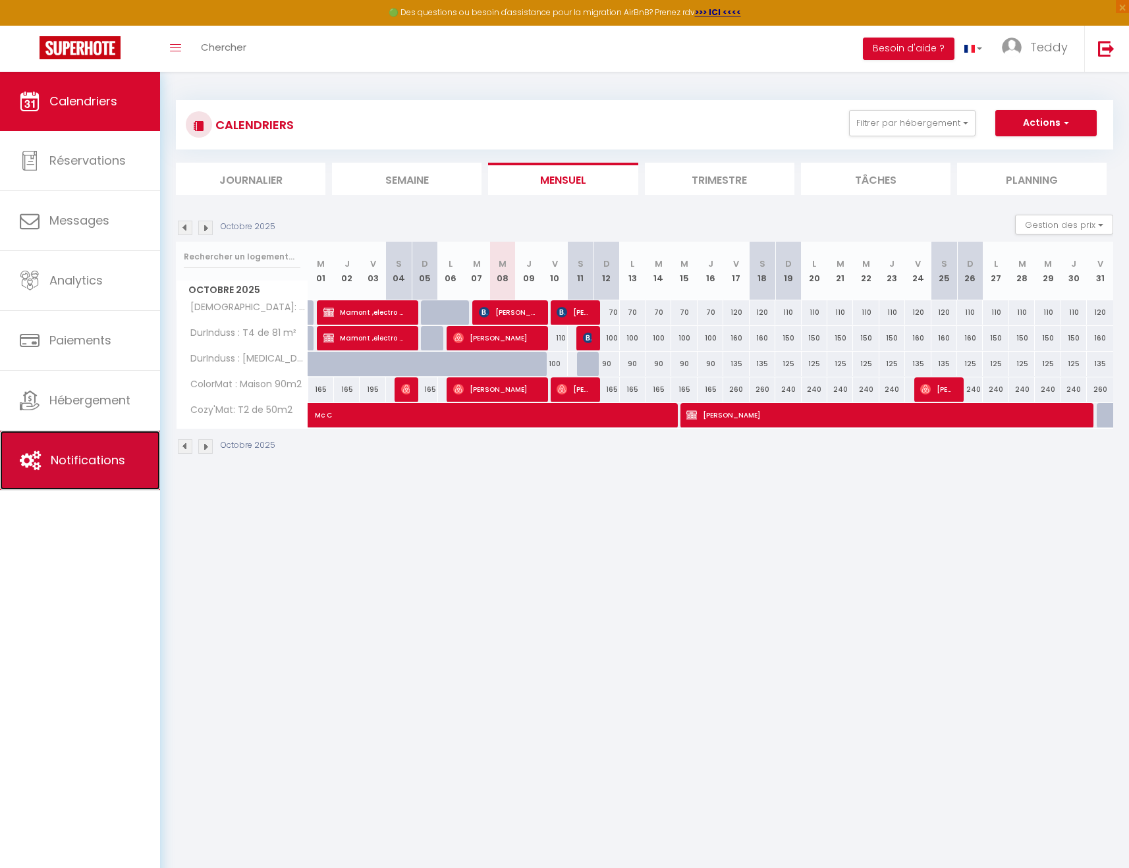
click at [87, 433] on link "Notifications" at bounding box center [80, 460] width 160 height 59
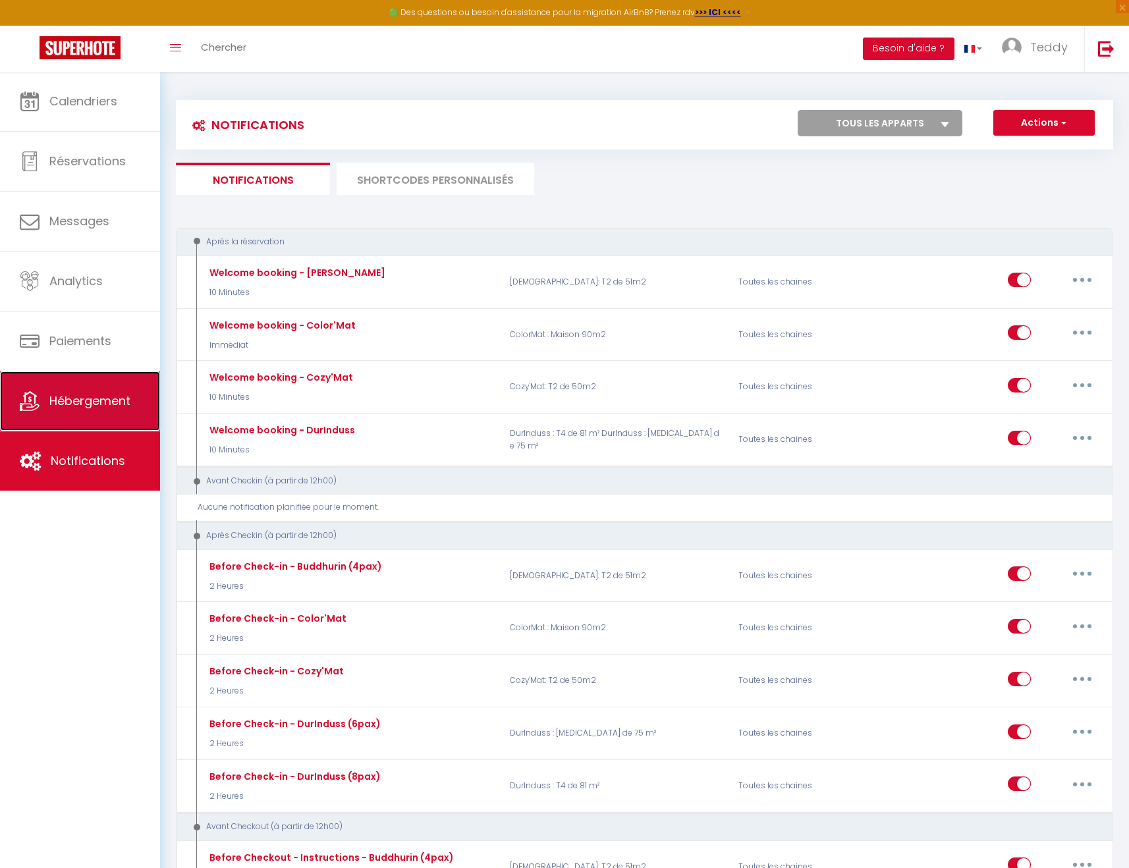
click at [84, 407] on span "Hébergement" at bounding box center [89, 401] width 81 height 16
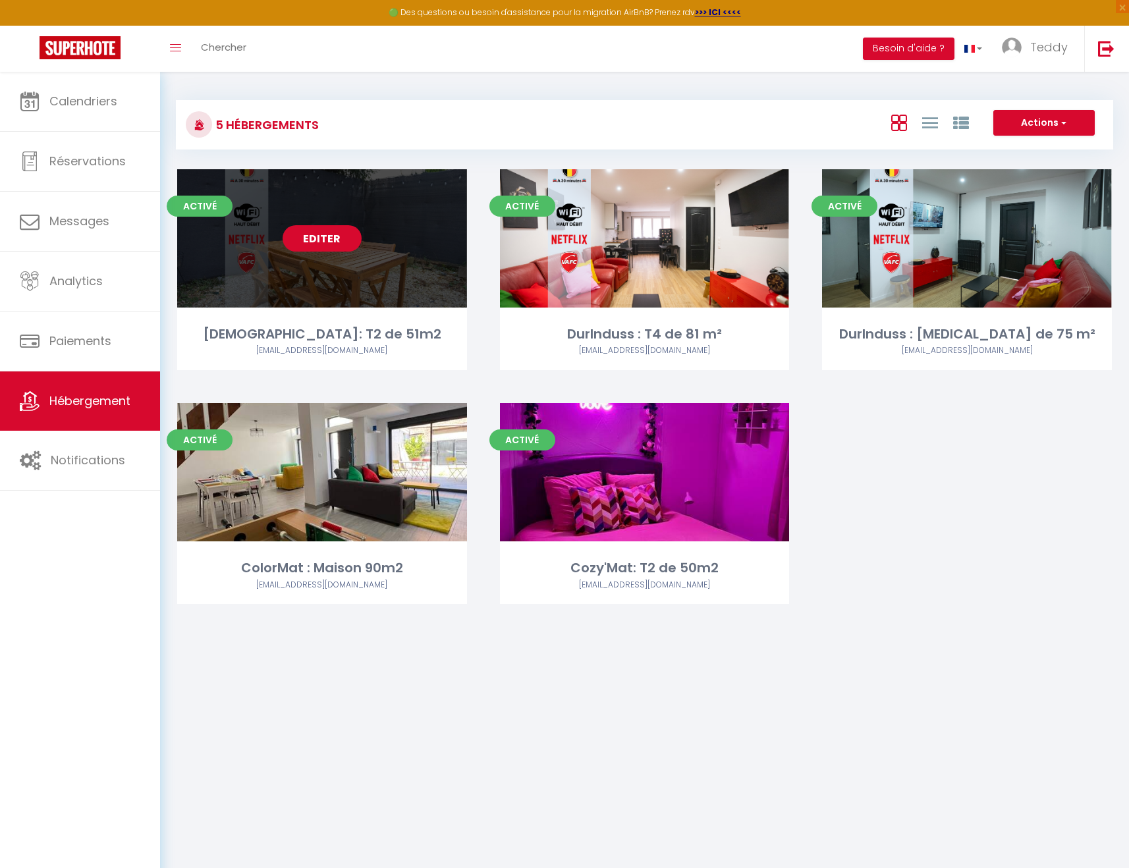
click at [329, 247] on link "Editer" at bounding box center [322, 238] width 79 height 26
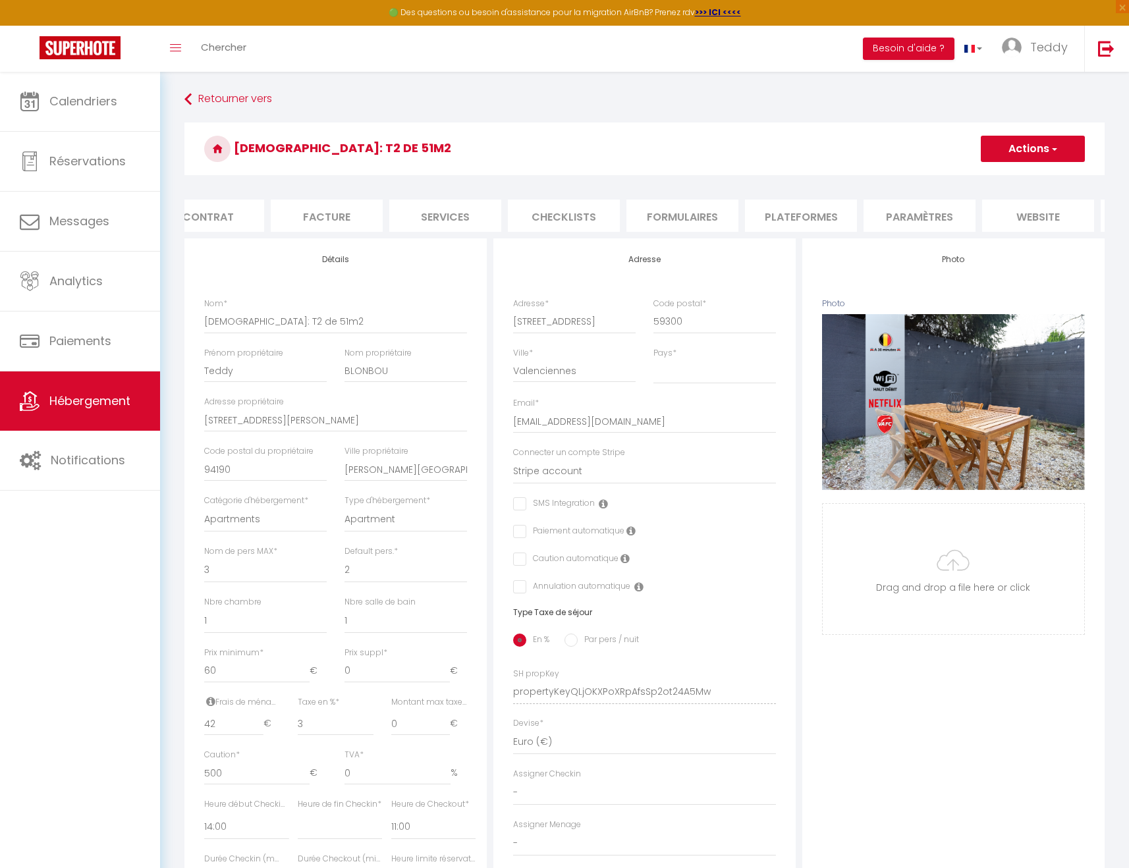
scroll to position [0, 265]
click at [1056, 215] on li "Journal" at bounding box center [1042, 216] width 112 height 32
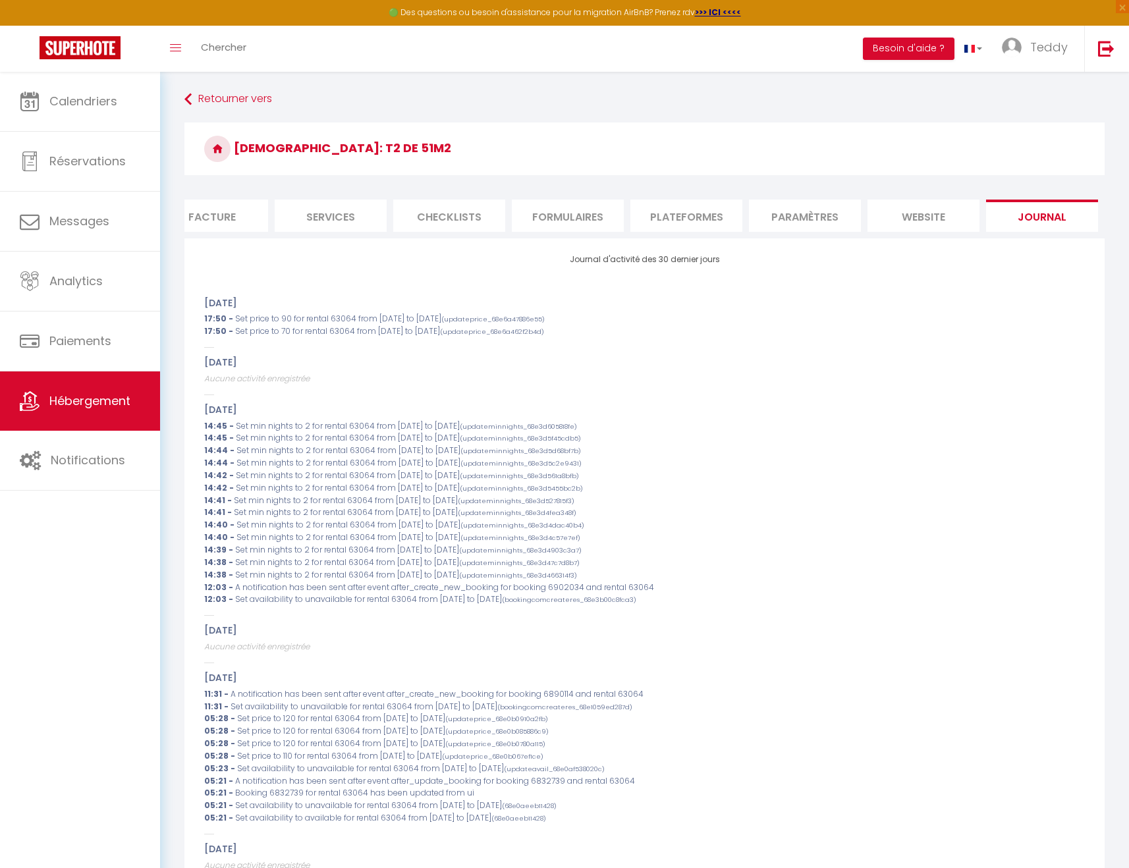
click at [935, 211] on li "website" at bounding box center [923, 216] width 112 height 32
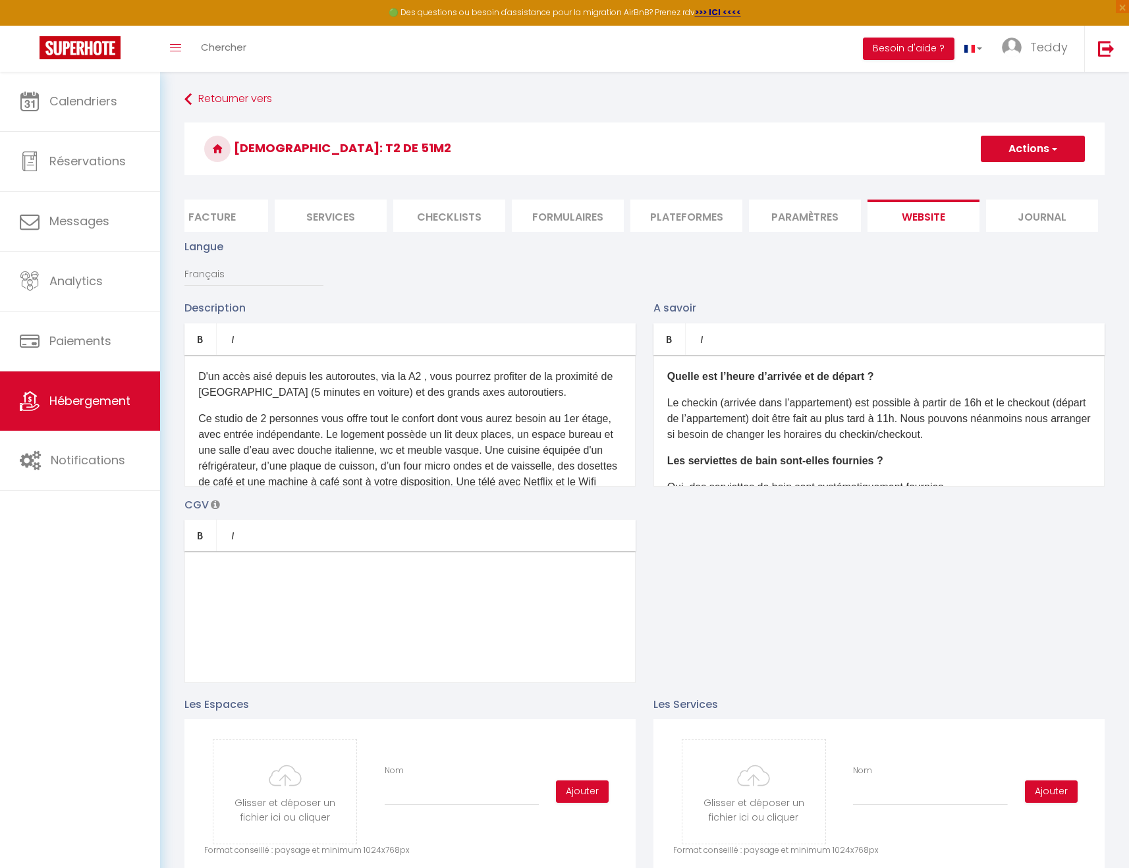
click at [804, 222] on li "Paramètres" at bounding box center [805, 216] width 112 height 32
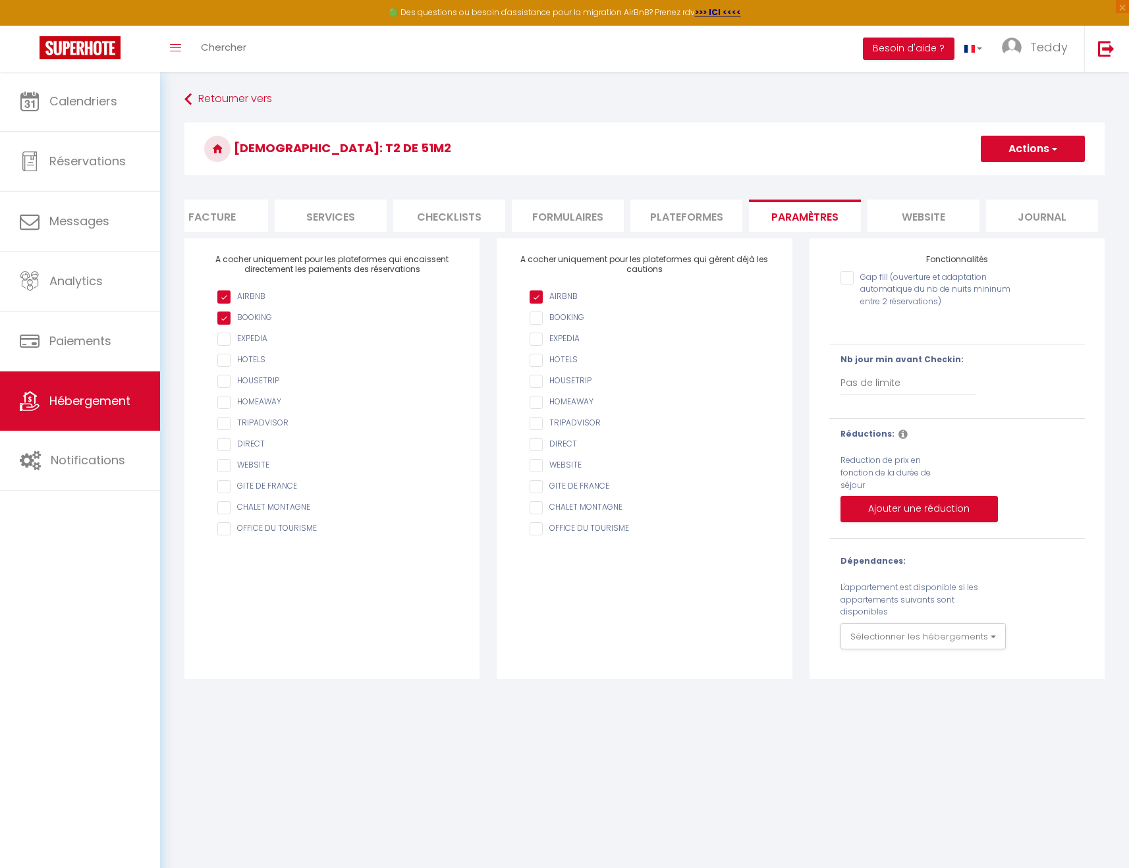
click at [701, 222] on li "Plateformes" at bounding box center [686, 216] width 112 height 32
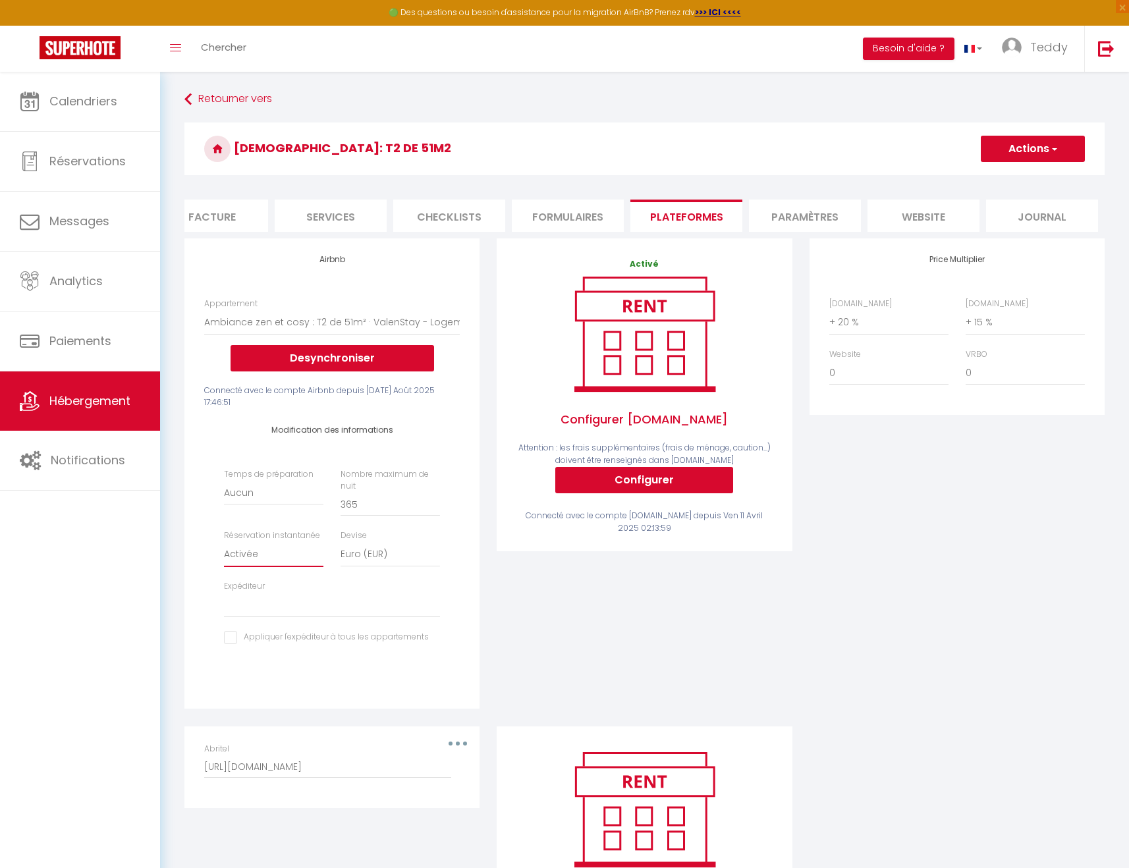
click at [272, 551] on select "Activée Demander des évaluations positives" at bounding box center [273, 554] width 99 height 25
click at [318, 600] on select "[EMAIL_ADDRESS][DOMAIN_NAME]" at bounding box center [332, 605] width 216 height 25
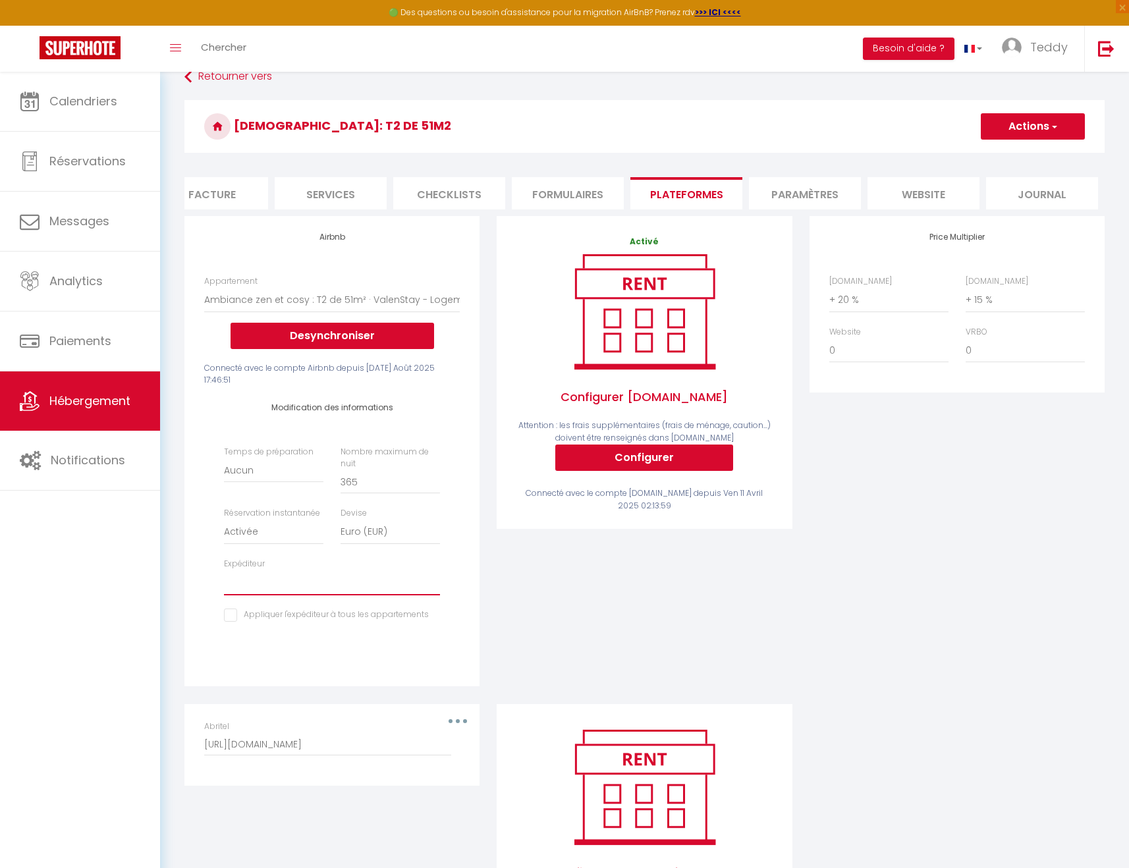
scroll to position [26, 0]
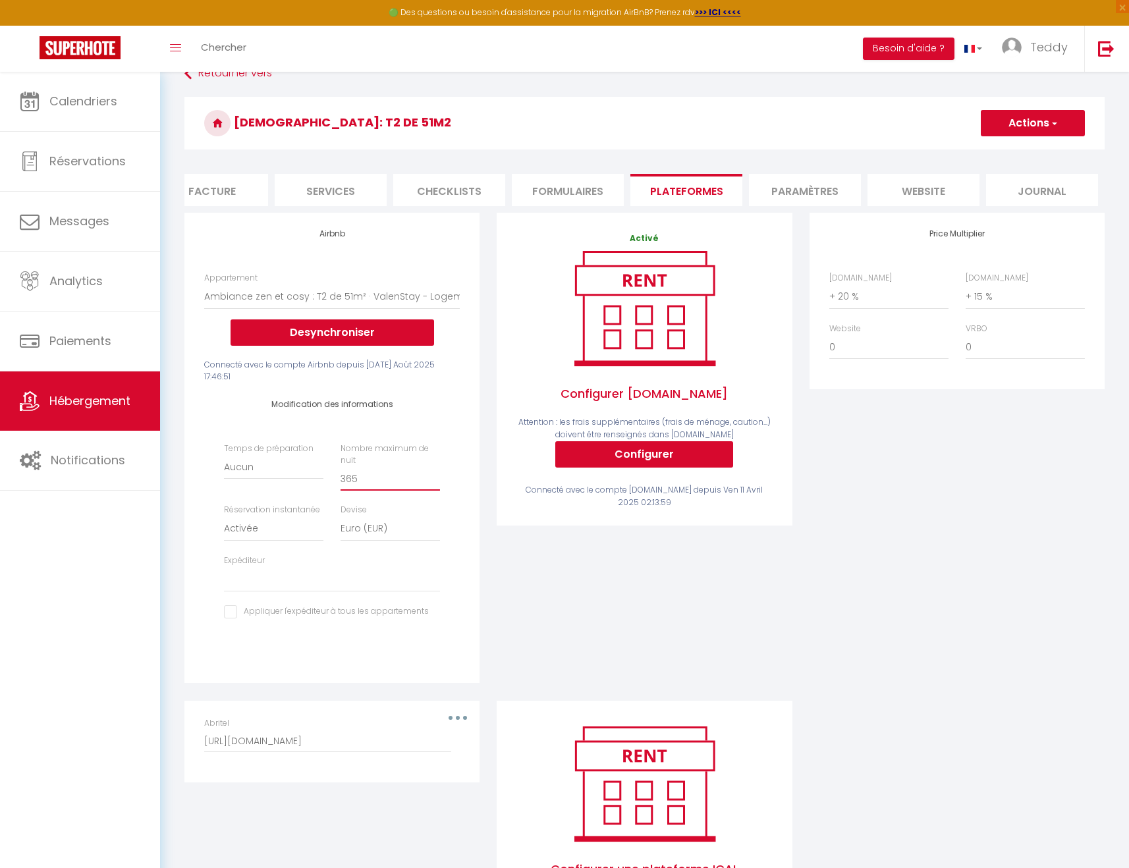
click at [413, 476] on input "365" at bounding box center [390, 479] width 99 height 24
click at [439, 447] on label "Nombre maximum de nuit" at bounding box center [390, 455] width 99 height 25
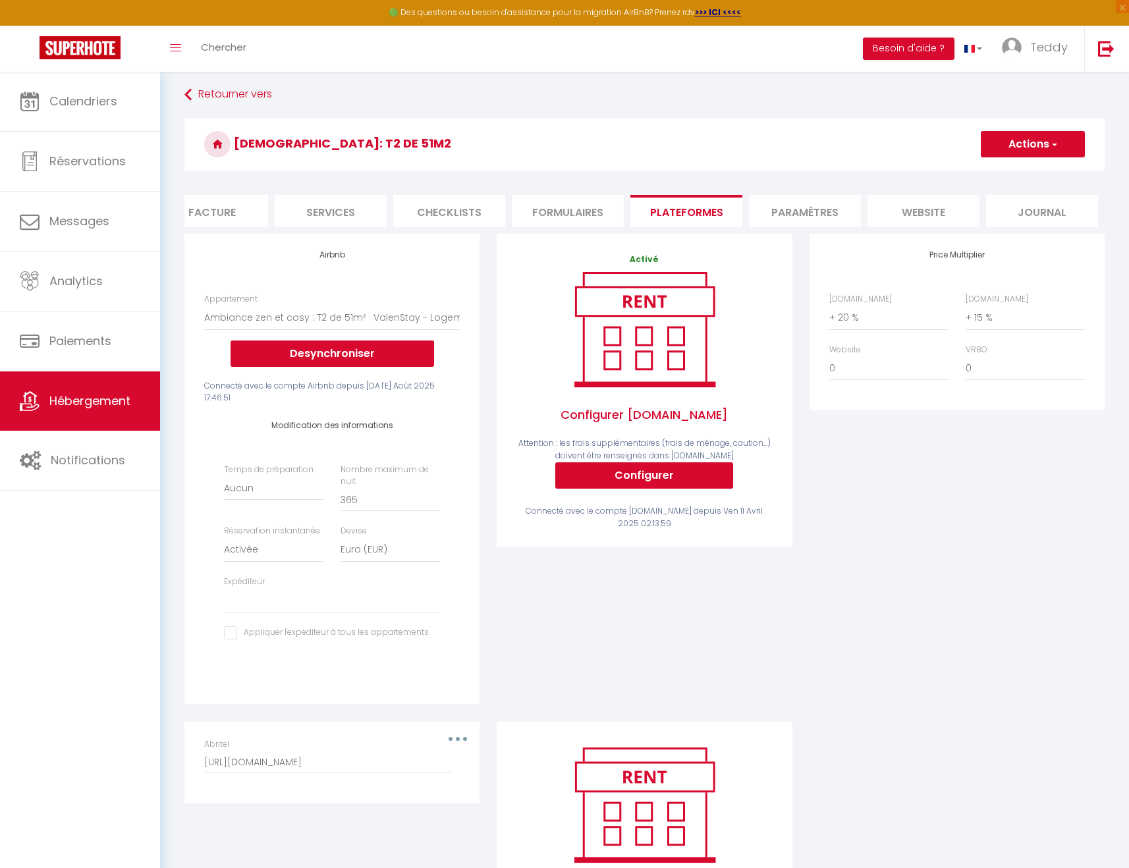
scroll to position [0, 0]
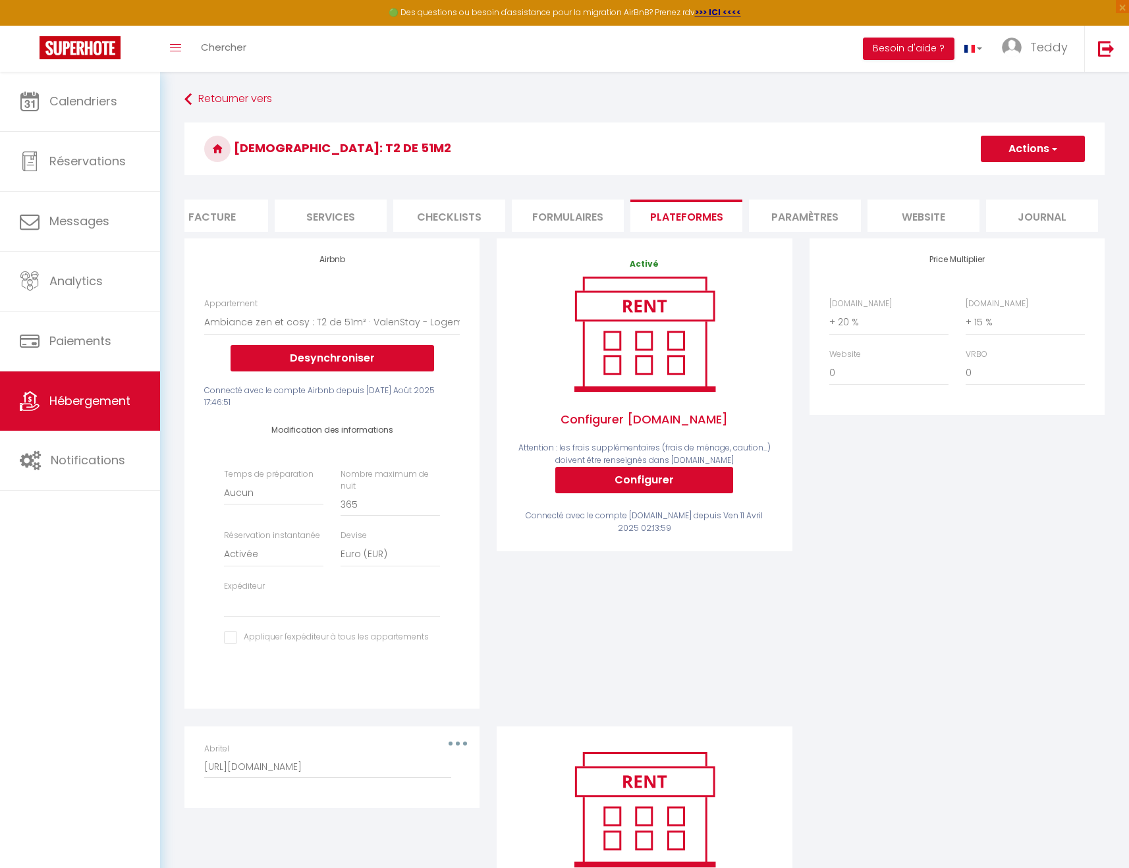
click at [224, 229] on li "Facture" at bounding box center [212, 216] width 112 height 32
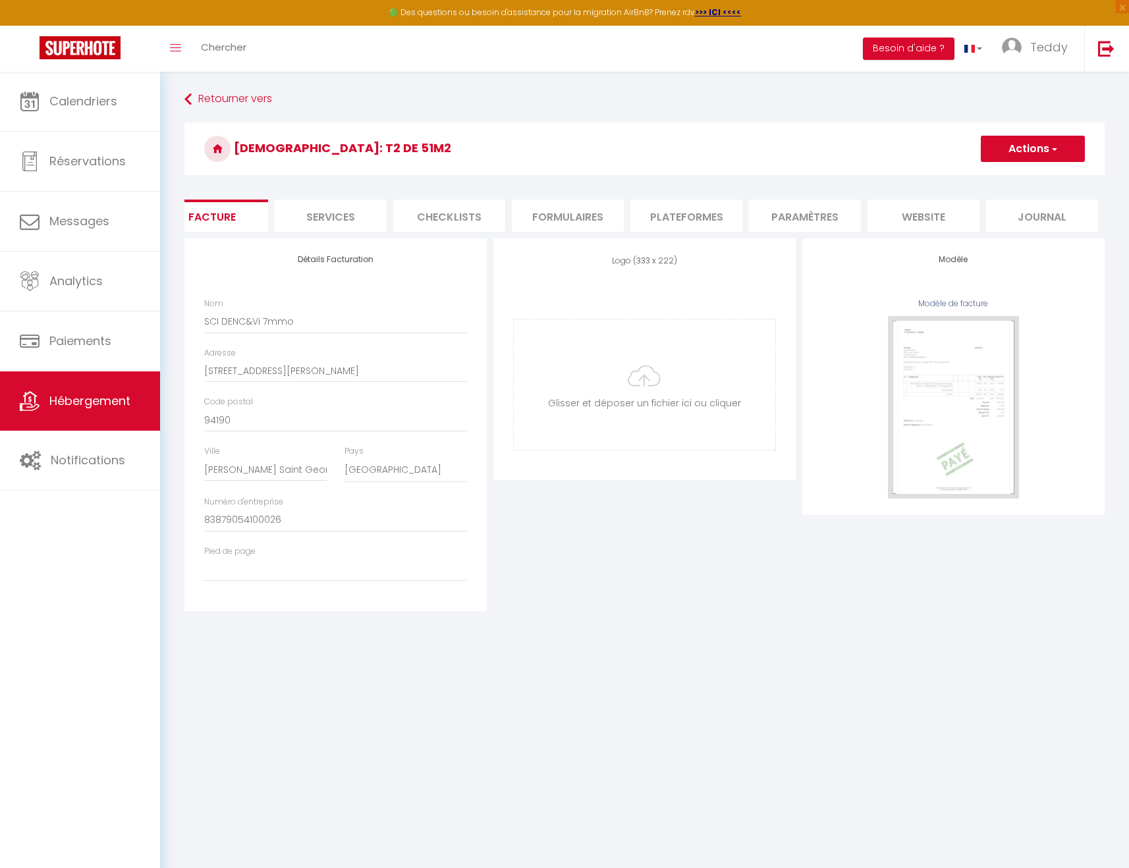
click at [347, 213] on li "Services" at bounding box center [331, 216] width 112 height 32
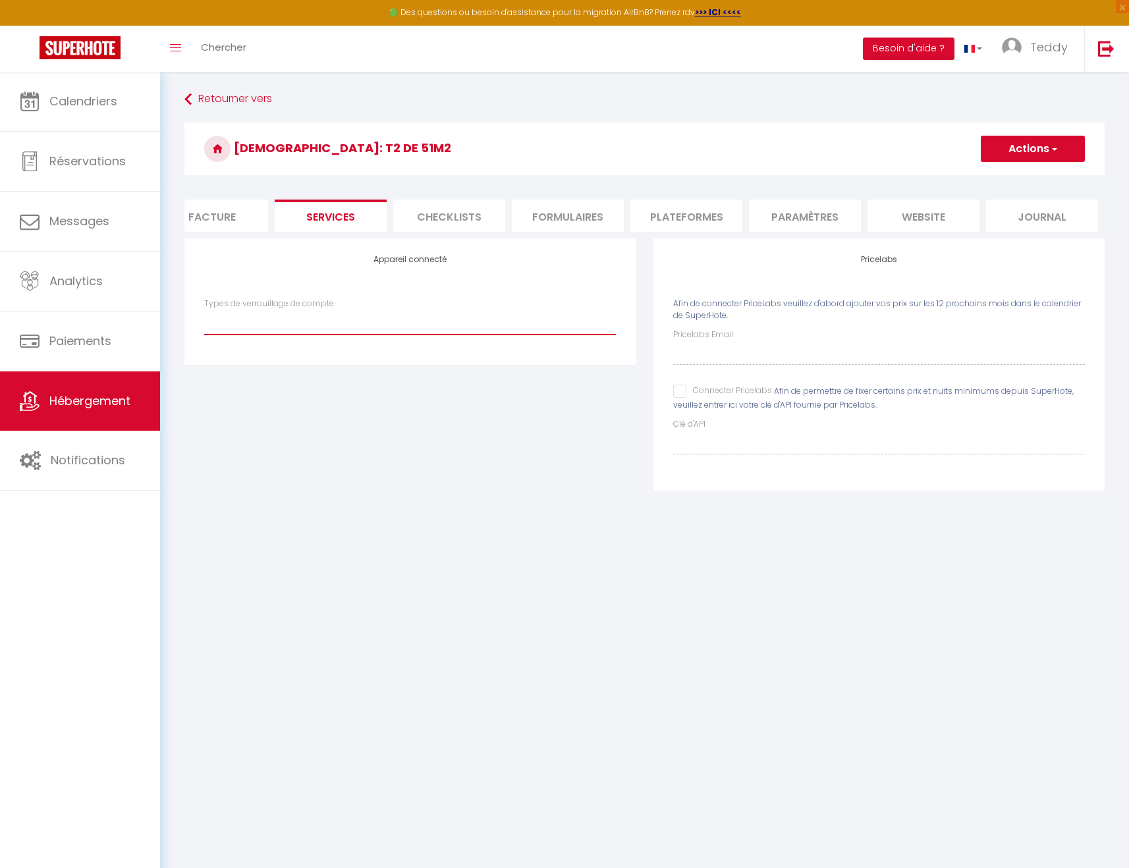
click at [438, 323] on select "Types de verrouillage de compte" at bounding box center [410, 322] width 412 height 25
click at [453, 210] on li "Checklists" at bounding box center [449, 216] width 112 height 32
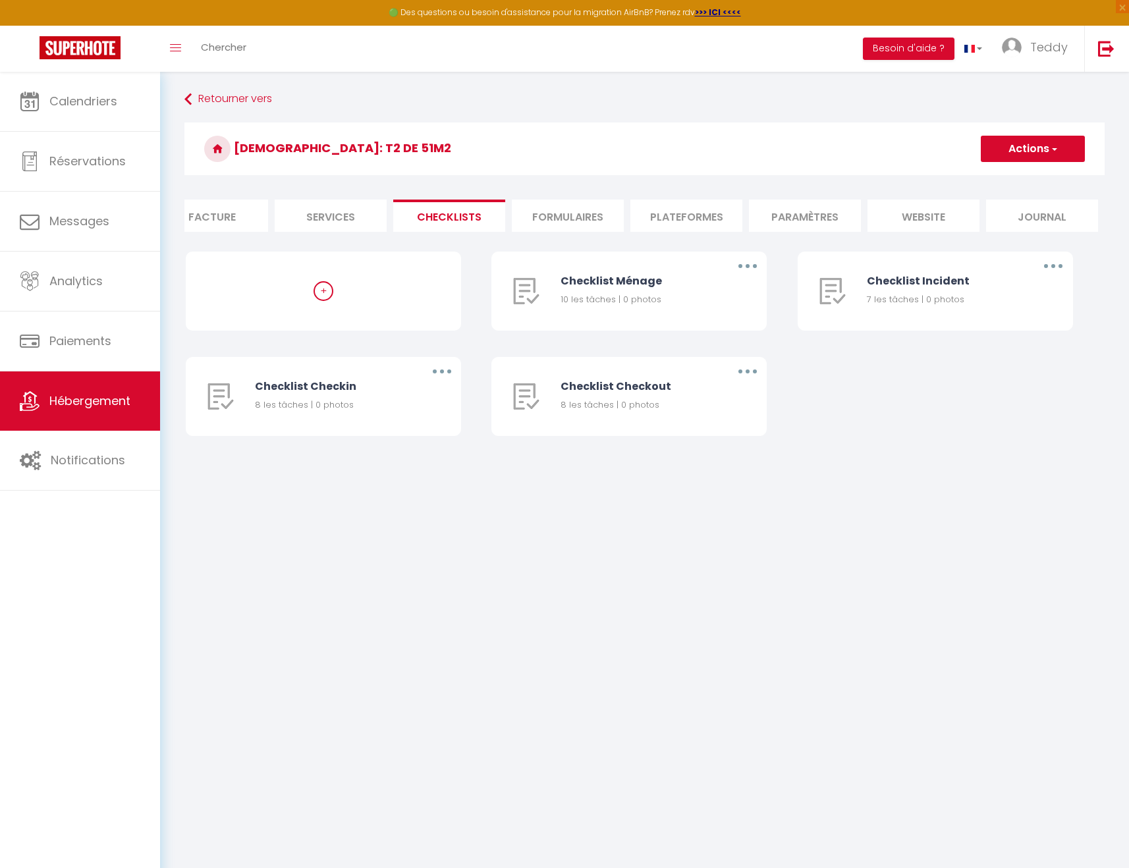
click at [549, 219] on li "Formulaires" at bounding box center [568, 216] width 112 height 32
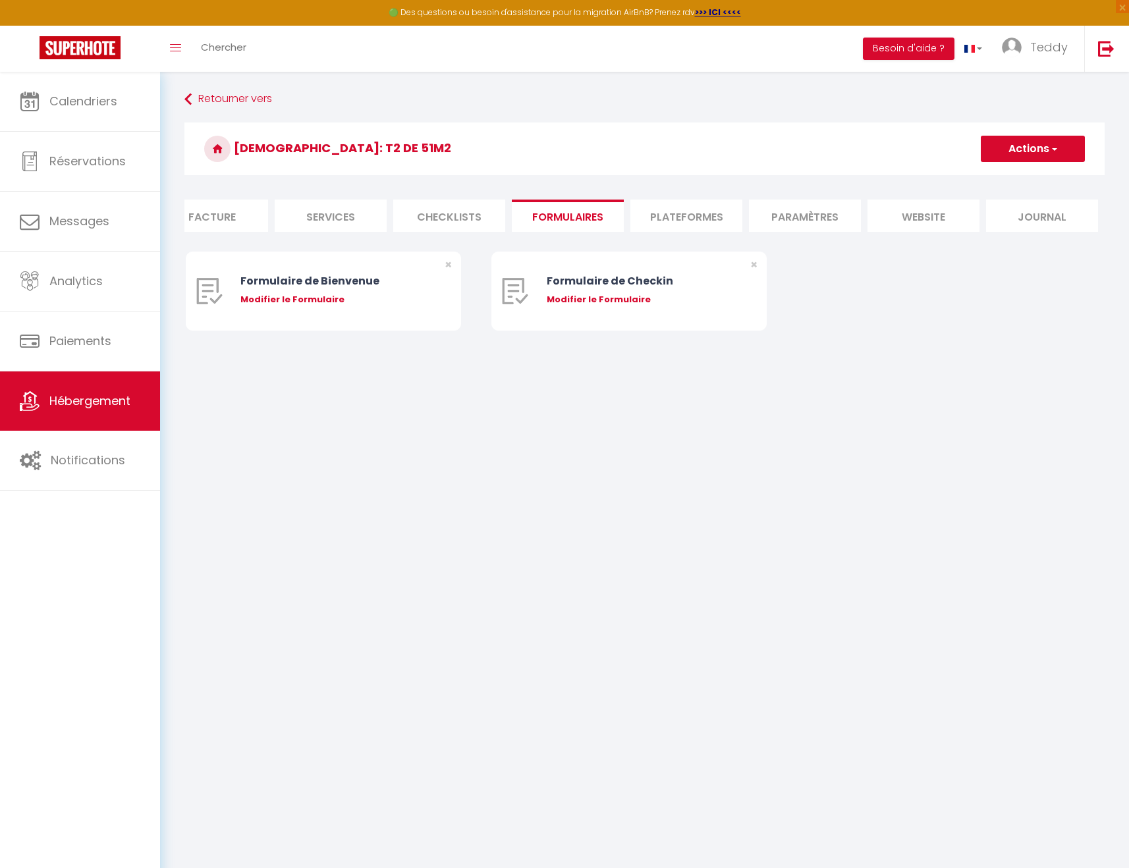
click at [643, 225] on li "Plateformes" at bounding box center [686, 216] width 112 height 32
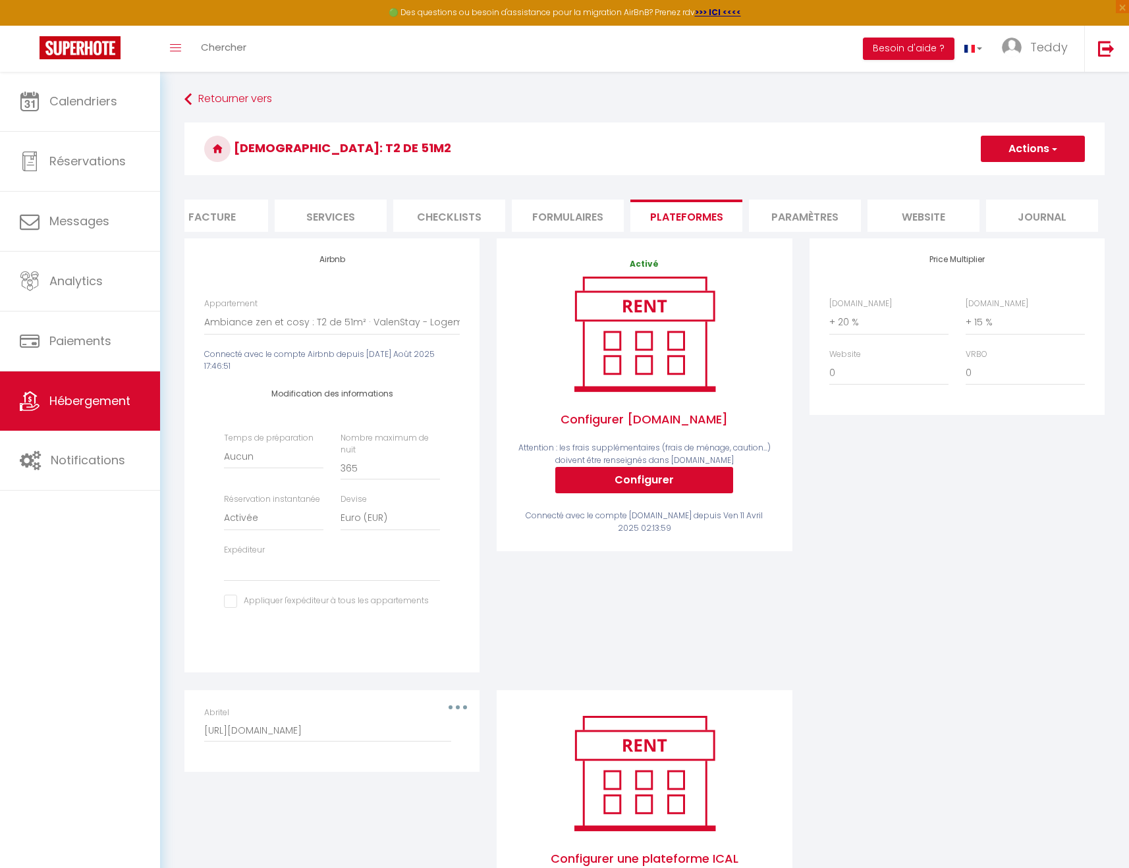
click at [781, 213] on li "Paramètres" at bounding box center [805, 216] width 112 height 32
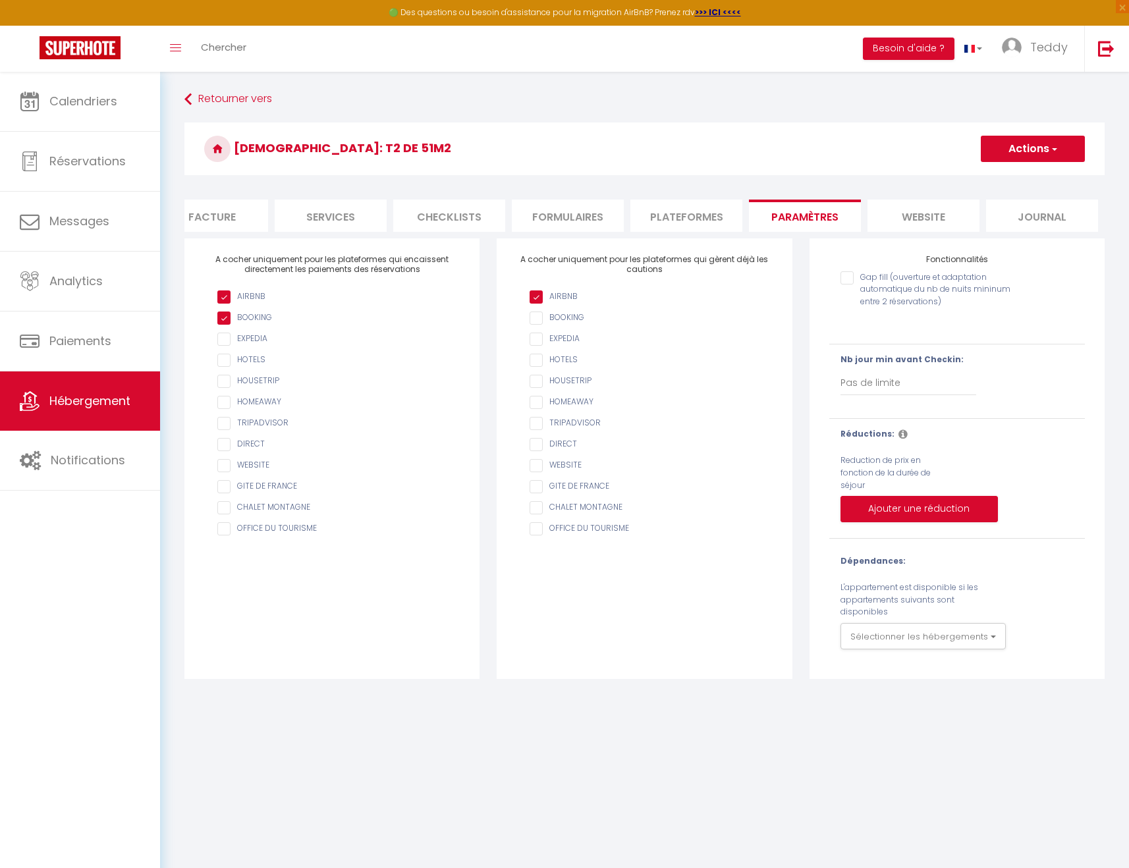
click at [931, 207] on li "website" at bounding box center [923, 216] width 112 height 32
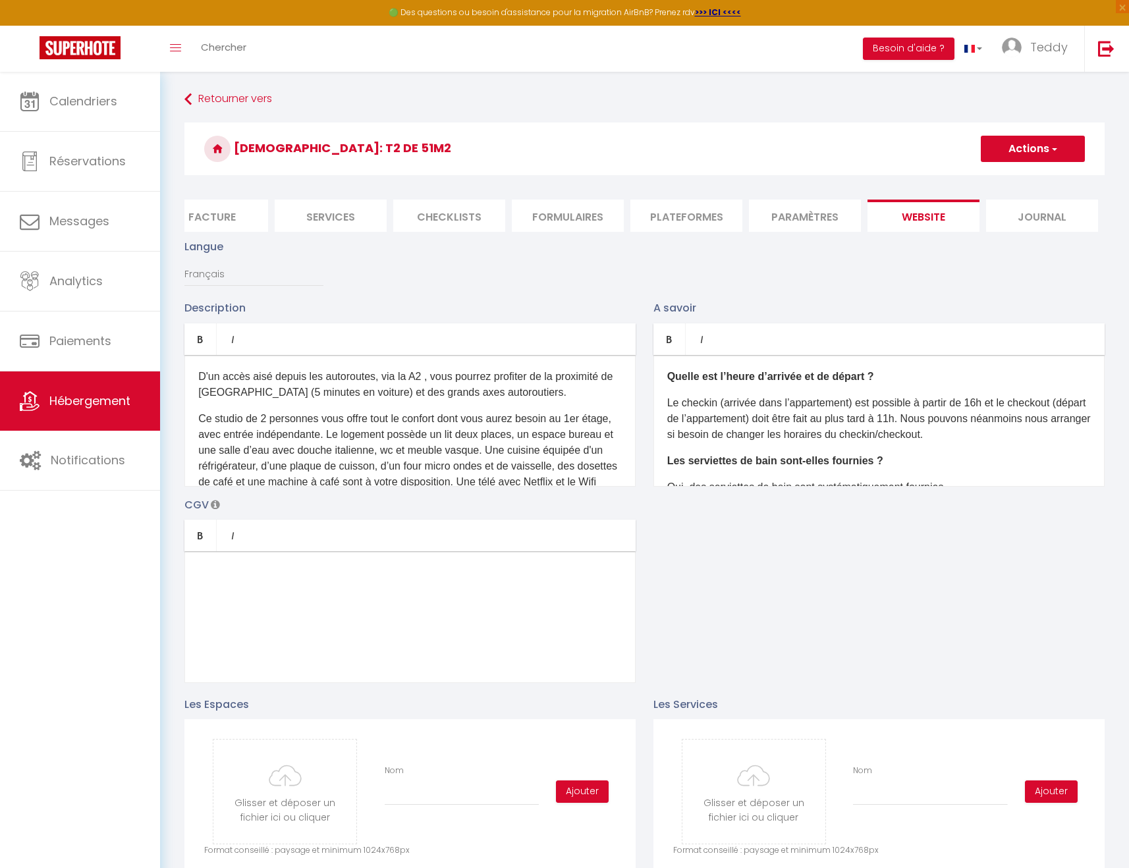
click at [1051, 219] on li "Journal" at bounding box center [1042, 216] width 112 height 32
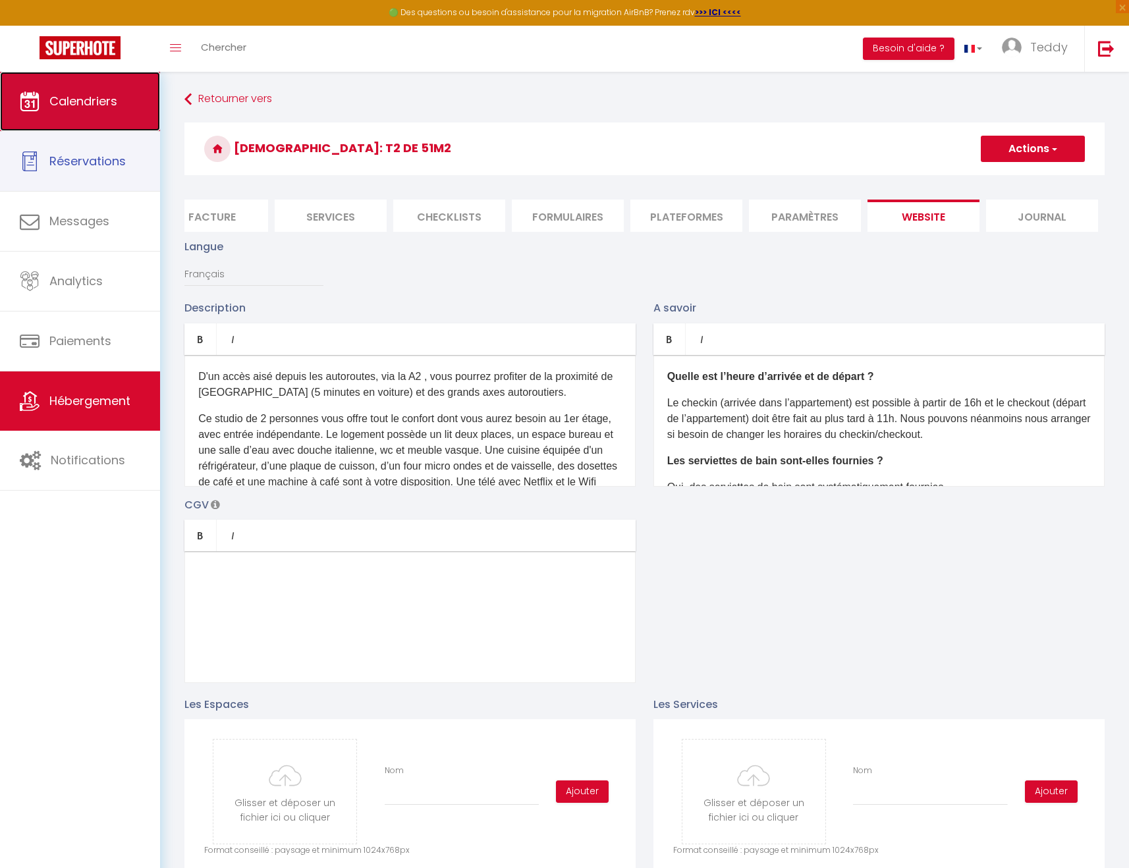
click at [63, 110] on link "Calendriers" at bounding box center [80, 101] width 160 height 59
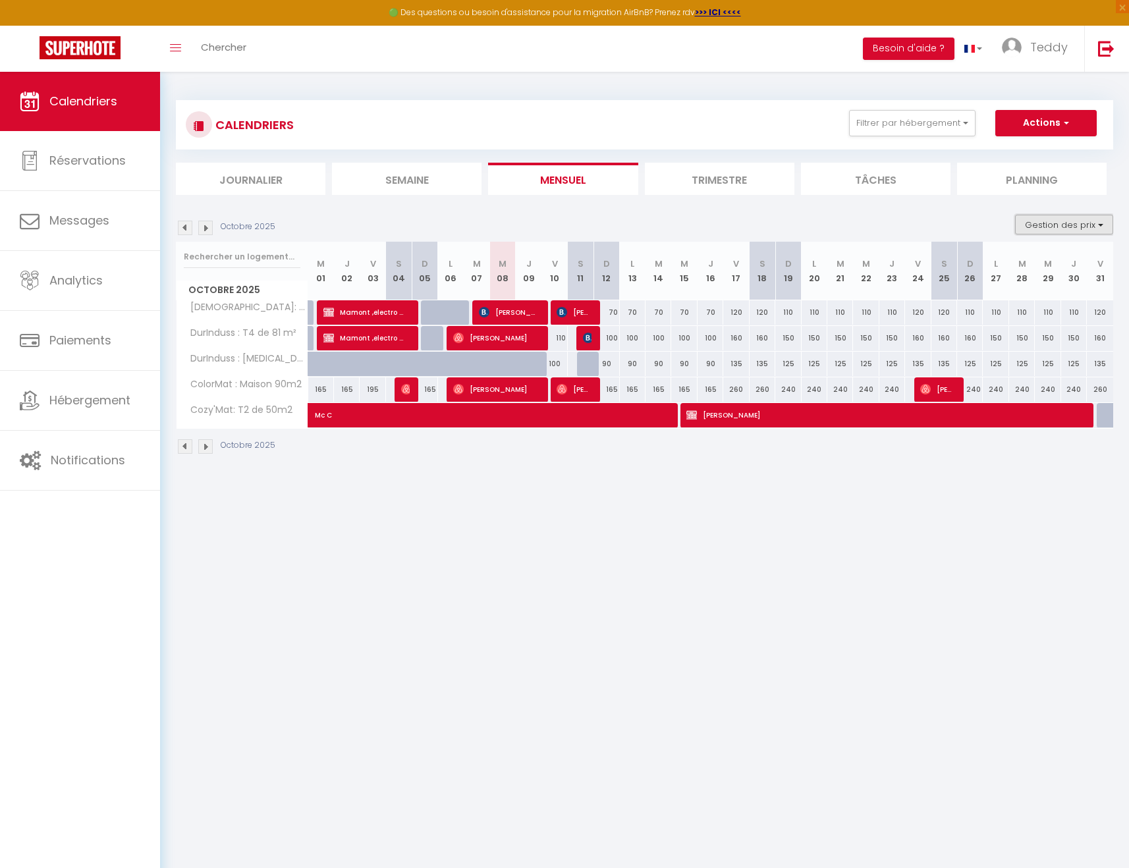
click at [1096, 229] on button "Gestion des prix" at bounding box center [1064, 225] width 98 height 20
click at [1000, 304] on li "Disponibilité" at bounding box center [1053, 312] width 119 height 23
click at [1060, 229] on button "Gestion des prix" at bounding box center [1064, 225] width 98 height 20
click at [997, 314] on input "Disponibilité" at bounding box center [1053, 311] width 119 height 13
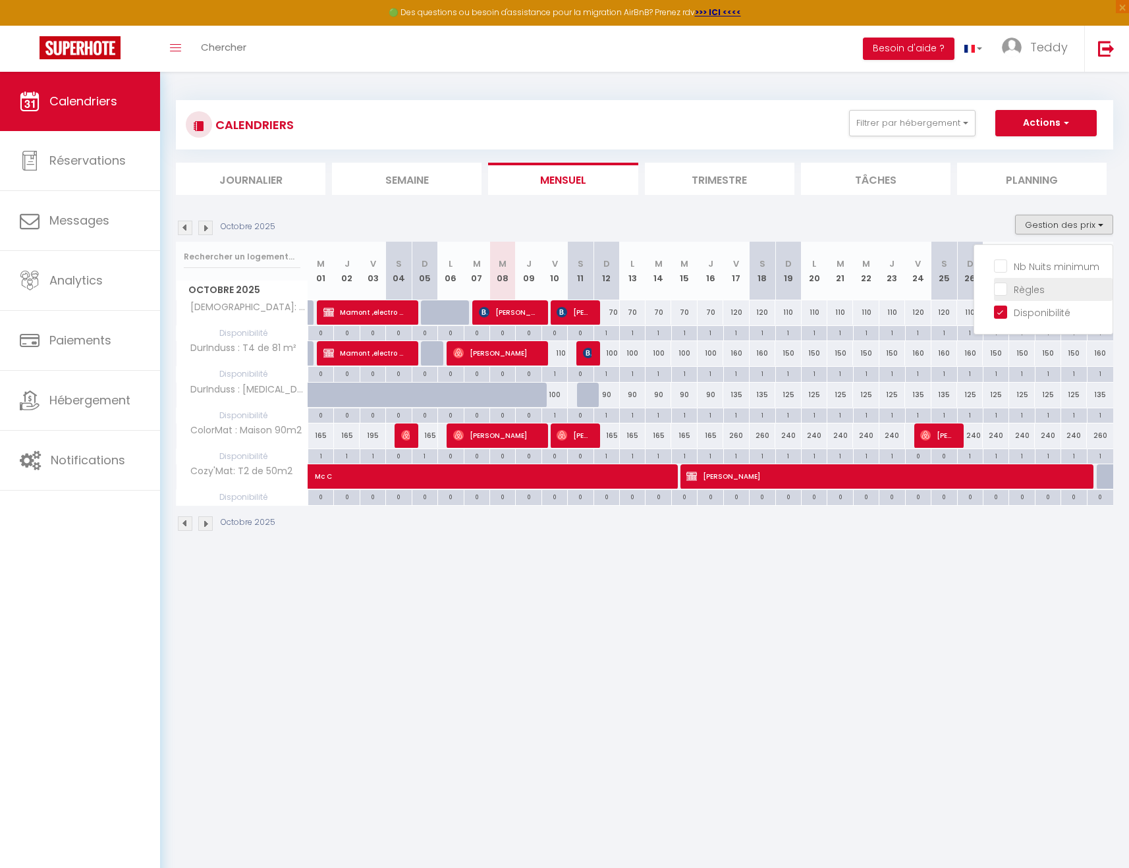
click at [1003, 288] on input "Règles" at bounding box center [1053, 288] width 119 height 13
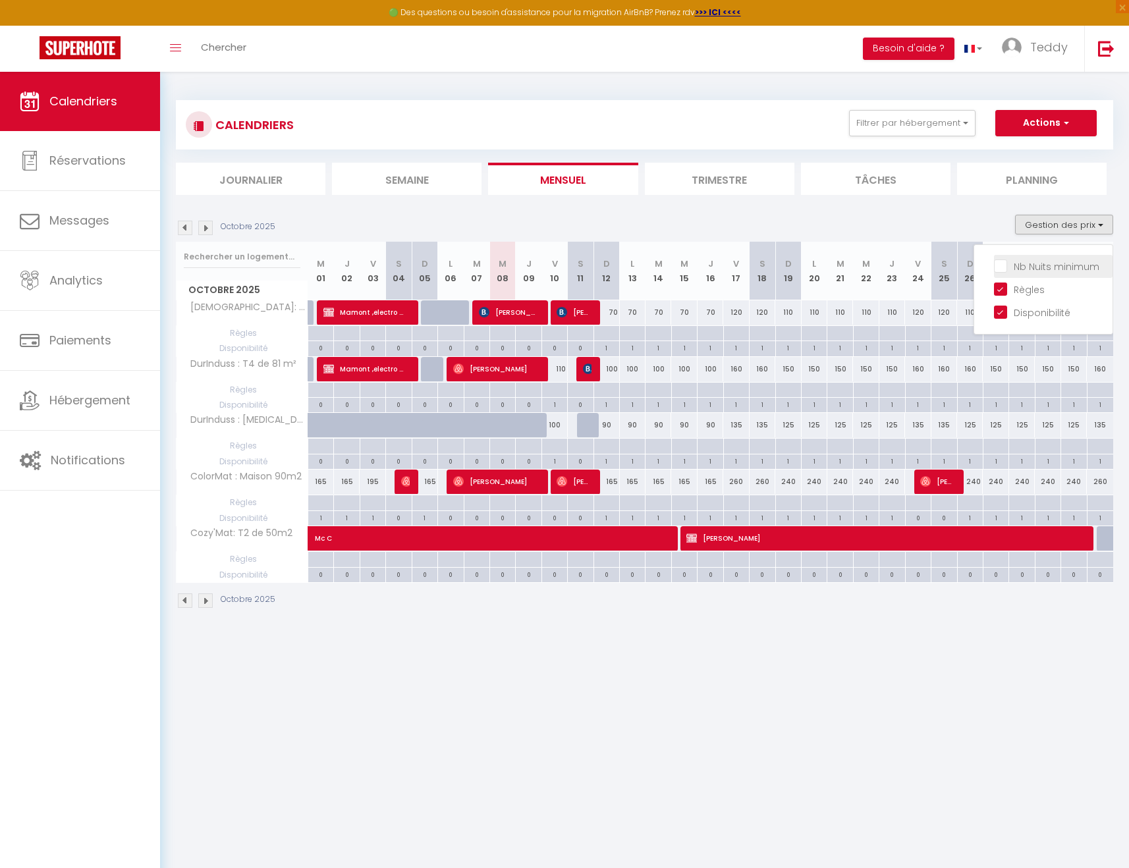
click at [999, 261] on input "Nb Nuits minimum" at bounding box center [1053, 265] width 119 height 13
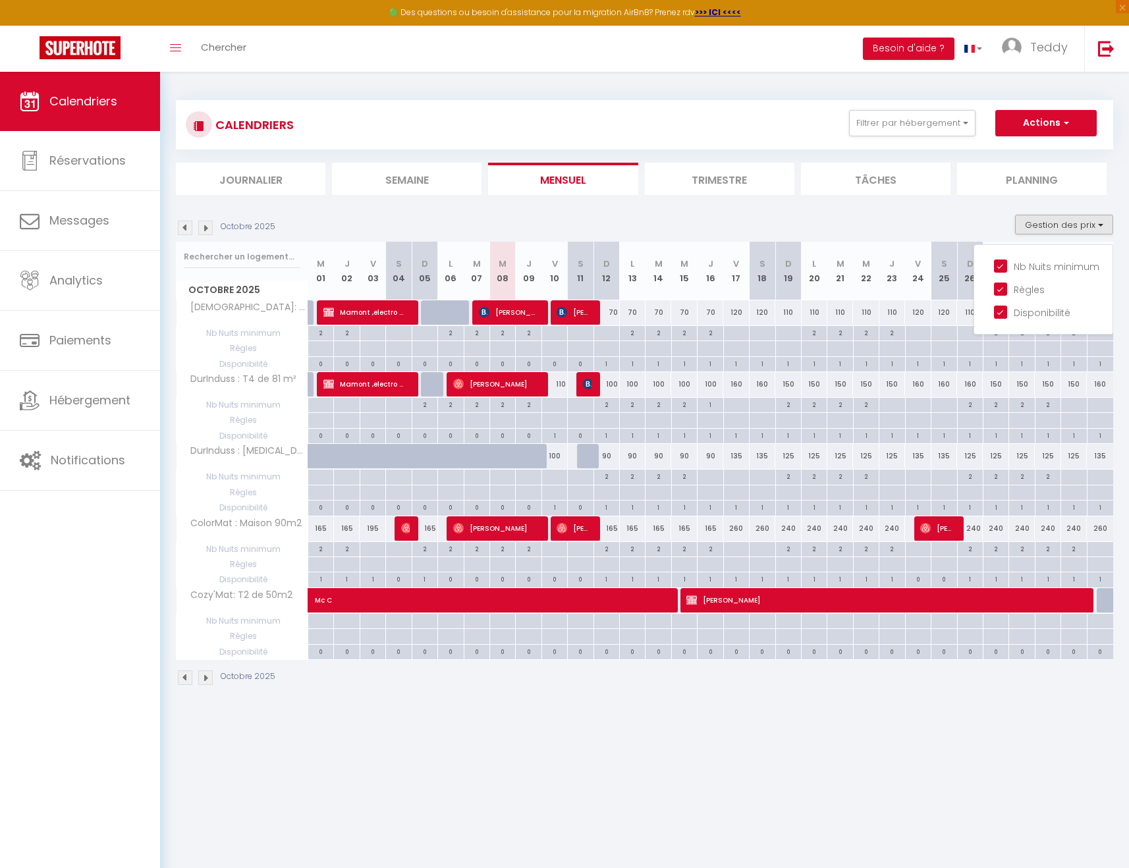
click at [989, 217] on div "Octobre 2025 Gestion des prix Nb Nuits minimum Règles Disponibilité" at bounding box center [644, 228] width 937 height 27
click at [317, 363] on div "0" at bounding box center [320, 363] width 25 height 13
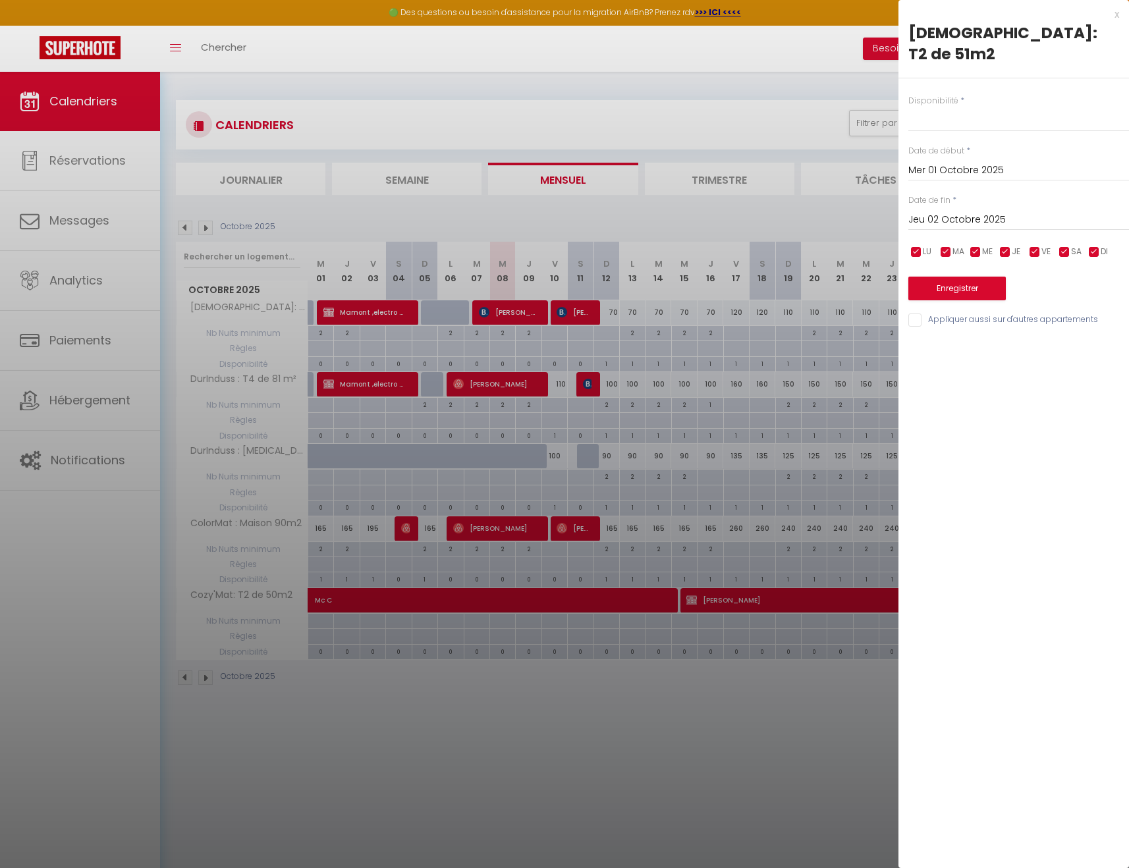
click at [322, 243] on div at bounding box center [564, 434] width 1129 height 868
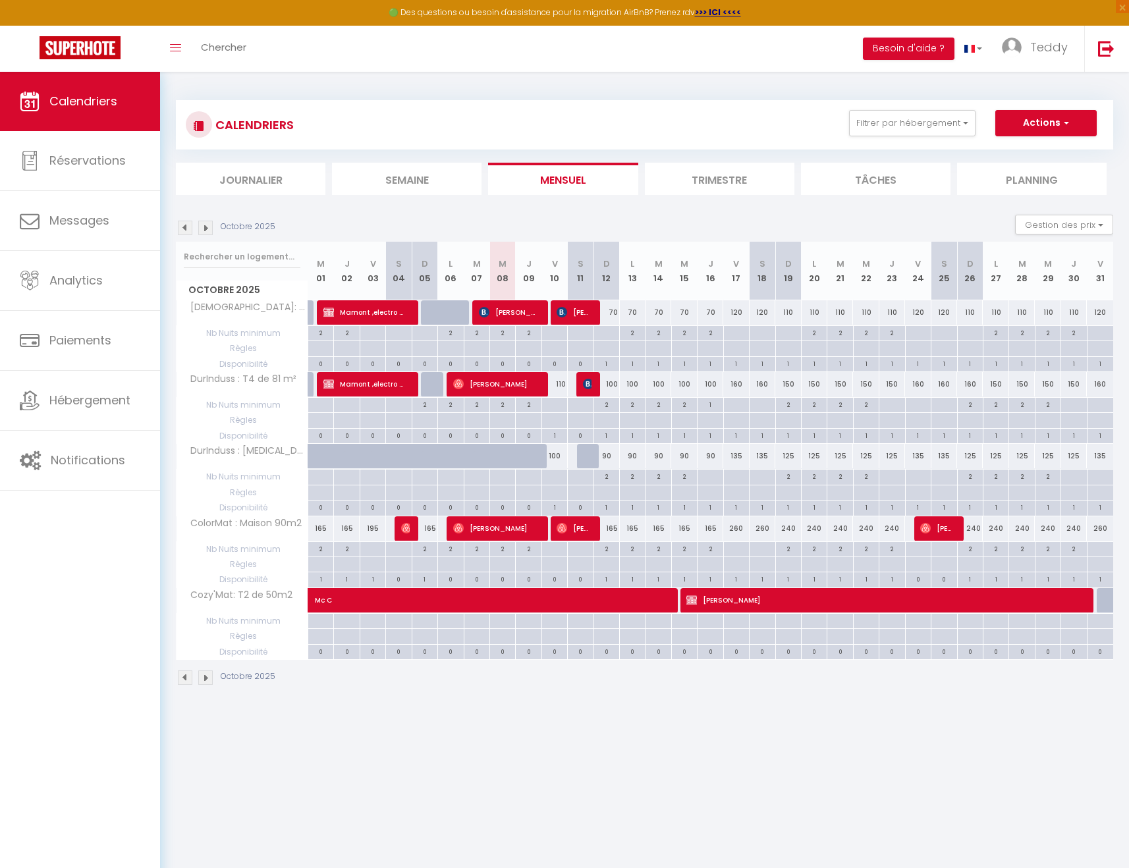
click at [322, 348] on div at bounding box center [321, 348] width 26 height 15
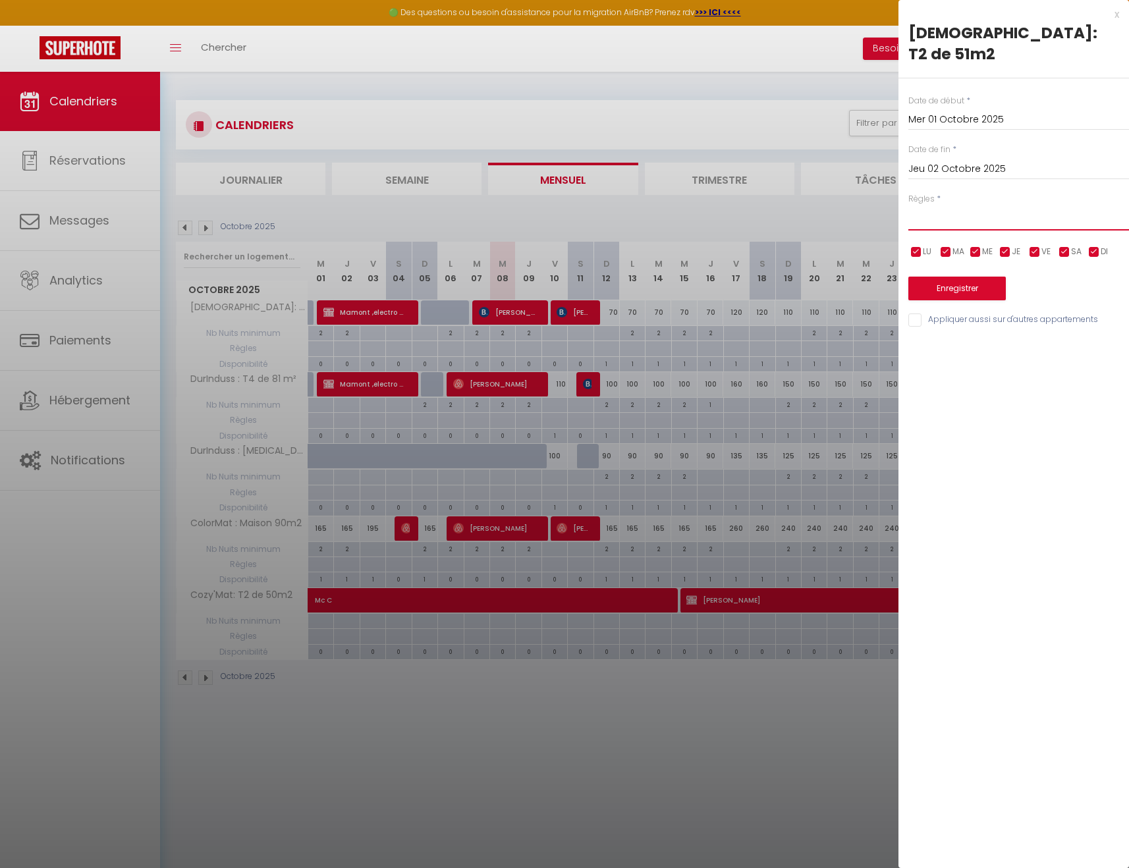
click at [966, 207] on select "Aucun No Checkin No Checkout Pas d'arrivée / Pas de départ" at bounding box center [1018, 218] width 221 height 25
click at [795, 121] on div at bounding box center [564, 434] width 1129 height 868
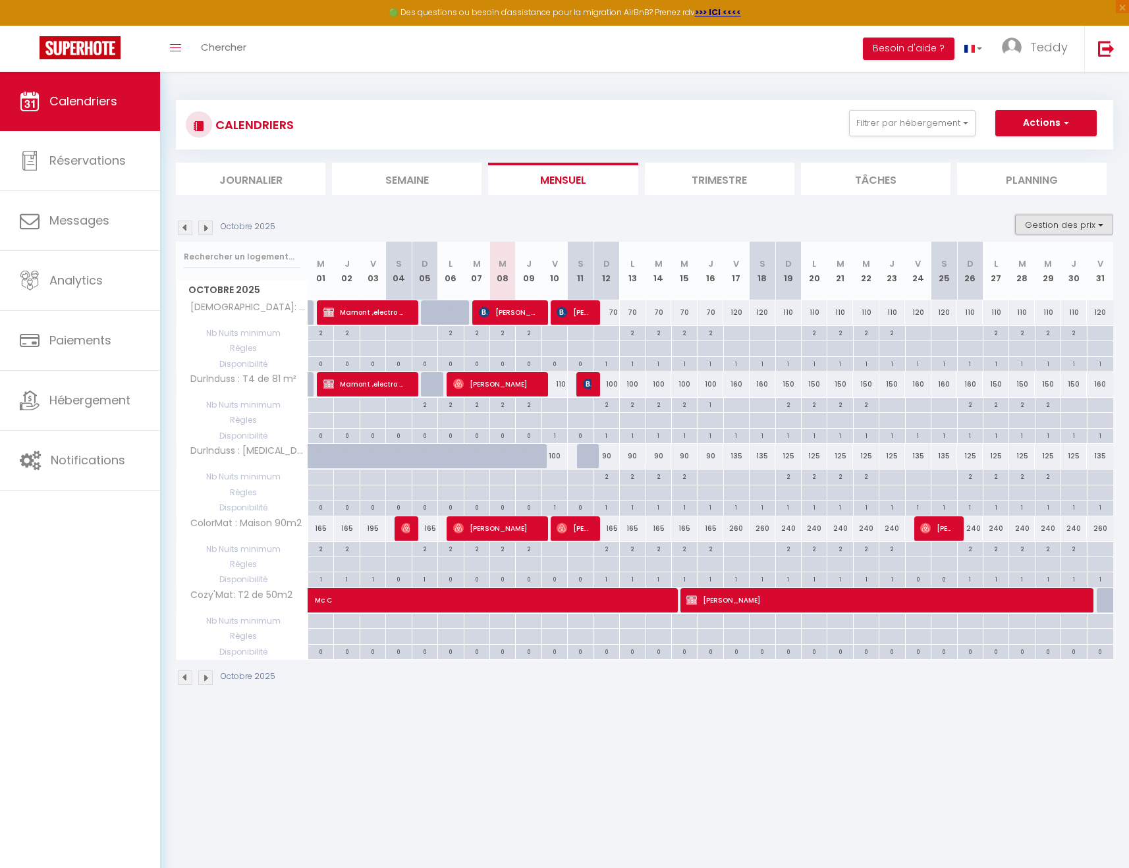
click at [1099, 223] on button "Gestion des prix" at bounding box center [1064, 225] width 98 height 20
click at [1002, 263] on input "Nb Nuits minimum" at bounding box center [1053, 265] width 119 height 13
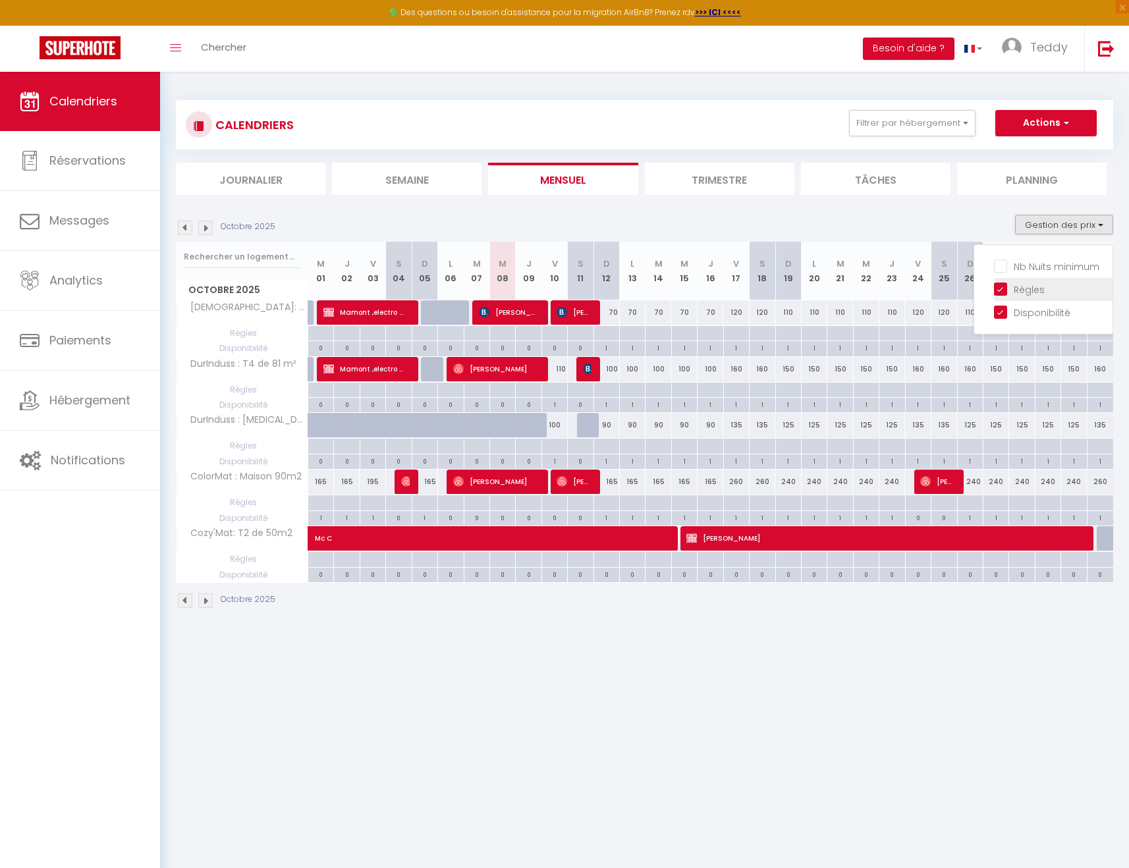
click at [1002, 283] on input "Règles" at bounding box center [1053, 288] width 119 height 13
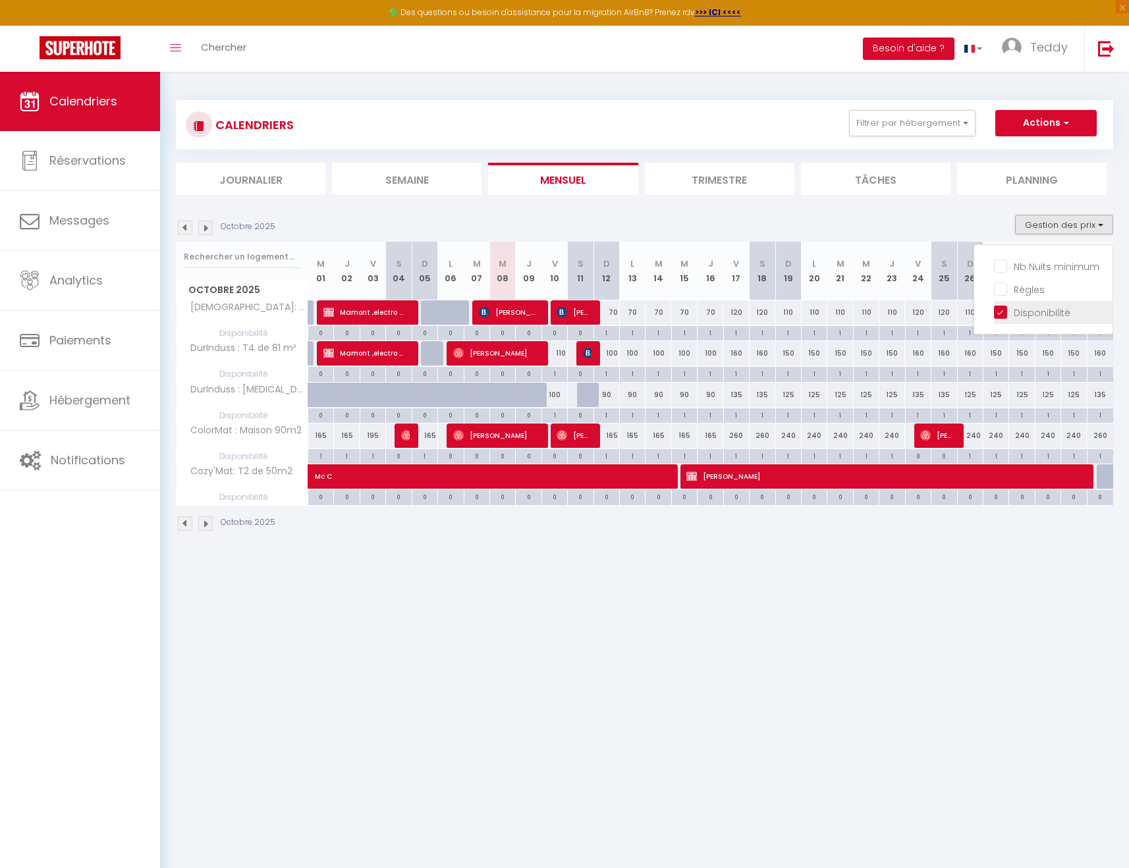
click at [999, 302] on li "Disponibilité" at bounding box center [1053, 312] width 119 height 23
click at [1074, 219] on button "Gestion des prix" at bounding box center [1064, 225] width 98 height 20
click at [998, 310] on input "Disponibilité" at bounding box center [1053, 311] width 119 height 13
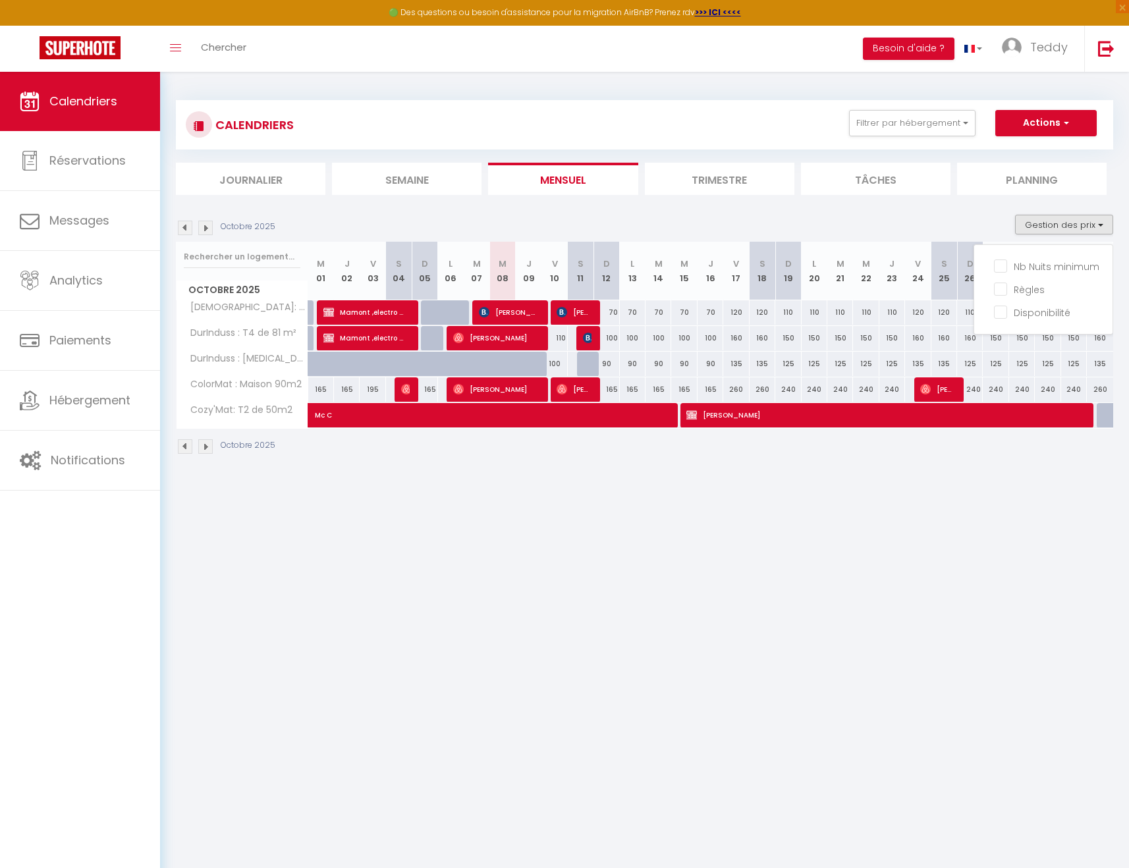
click at [705, 229] on div "Octobre 2025 Gestion des prix Nb Nuits minimum Règles Disponibilité" at bounding box center [644, 228] width 937 height 27
click at [1004, 183] on li "Planning" at bounding box center [1032, 179] width 150 height 32
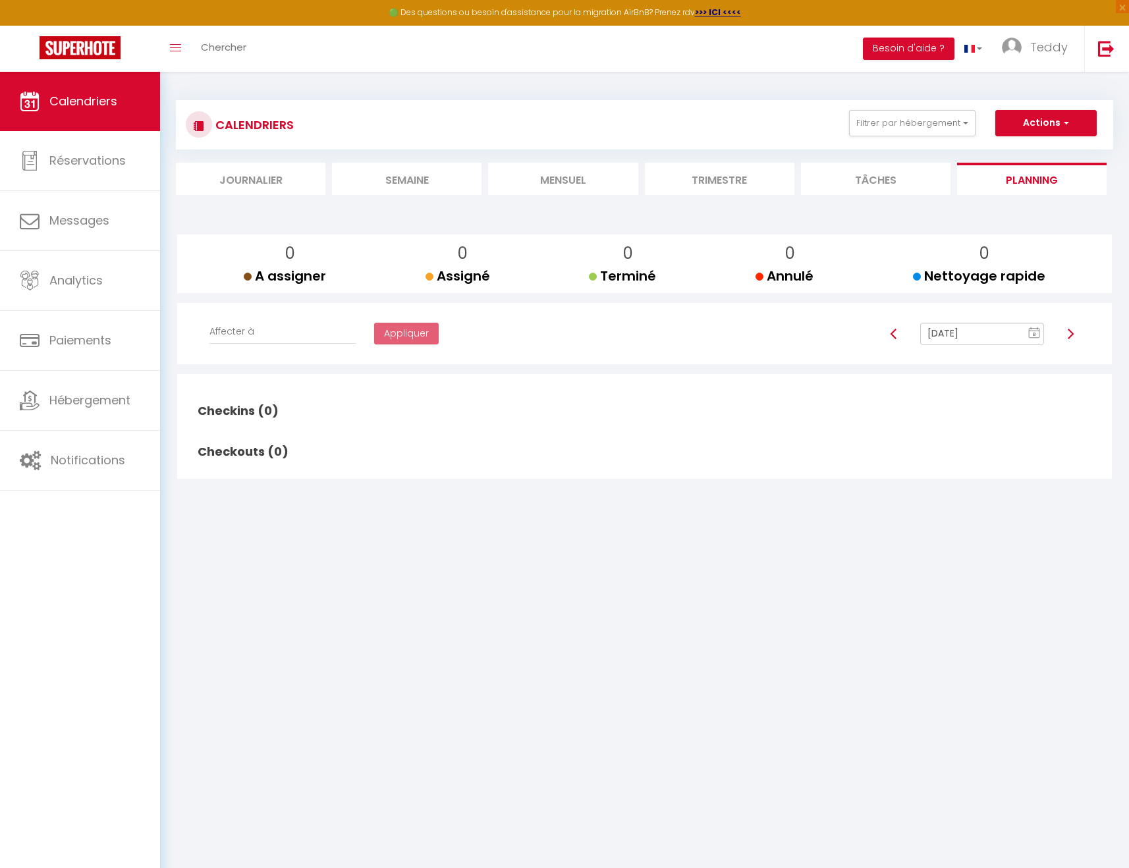
click at [876, 170] on li "Tâches" at bounding box center [876, 179] width 150 height 32
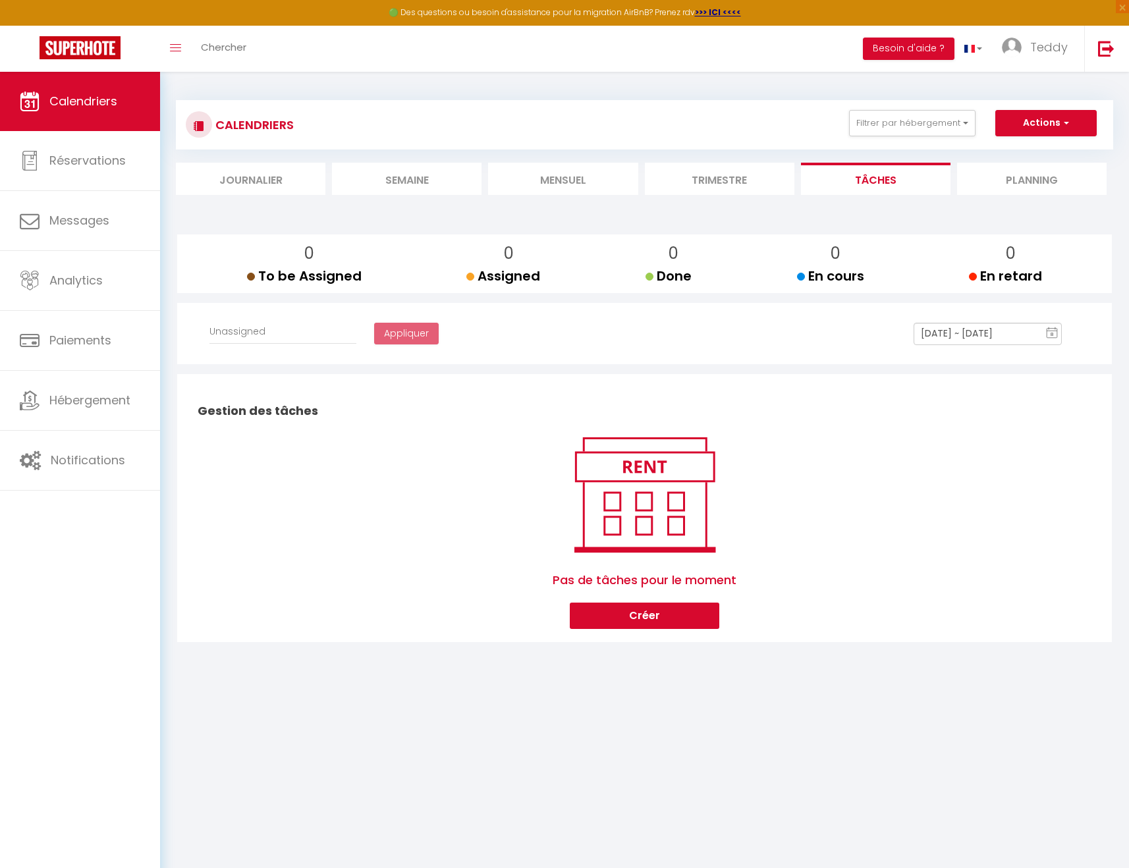
click at [742, 186] on li "Trimestre" at bounding box center [720, 179] width 150 height 32
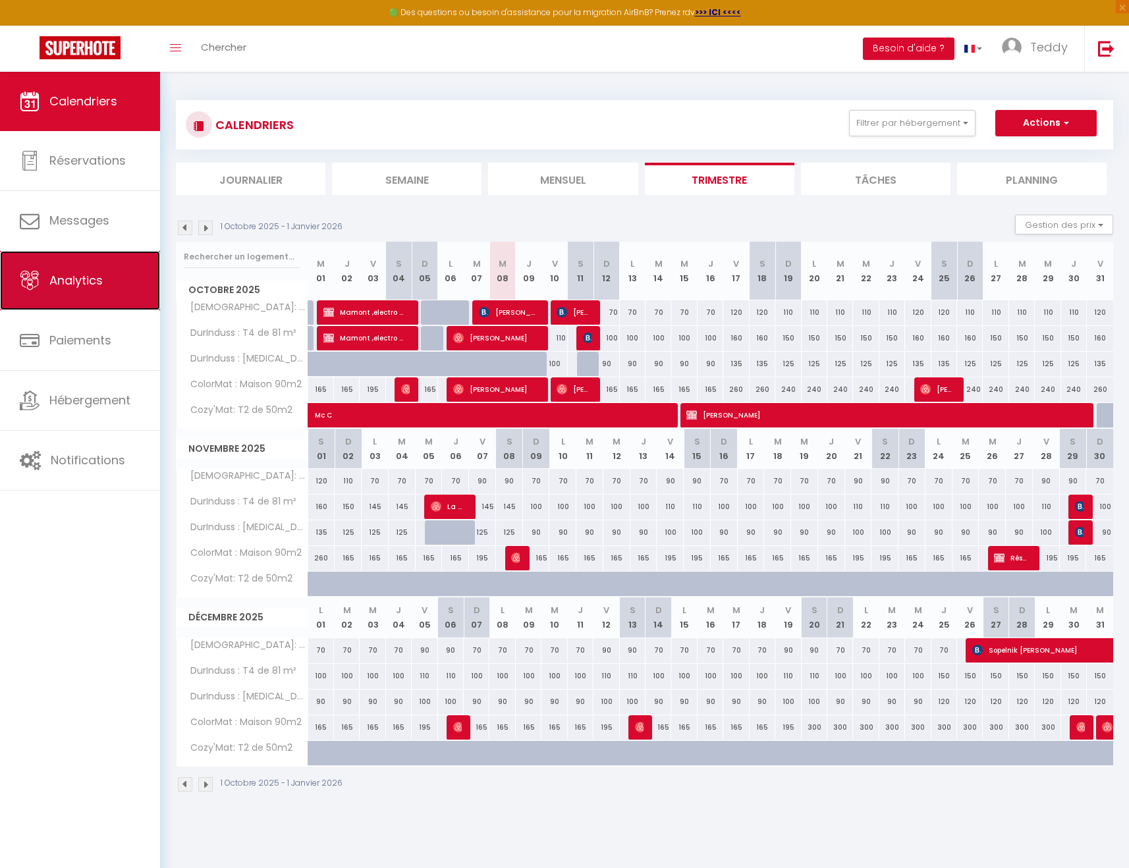
click at [78, 285] on span "Analytics" at bounding box center [75, 280] width 53 height 16
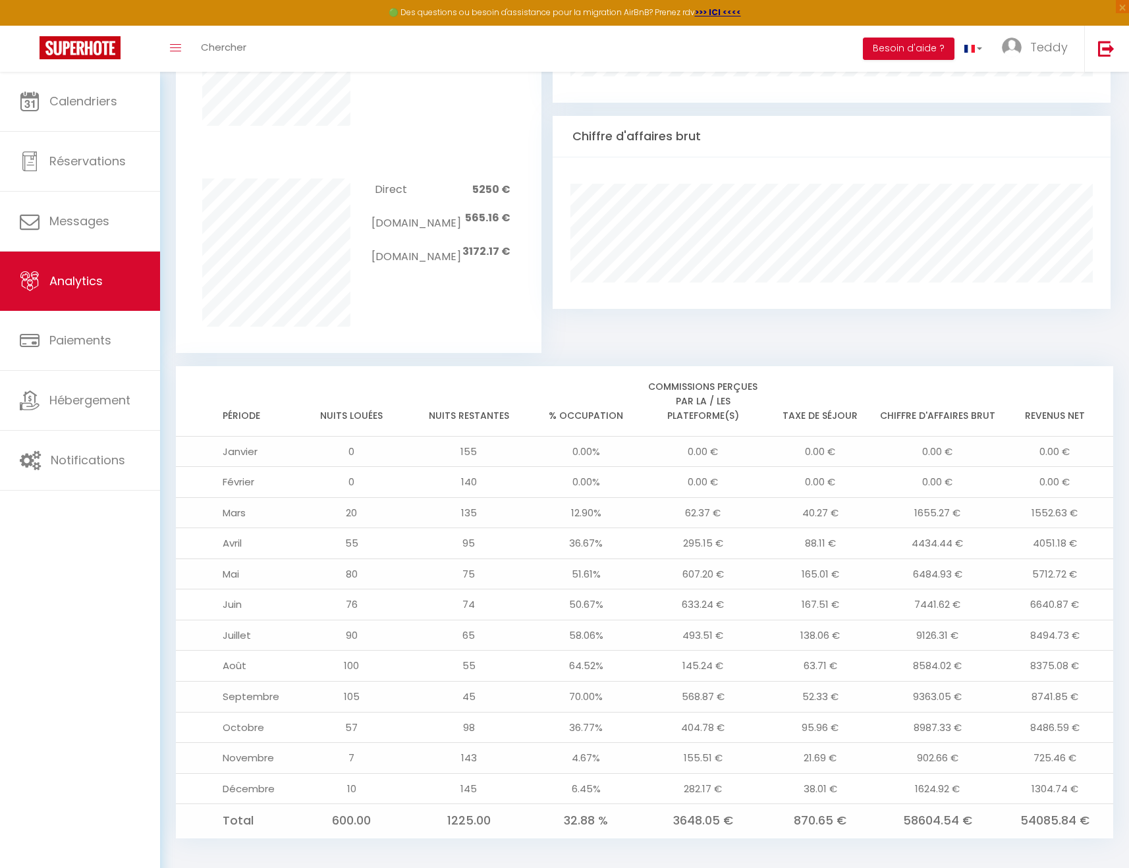
scroll to position [780, 0]
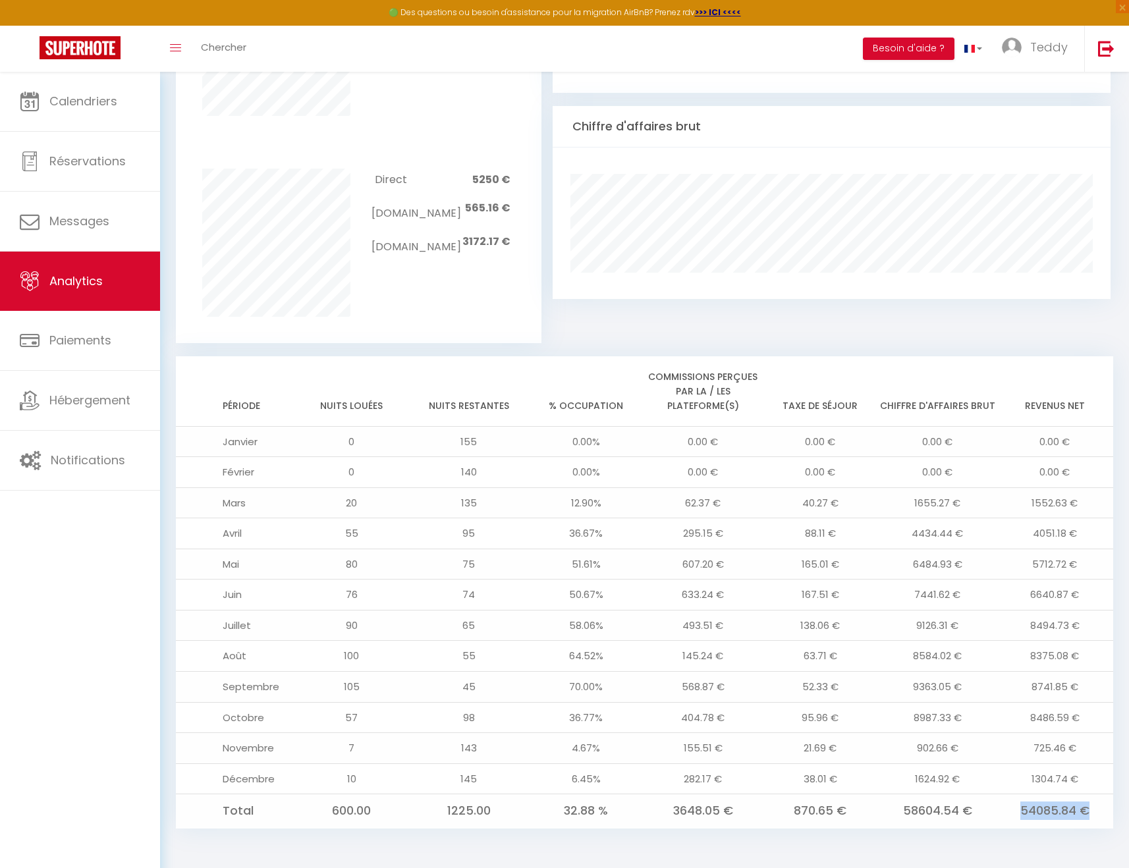
drag, startPoint x: 1021, startPoint y: 811, endPoint x: 1104, endPoint y: 808, distance: 83.1
click at [1104, 808] on td "54085.84 €" at bounding box center [1054, 811] width 117 height 34
click at [1091, 811] on td "54085.84 €" at bounding box center [1054, 811] width 117 height 34
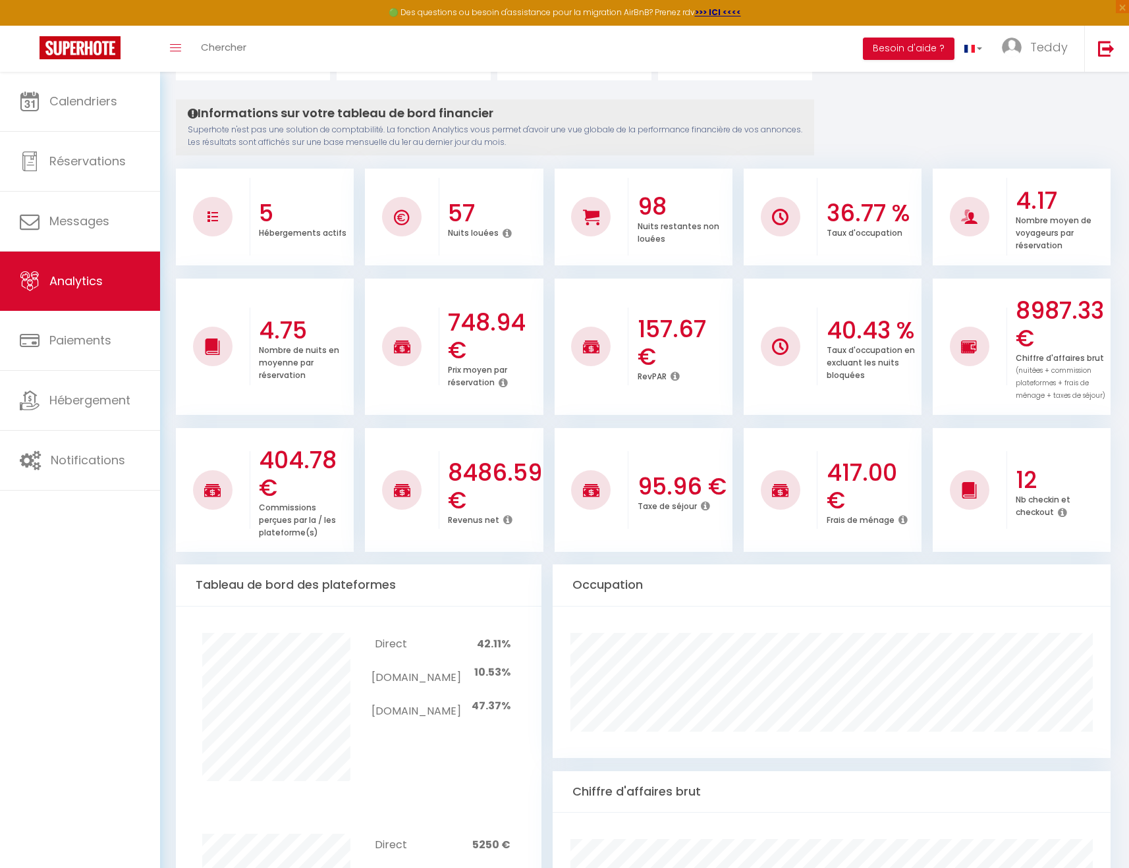
scroll to position [0, 0]
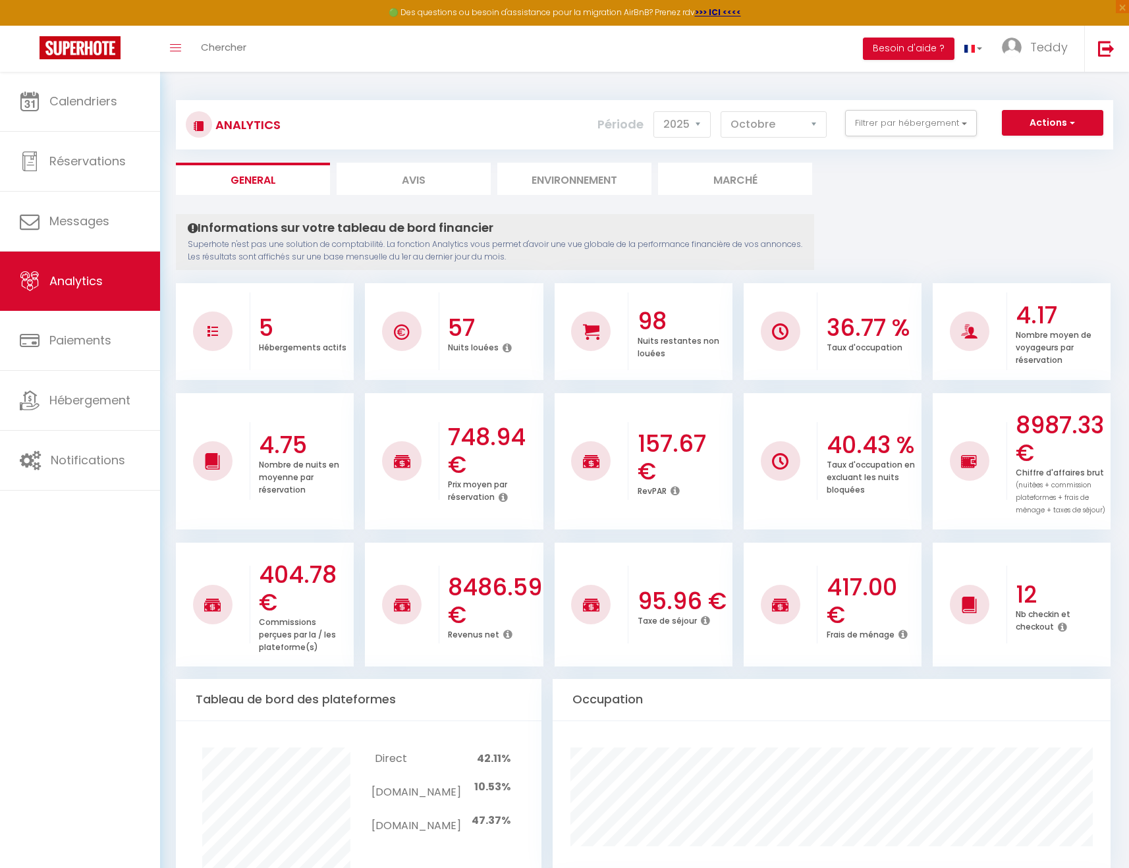
click at [427, 179] on li "Avis" at bounding box center [414, 179] width 154 height 32
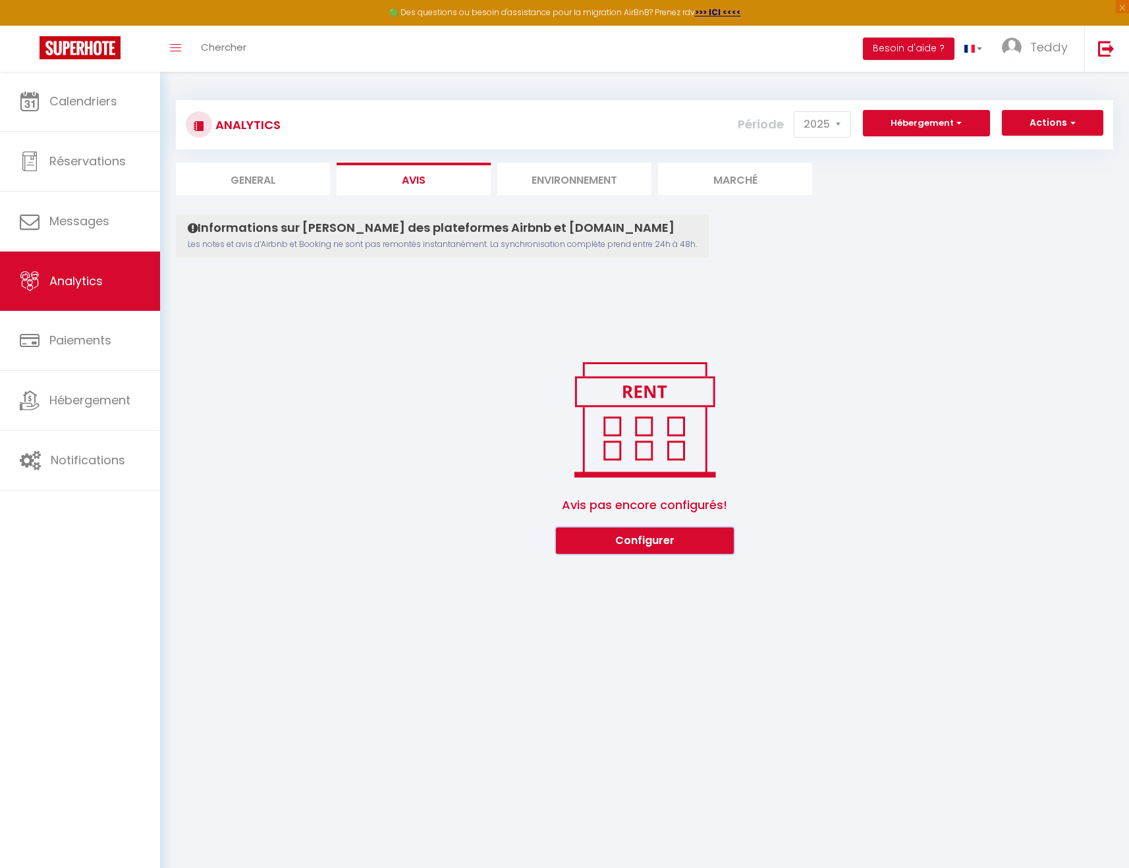
click at [614, 541] on button "Configurer" at bounding box center [645, 541] width 178 height 26
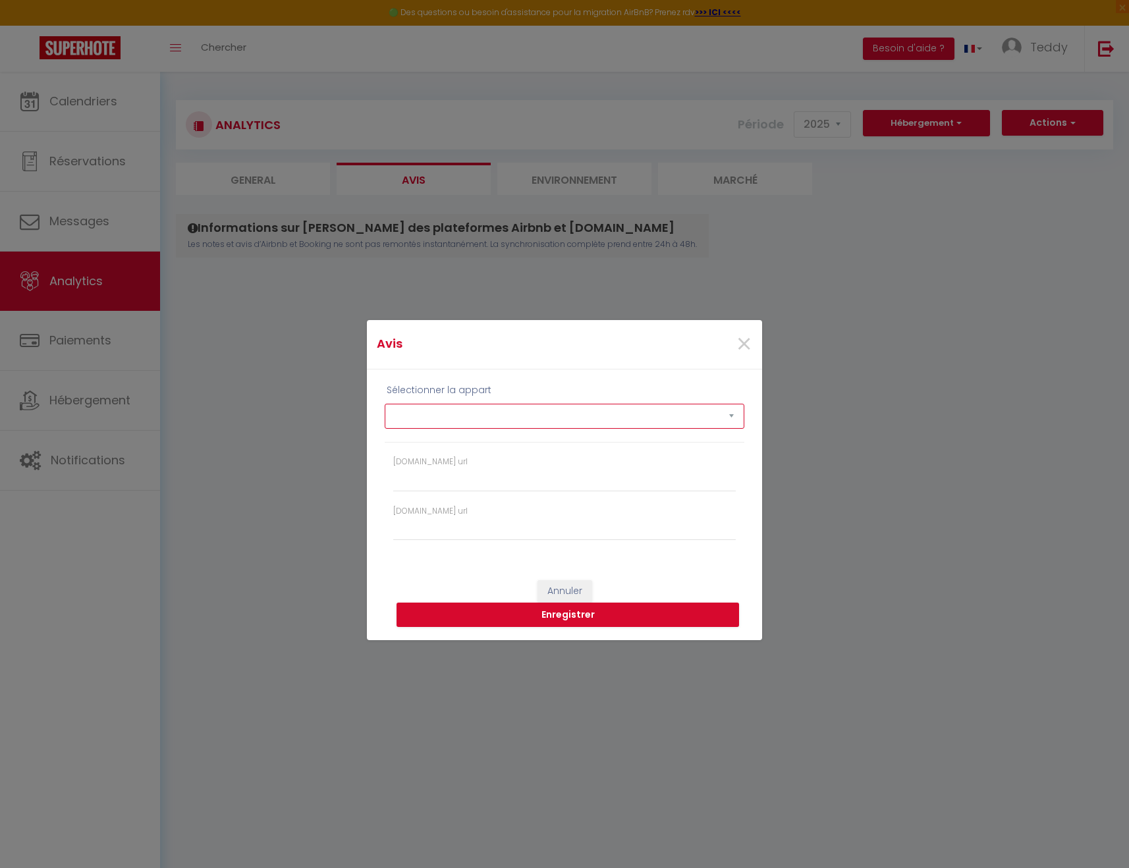
click at [564, 419] on select "BuddhUrin: T2 de 51m2 DurInduss : T4 de 81 m² DurInduss : [MEDICAL_DATA] de 75 …" at bounding box center [565, 416] width 360 height 25
click at [532, 421] on select "BuddhUrin: T2 de 51m2 DurInduss : T4 de 81 m² DurInduss : [MEDICAL_DATA] de 75 …" at bounding box center [565, 416] width 360 height 25
click at [385, 404] on select "BuddhUrin: T2 de 51m2 DurInduss : T4 de 81 m² DurInduss : [MEDICAL_DATA] de 75 …" at bounding box center [565, 416] width 360 height 25
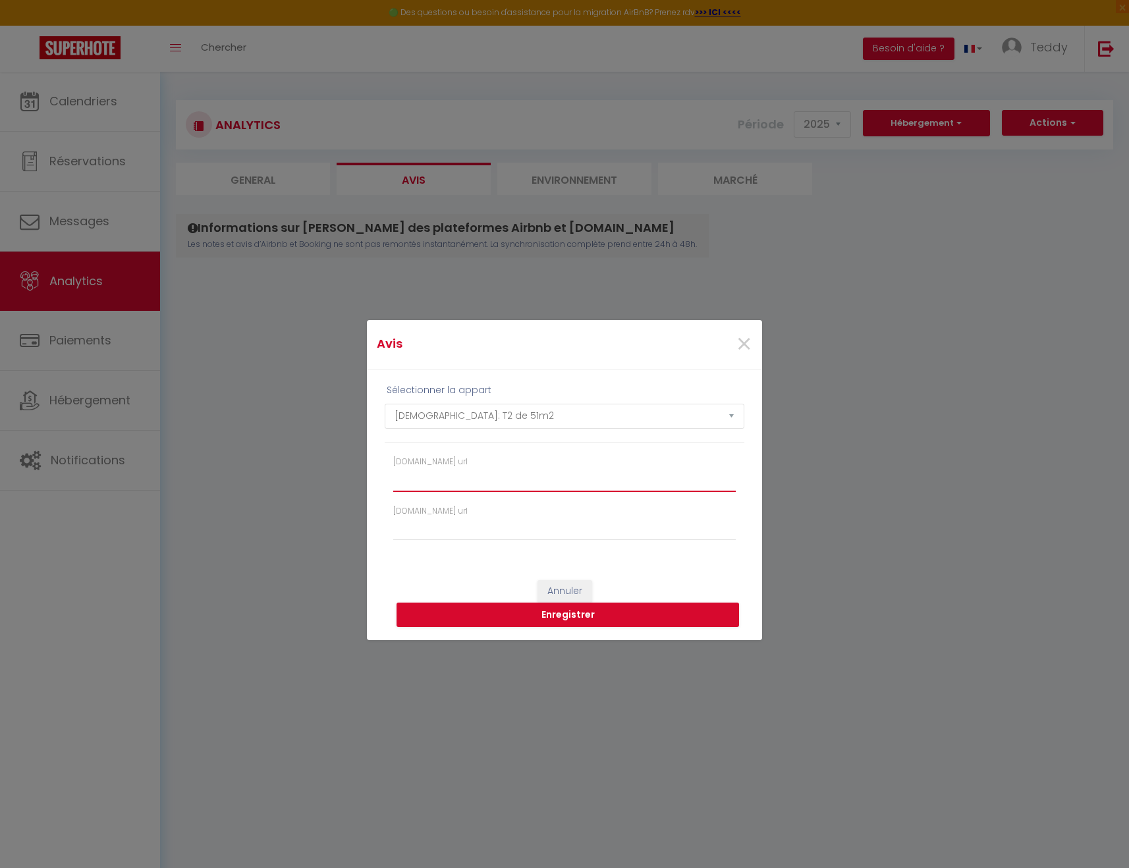
click at [509, 480] on input "[DOMAIN_NAME] url" at bounding box center [564, 480] width 343 height 24
paste input "[URL][DOMAIN_NAME]"
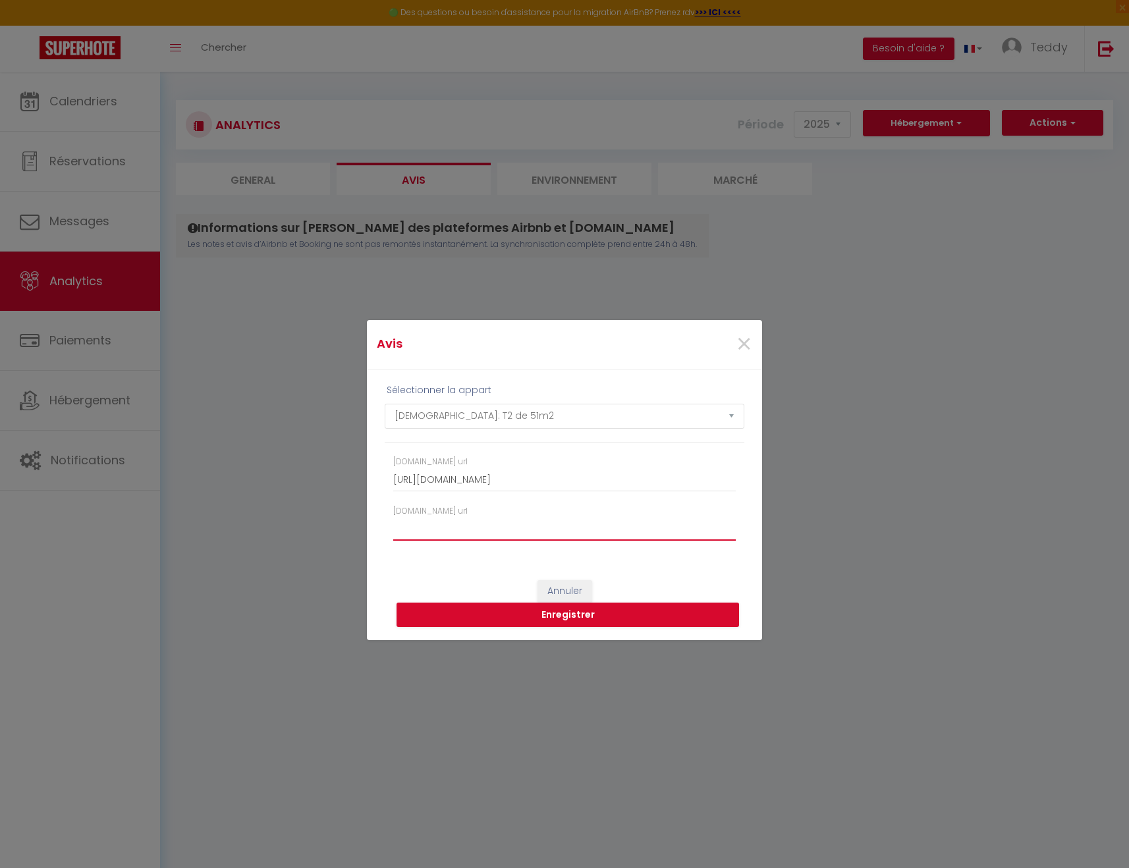
click at [567, 532] on input "[DOMAIN_NAME] url" at bounding box center [564, 529] width 343 height 24
paste input "[URL][DOMAIN_NAME]"
click at [621, 609] on button "Enregistrer" at bounding box center [568, 615] width 343 height 25
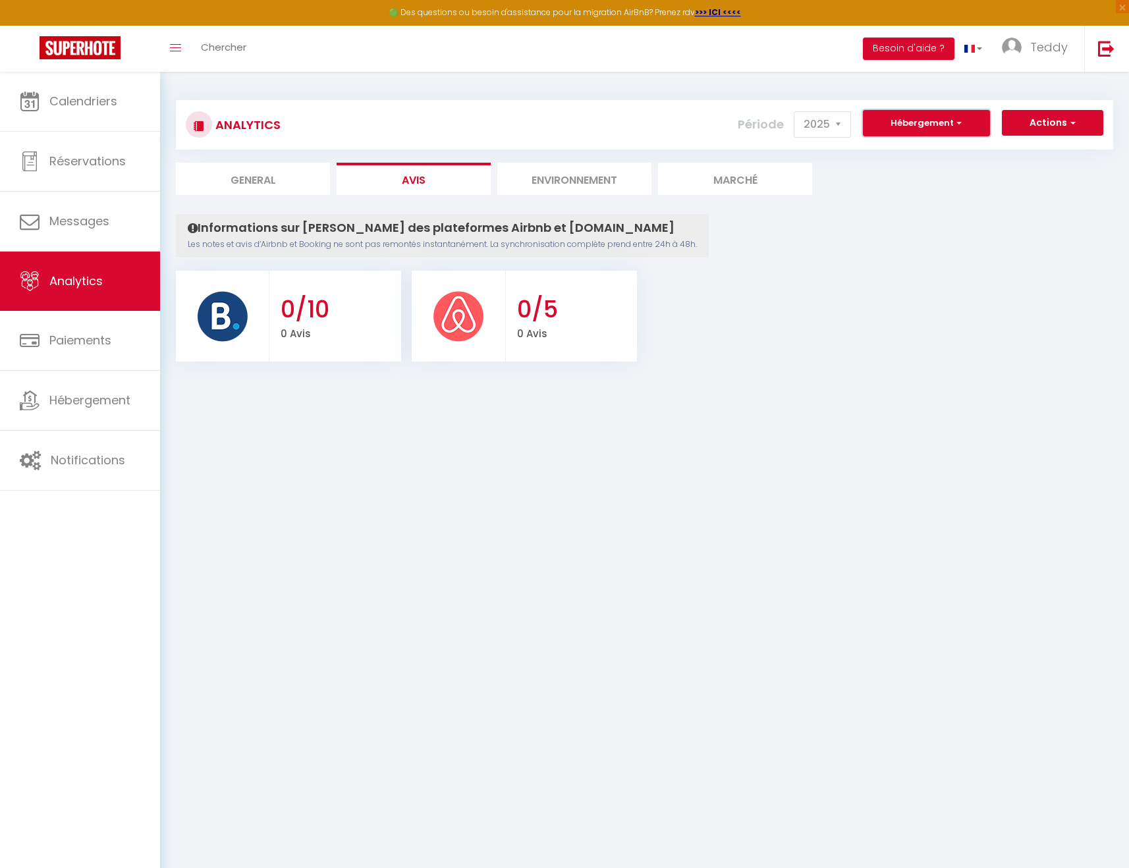
click at [947, 130] on button "Hébergement" at bounding box center [926, 123] width 127 height 26
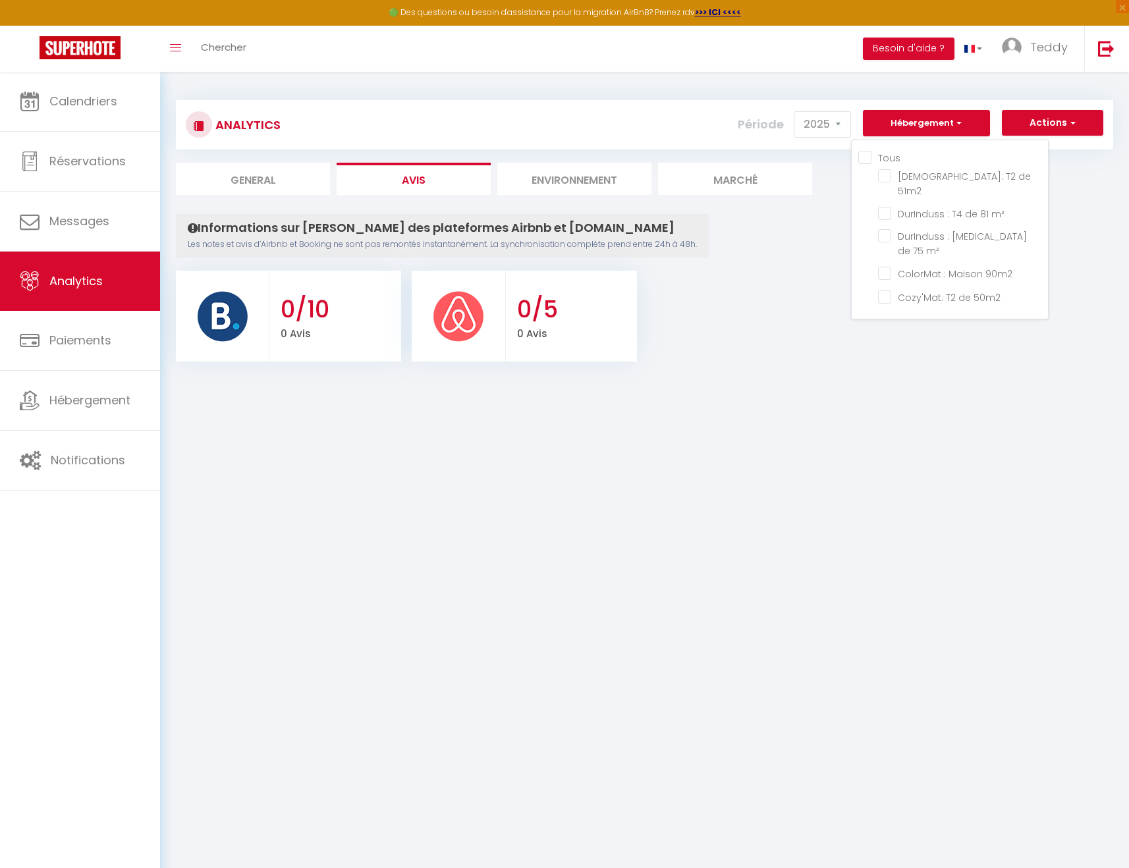
click at [869, 155] on input "Tous" at bounding box center [953, 156] width 190 height 13
click at [868, 155] on input "Tous" at bounding box center [953, 156] width 190 height 13
click at [1122, 180] on div "Analytics Actions Ajouter des avis Ajouter des Alertes Génération SuperConcierg…" at bounding box center [644, 225] width 969 height 306
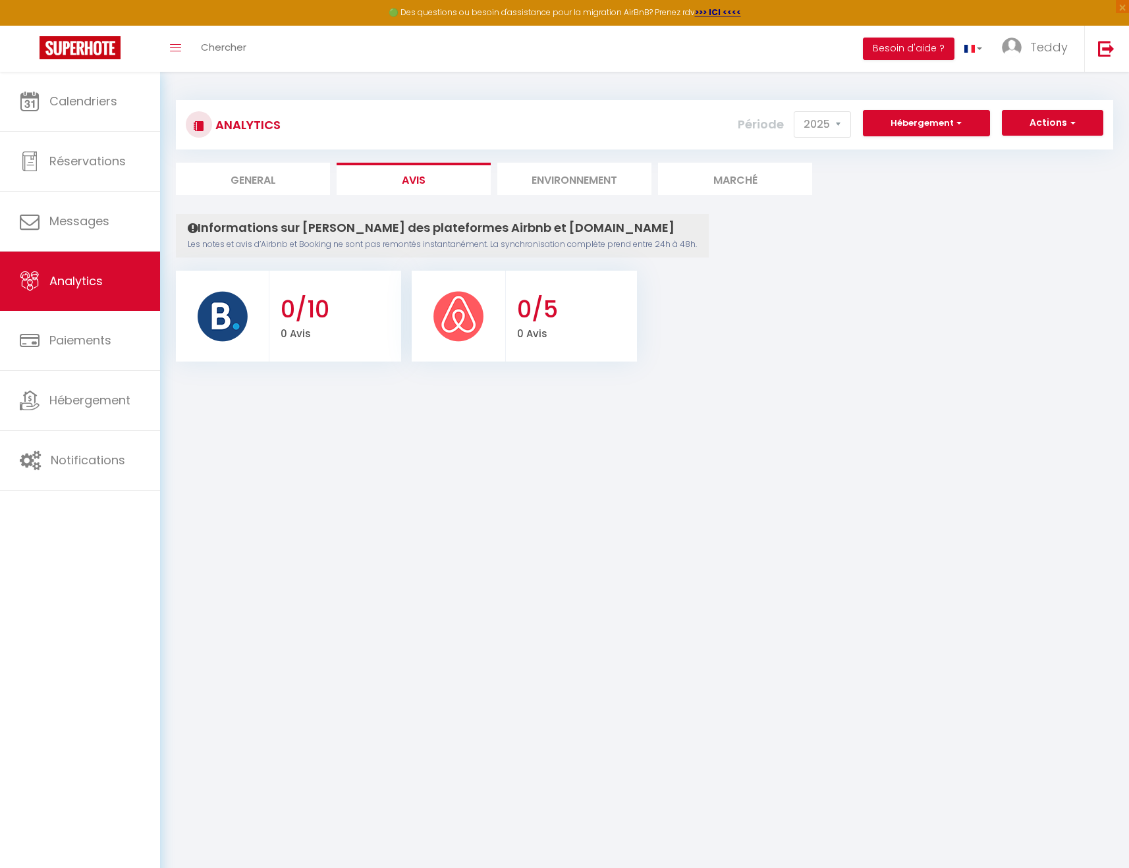
click at [1069, 102] on div "Analytics Actions Ajouter des avis Ajouter des Alertes Génération SuperConcierg…" at bounding box center [644, 124] width 937 height 49
click at [1055, 115] on button "Actions" at bounding box center [1052, 123] width 101 height 26
click at [852, 192] on ul "General Avis Environnement Marché" at bounding box center [644, 179] width 937 height 32
click at [296, 320] on h3 "0/10" at bounding box center [339, 310] width 117 height 28
click at [416, 171] on li "Avis" at bounding box center [414, 179] width 154 height 32
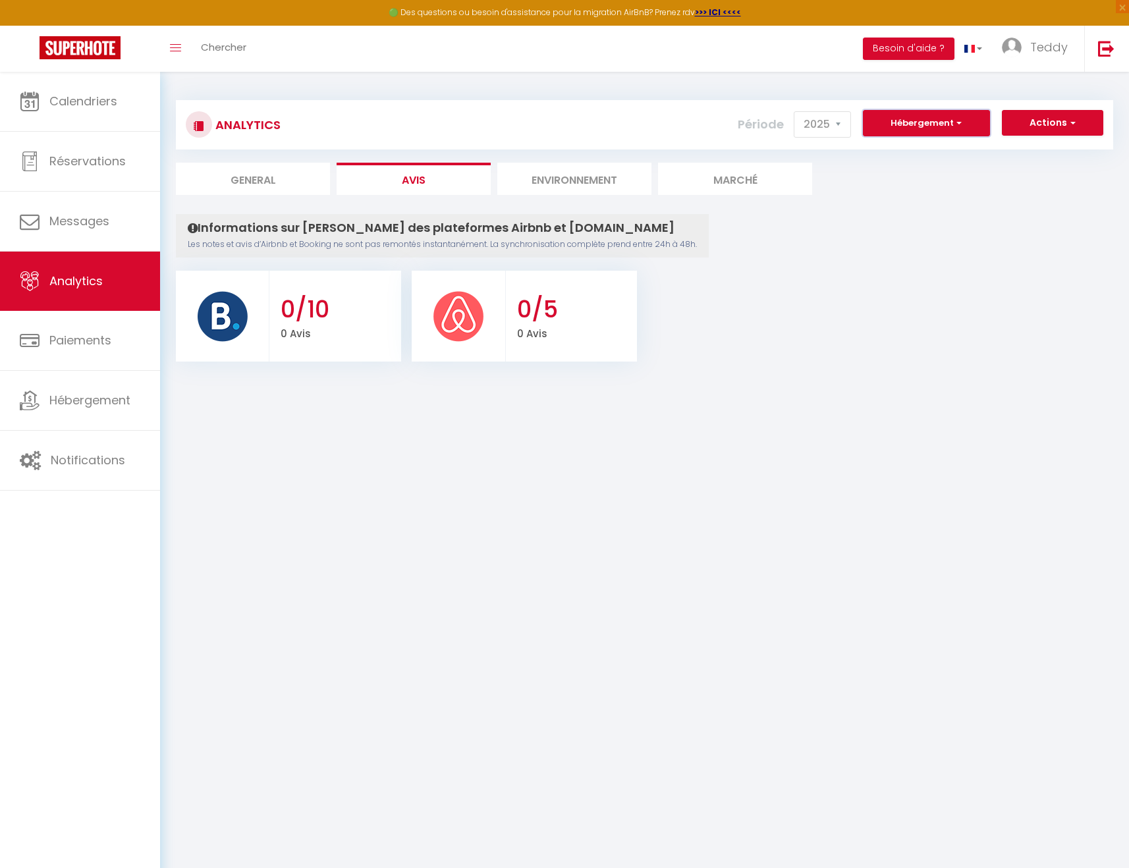
click at [902, 134] on button "Hébergement" at bounding box center [926, 123] width 127 height 26
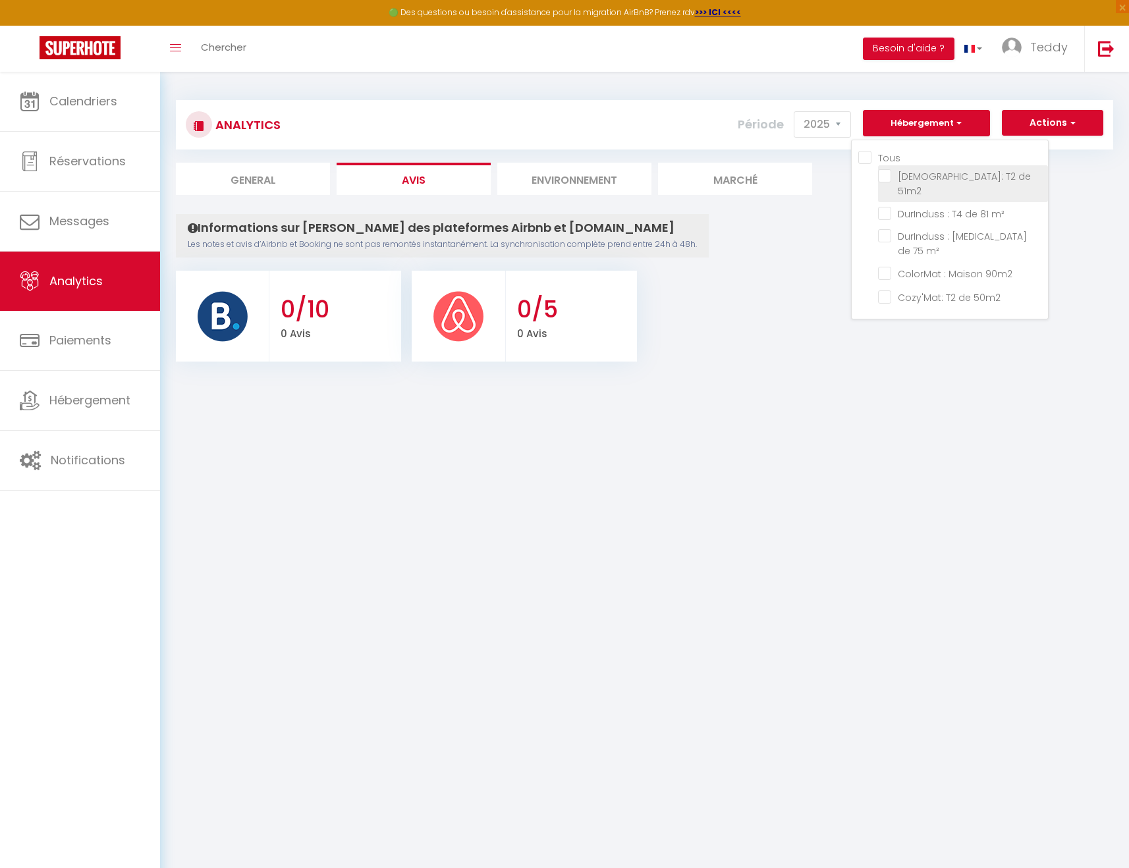
click at [889, 177] on 51m2 "[DEMOGRAPHIC_DATA]: T2 de 51m2" at bounding box center [963, 175] width 170 height 13
click at [889, 206] on m² "DurInduss : T4 de 81 m²" at bounding box center [963, 212] width 170 height 13
click at [918, 118] on button "Hébergement" at bounding box center [926, 123] width 127 height 26
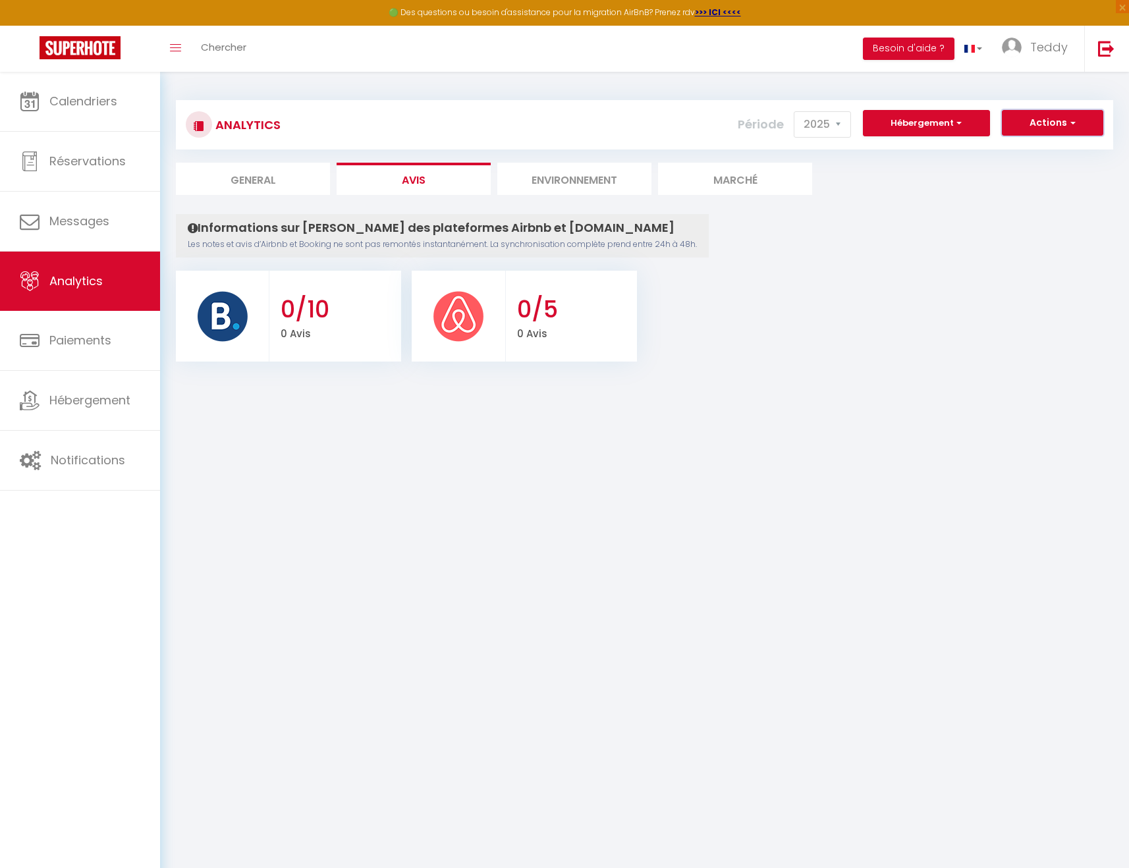
click at [1043, 125] on button "Actions" at bounding box center [1052, 123] width 101 height 26
click at [1011, 154] on link "Ajouter des avis" at bounding box center [1019, 151] width 167 height 17
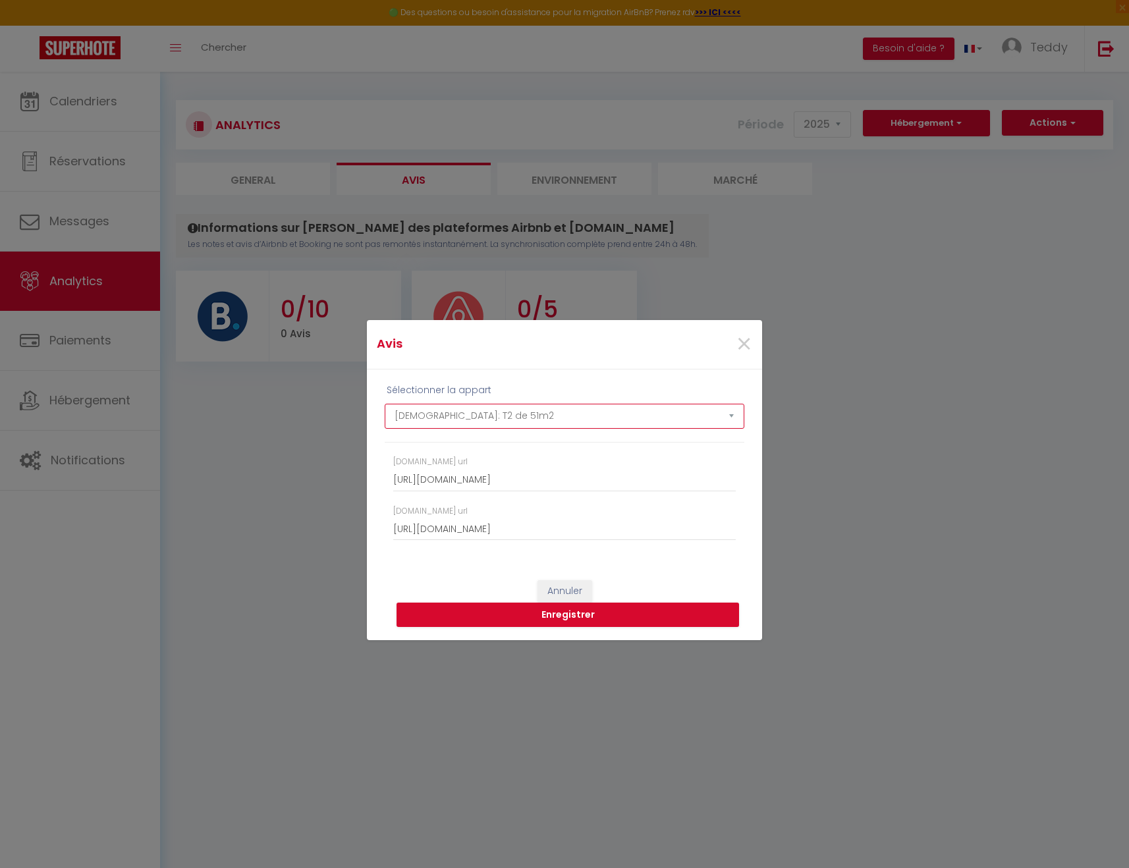
click at [461, 412] on select "BuddhUrin: T2 de 51m2 DurInduss : T4 de 81 m² DurInduss : [MEDICAL_DATA] de 75 …" at bounding box center [565, 416] width 360 height 25
click at [385, 404] on select "BuddhUrin: T2 de 51m2 DurInduss : T4 de 81 m² DurInduss : [MEDICAL_DATA] de 75 …" at bounding box center [565, 416] width 360 height 25
click at [475, 463] on div "[DOMAIN_NAME] url" at bounding box center [564, 474] width 343 height 36
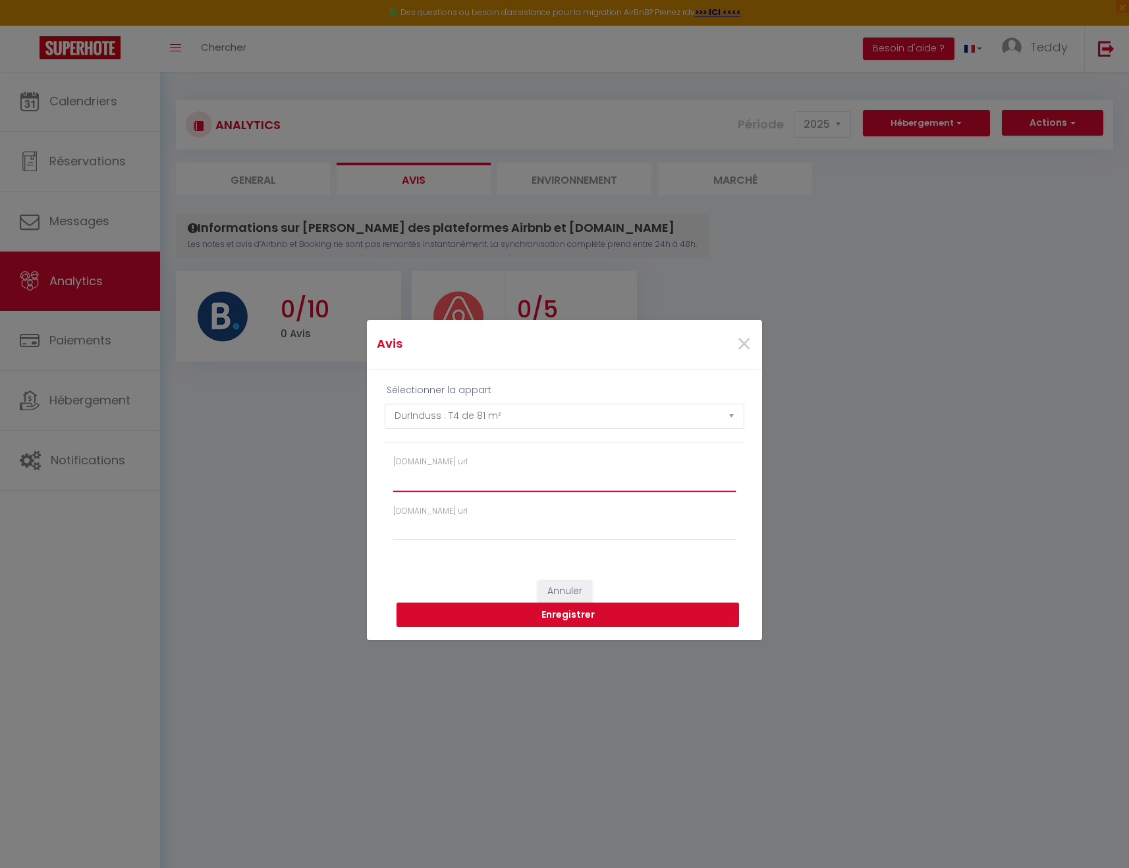
click at [474, 470] on input "[DOMAIN_NAME] url" at bounding box center [564, 480] width 343 height 24
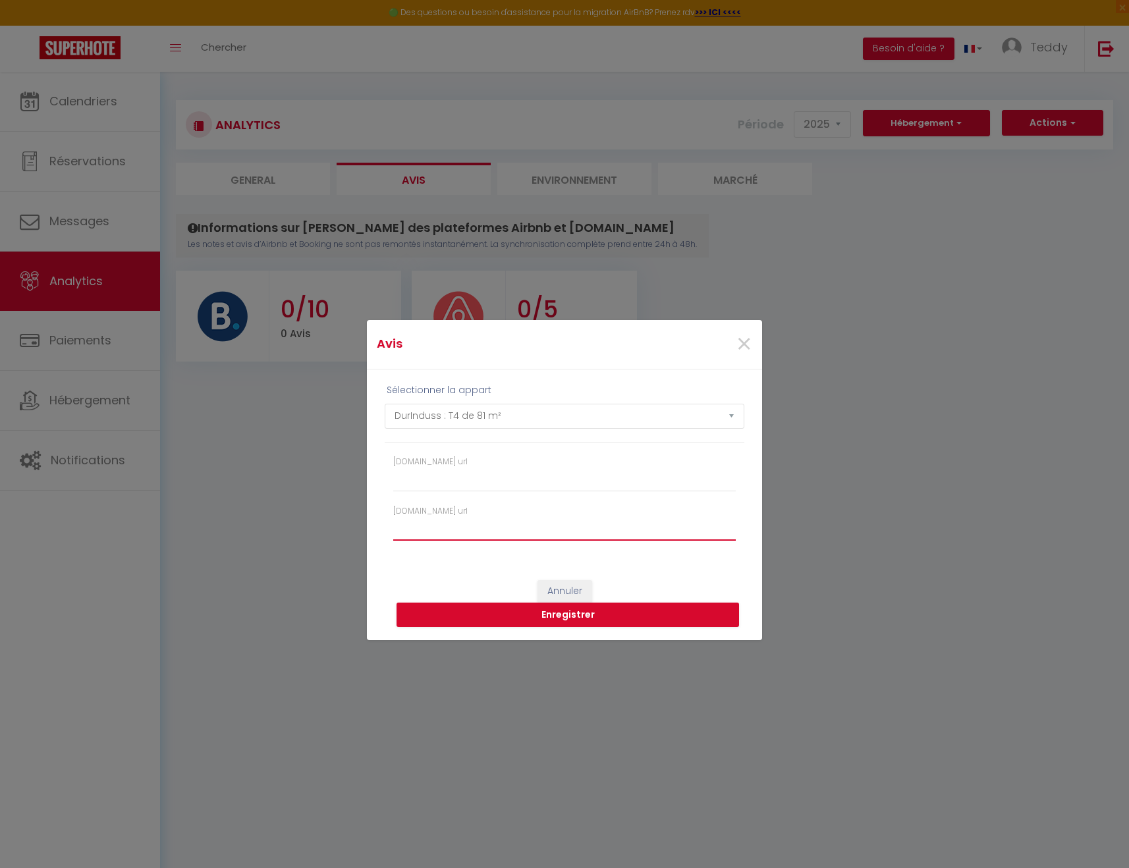
click at [453, 522] on input "[DOMAIN_NAME] url" at bounding box center [564, 529] width 343 height 24
paste input "[URL][DOMAIN_NAME]"
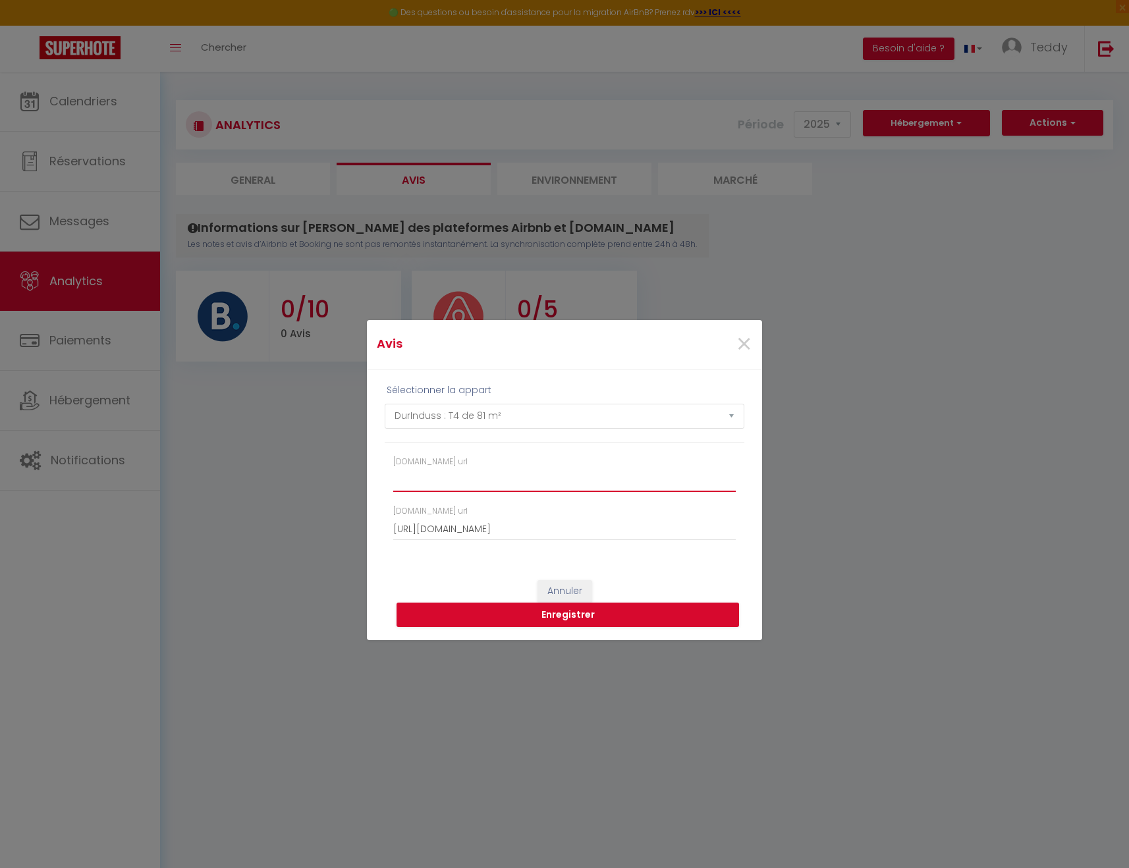
click at [541, 485] on input "[DOMAIN_NAME] url" at bounding box center [564, 480] width 343 height 24
paste input "[URL][DOMAIN_NAME]"
click at [580, 618] on button "Enregistrer" at bounding box center [568, 615] width 343 height 25
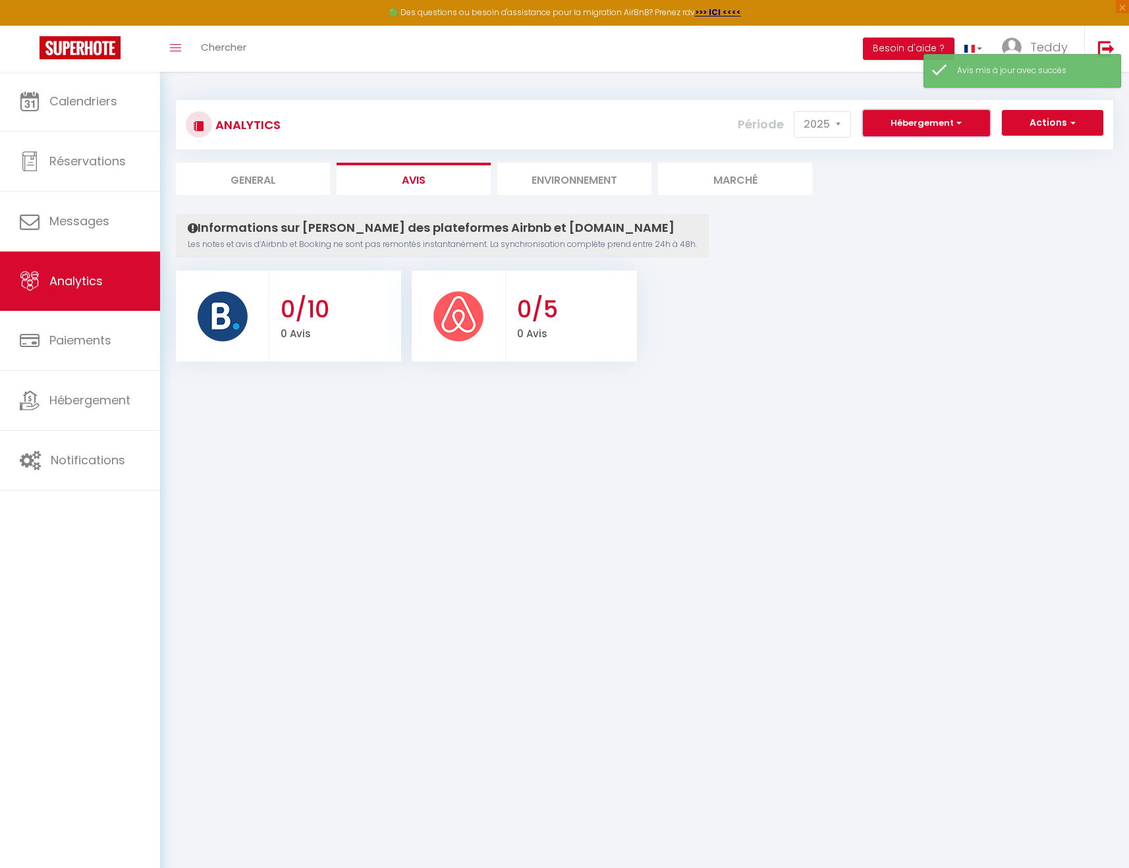
click at [978, 115] on button "Hébergement" at bounding box center [926, 123] width 127 height 26
click at [1043, 117] on button "Actions" at bounding box center [1052, 123] width 101 height 26
click at [993, 152] on link "Ajouter des avis" at bounding box center [1019, 151] width 167 height 17
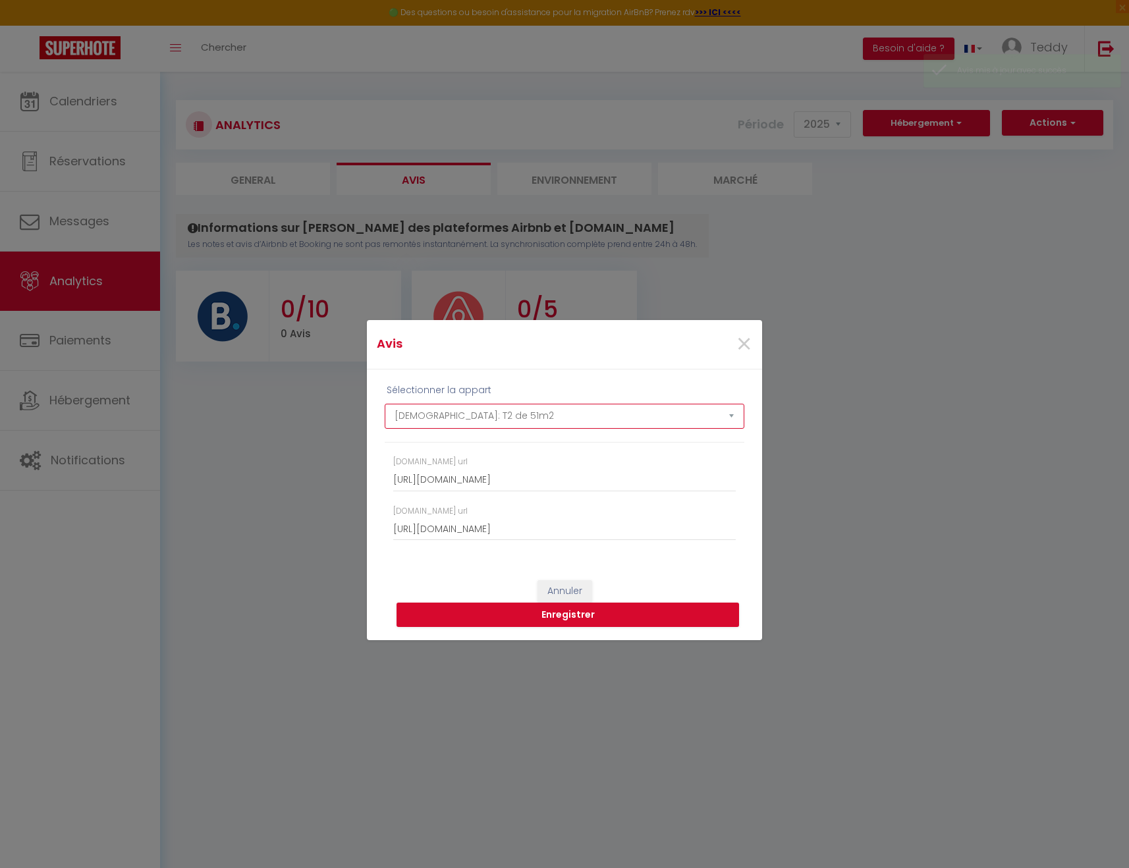
click at [559, 417] on select "BuddhUrin: T2 de 51m2 DurInduss : T4 de 81 m² DurInduss : [MEDICAL_DATA] de 75 …" at bounding box center [565, 416] width 360 height 25
click at [385, 404] on select "BuddhUrin: T2 de 51m2 DurInduss : T4 de 81 m² DurInduss : [MEDICAL_DATA] de 75 …" at bounding box center [565, 416] width 360 height 25
click at [553, 412] on select "BuddhUrin: T2 de 51m2 DurInduss : T4 de 81 m² DurInduss : [MEDICAL_DATA] de 75 …" at bounding box center [565, 416] width 360 height 25
click at [385, 404] on select "BuddhUrin: T2 de 51m2 DurInduss : T4 de 81 m² DurInduss : [MEDICAL_DATA] de 75 …" at bounding box center [565, 416] width 360 height 25
click at [864, 219] on div "Avis × Sélectionner la appart BuddhUrin: T2 de 51m2 DurInduss : T4 de 81 m² Dur…" at bounding box center [564, 434] width 1129 height 868
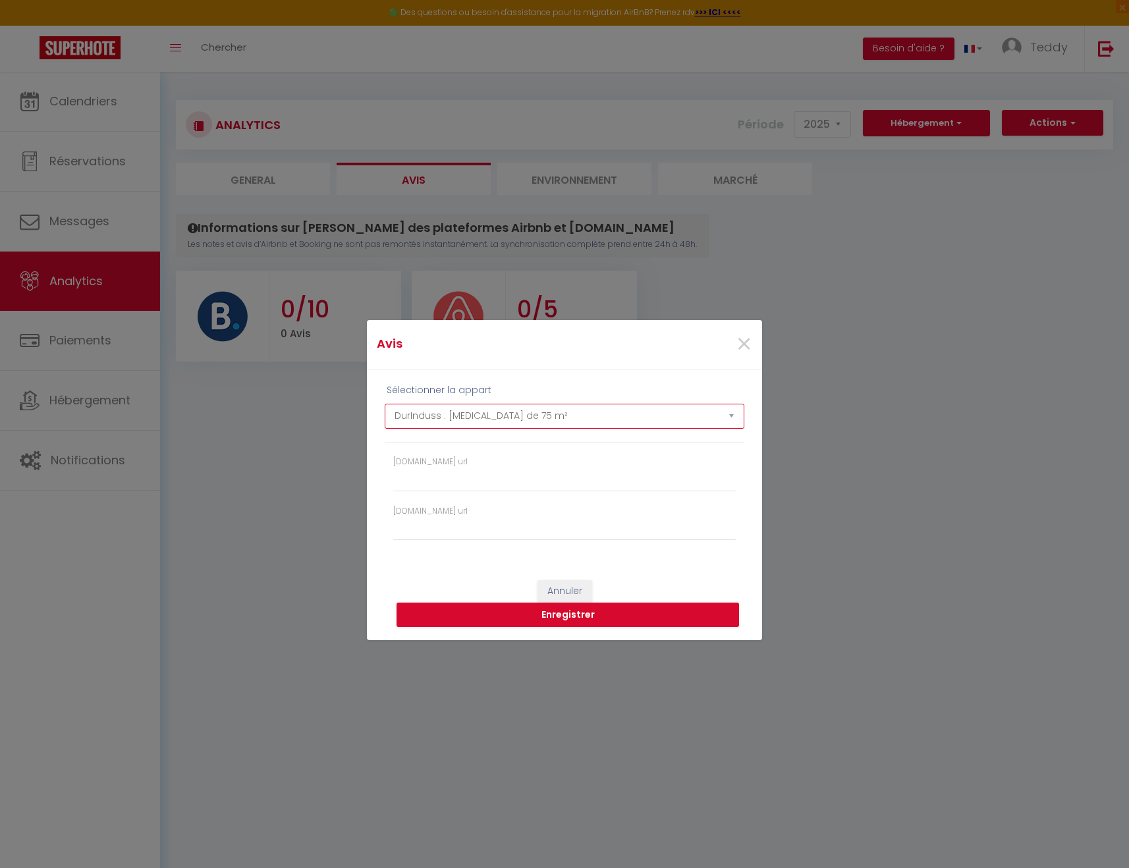
click at [648, 416] on select "BuddhUrin: T2 de 51m2 DurInduss : T4 de 81 m² DurInduss : [MEDICAL_DATA] de 75 …" at bounding box center [565, 416] width 360 height 25
click at [385, 404] on select "BuddhUrin: T2 de 51m2 DurInduss : T4 de 81 m² DurInduss : [MEDICAL_DATA] de 75 …" at bounding box center [565, 416] width 360 height 25
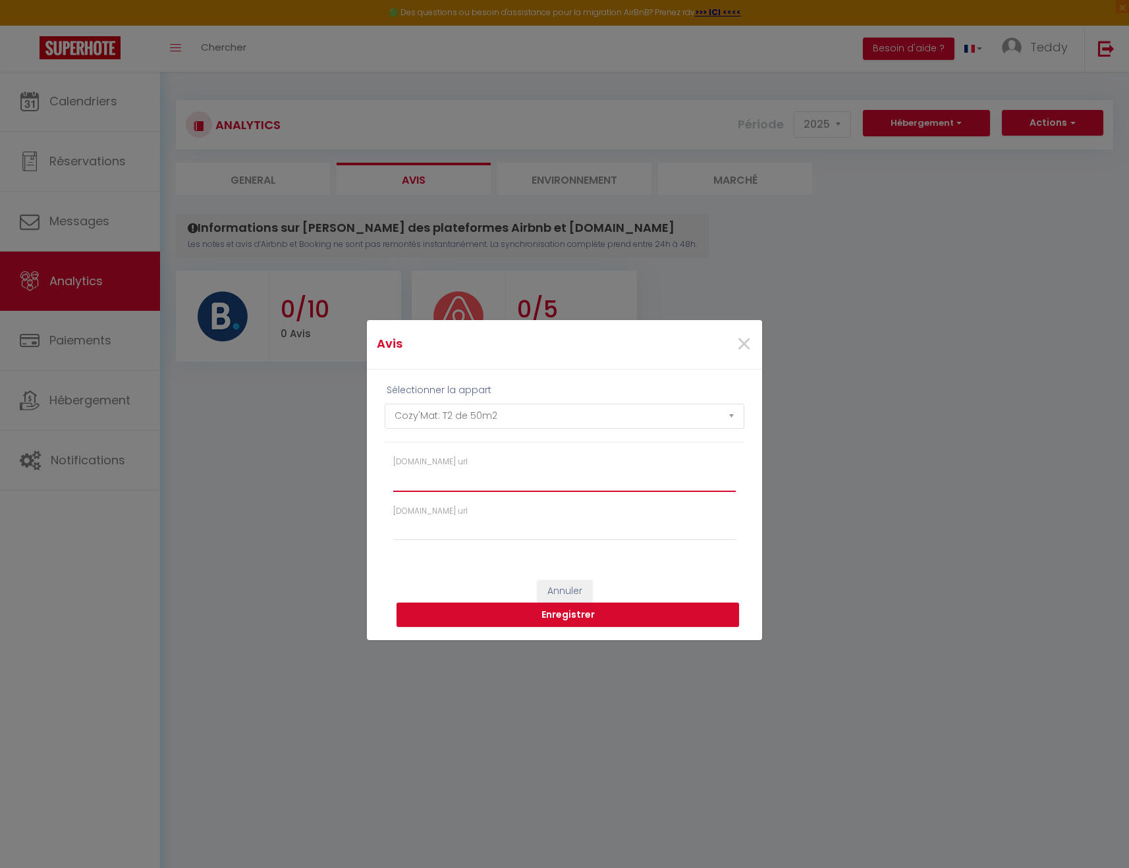
click at [473, 481] on input "[DOMAIN_NAME] url" at bounding box center [564, 480] width 343 height 24
paste input "[URL][DOMAIN_NAME]"
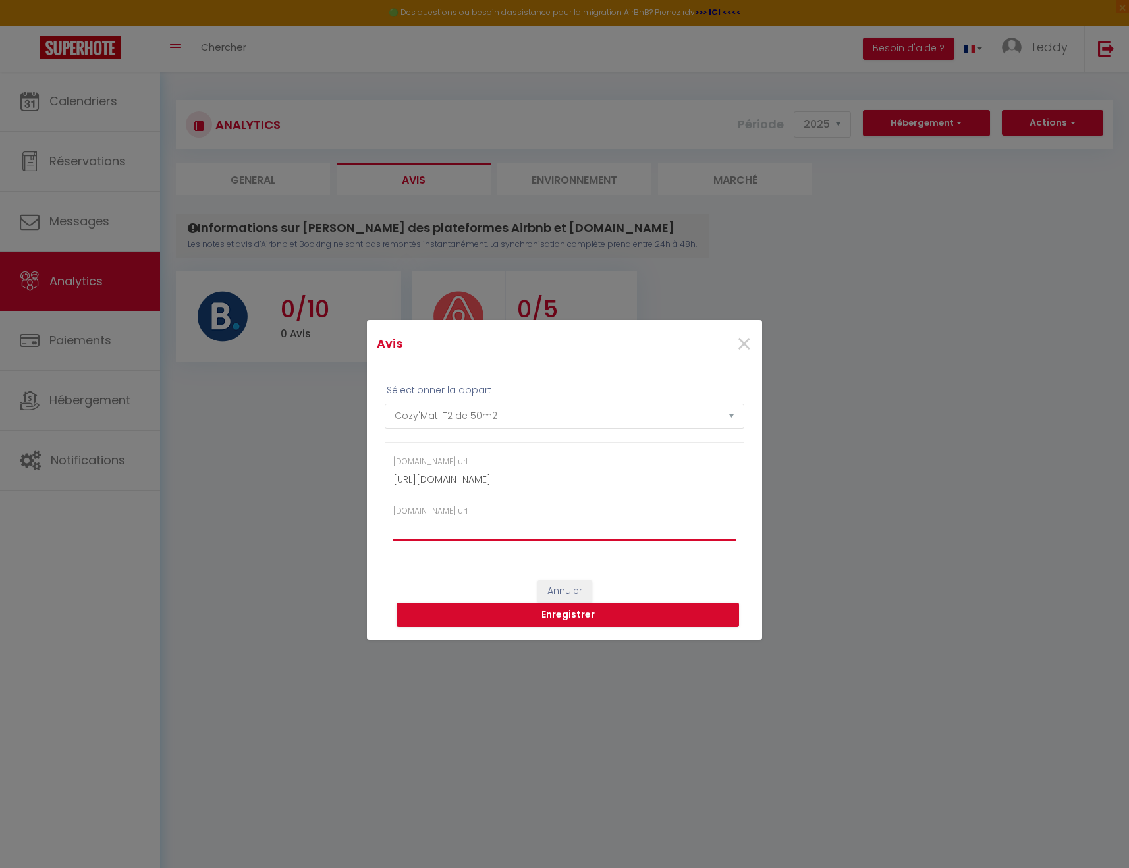
click at [470, 528] on input "[DOMAIN_NAME] url" at bounding box center [564, 529] width 343 height 24
paste input "[URL][DOMAIN_NAME]"
click at [576, 618] on button "Enregistrer" at bounding box center [568, 615] width 343 height 25
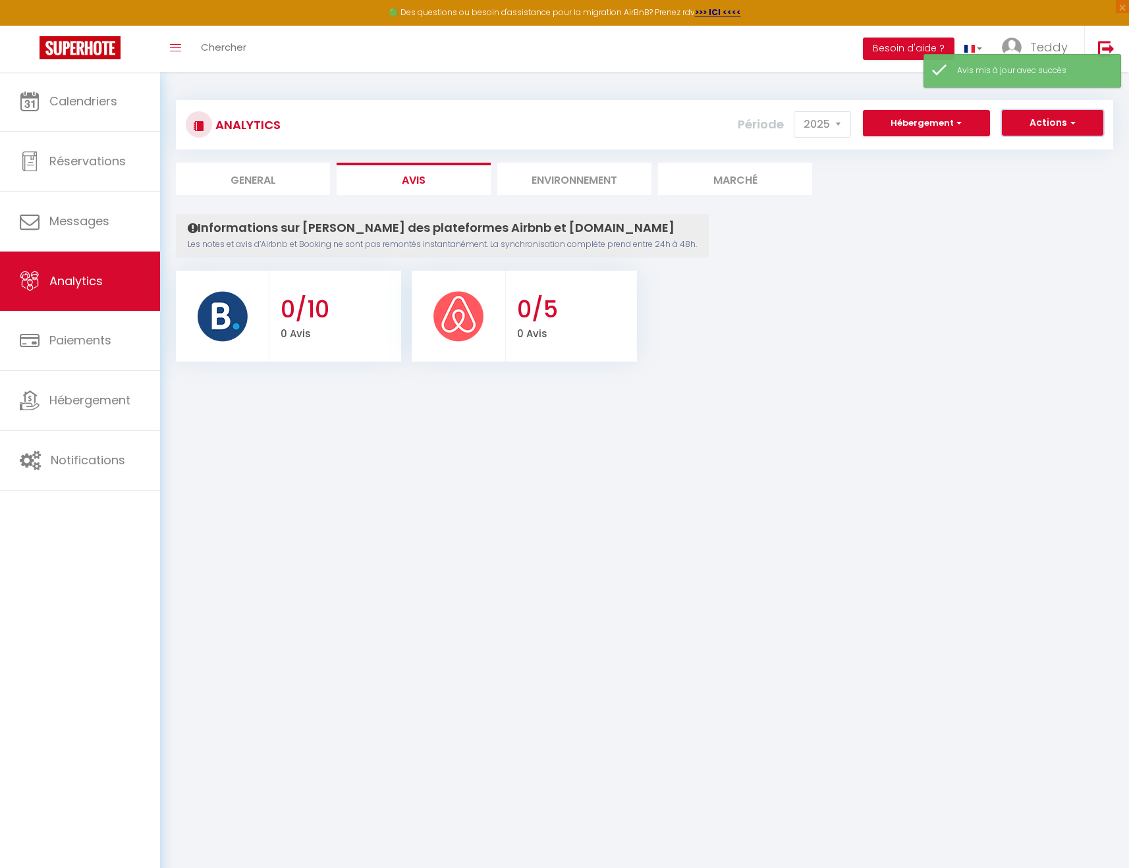
click at [1047, 124] on button "Actions" at bounding box center [1052, 123] width 101 height 26
click at [1008, 152] on link "Ajouter des avis" at bounding box center [1019, 151] width 167 height 17
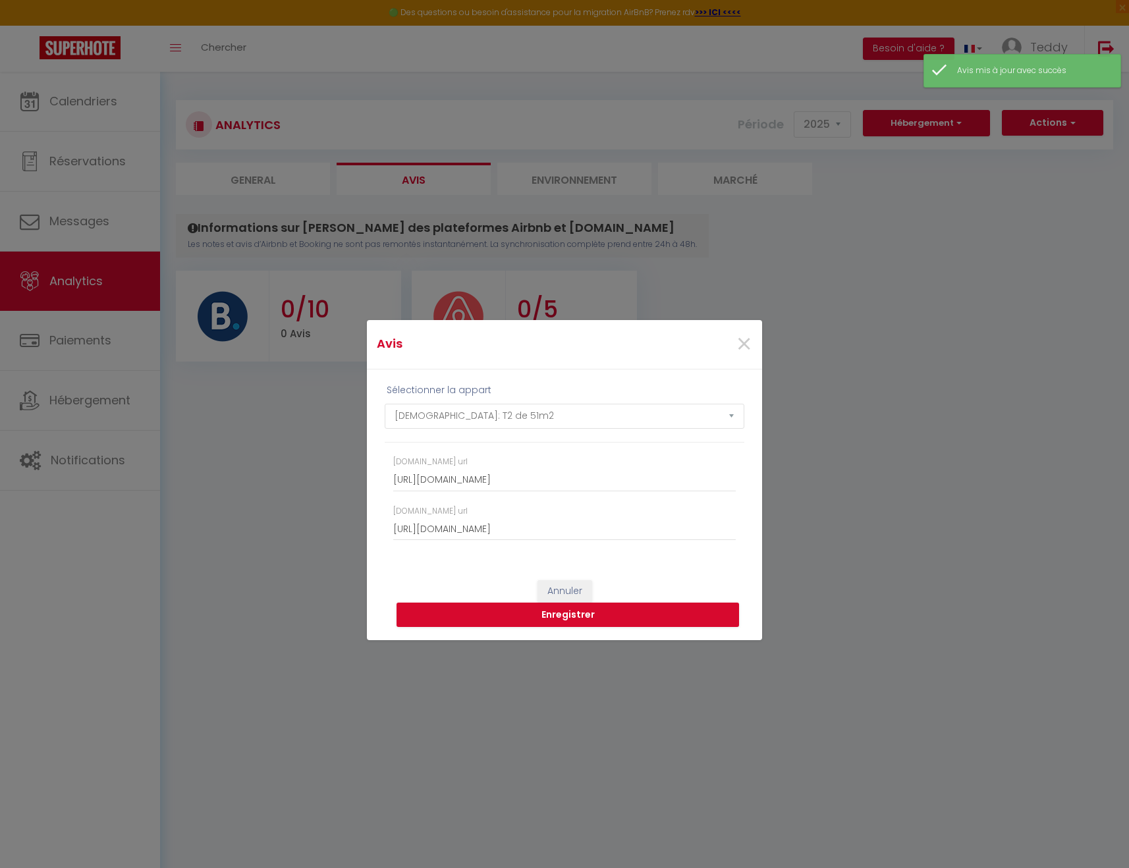
click at [597, 394] on div "Sélectionner la appart" at bounding box center [558, 390] width 360 height 14
click at [572, 411] on select "BuddhUrin: T2 de 51m2 DurInduss : T4 de 81 m² DurInduss : [MEDICAL_DATA] de 75 …" at bounding box center [565, 416] width 360 height 25
click at [385, 404] on select "BuddhUrin: T2 de 51m2 DurInduss : T4 de 81 m² DurInduss : [MEDICAL_DATA] de 75 …" at bounding box center [565, 416] width 360 height 25
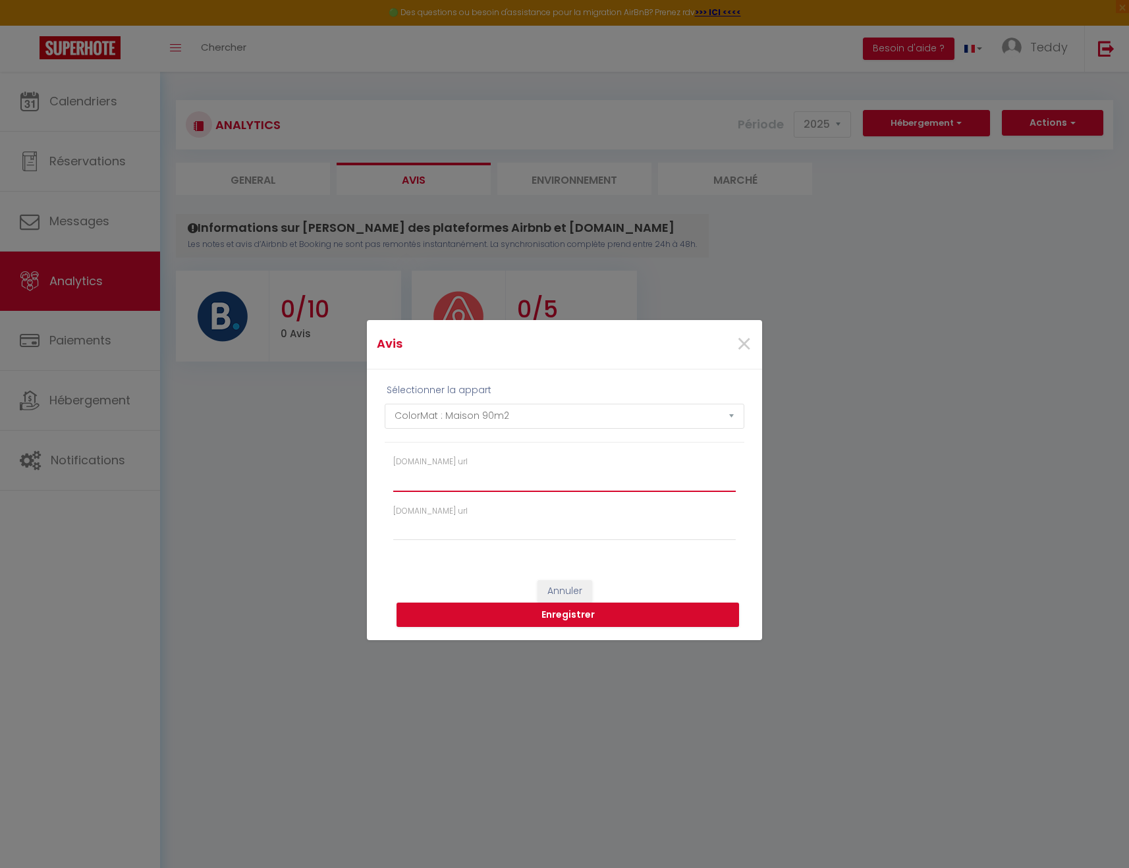
click at [549, 480] on input "[DOMAIN_NAME] url" at bounding box center [564, 480] width 343 height 24
paste input "[URL][DOMAIN_NAME]"
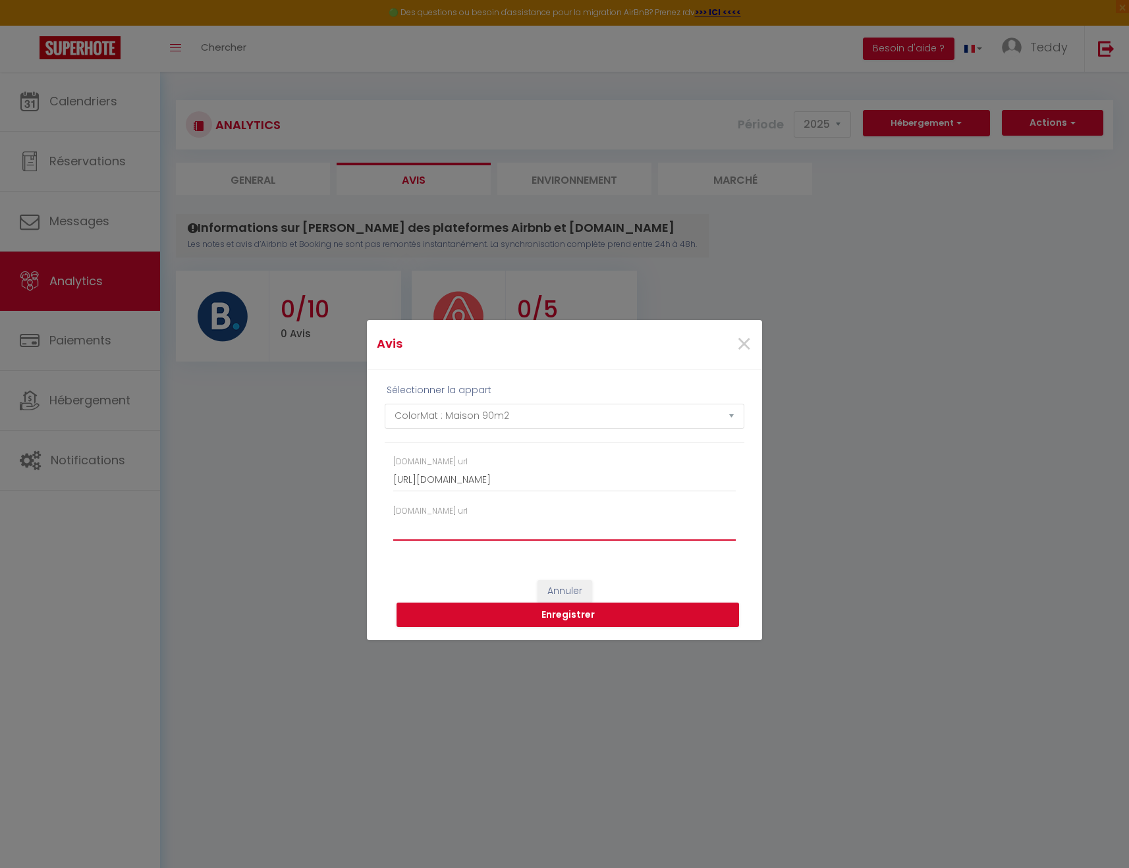
click at [495, 535] on input "[DOMAIN_NAME] url" at bounding box center [564, 529] width 343 height 24
paste input "[URL][DOMAIN_NAME]"
click at [616, 622] on button "Enregistrer" at bounding box center [568, 615] width 343 height 25
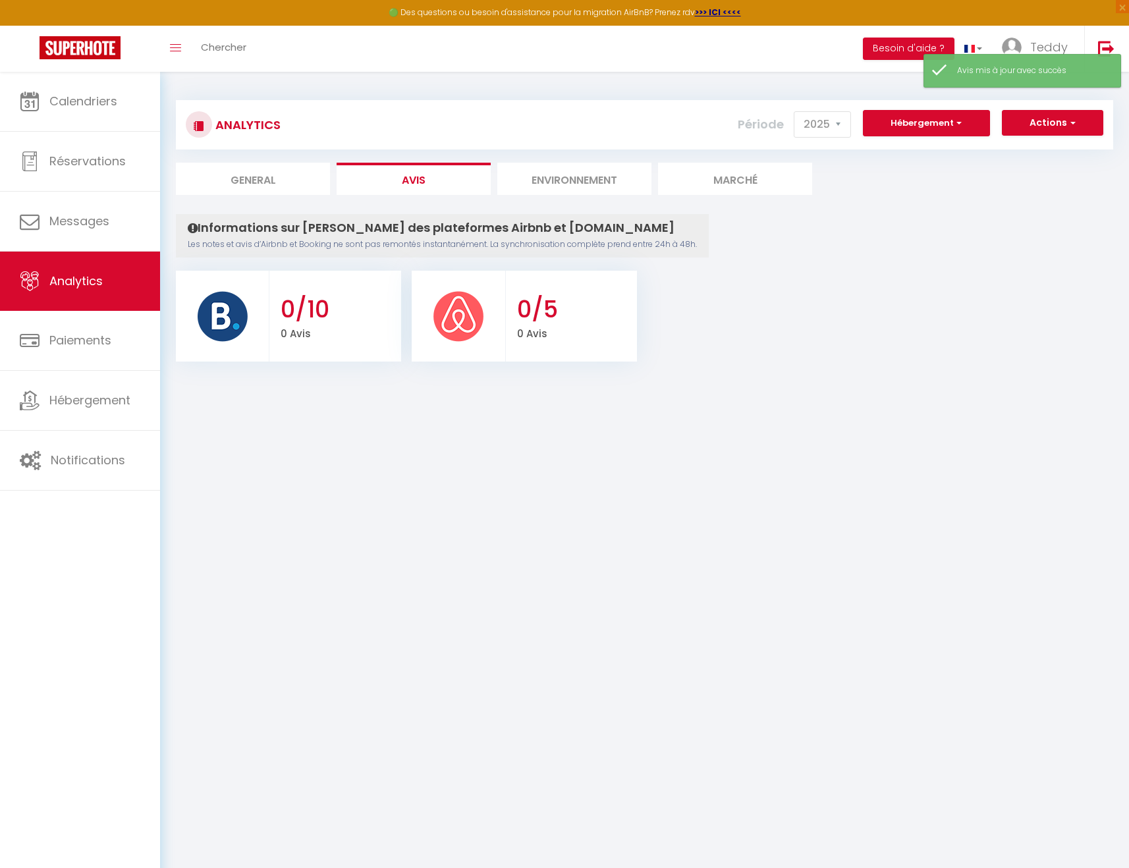
click at [552, 176] on li "Environnement" at bounding box center [574, 179] width 154 height 32
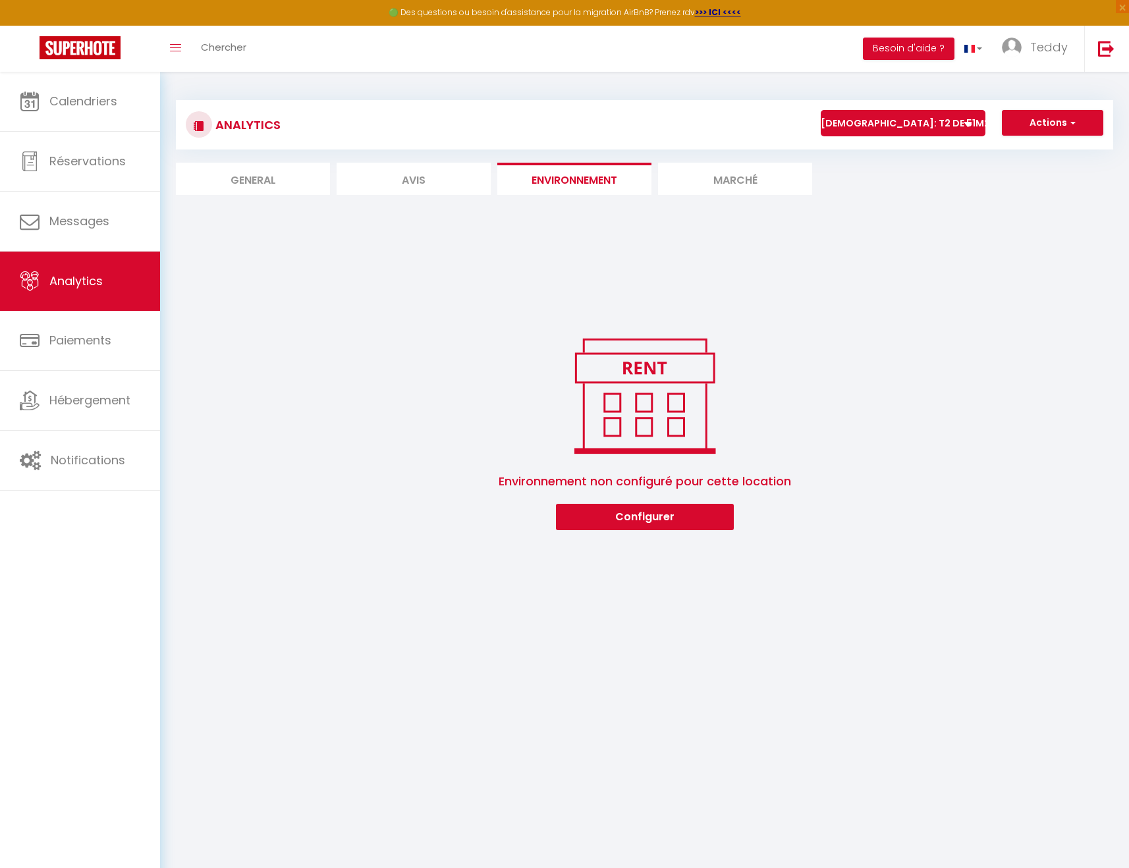
click at [650, 541] on div "[DATE] 8 « ‹ » › [DATE] [PHONE_NUMBER] [DATE] Dim Lun Mar Mer Jeu Ven Sam 28 29…" at bounding box center [644, 382] width 937 height 336
click at [648, 509] on button "Configurer" at bounding box center [645, 517] width 178 height 26
click at [766, 169] on li "Marché" at bounding box center [735, 179] width 154 height 32
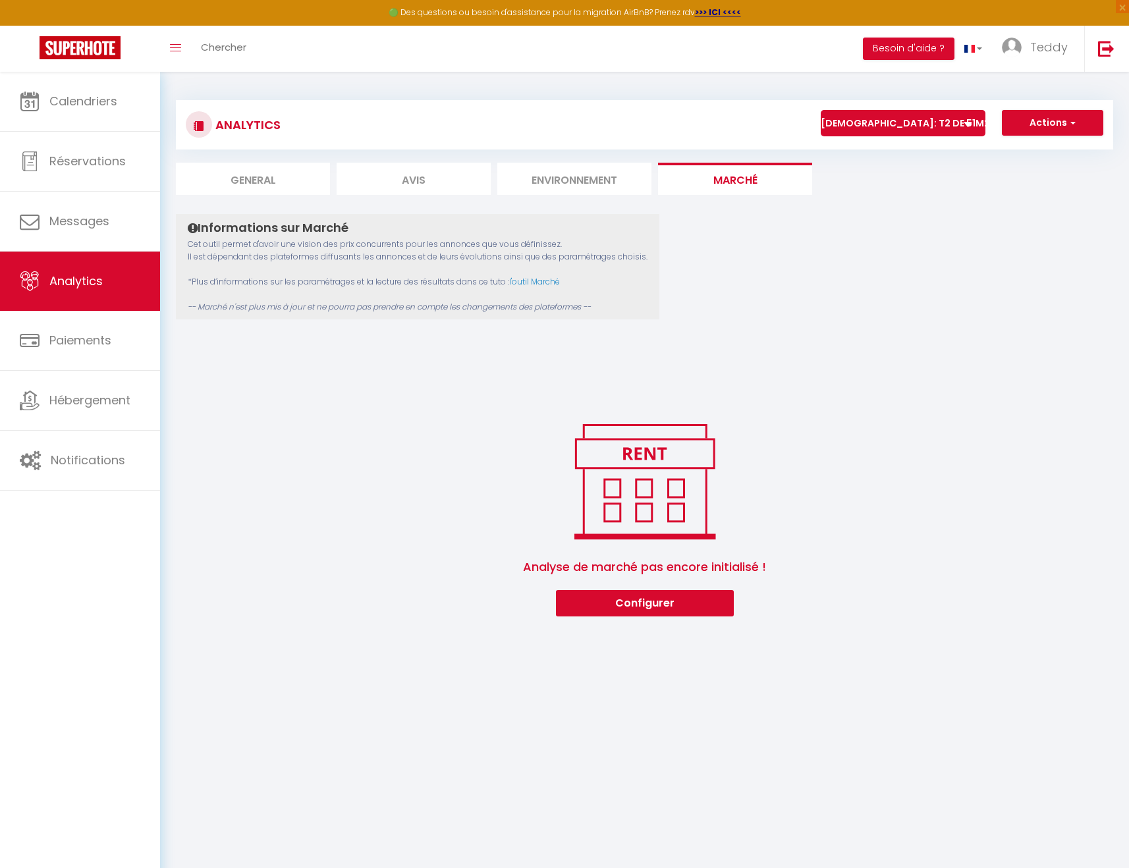
click at [242, 187] on li "General" at bounding box center [253, 179] width 154 height 32
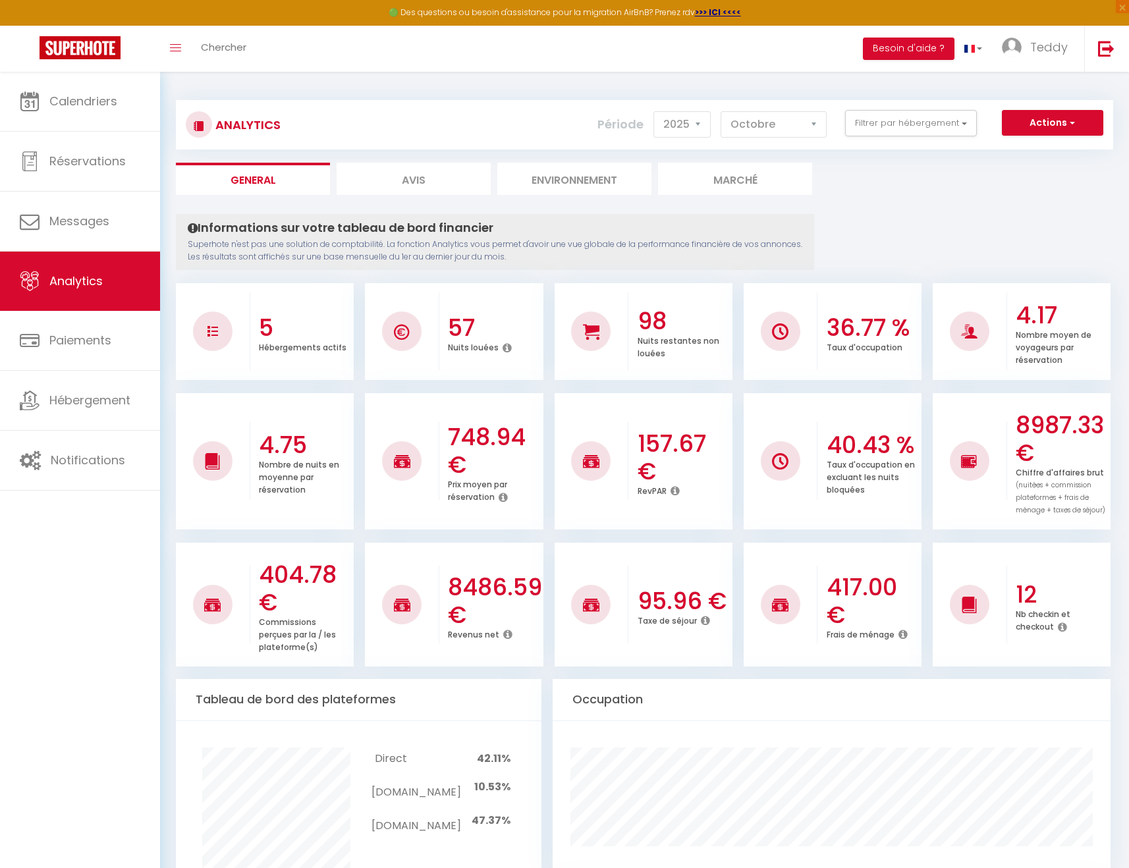
click at [385, 188] on li "Avis" at bounding box center [414, 179] width 154 height 32
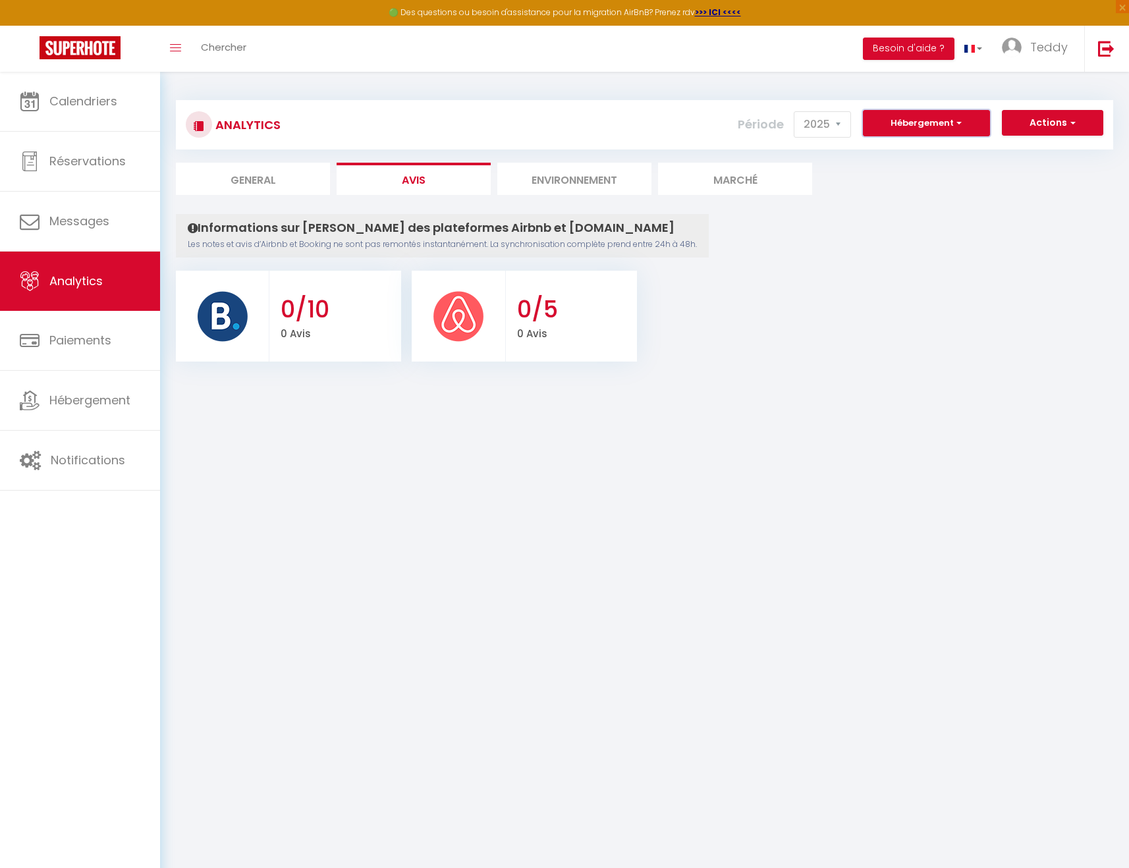
click at [971, 130] on button "Hébergement" at bounding box center [926, 123] width 127 height 26
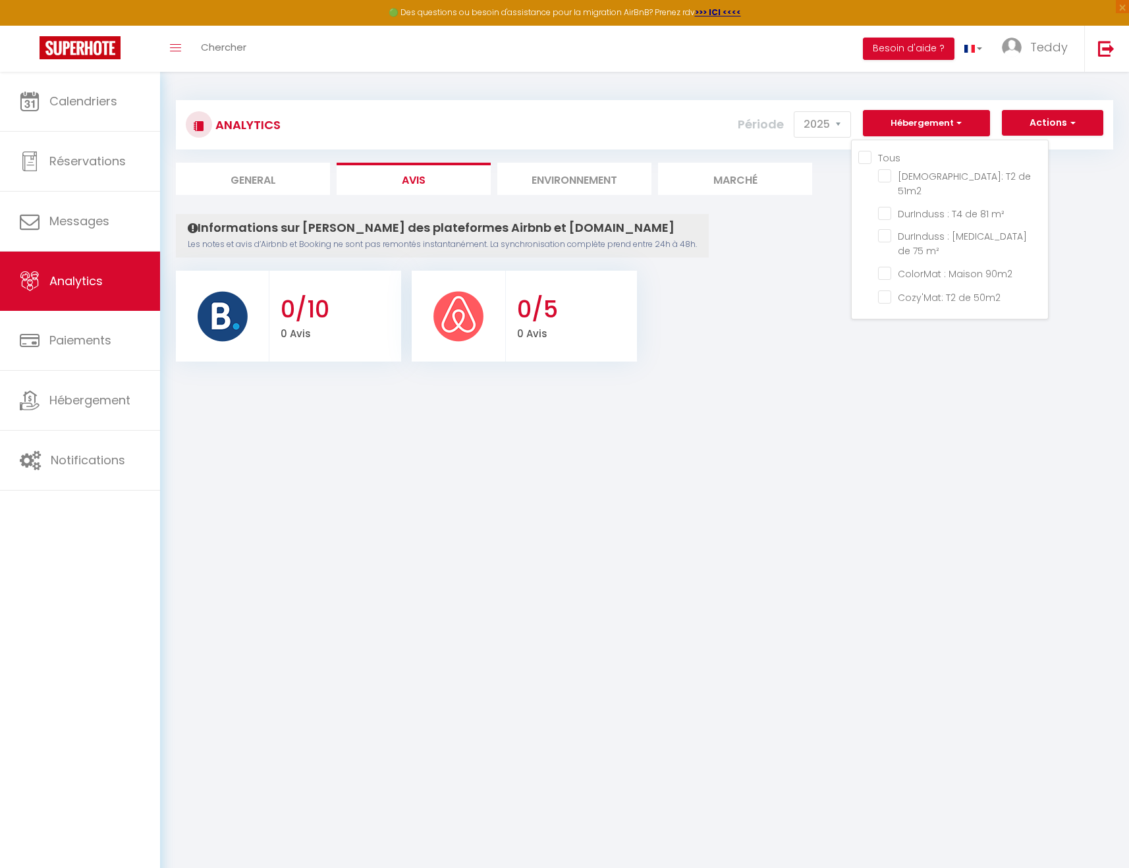
click at [1093, 150] on div "Analytics Actions Ajouter des avis Ajouter des Alertes Génération SuperConcierg…" at bounding box center [644, 225] width 937 height 274
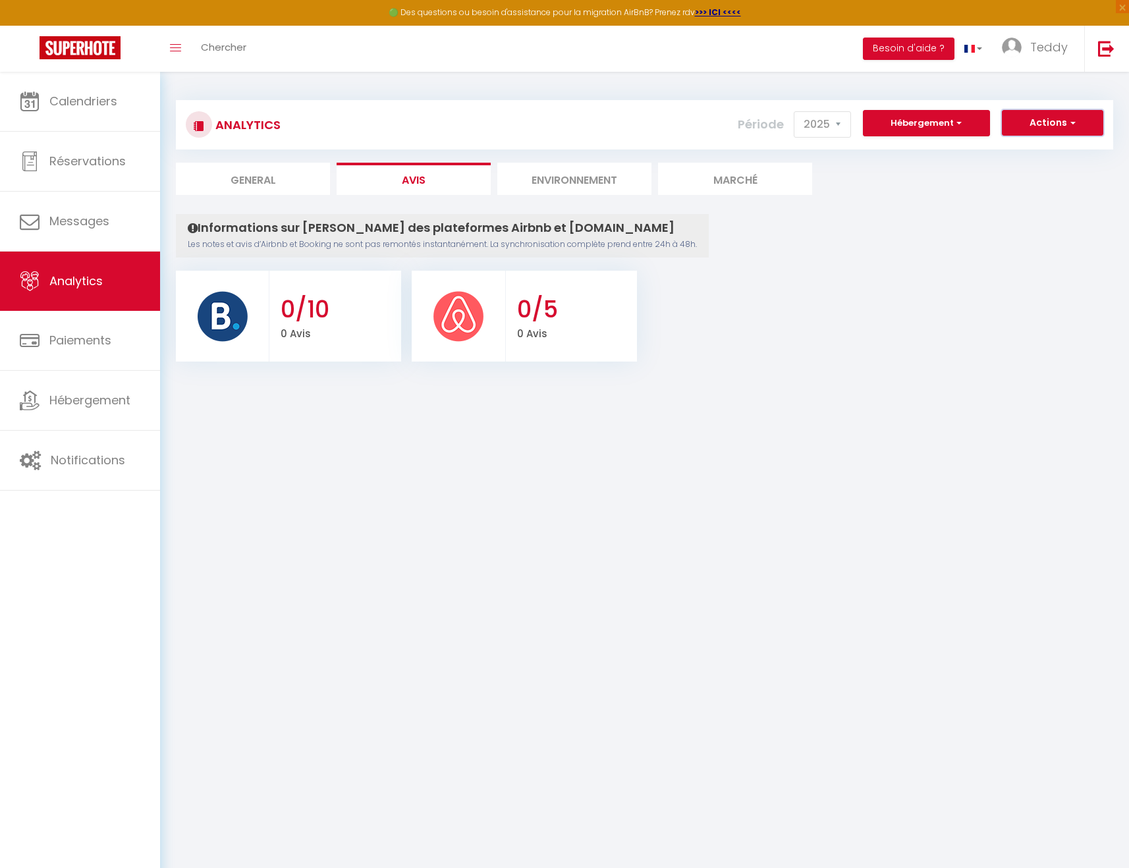
click at [1061, 114] on button "Actions" at bounding box center [1052, 123] width 101 height 26
click at [1016, 173] on link "Ajouter des Alertes" at bounding box center [1019, 168] width 167 height 17
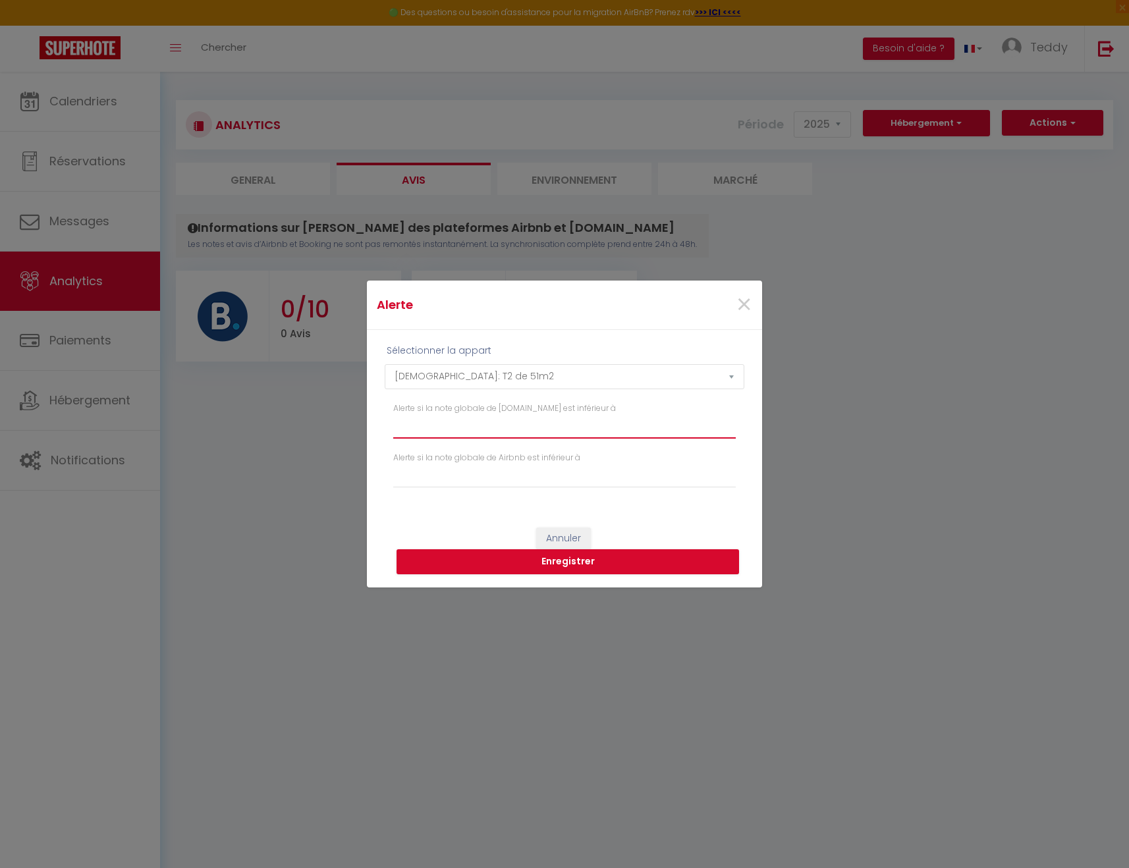
click at [555, 432] on input "Alerte si la note globale de [DOMAIN_NAME] est inférieur à" at bounding box center [564, 427] width 343 height 24
click at [746, 298] on span "×" at bounding box center [744, 305] width 16 height 40
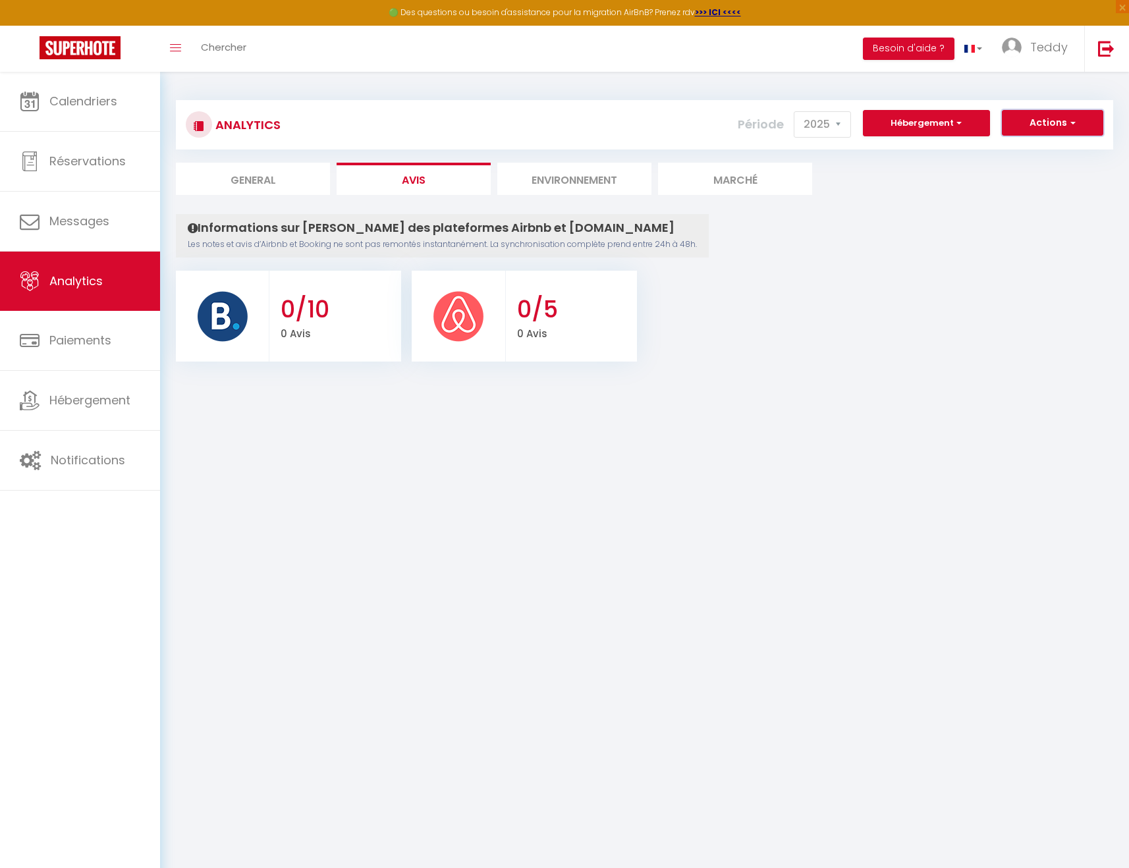
click at [1055, 117] on button "Actions" at bounding box center [1052, 123] width 101 height 26
click at [948, 296] on ul "0/10 0 Avis 0/5 0 Avis" at bounding box center [644, 314] width 937 height 94
click at [72, 339] on span "Paiements" at bounding box center [80, 340] width 62 height 16
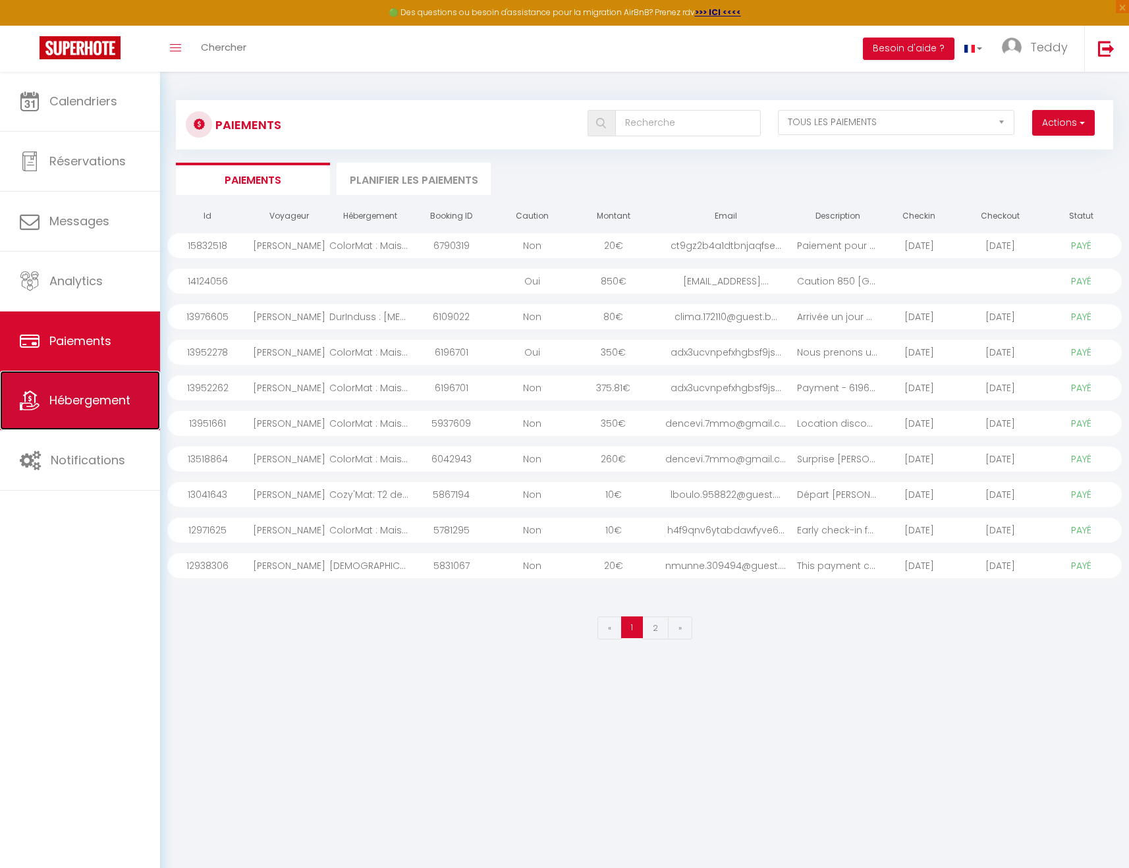
click at [105, 396] on span "Hébergement" at bounding box center [89, 400] width 81 height 16
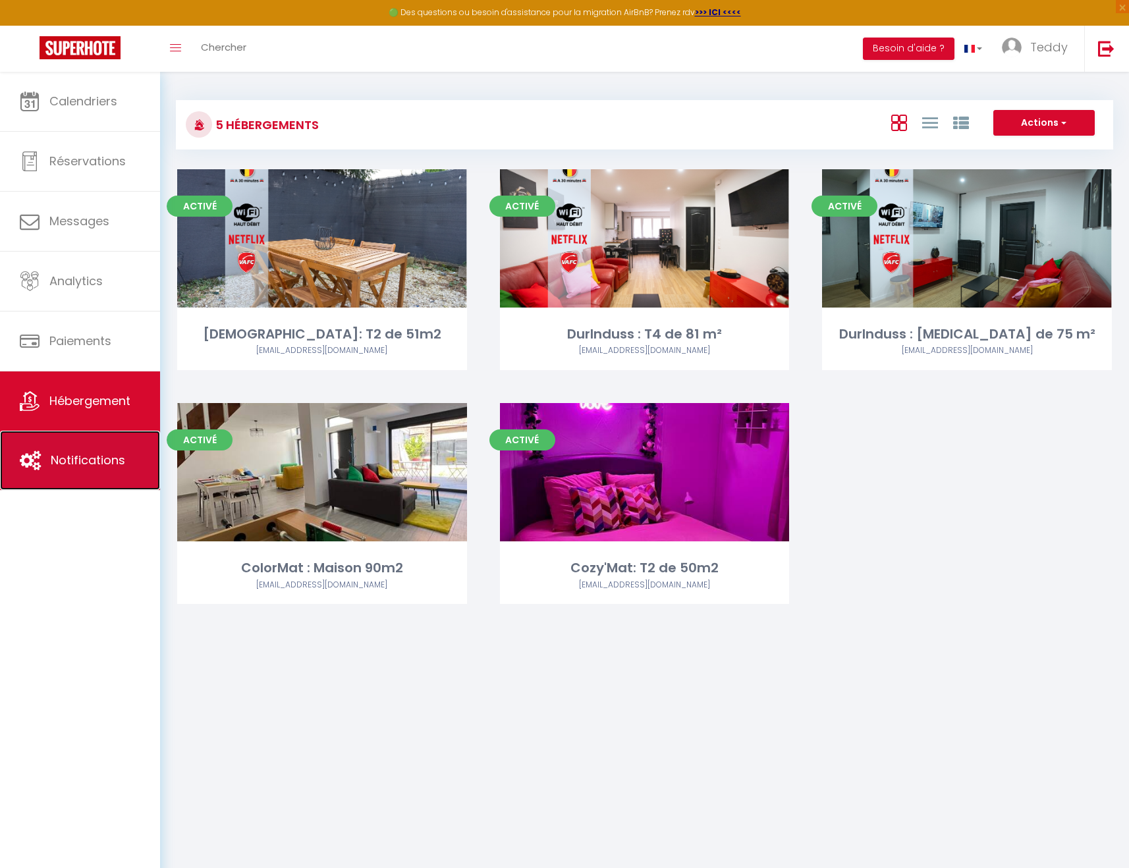
click at [94, 449] on link "Notifications" at bounding box center [80, 460] width 160 height 59
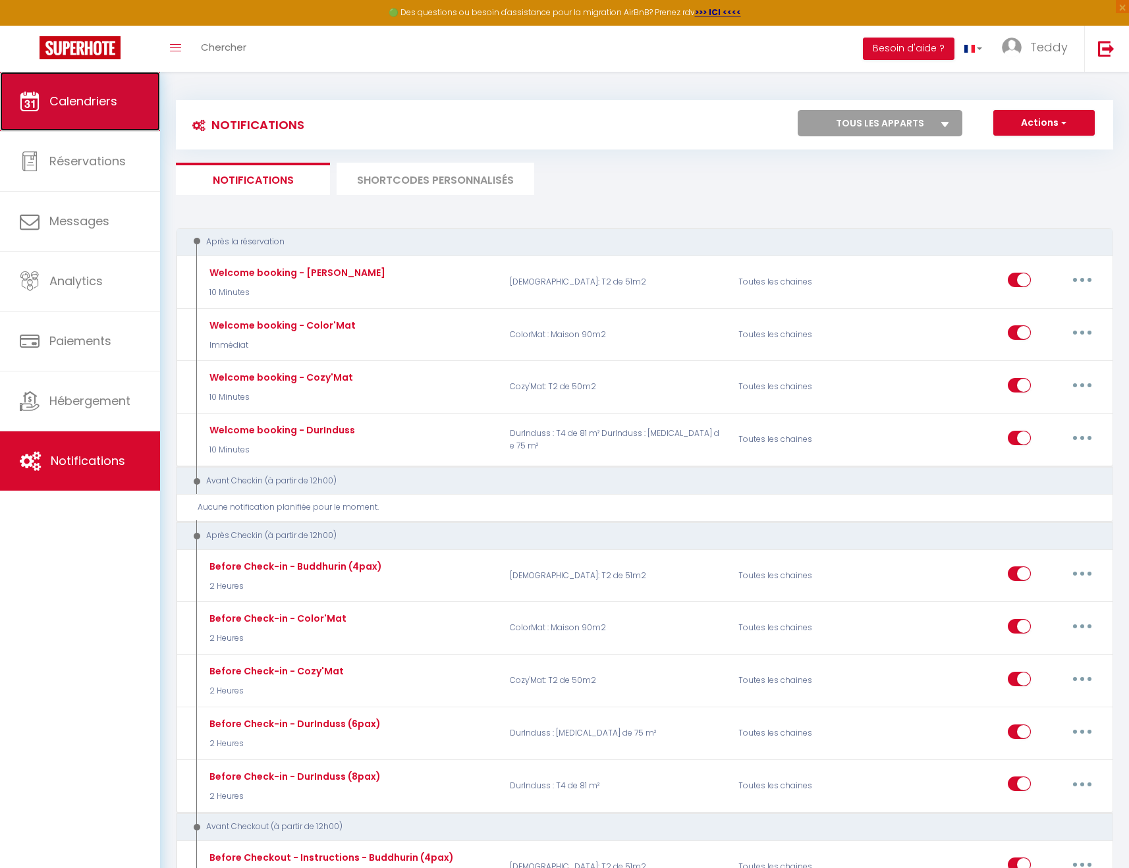
click at [97, 80] on link "Calendriers" at bounding box center [80, 101] width 160 height 59
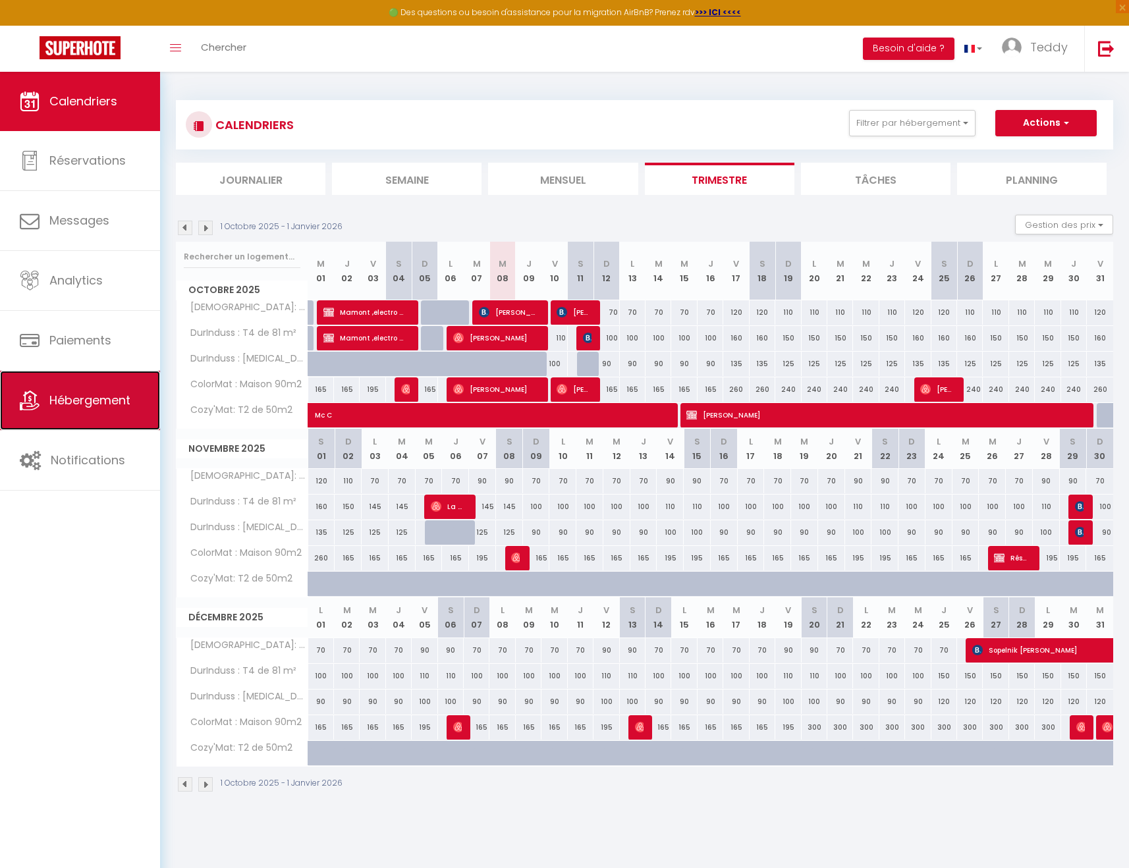
click at [82, 396] on span "Hébergement" at bounding box center [89, 400] width 81 height 16
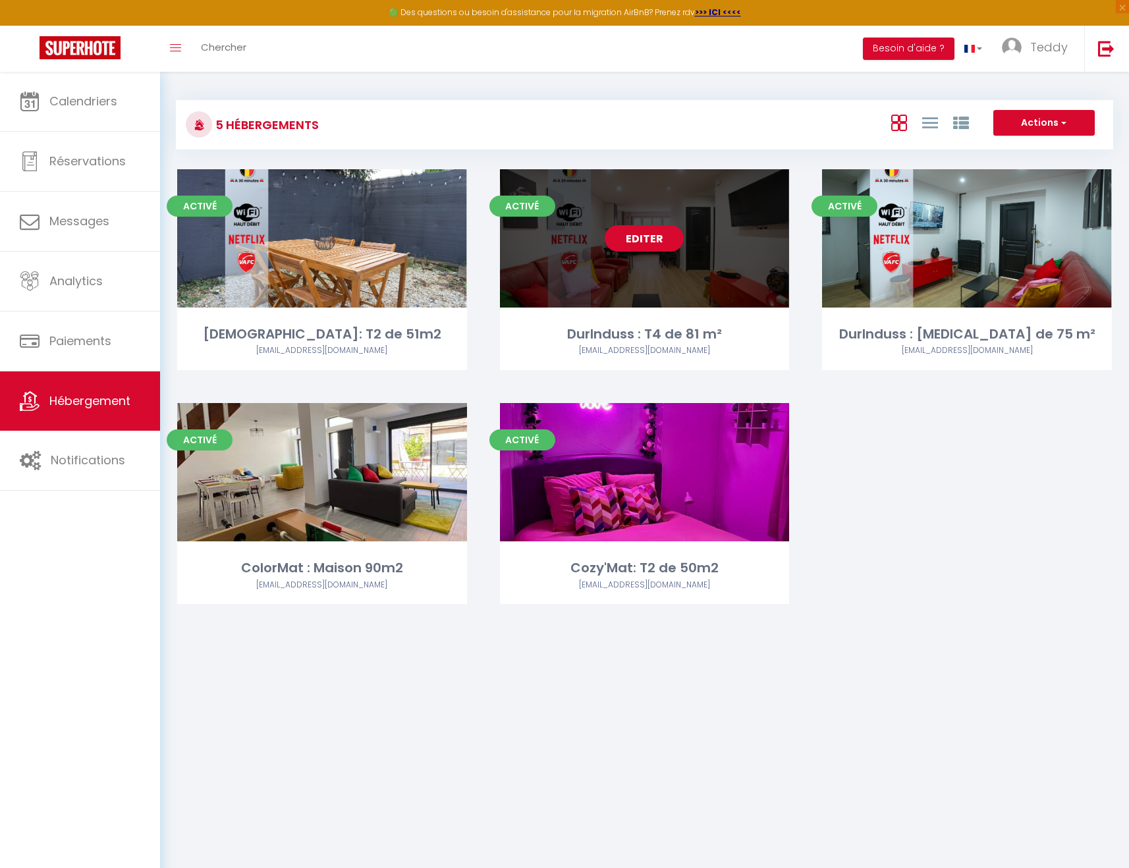
click at [670, 236] on link "Editer" at bounding box center [644, 238] width 79 height 26
click at [647, 238] on link "Editer" at bounding box center [644, 238] width 79 height 26
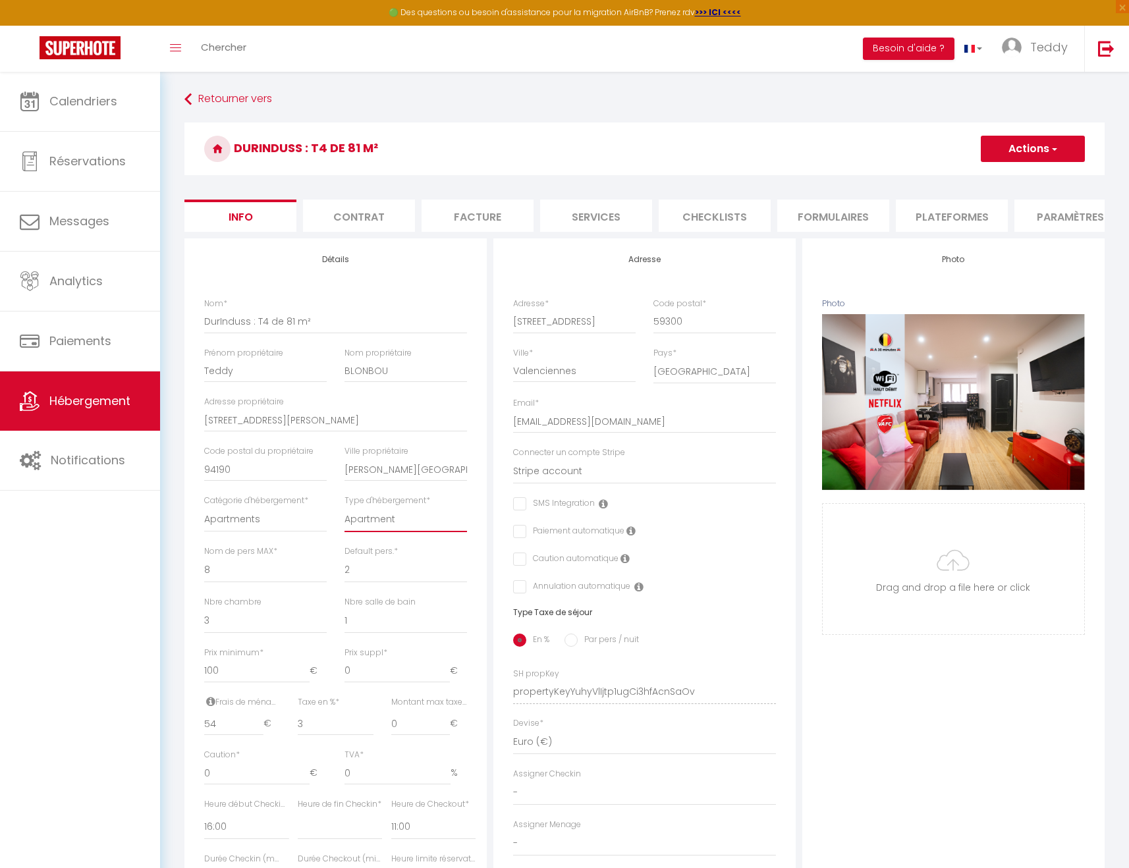
click at [403, 520] on select "Apartment Condominium Loft Serviced Apartment" at bounding box center [405, 519] width 123 height 25
click at [297, 523] on select "Apartments Houses Secondary units Unique Homes BNB Others" at bounding box center [265, 519] width 123 height 25
click at [608, 219] on li "Services" at bounding box center [596, 216] width 112 height 32
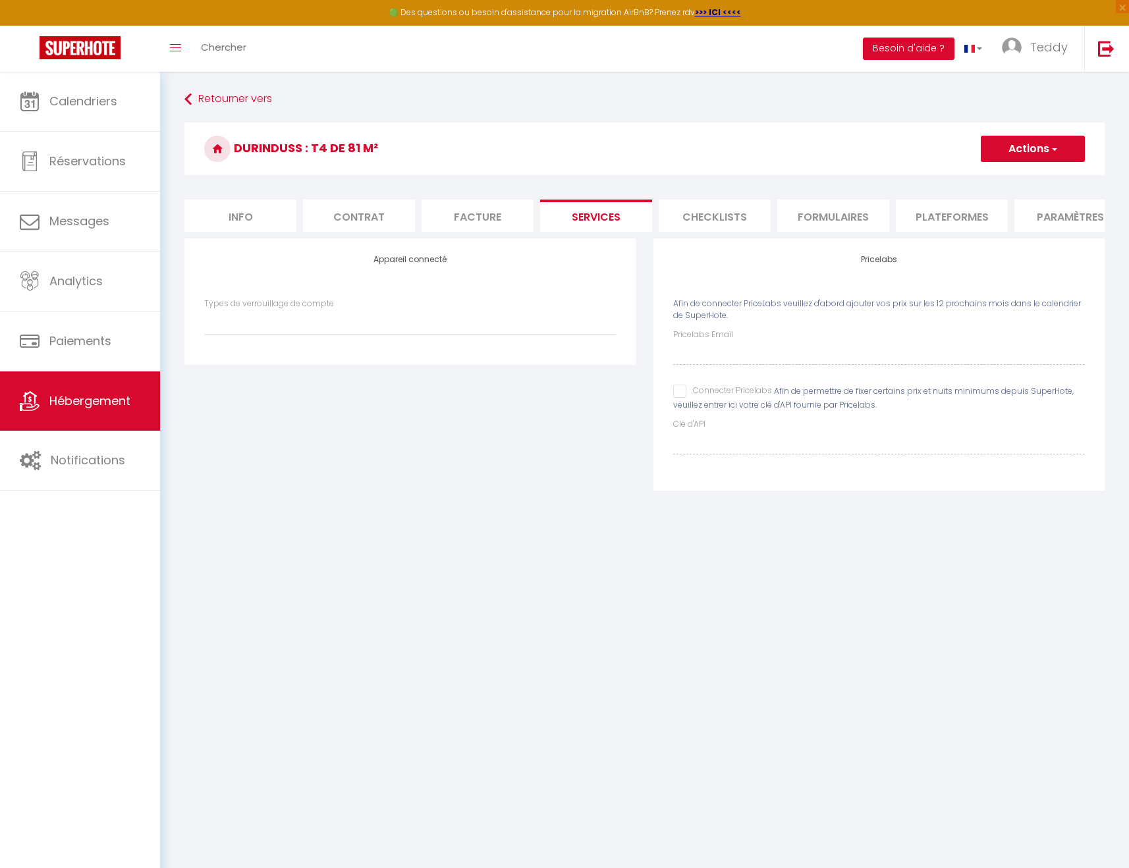
click at [696, 213] on li "Checklists" at bounding box center [715, 216] width 112 height 32
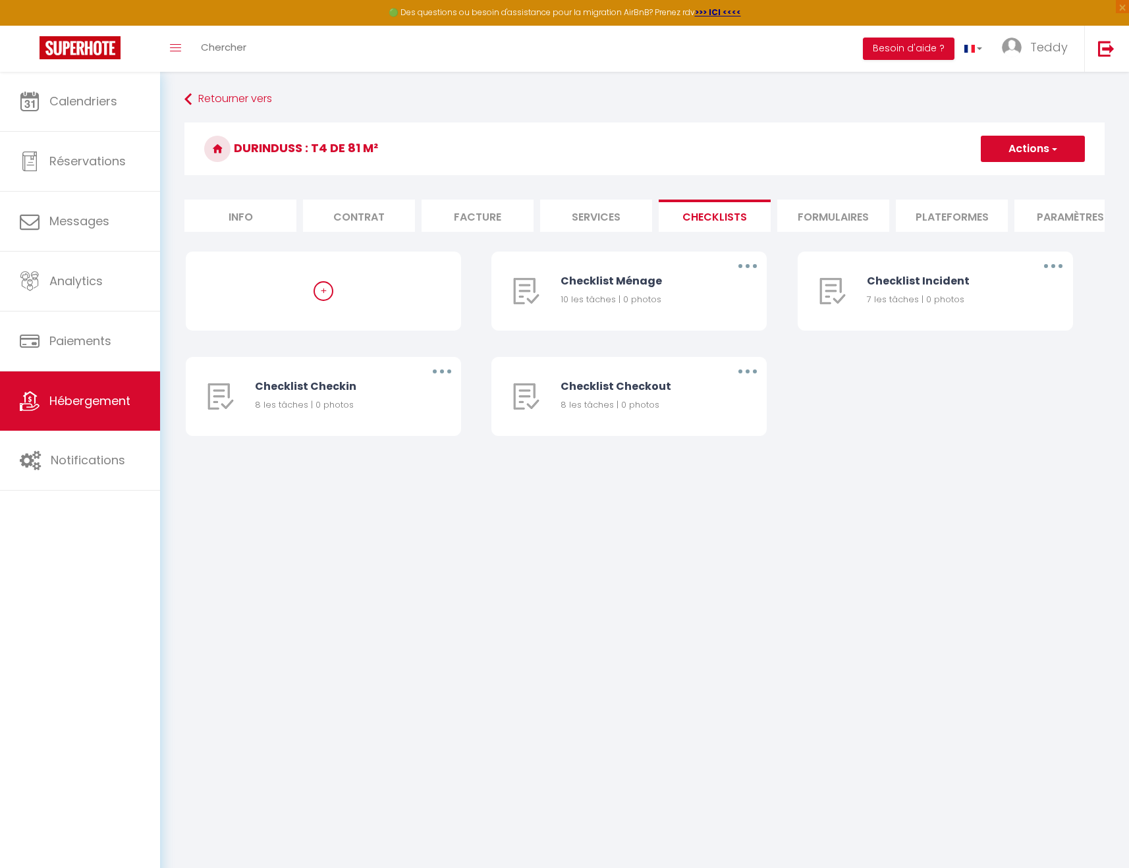
click at [783, 217] on li "Formulaires" at bounding box center [833, 216] width 112 height 32
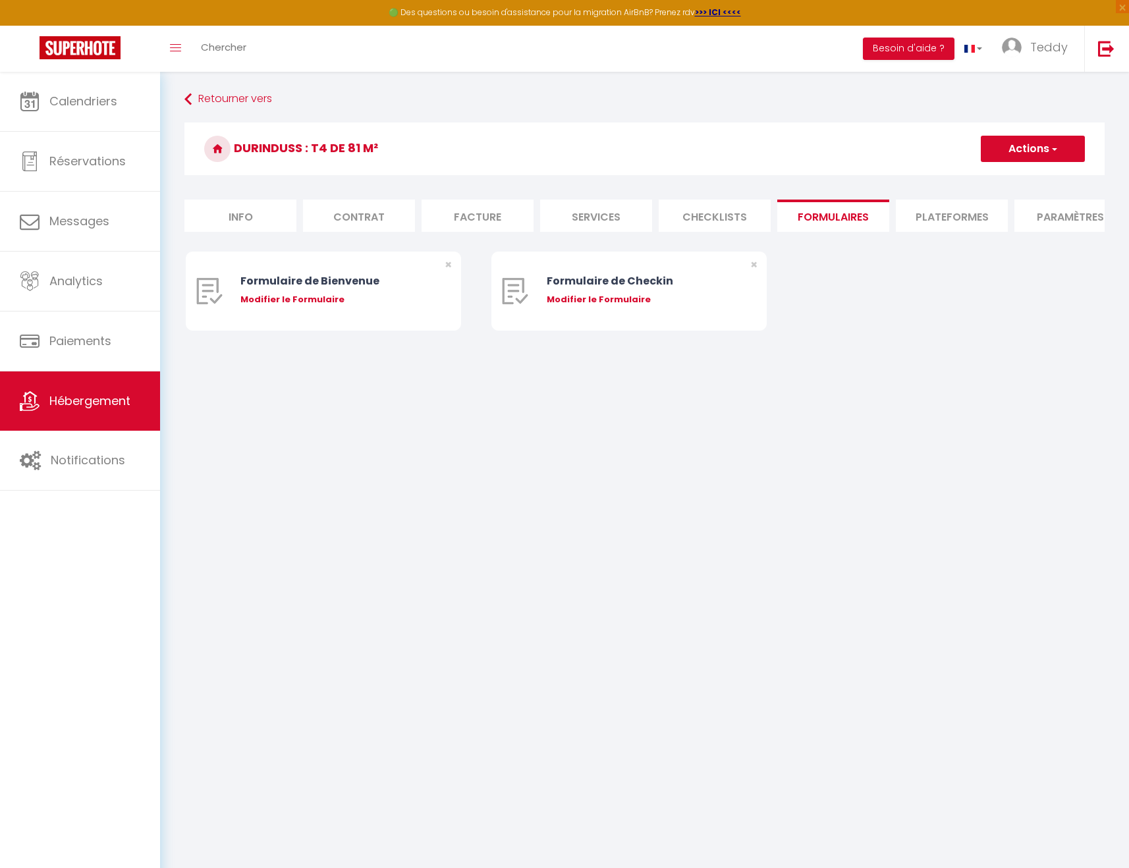
click at [880, 215] on li "Formulaires" at bounding box center [833, 216] width 112 height 32
click at [942, 215] on li "Plateformes" at bounding box center [952, 216] width 112 height 32
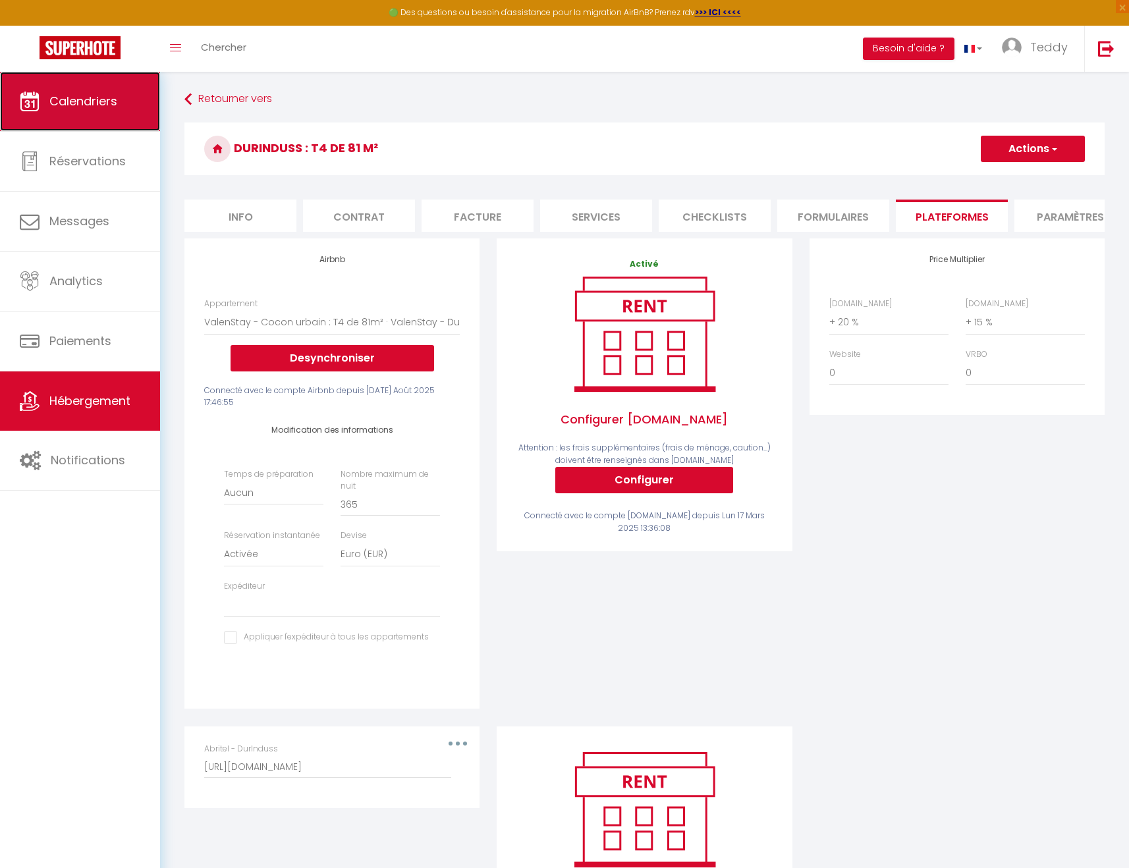
click at [78, 115] on link "Calendriers" at bounding box center [80, 101] width 160 height 59
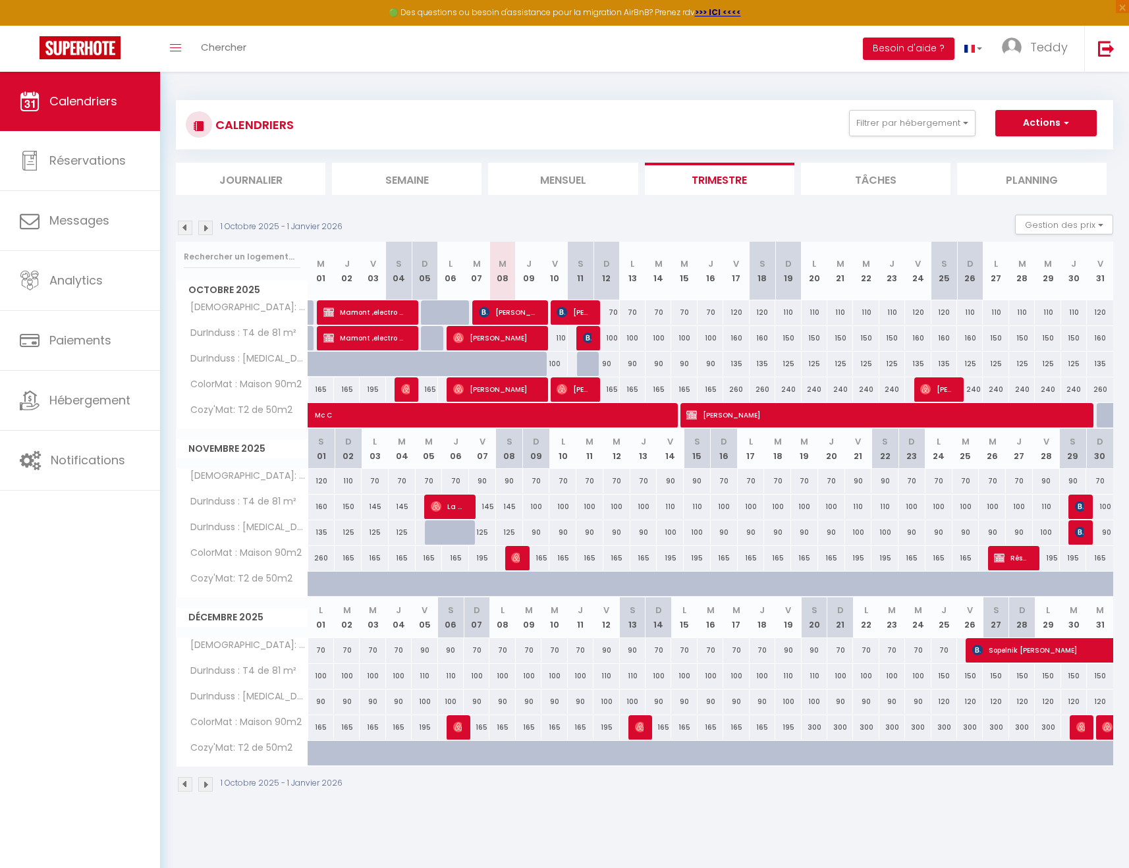
click at [904, 60] on li "Besoin d'aide ?" at bounding box center [909, 49] width 92 height 46
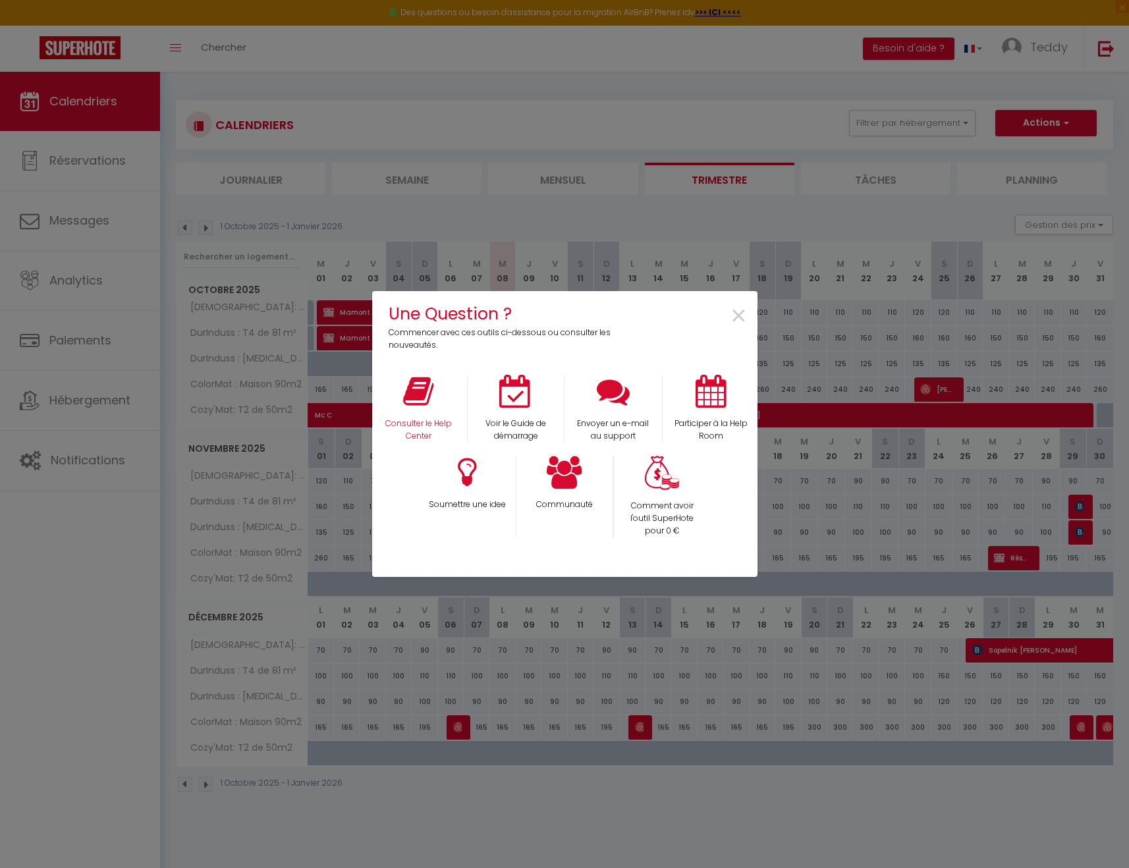
click at [427, 414] on div "Consulter le Help Center" at bounding box center [418, 409] width 97 height 68
click at [422, 397] on icon at bounding box center [418, 391] width 30 height 33
